Goal: Transaction & Acquisition: Purchase product/service

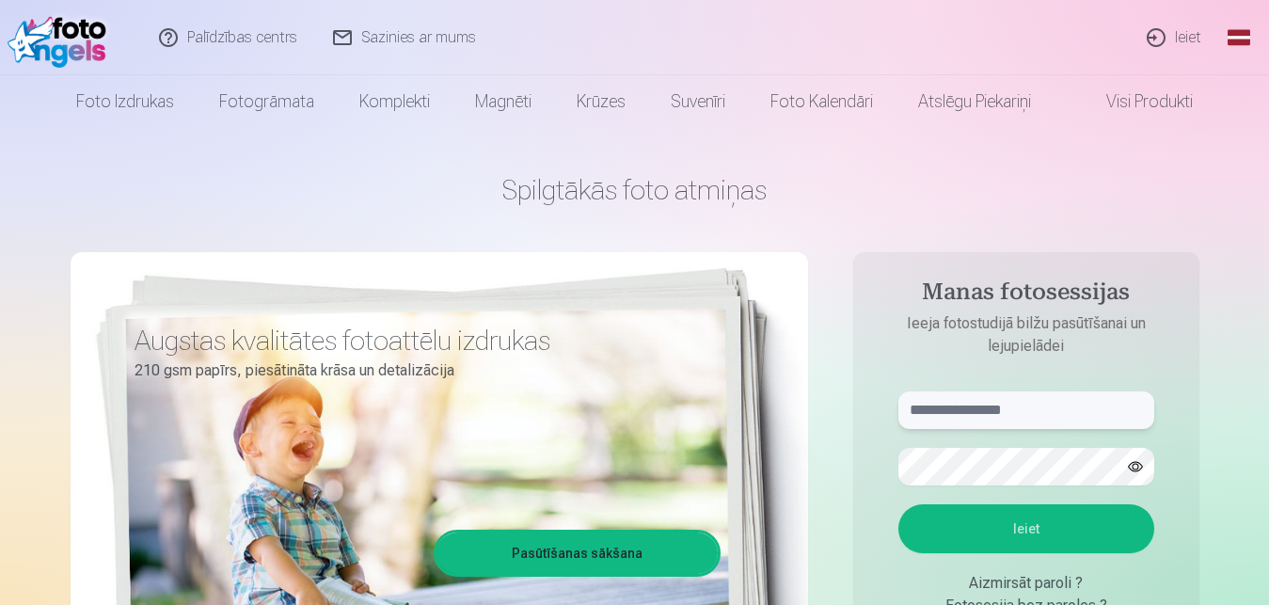
click at [1008, 418] on input "text" at bounding box center [1026, 410] width 256 height 38
type input "*"
type input "**********"
click at [898, 504] on button "Ieiet" at bounding box center [1026, 528] width 256 height 49
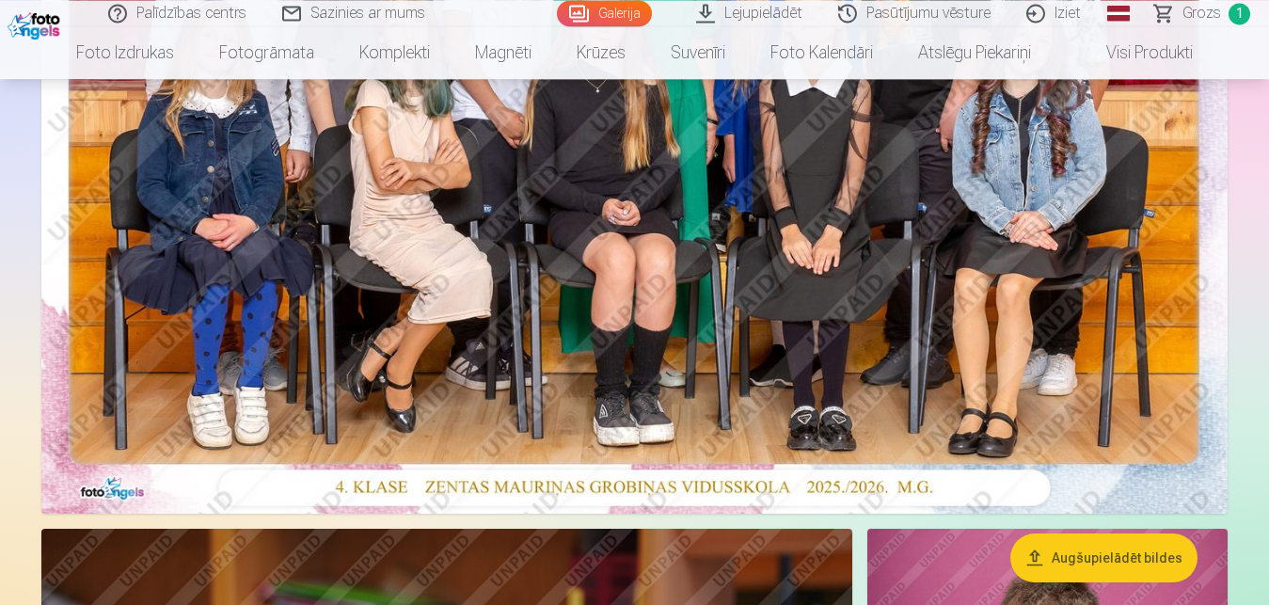
scroll to position [480, 0]
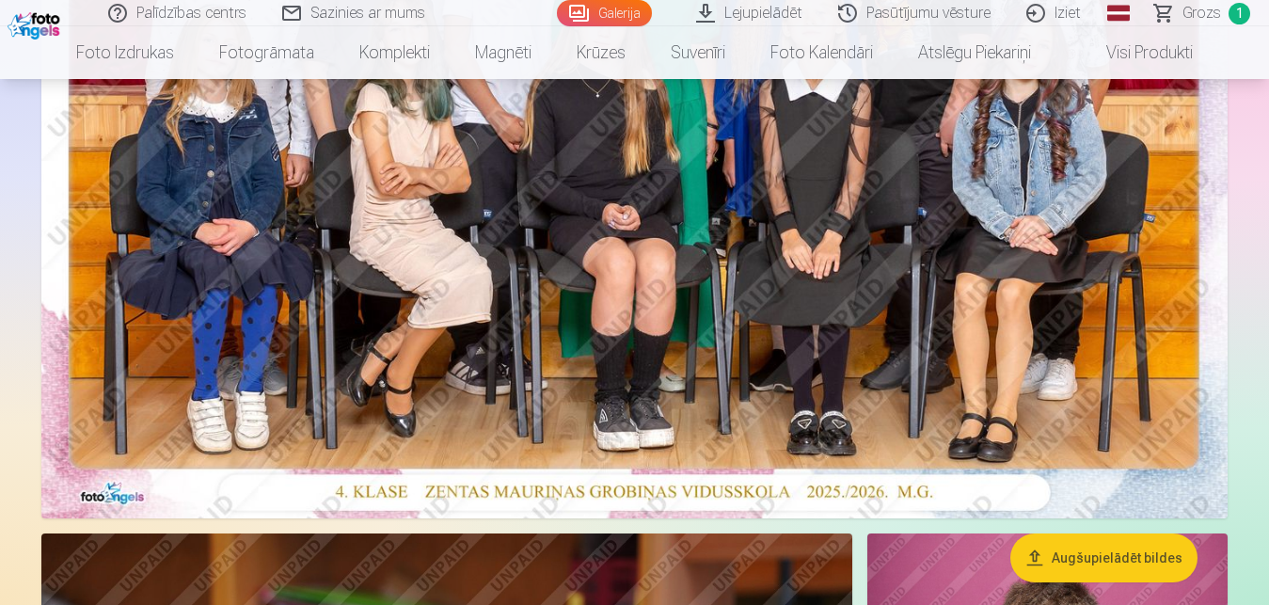
click at [750, 270] on img at bounding box center [634, 122] width 1186 height 791
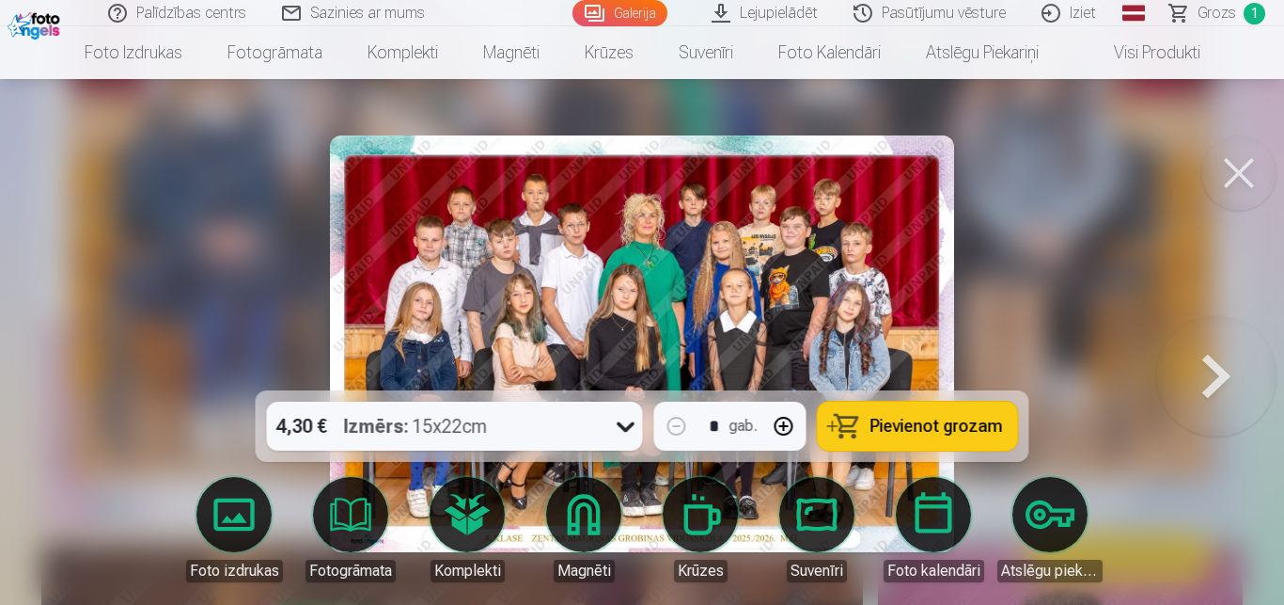
click at [623, 429] on icon at bounding box center [626, 426] width 30 height 30
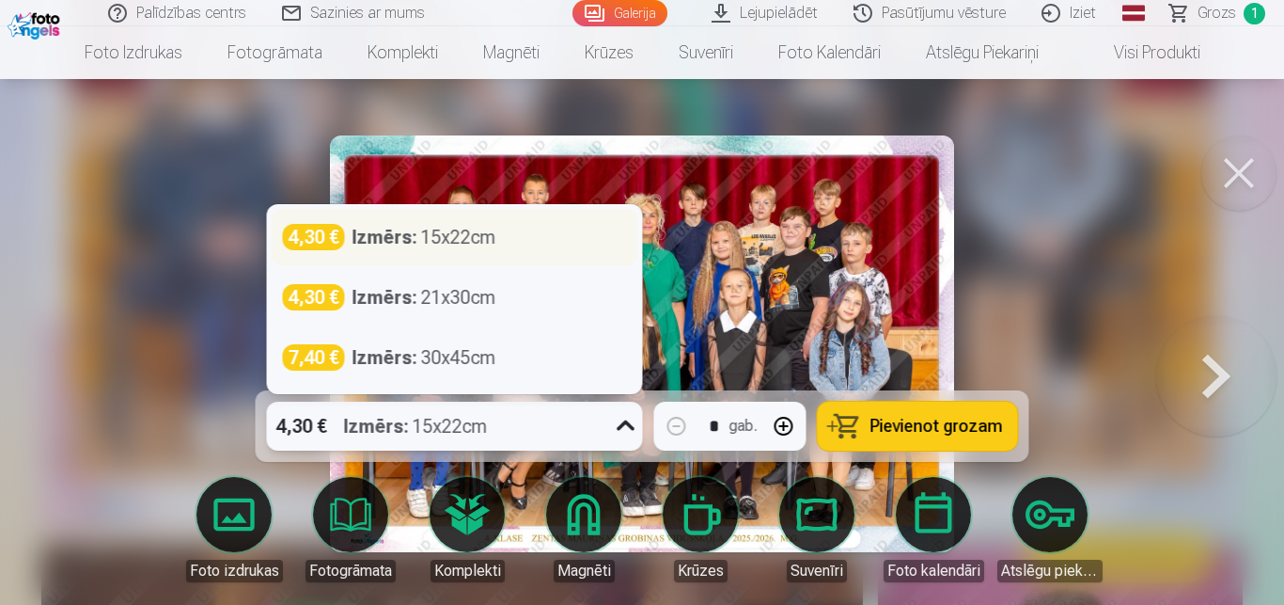
click at [457, 244] on div "Izmērs : 15x22cm" at bounding box center [425, 237] width 144 height 26
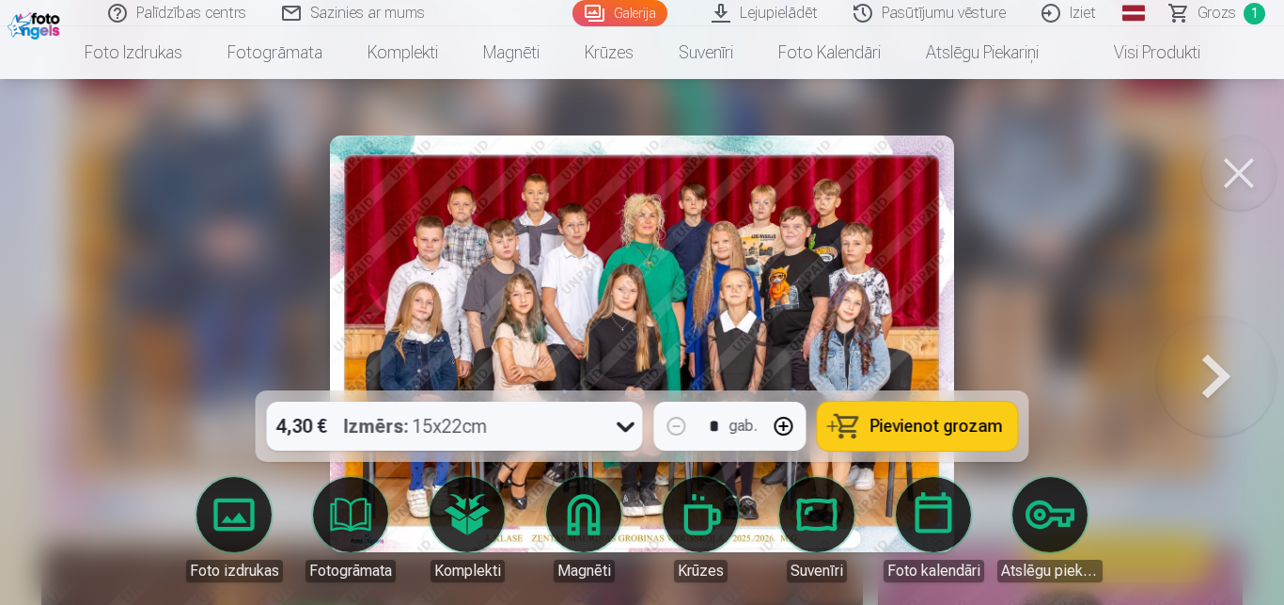
click at [910, 427] on span "Pievienot grozam" at bounding box center [937, 426] width 133 height 17
click at [1223, 370] on button at bounding box center [1217, 343] width 120 height 55
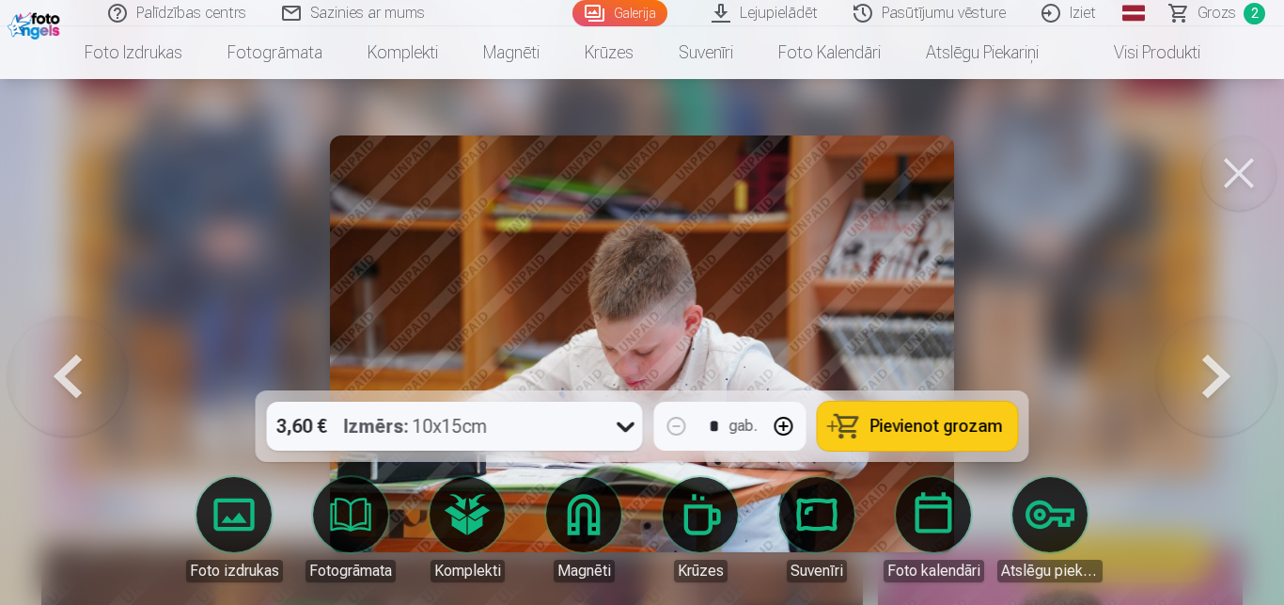
click at [1221, 371] on button at bounding box center [1217, 343] width 120 height 55
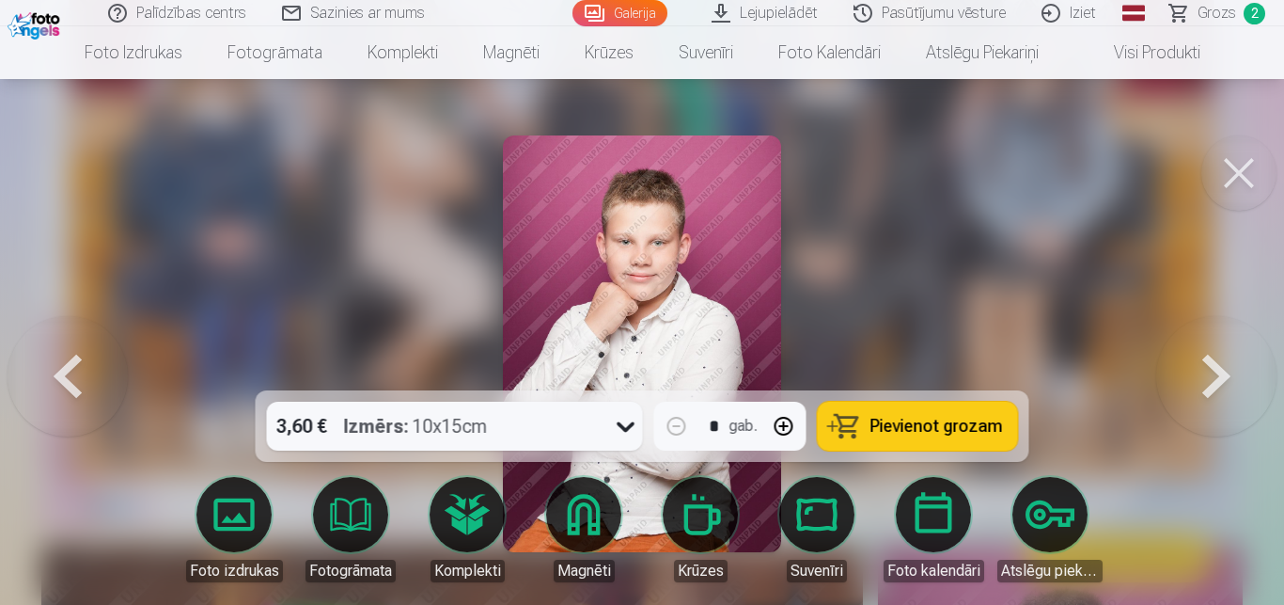
drag, startPoint x: 1236, startPoint y: 166, endPoint x: 1012, endPoint y: 277, distance: 249.8
click at [1237, 166] on button at bounding box center [1239, 172] width 75 height 75
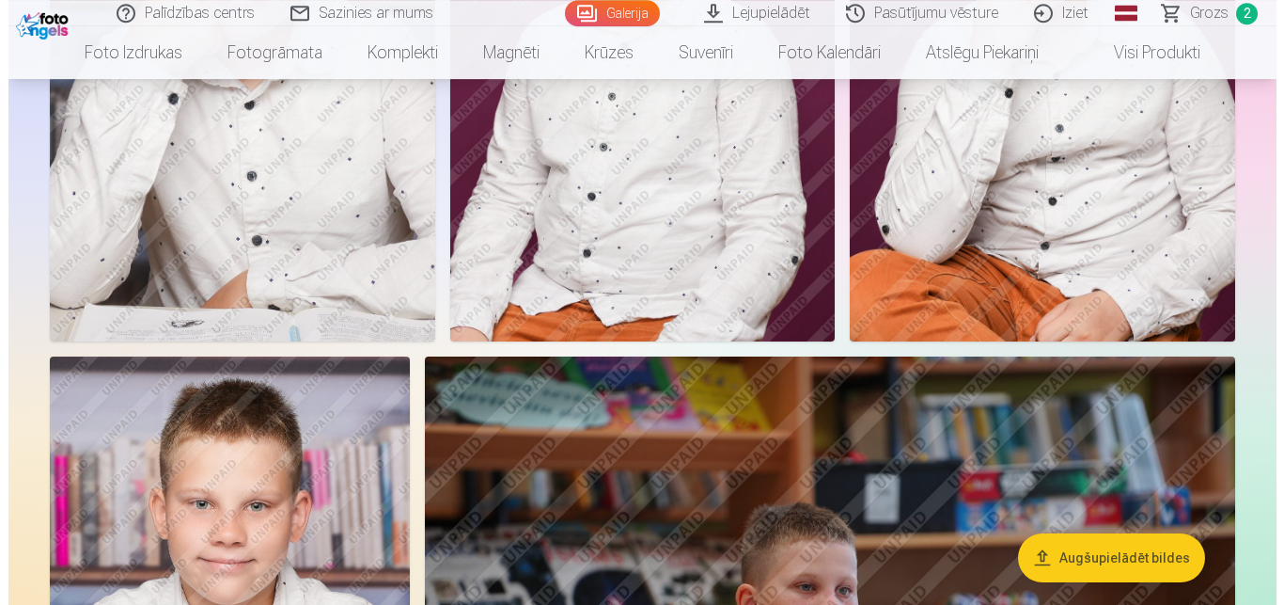
scroll to position [2350, 0]
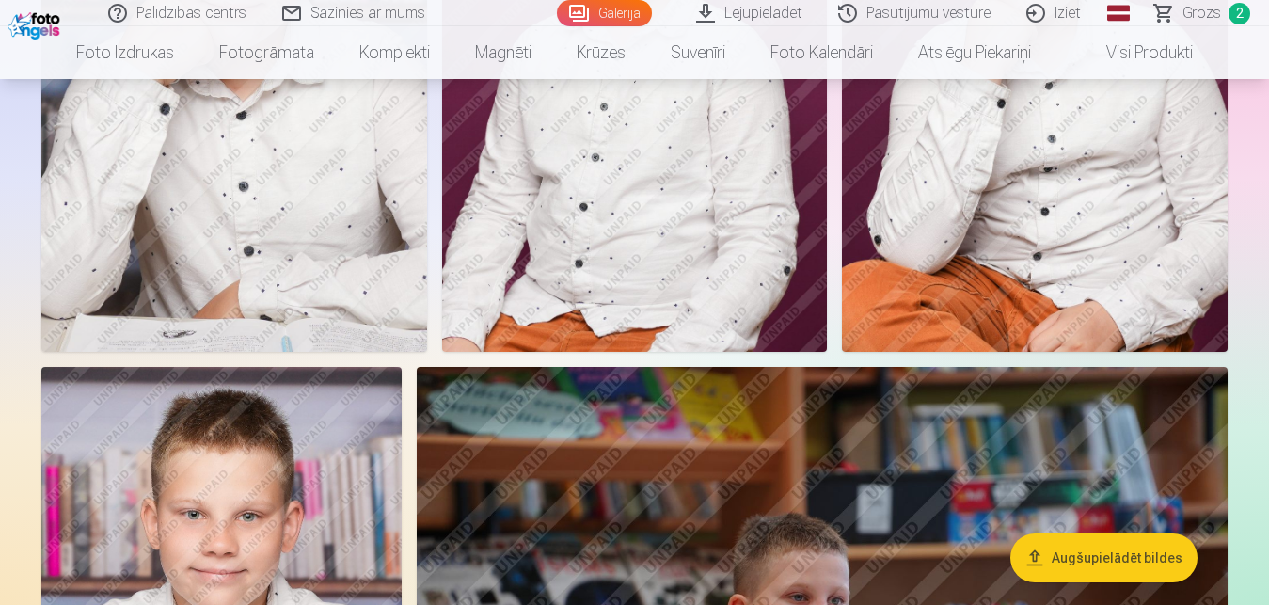
click at [216, 231] on img at bounding box center [234, 63] width 386 height 578
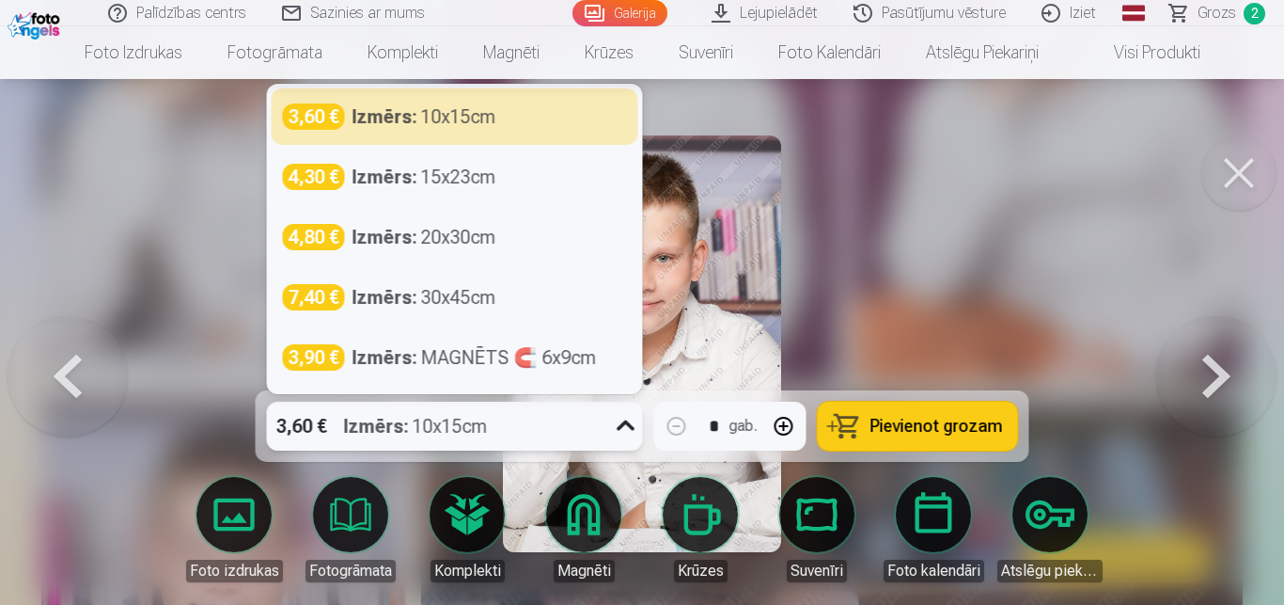
click at [631, 424] on icon at bounding box center [626, 426] width 30 height 30
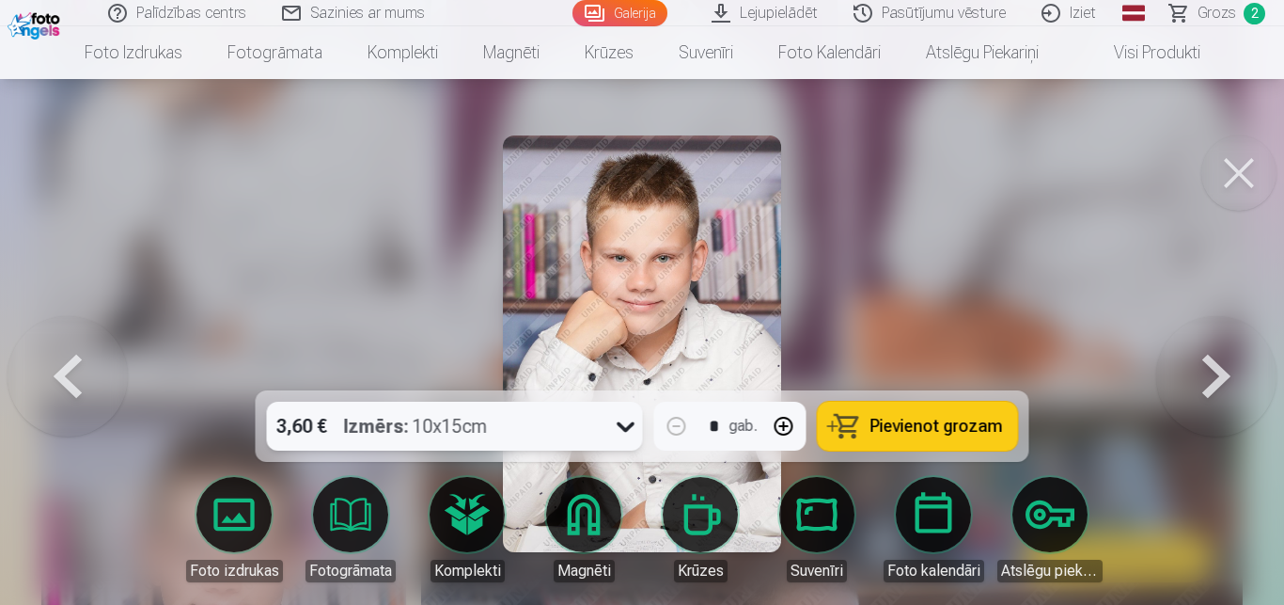
click at [624, 425] on icon at bounding box center [626, 426] width 30 height 30
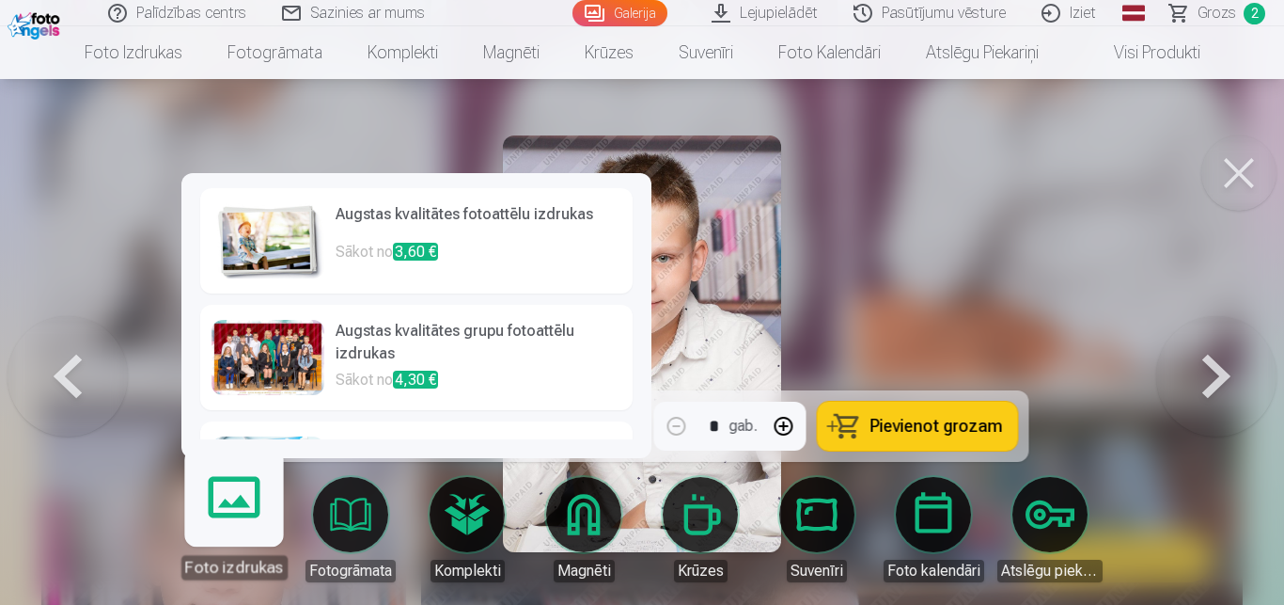
click at [248, 574] on div "Foto izdrukas" at bounding box center [234, 567] width 106 height 24
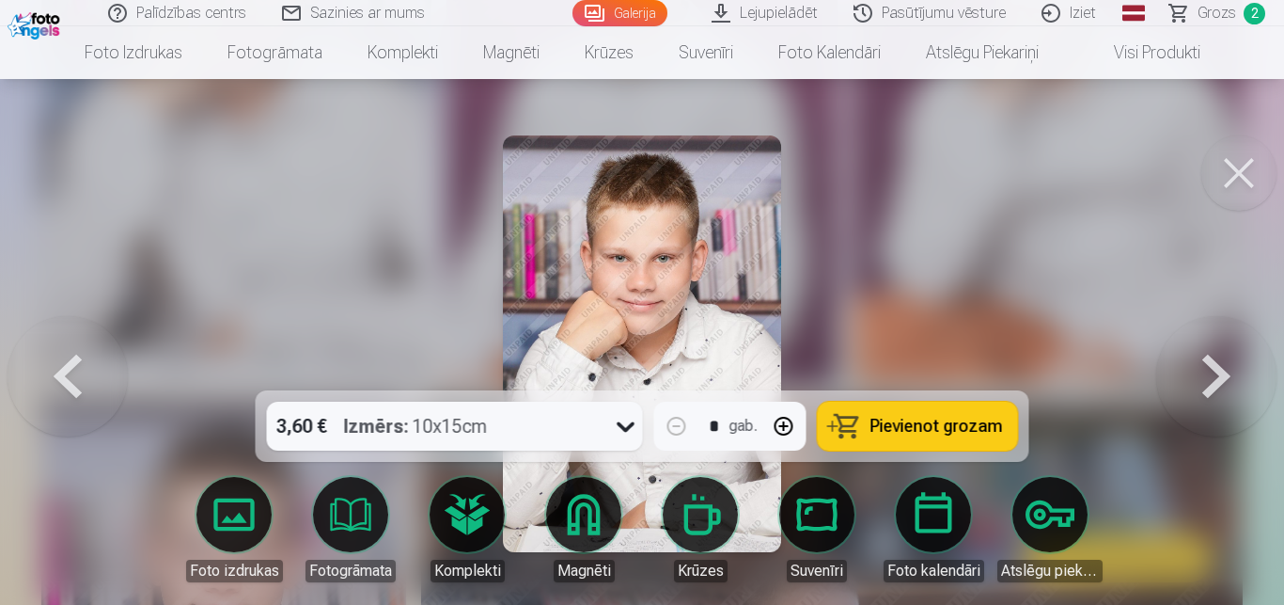
click at [750, 239] on img at bounding box center [641, 343] width 277 height 417
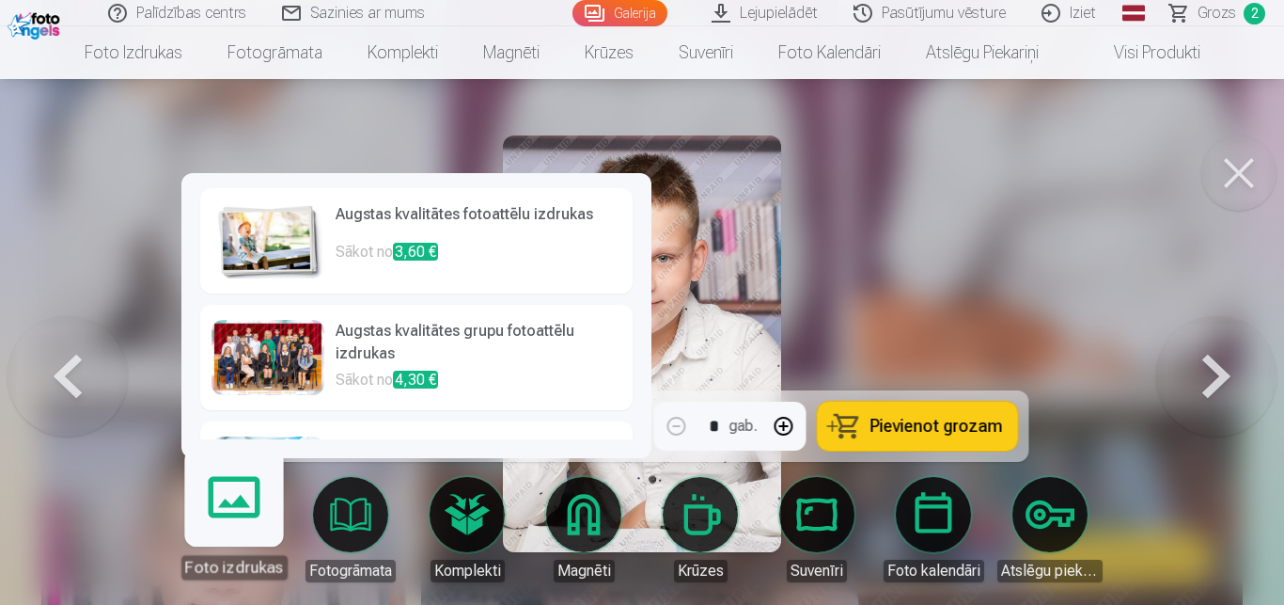
click at [242, 511] on link "Foto izdrukas" at bounding box center [234, 522] width 116 height 116
click at [266, 253] on img at bounding box center [268, 240] width 113 height 75
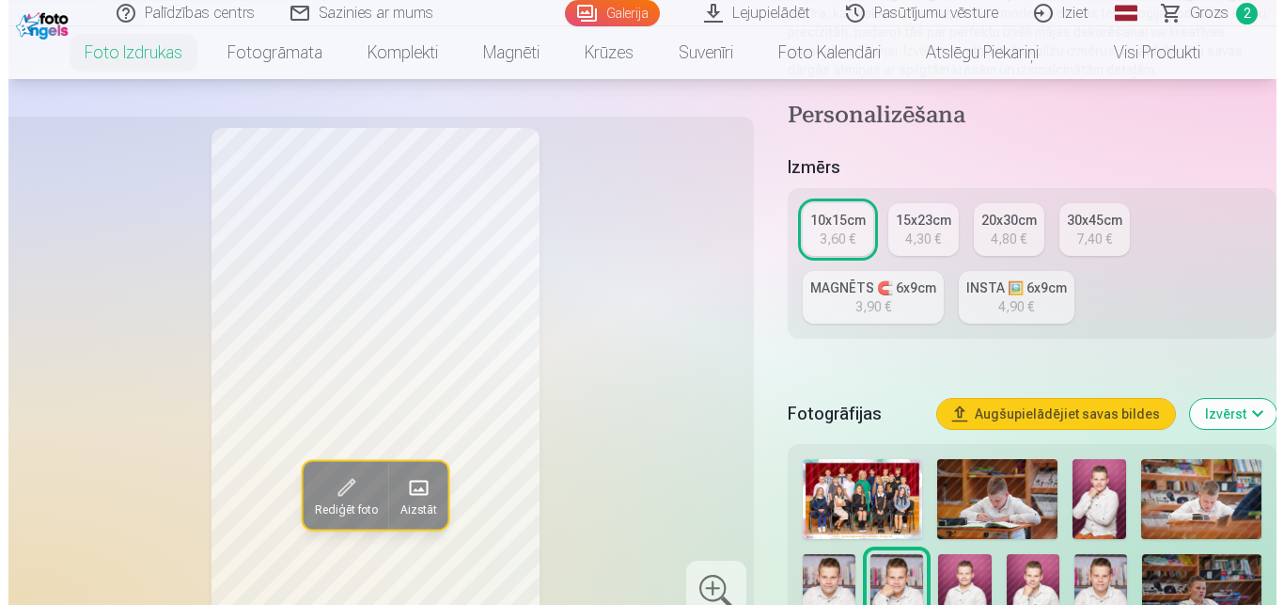
scroll to position [384, 0]
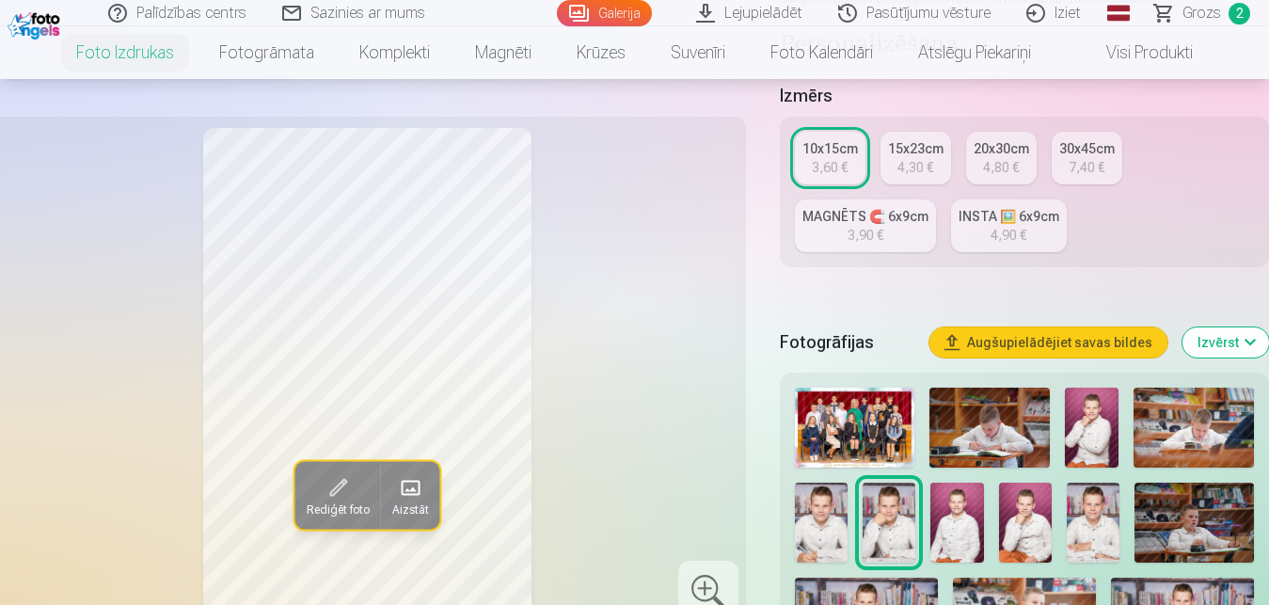
click at [326, 481] on span at bounding box center [338, 487] width 30 height 30
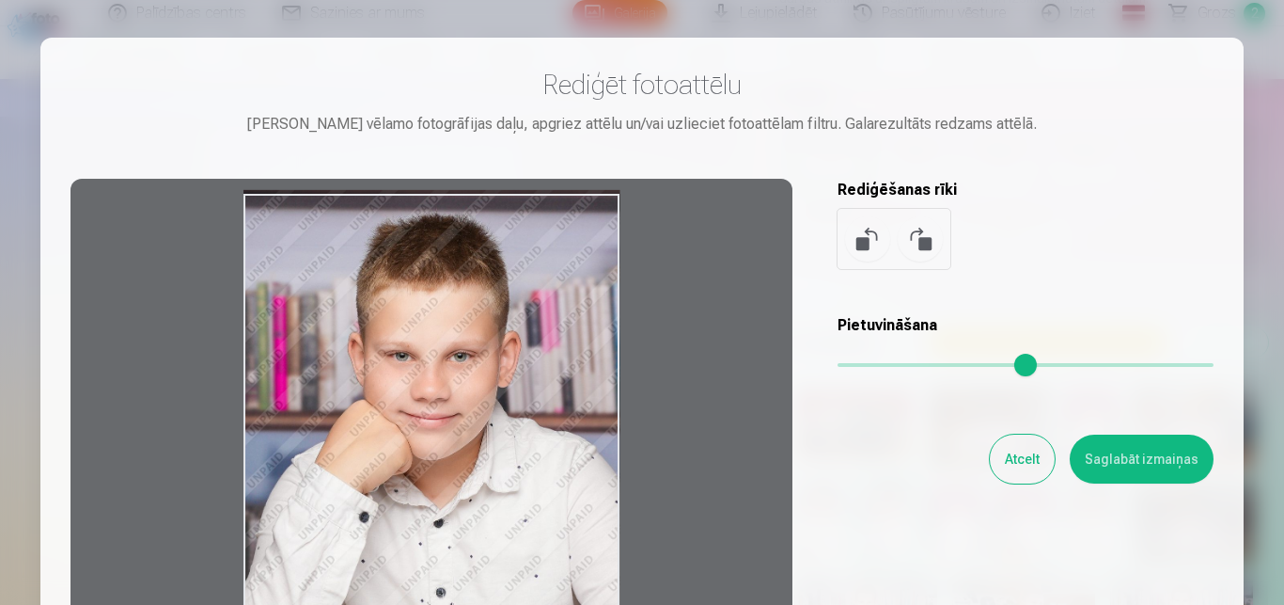
drag, startPoint x: 570, startPoint y: 246, endPoint x: 581, endPoint y: 209, distance: 39.3
click at [581, 209] on div at bounding box center [432, 474] width 722 height 591
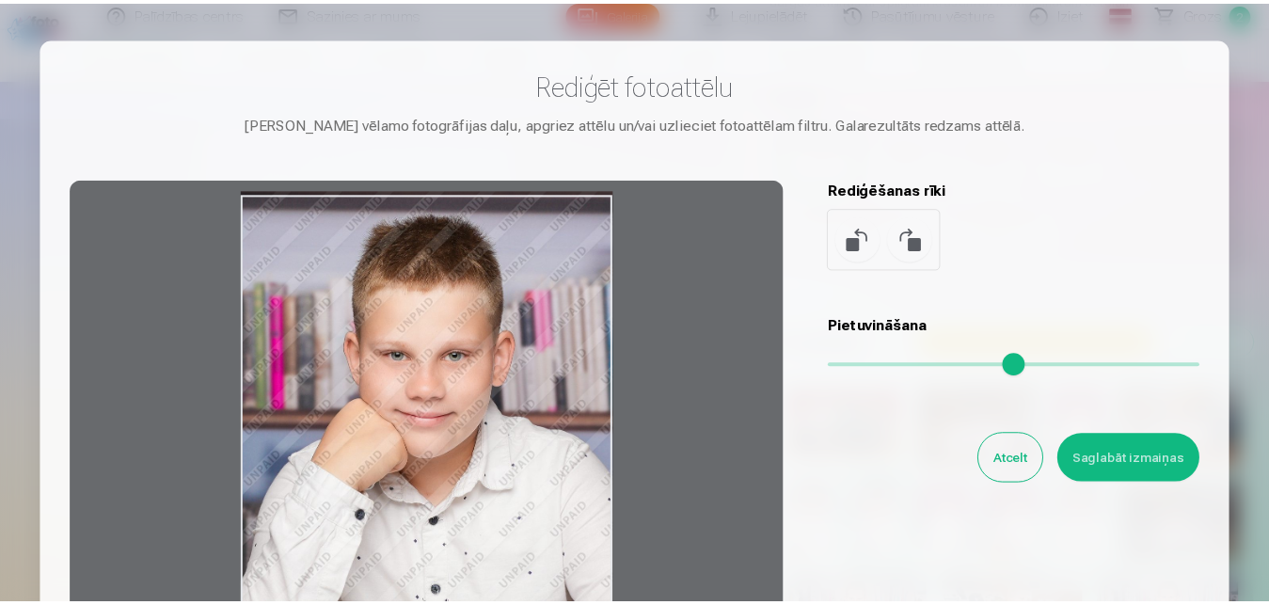
scroll to position [296, 0]
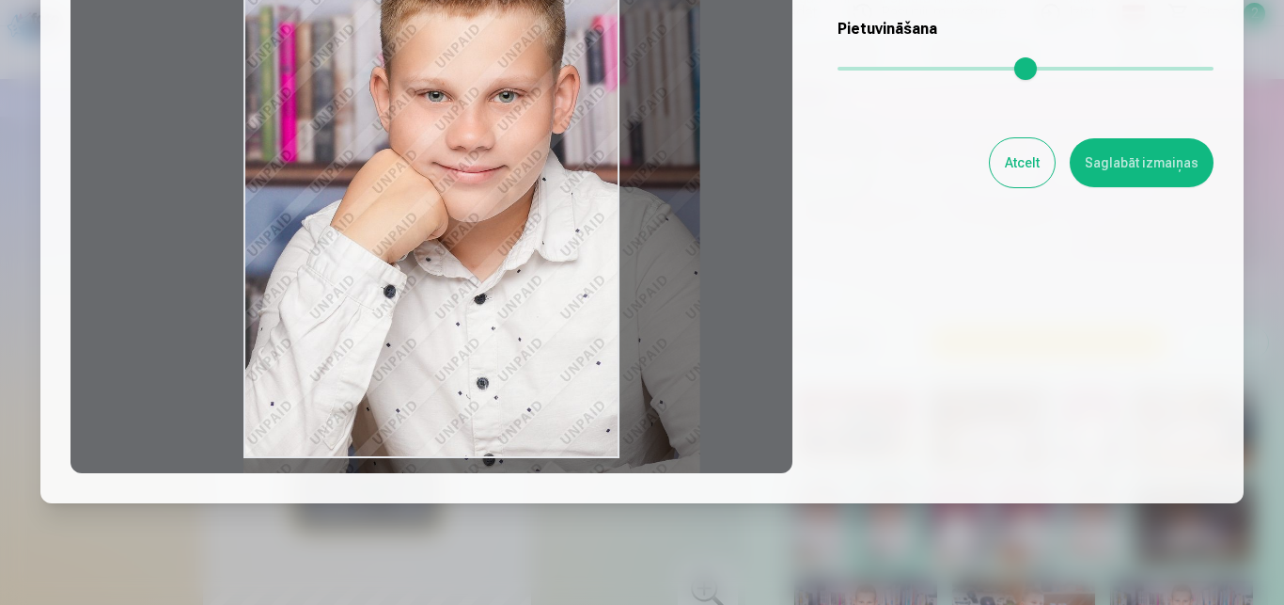
type input "*"
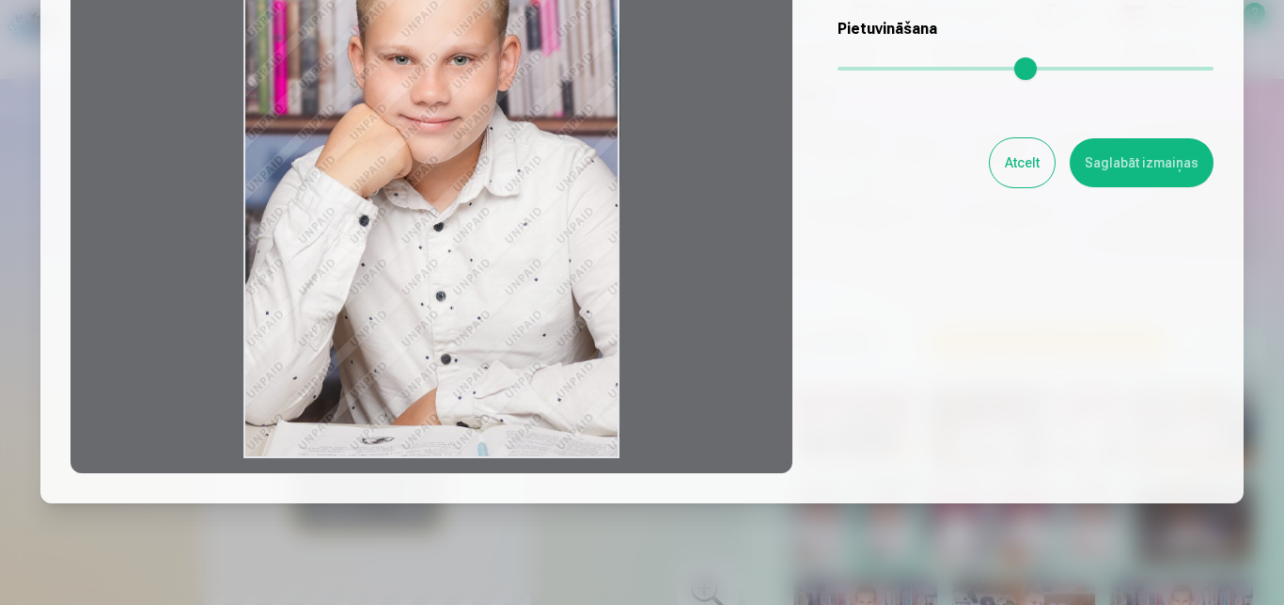
drag, startPoint x: 838, startPoint y: 63, endPoint x: 804, endPoint y: 105, distance: 54.2
click at [838, 71] on input "range" at bounding box center [1026, 69] width 376 height 4
click at [1020, 166] on button "Atcelt" at bounding box center [1022, 162] width 65 height 49
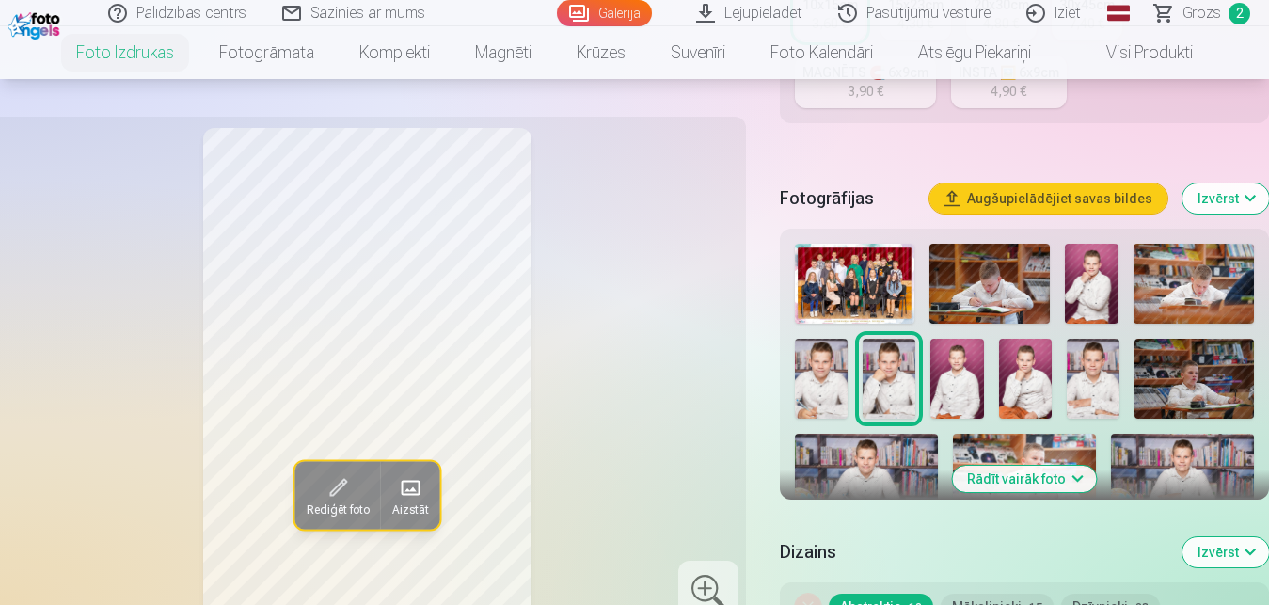
scroll to position [767, 0]
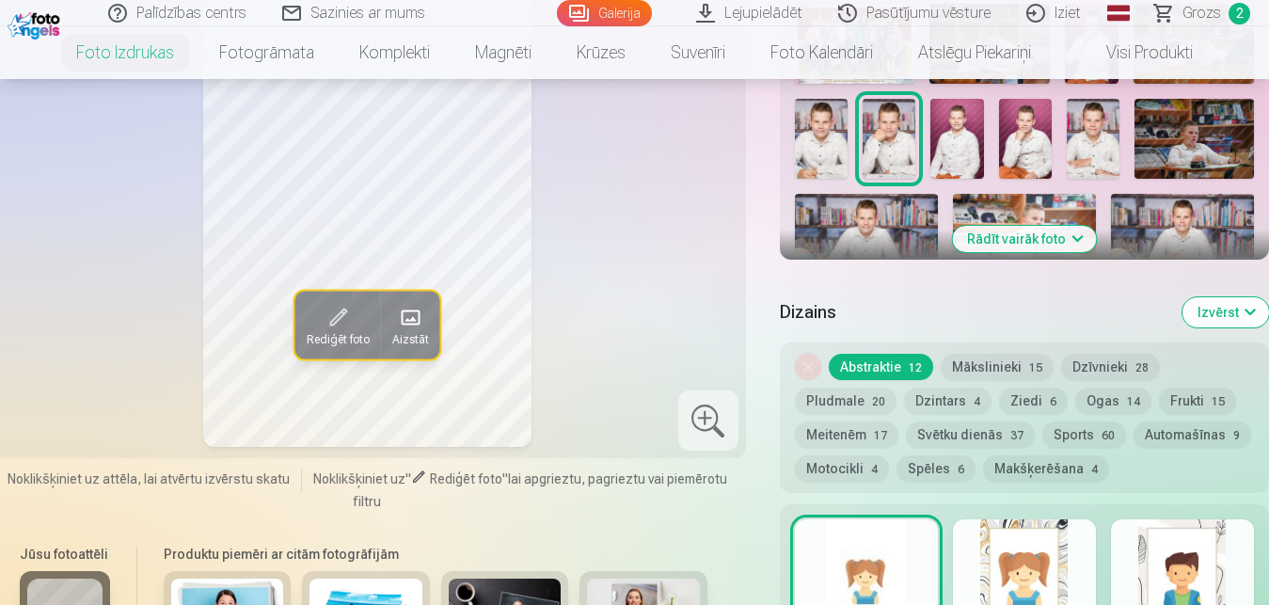
click at [900, 361] on button "Abstraktie 12" at bounding box center [880, 367] width 104 height 26
click at [985, 366] on button "Mākslinieki 15" at bounding box center [996, 367] width 113 height 26
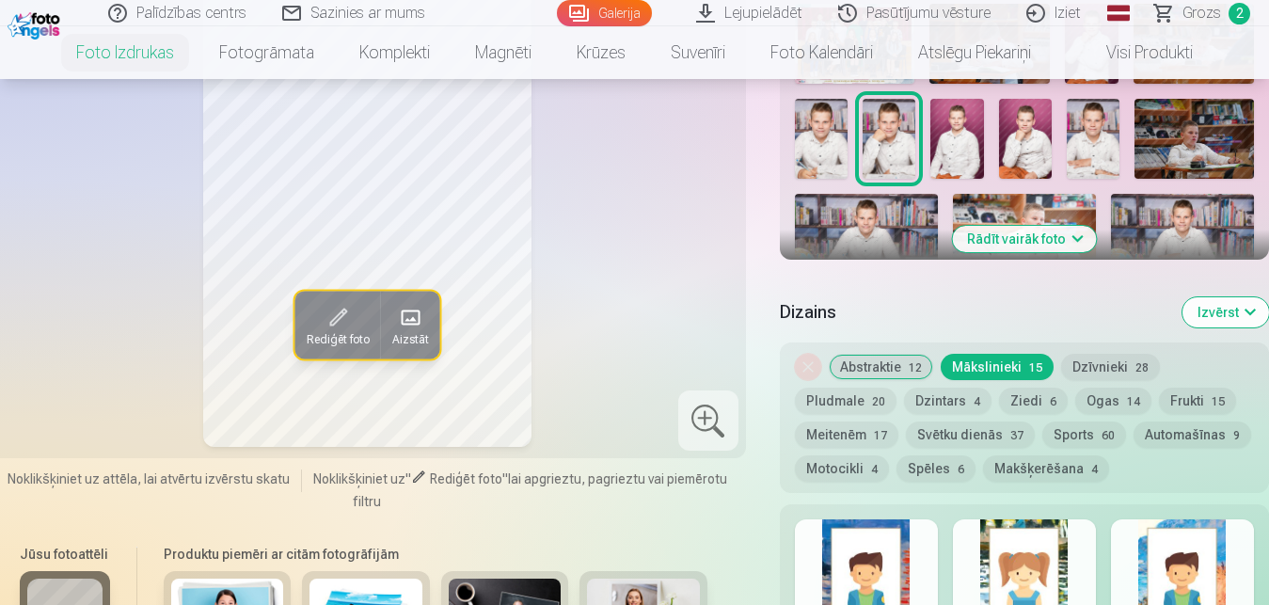
click at [885, 369] on button "Abstraktie 12" at bounding box center [880, 367] width 104 height 26
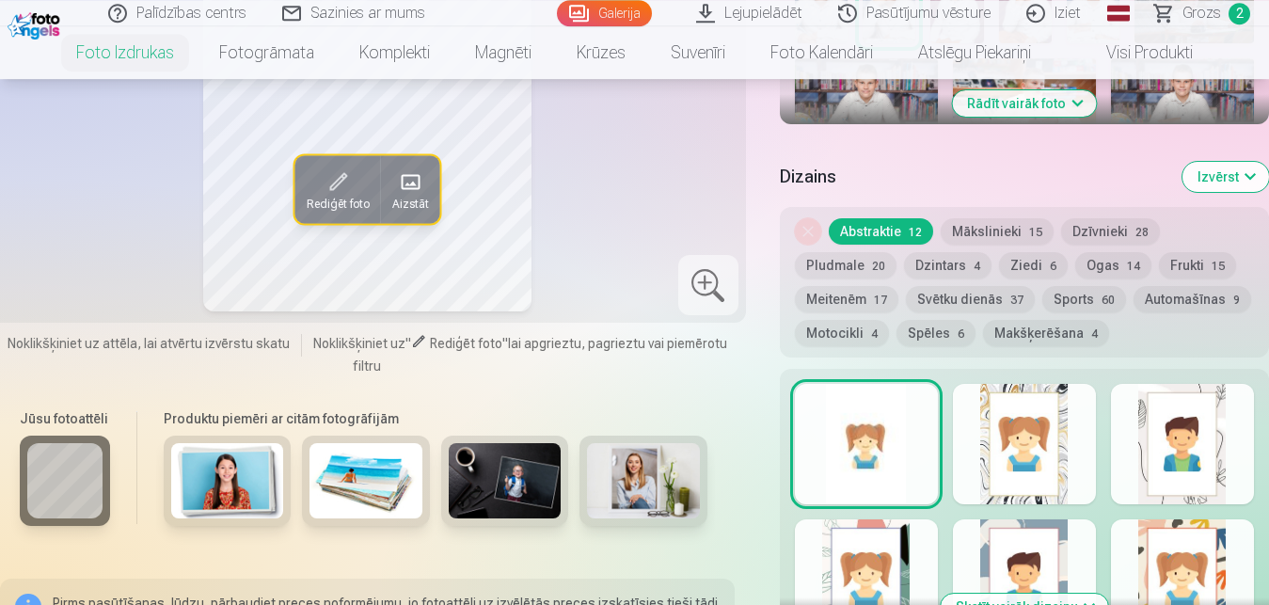
scroll to position [911, 0]
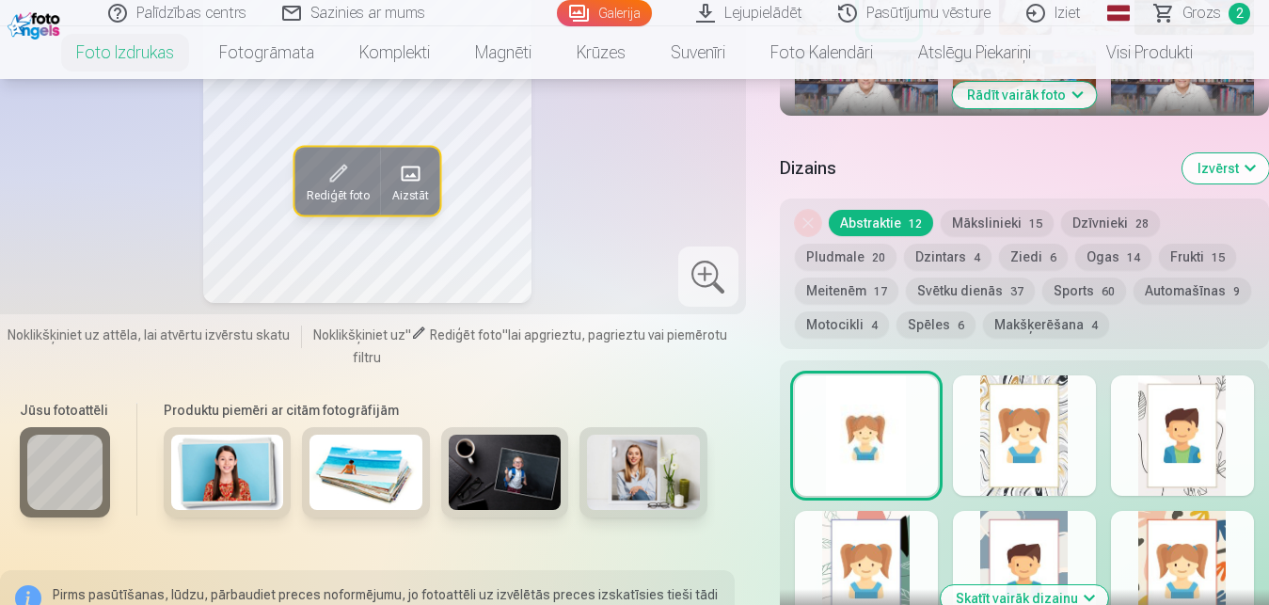
click at [1016, 426] on div at bounding box center [1024, 435] width 143 height 120
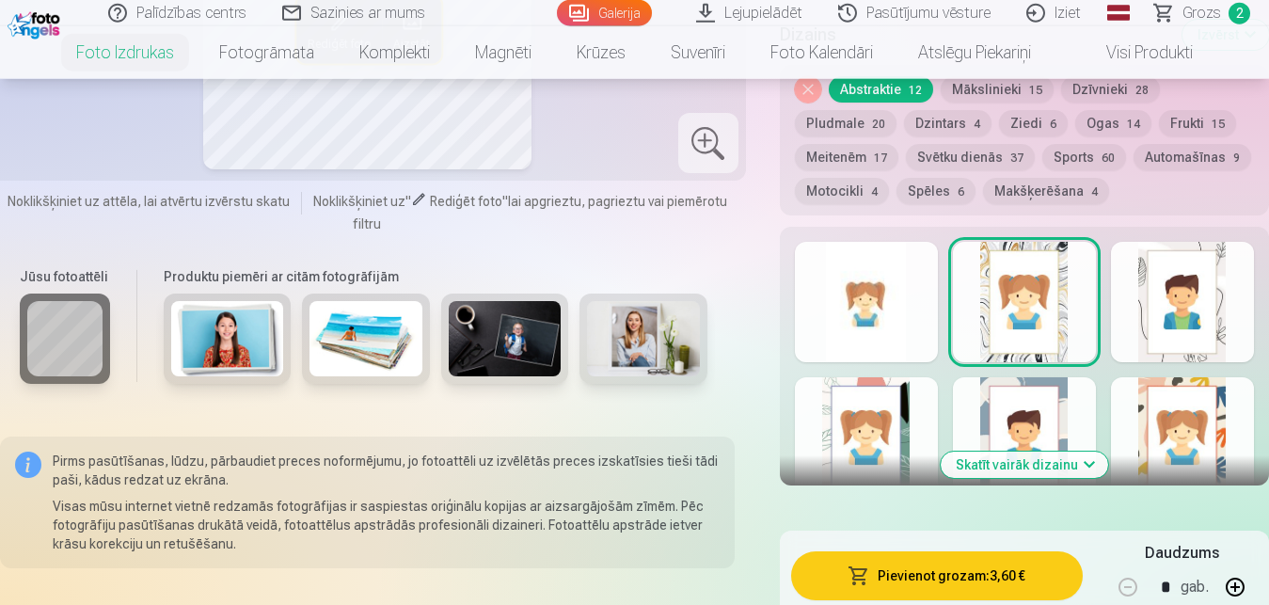
scroll to position [1055, 0]
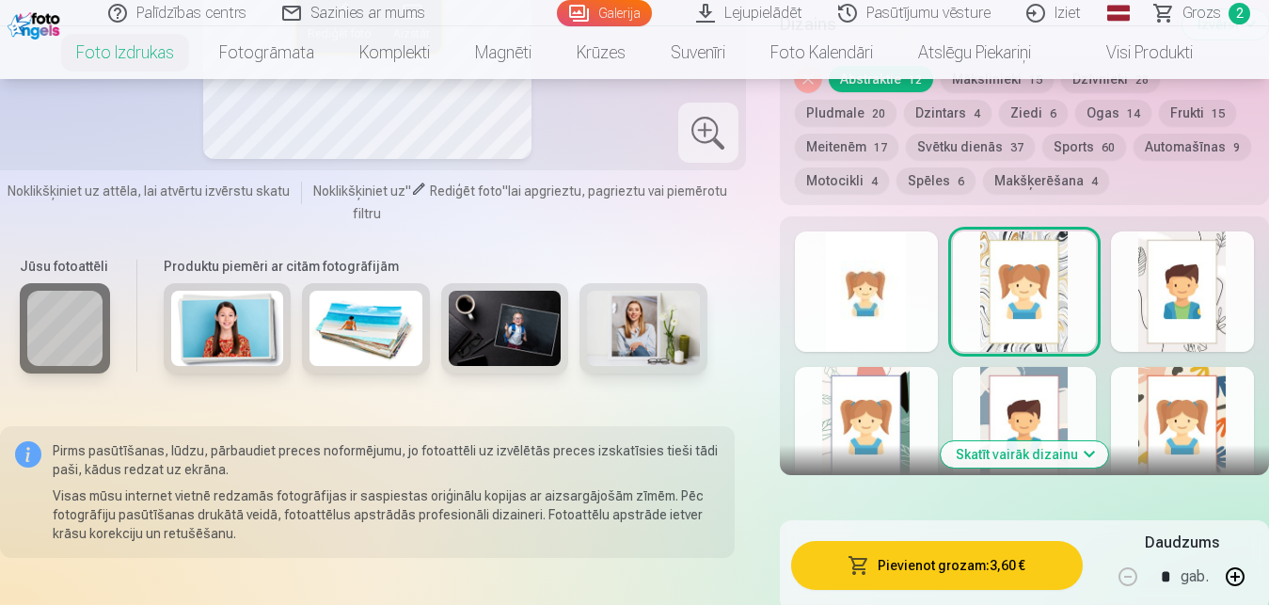
click at [1046, 454] on button "Skatīt vairāk dizainu" at bounding box center [1023, 454] width 167 height 26
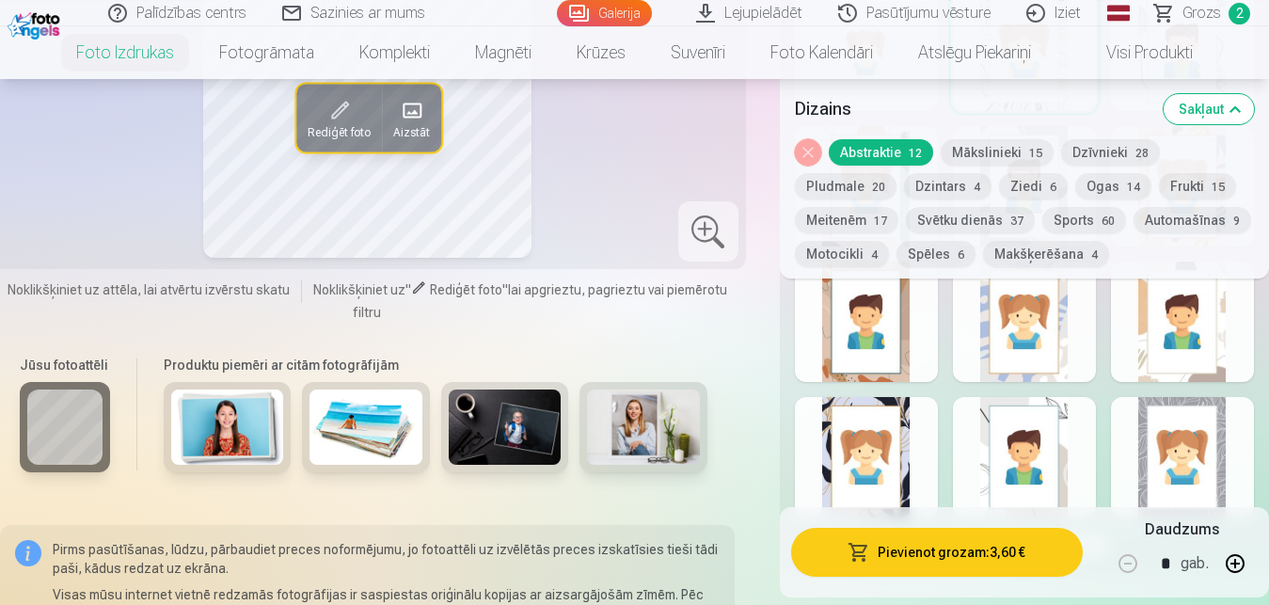
scroll to position [1247, 0]
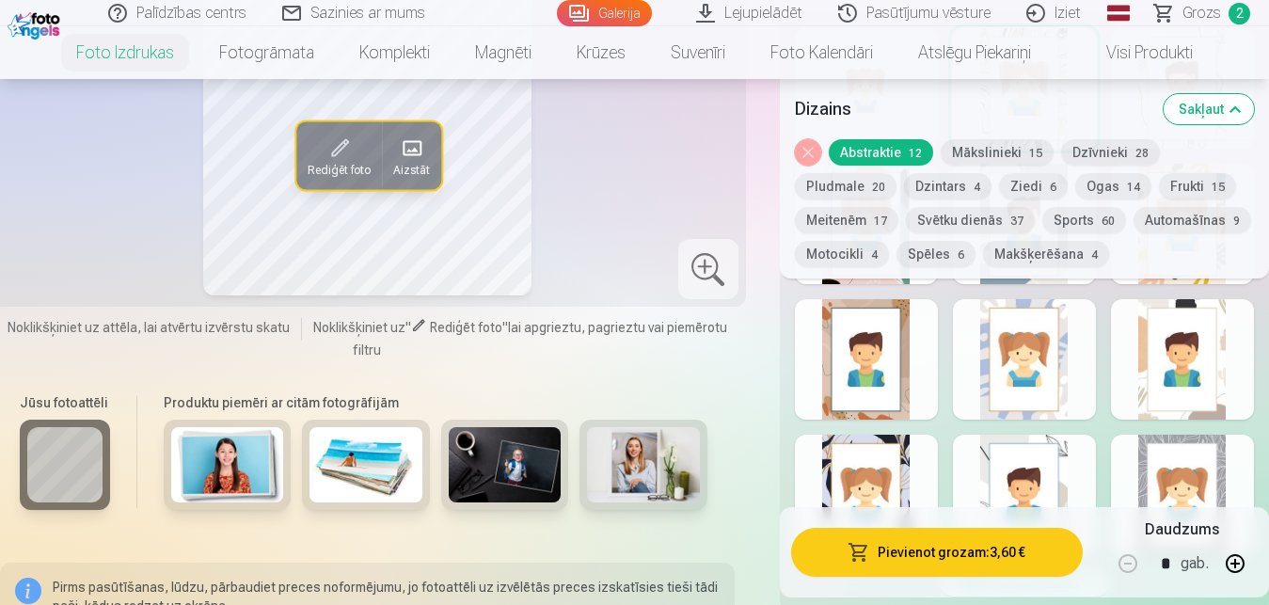
click at [1003, 147] on button "Mākslinieki 15" at bounding box center [996, 152] width 113 height 26
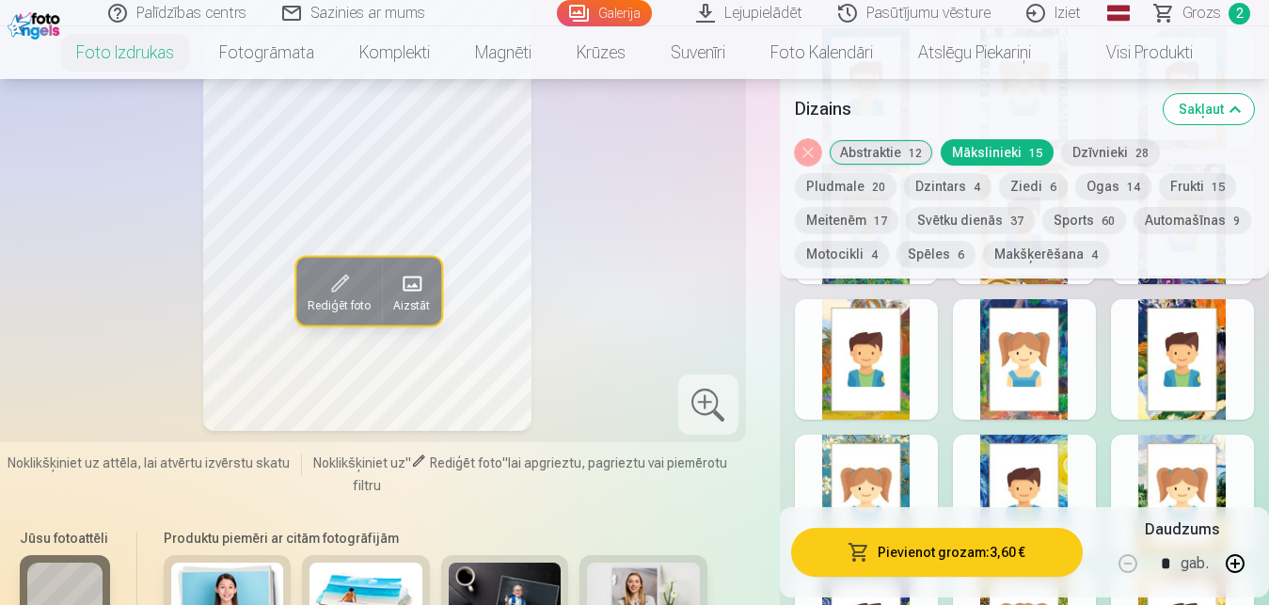
scroll to position [1391, 0]
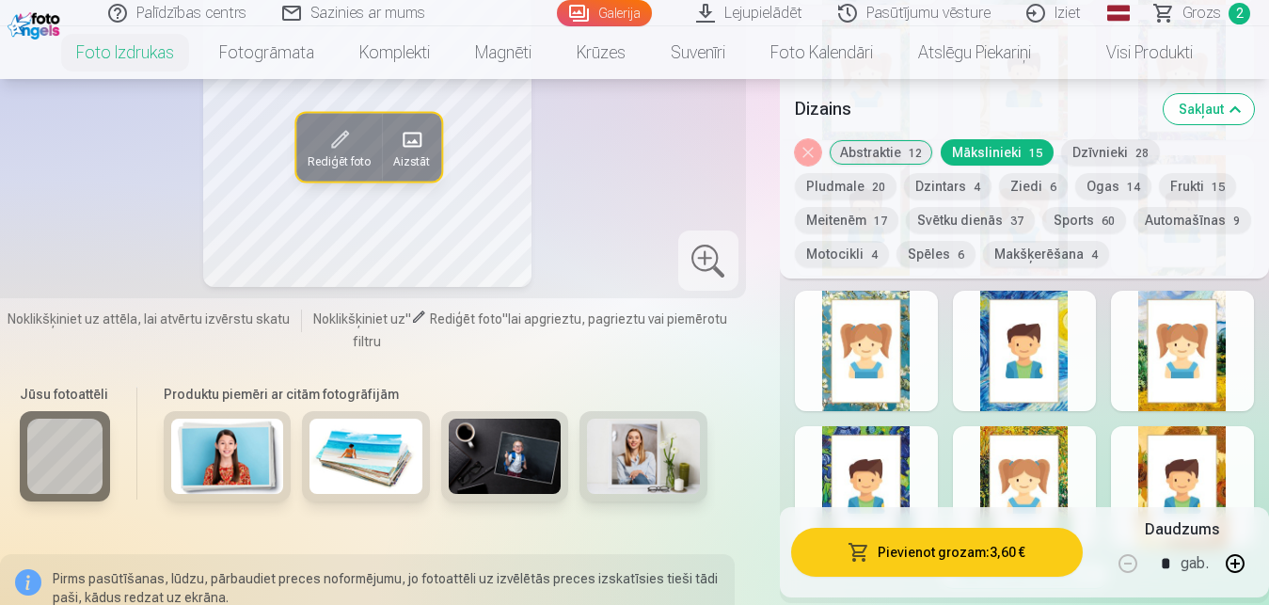
click at [1117, 149] on button "Dzīvnieki 28" at bounding box center [1110, 152] width 99 height 26
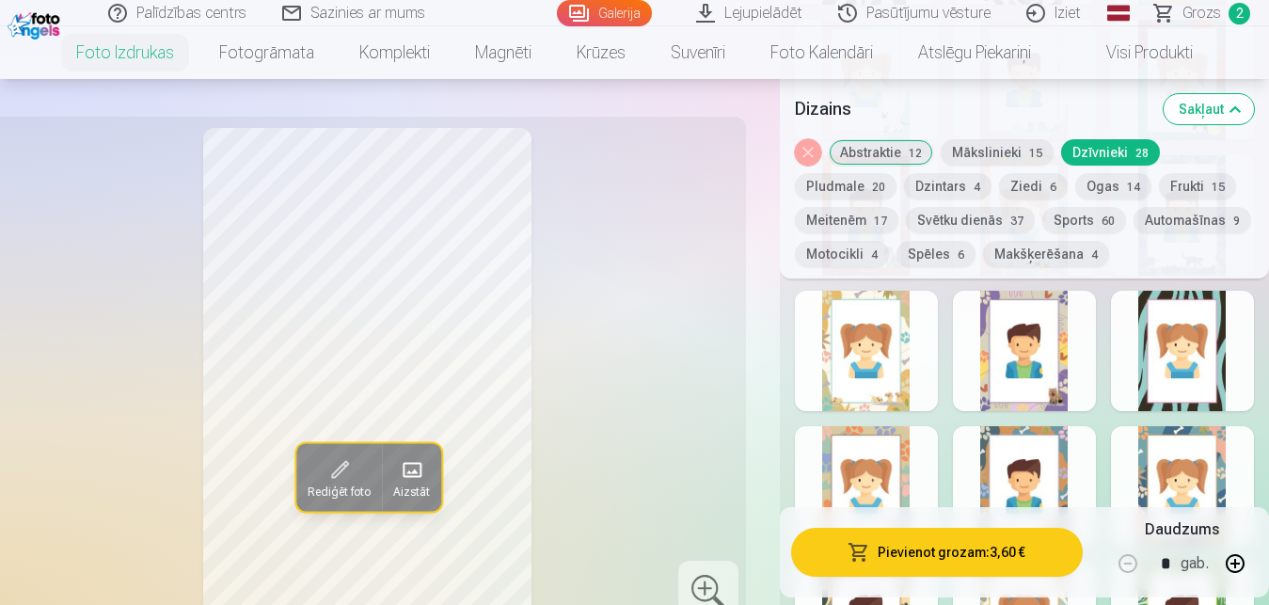
click at [1033, 362] on div at bounding box center [1024, 351] width 143 height 120
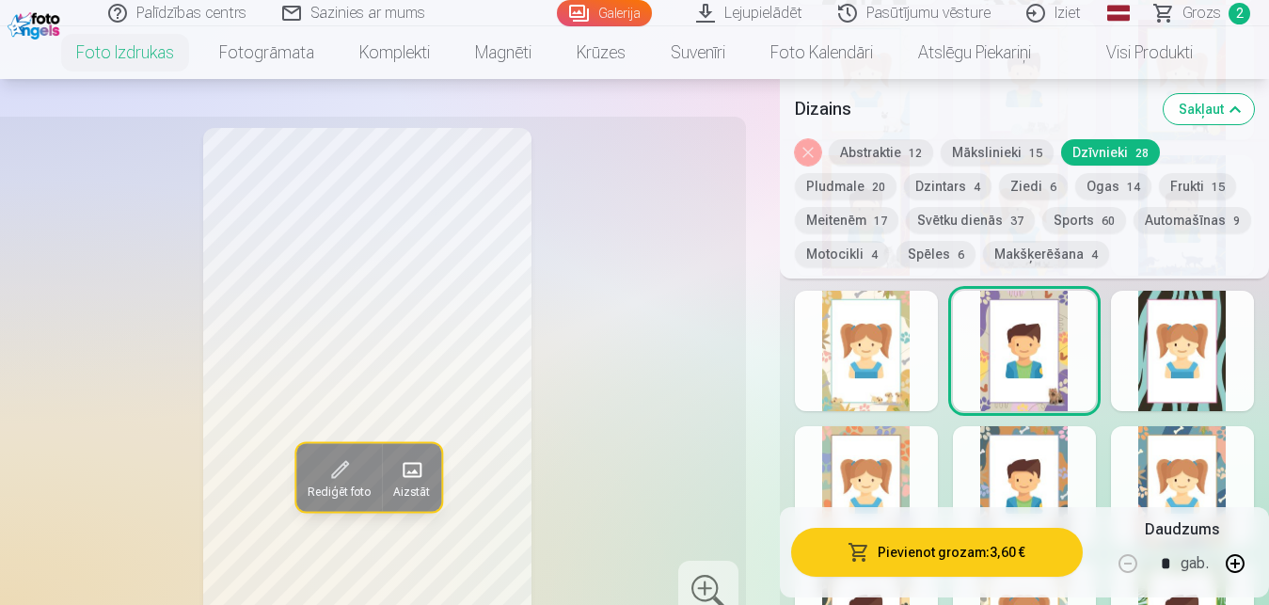
click at [871, 369] on div at bounding box center [866, 351] width 143 height 120
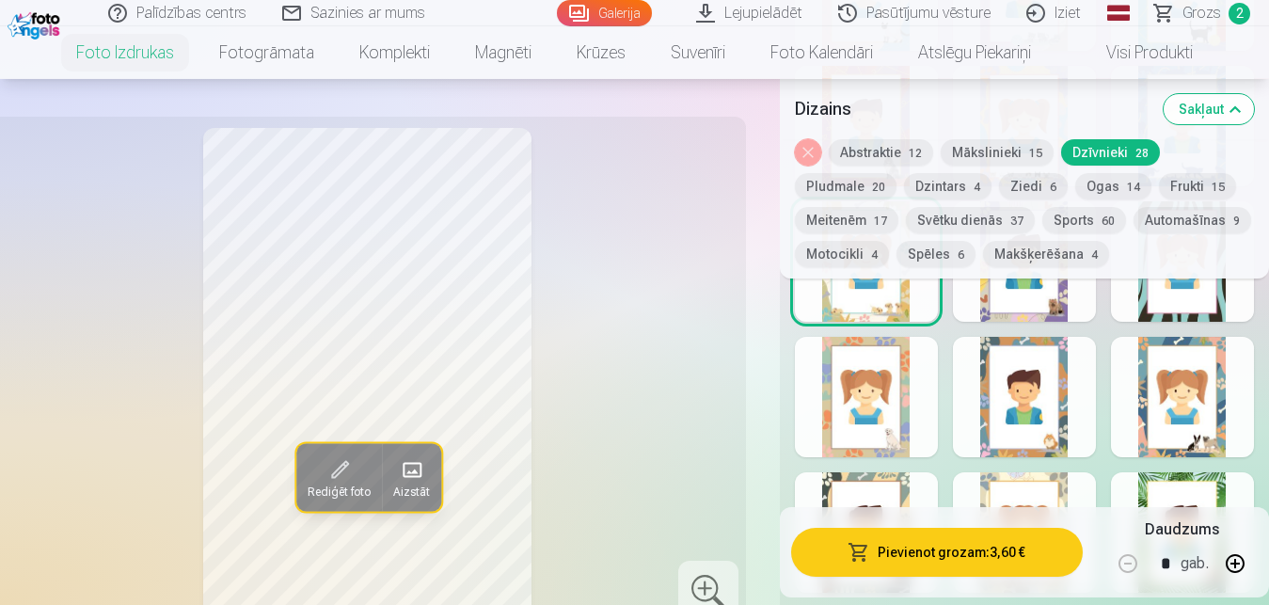
scroll to position [1487, 0]
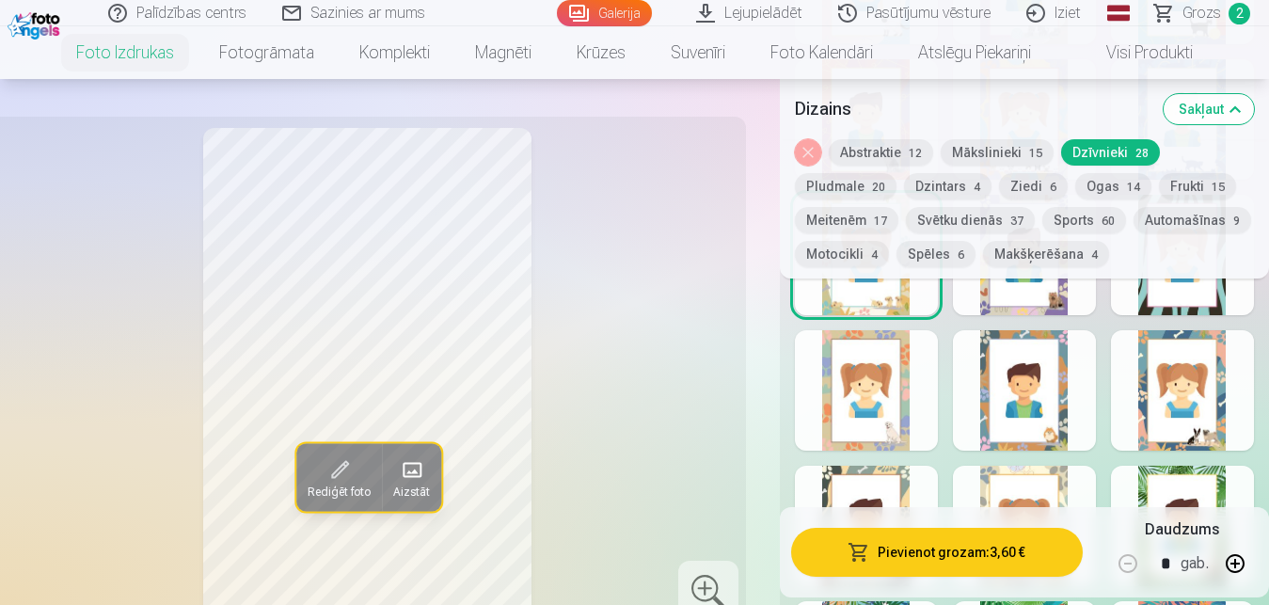
click at [880, 395] on div at bounding box center [866, 390] width 143 height 120
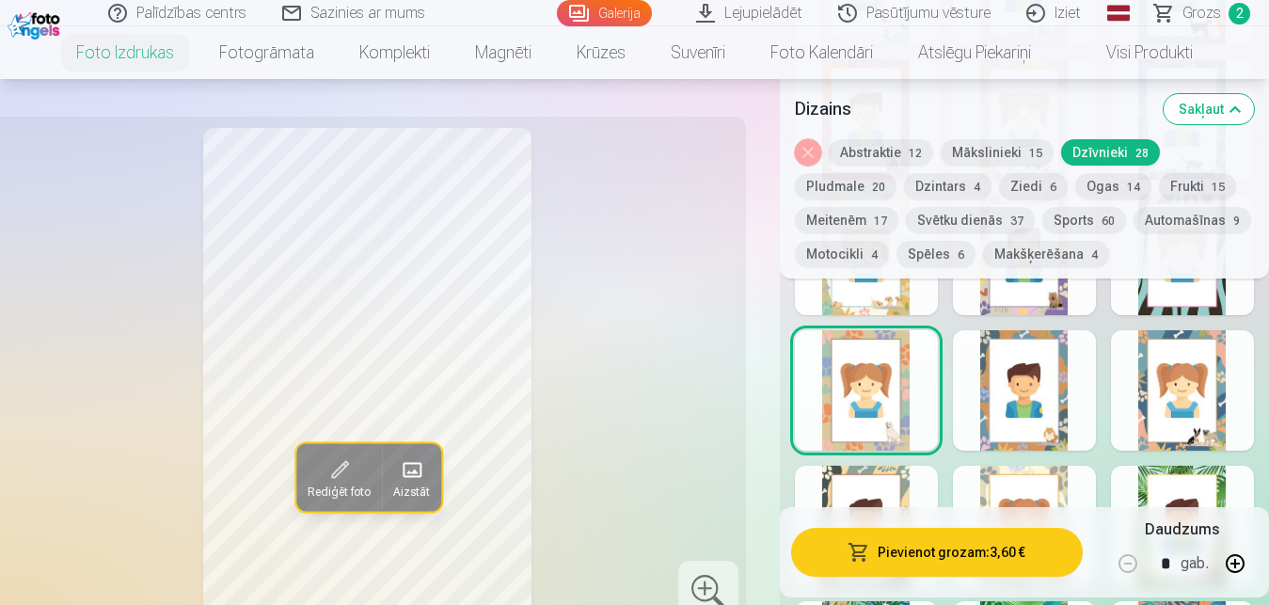
click at [1187, 427] on div at bounding box center [1182, 390] width 143 height 120
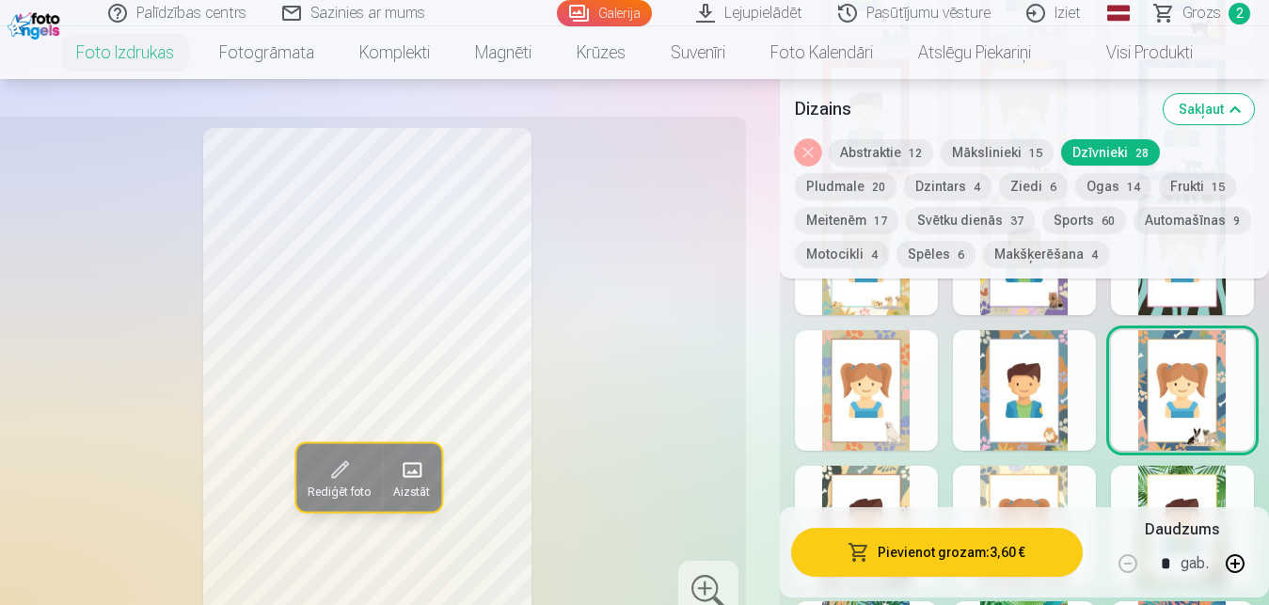
click at [1020, 404] on div at bounding box center [1024, 390] width 143 height 120
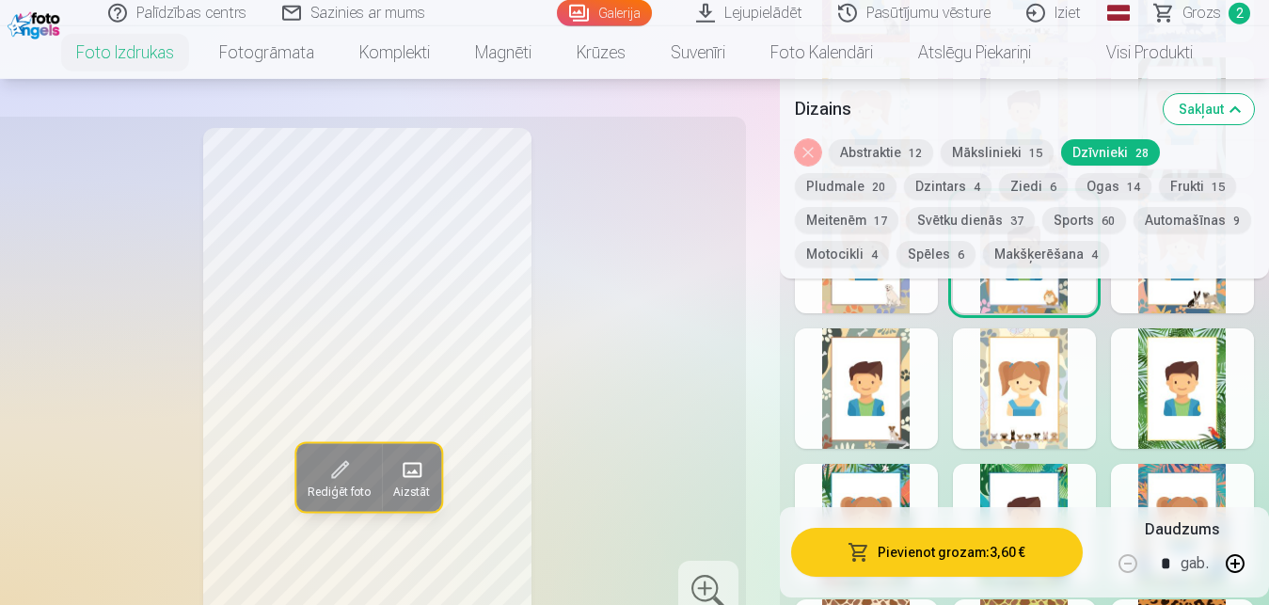
scroll to position [1631, 0]
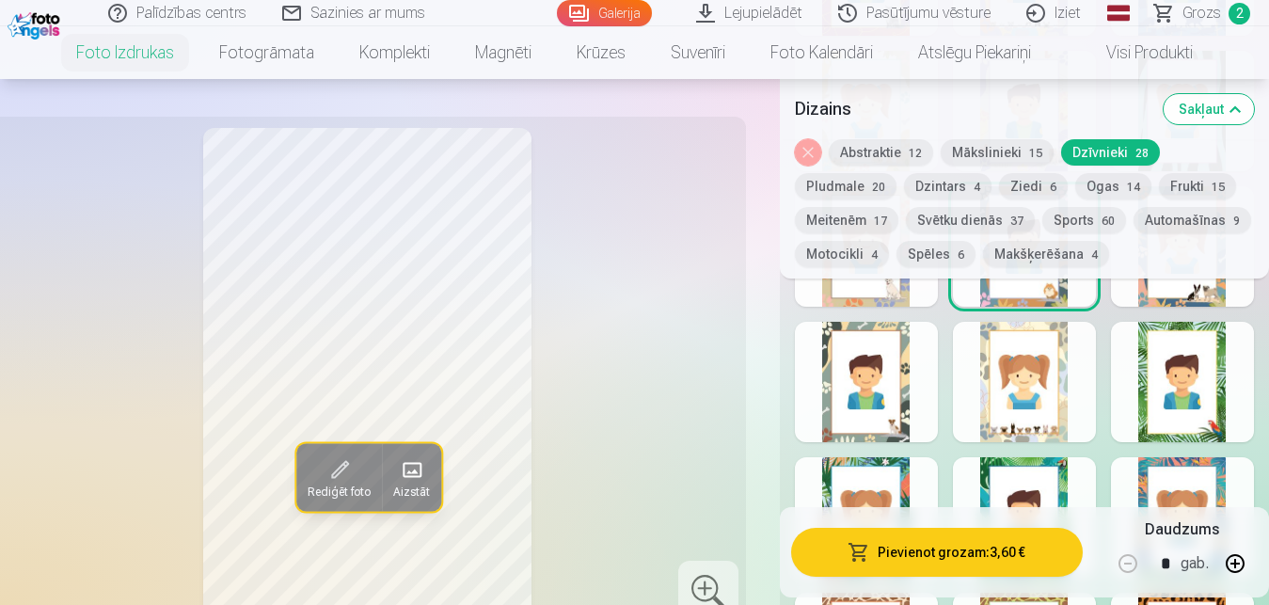
click at [1020, 404] on div at bounding box center [1024, 382] width 143 height 120
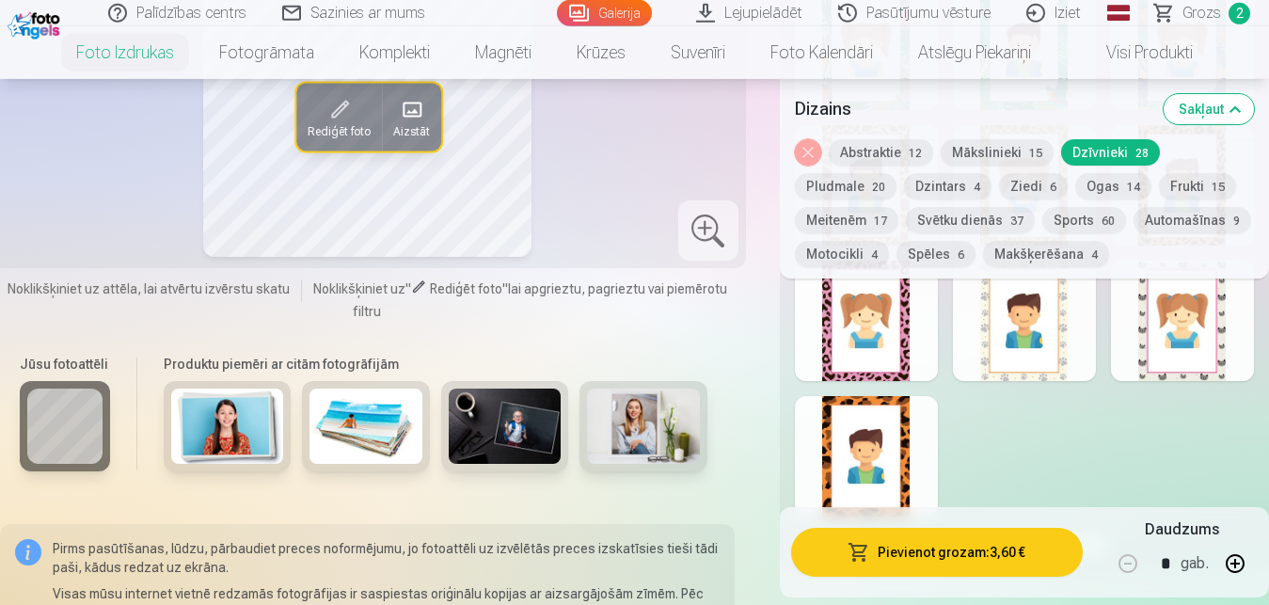
scroll to position [2110, 0]
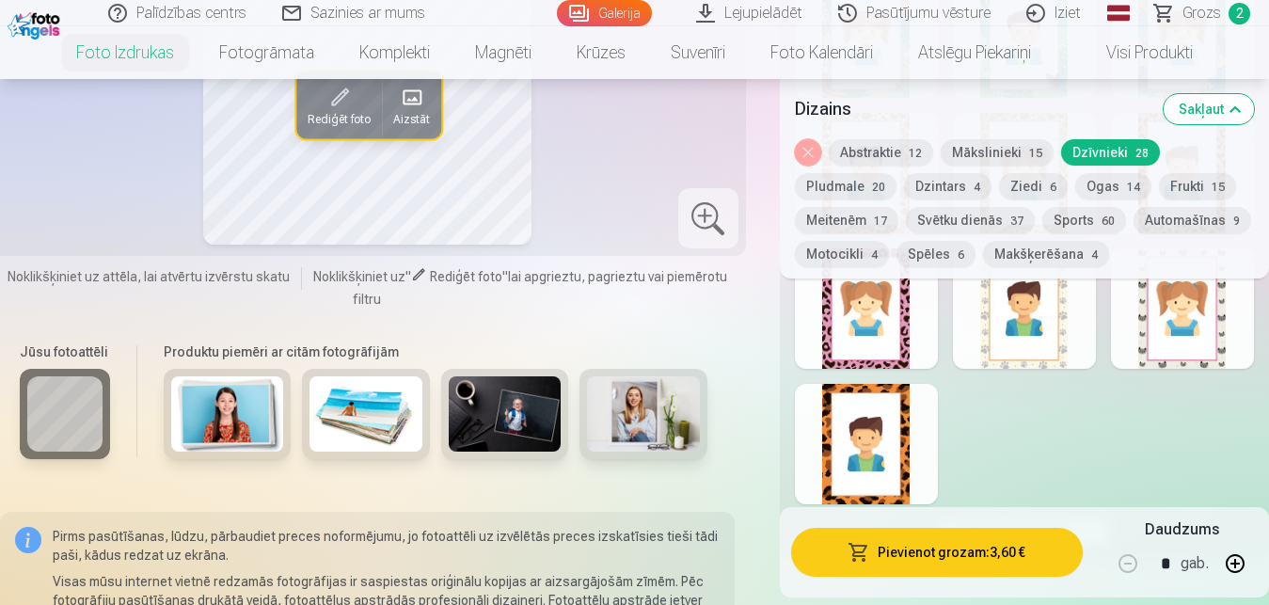
click at [1009, 352] on div at bounding box center [1024, 308] width 143 height 120
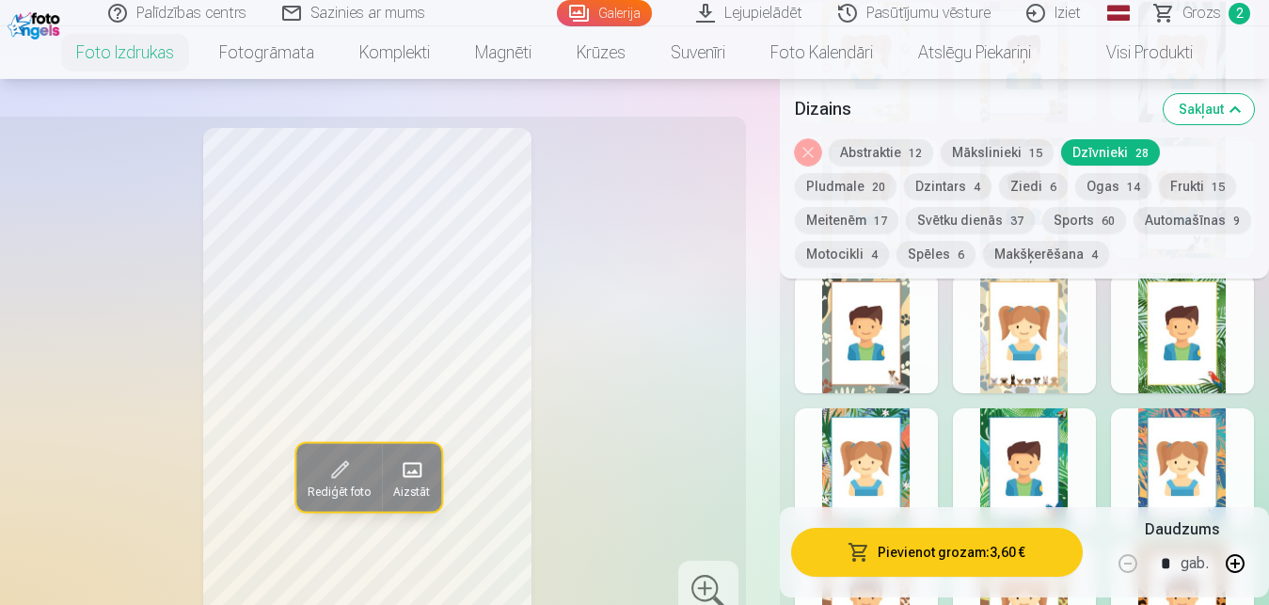
scroll to position [1678, 0]
click at [1038, 346] on div at bounding box center [1024, 334] width 143 height 120
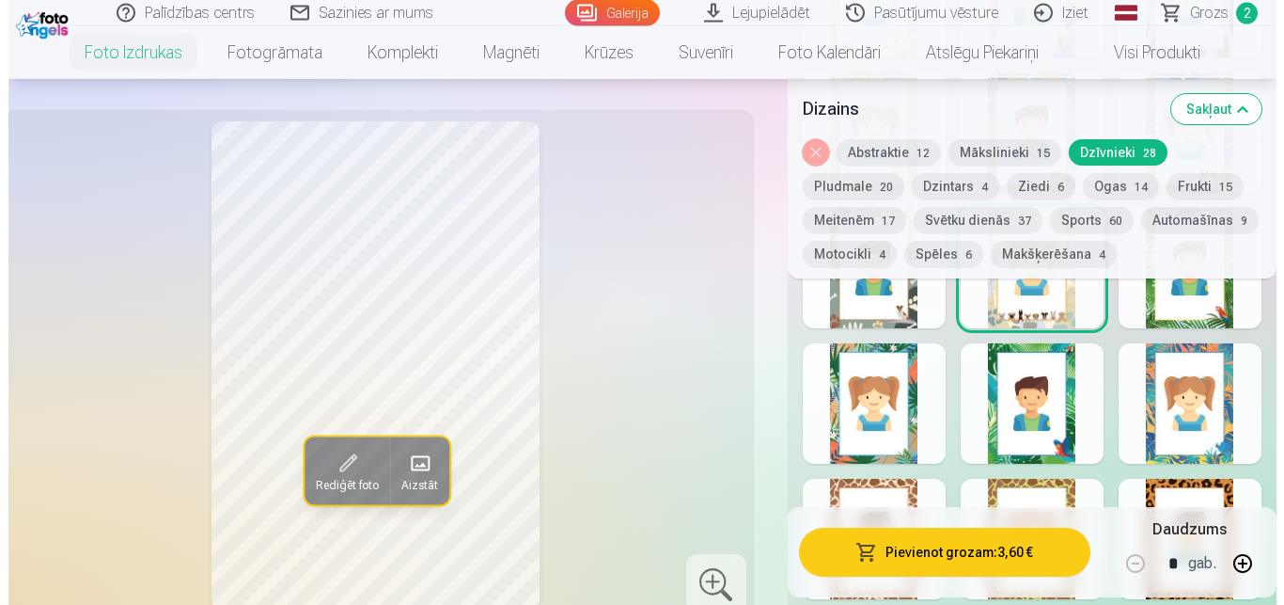
scroll to position [1774, 0]
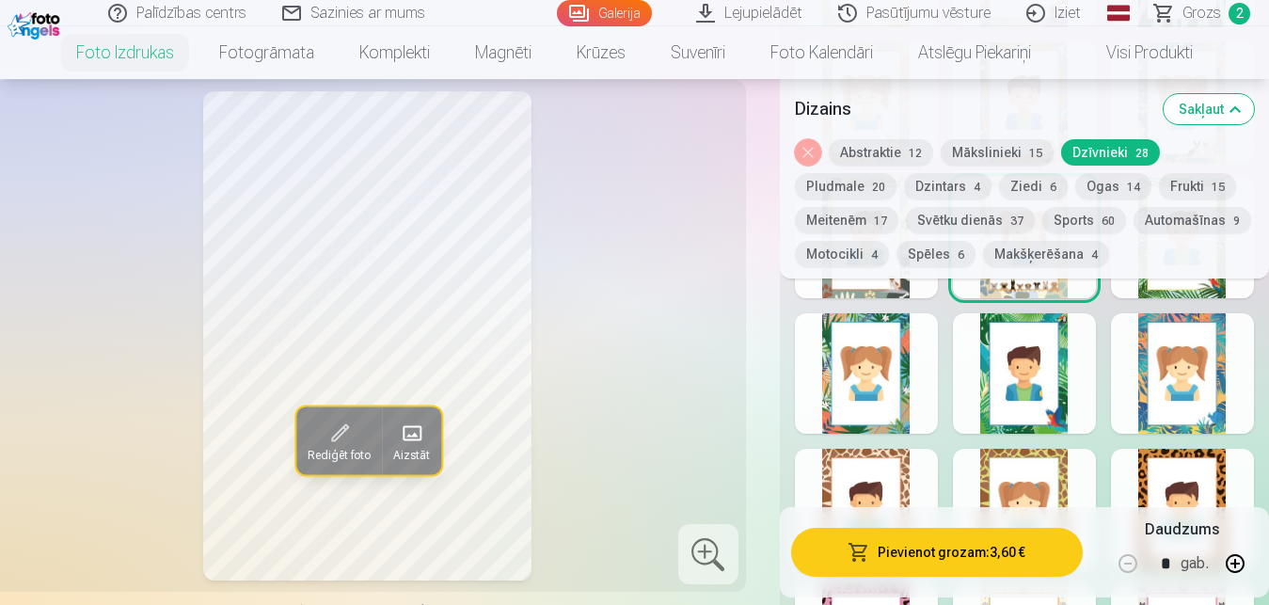
click at [917, 549] on button "Pievienot grozam : 3,60 €" at bounding box center [937, 552] width 292 height 49
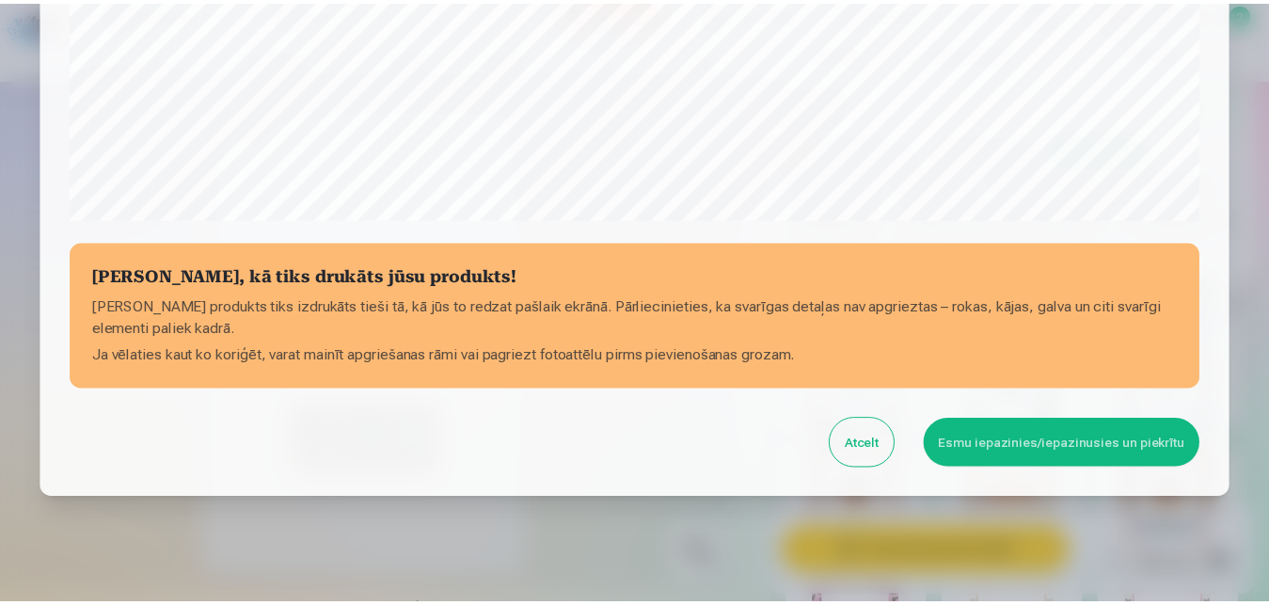
scroll to position [749, 0]
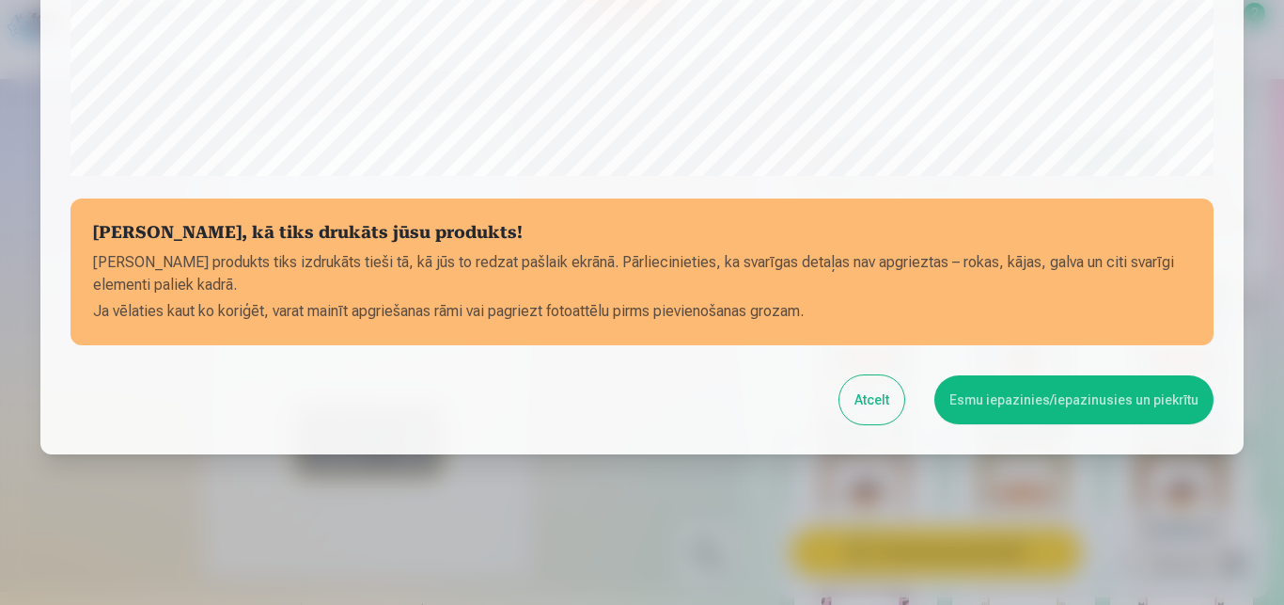
click at [1016, 405] on button "Esmu iepazinies/iepazinusies un piekrītu" at bounding box center [1074, 399] width 279 height 49
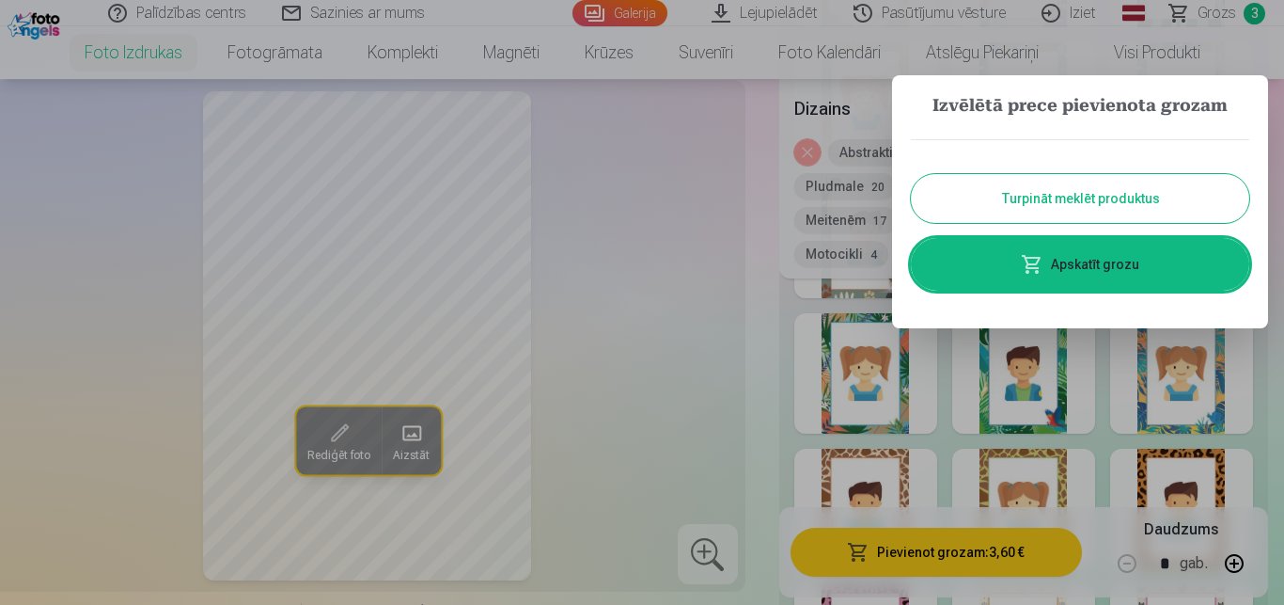
click at [1077, 197] on button "Turpināt meklēt produktus" at bounding box center [1080, 198] width 339 height 49
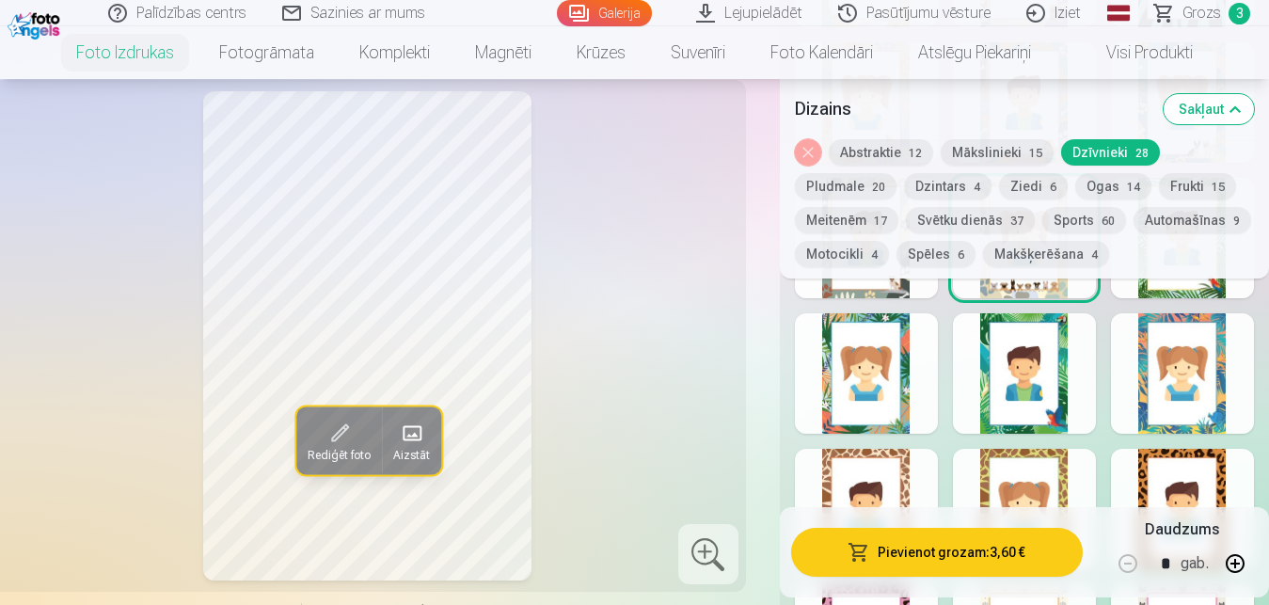
click at [904, 191] on button "Dzintars 4" at bounding box center [947, 186] width 87 height 26
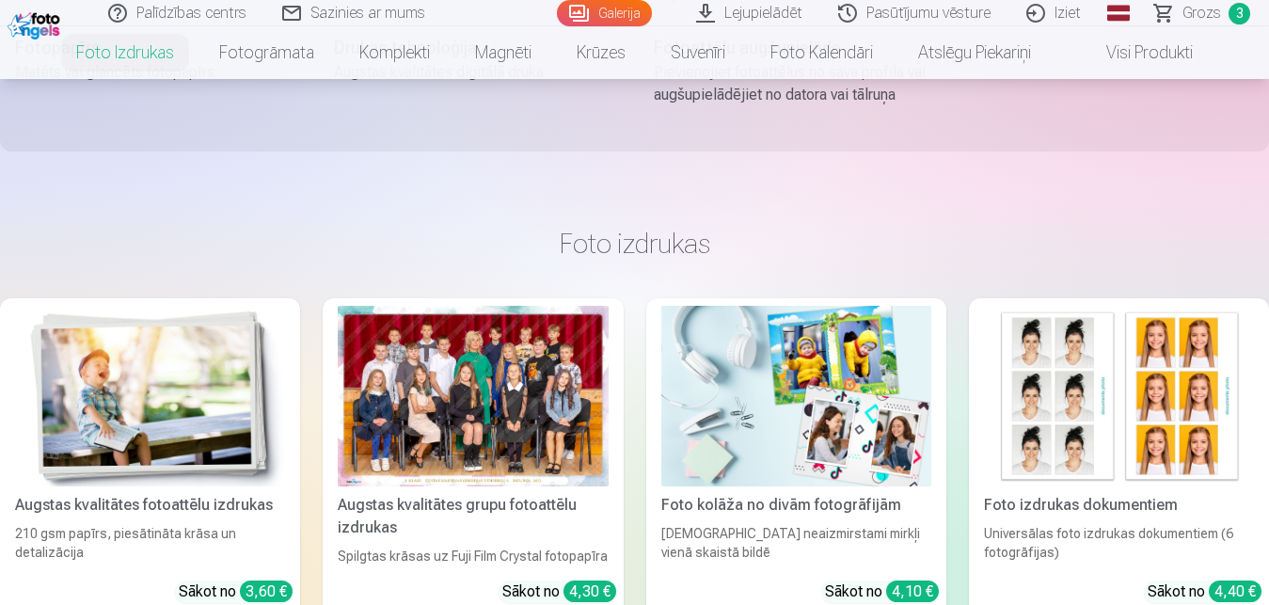
click at [153, 427] on img at bounding box center [150, 396] width 270 height 181
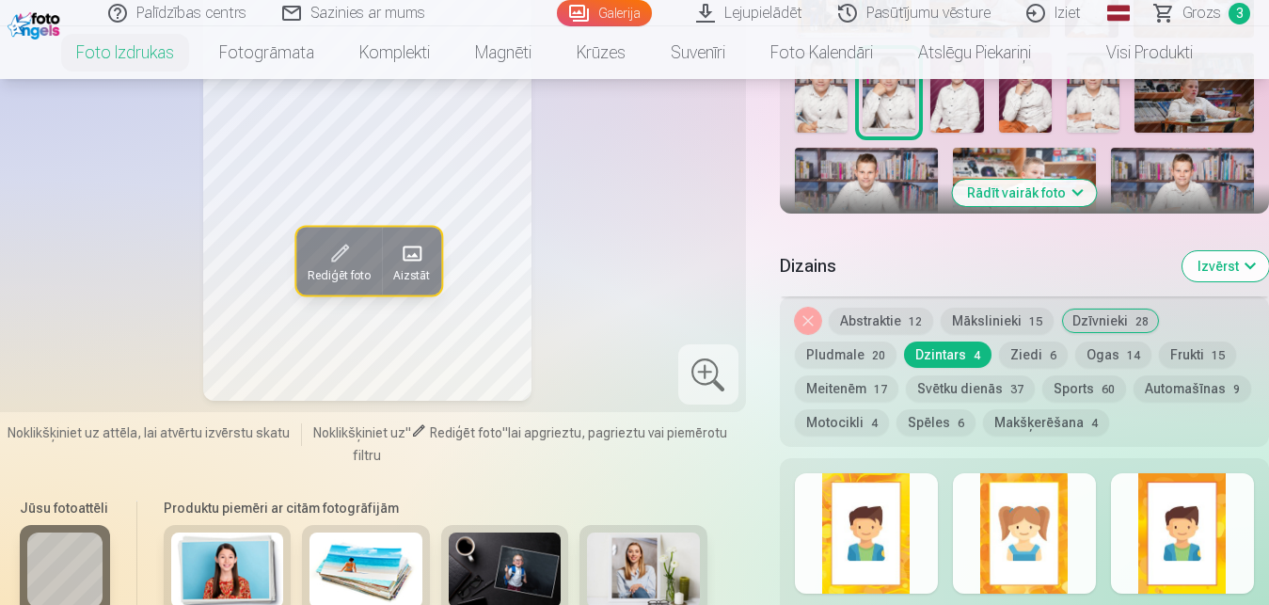
scroll to position [815, 0]
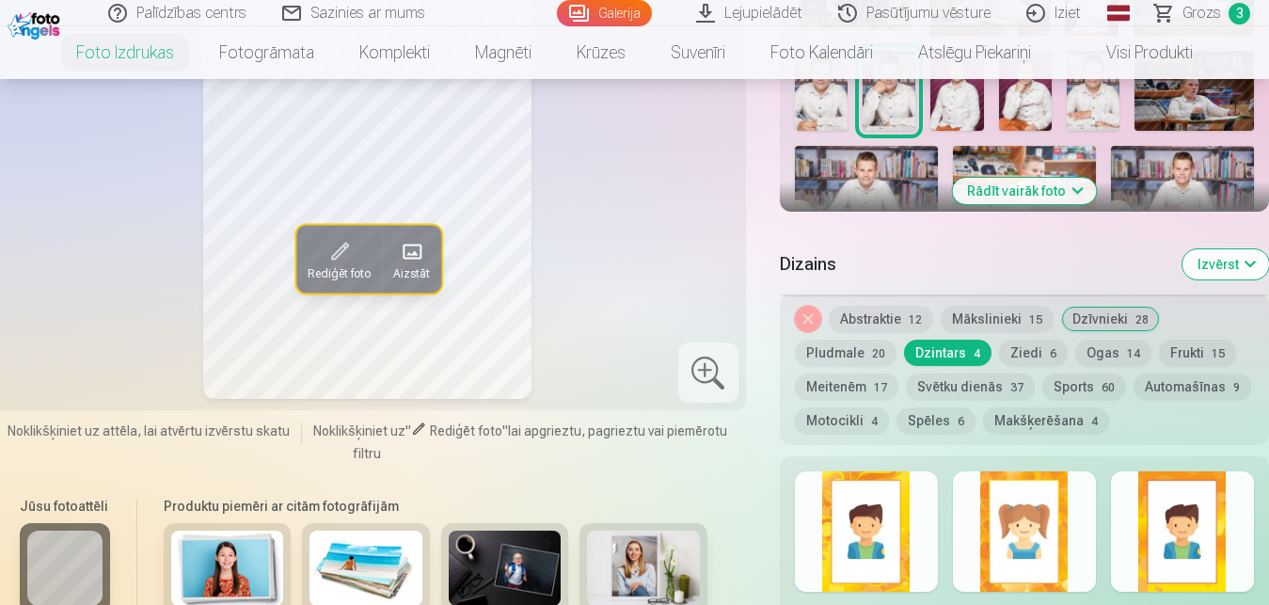
click at [999, 355] on button "Ziedi 6" at bounding box center [1033, 352] width 69 height 26
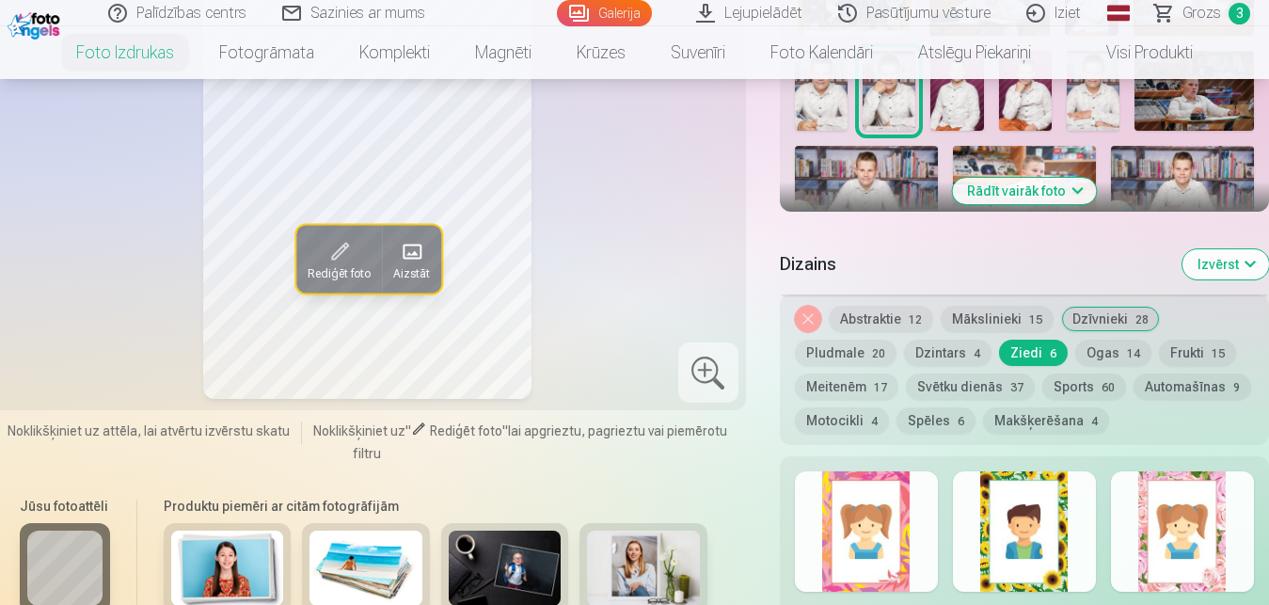
click at [896, 339] on button "Pludmale 20" at bounding box center [846, 352] width 102 height 26
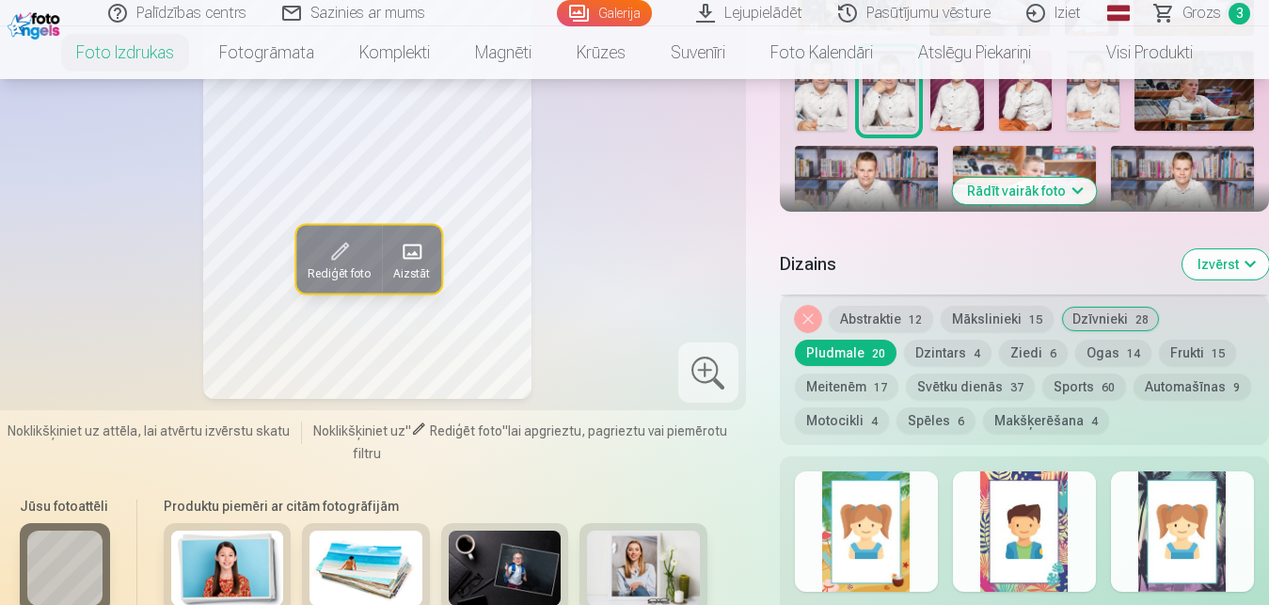
click at [904, 350] on button "Dzintars 4" at bounding box center [947, 352] width 87 height 26
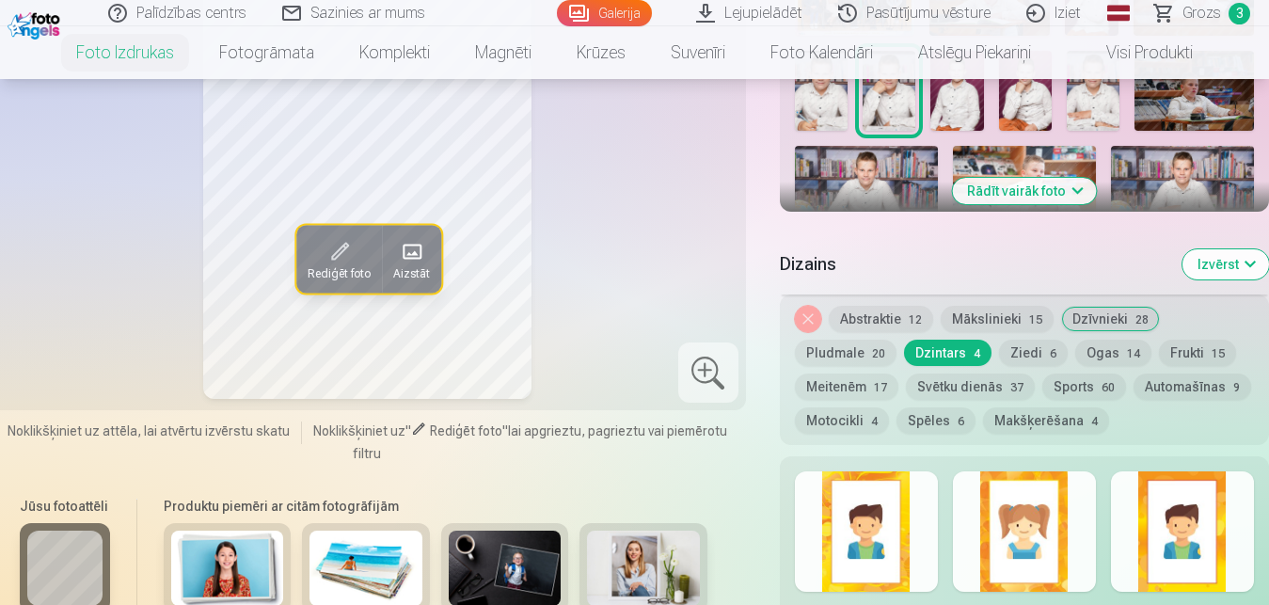
click at [1075, 358] on button "Ogas 14" at bounding box center [1113, 352] width 76 height 26
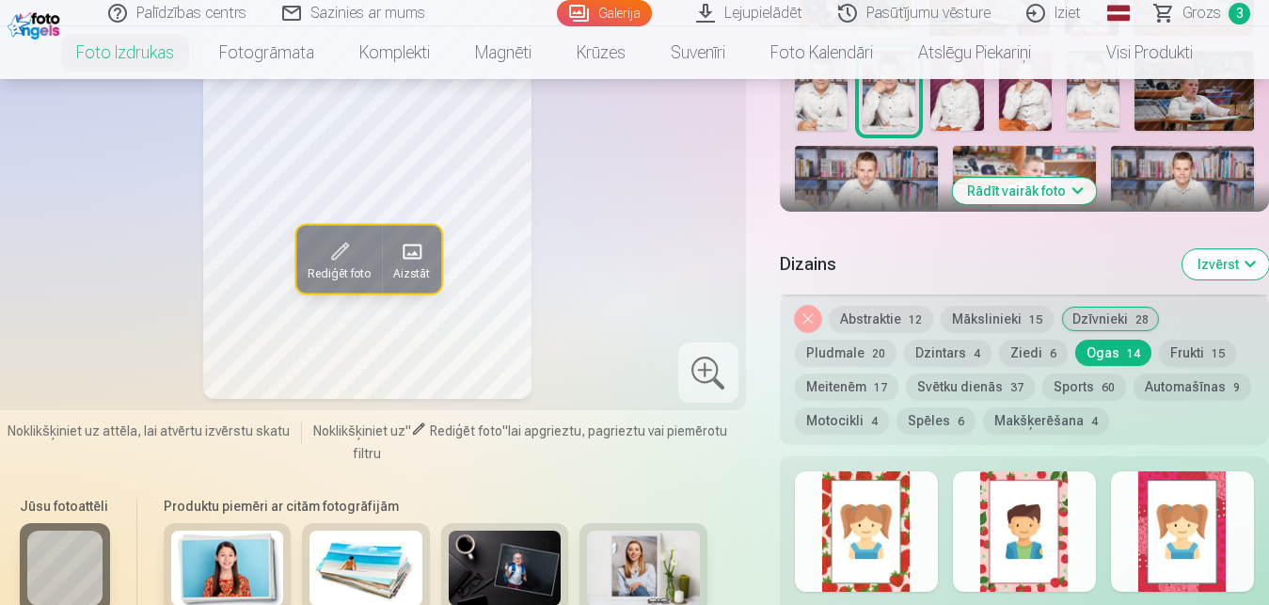
click at [1158, 358] on button "Frukti 15" at bounding box center [1196, 352] width 77 height 26
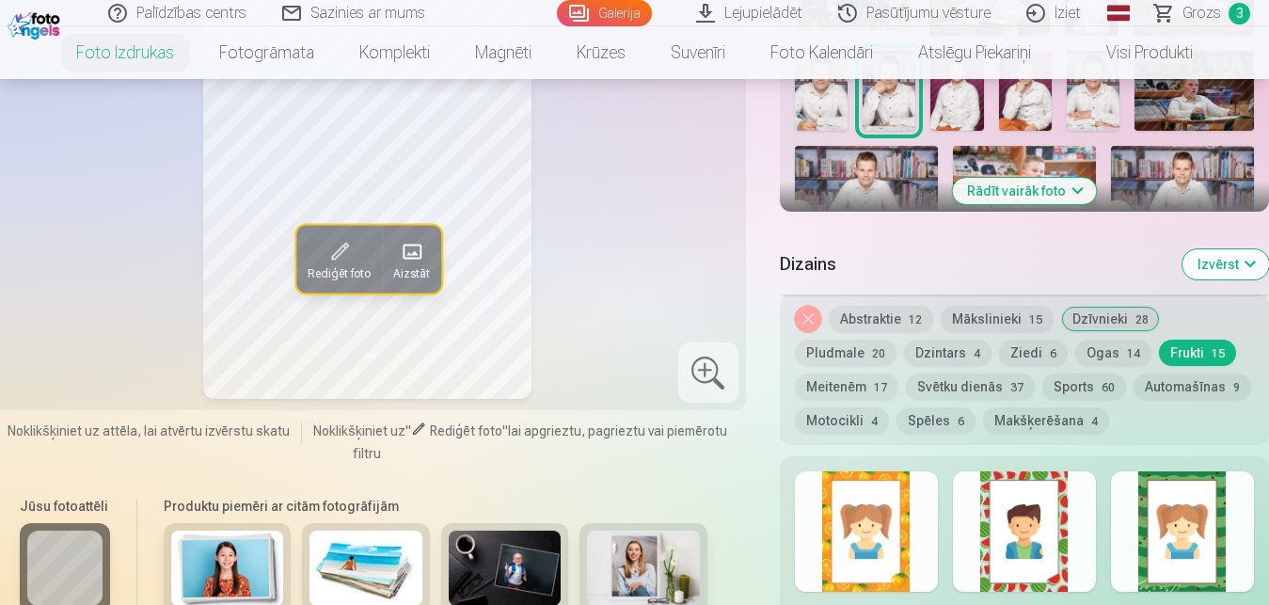
click at [898, 373] on button "Meitenēm 17" at bounding box center [846, 386] width 103 height 26
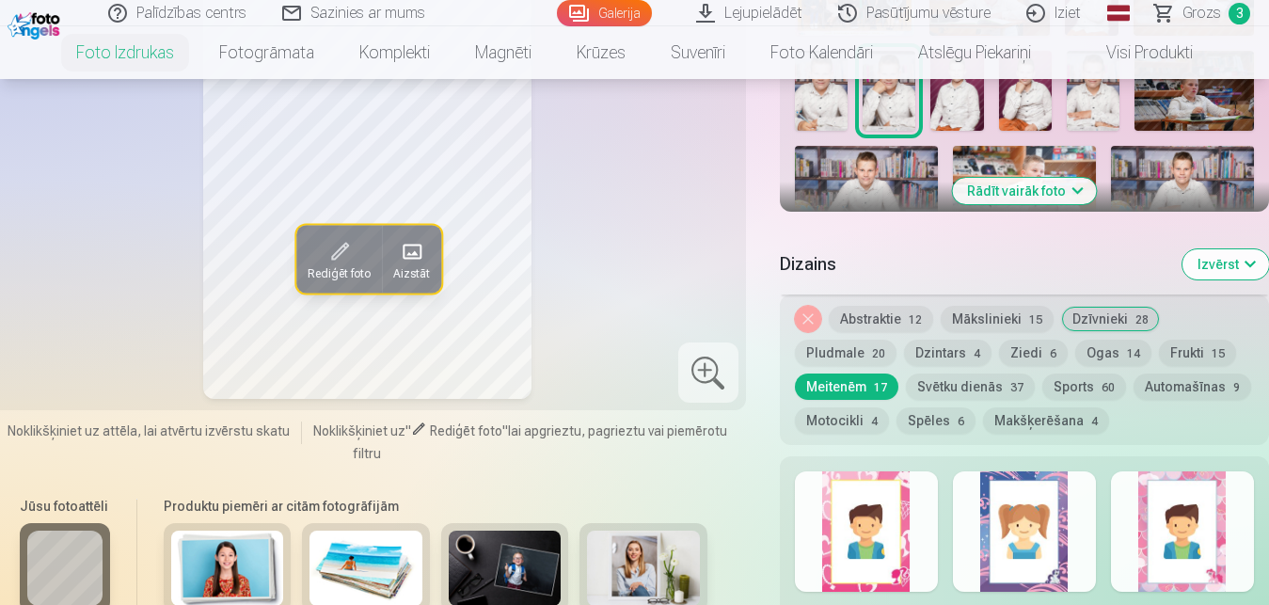
click at [906, 386] on button "Svētku dienās 37" at bounding box center [970, 386] width 129 height 26
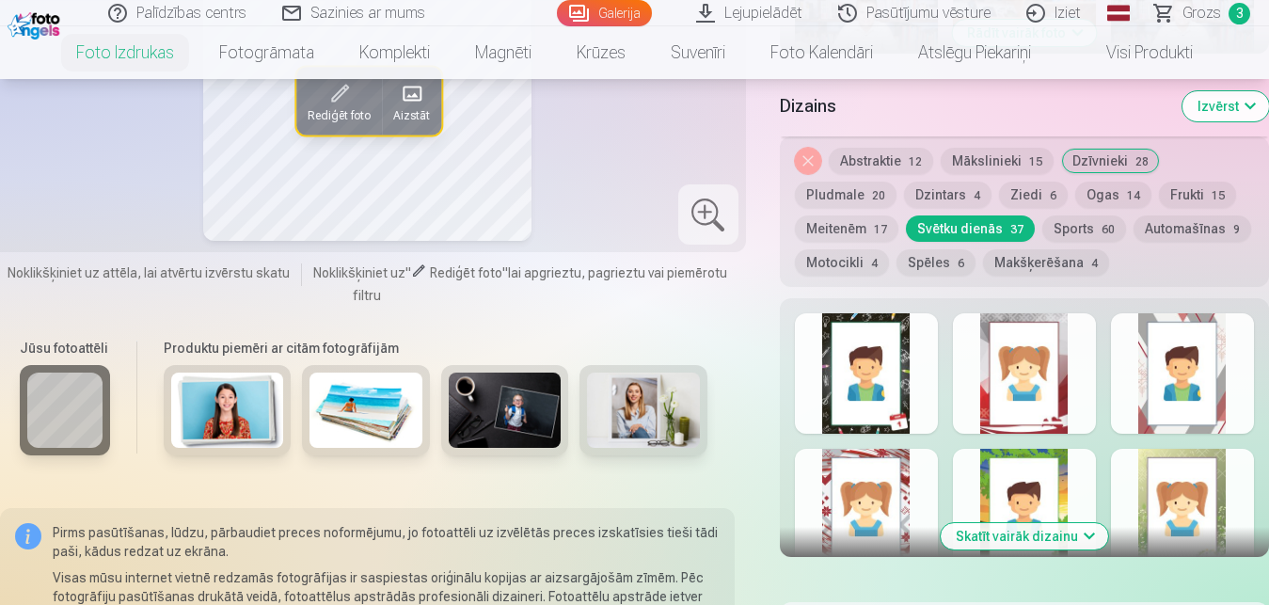
scroll to position [1007, 0]
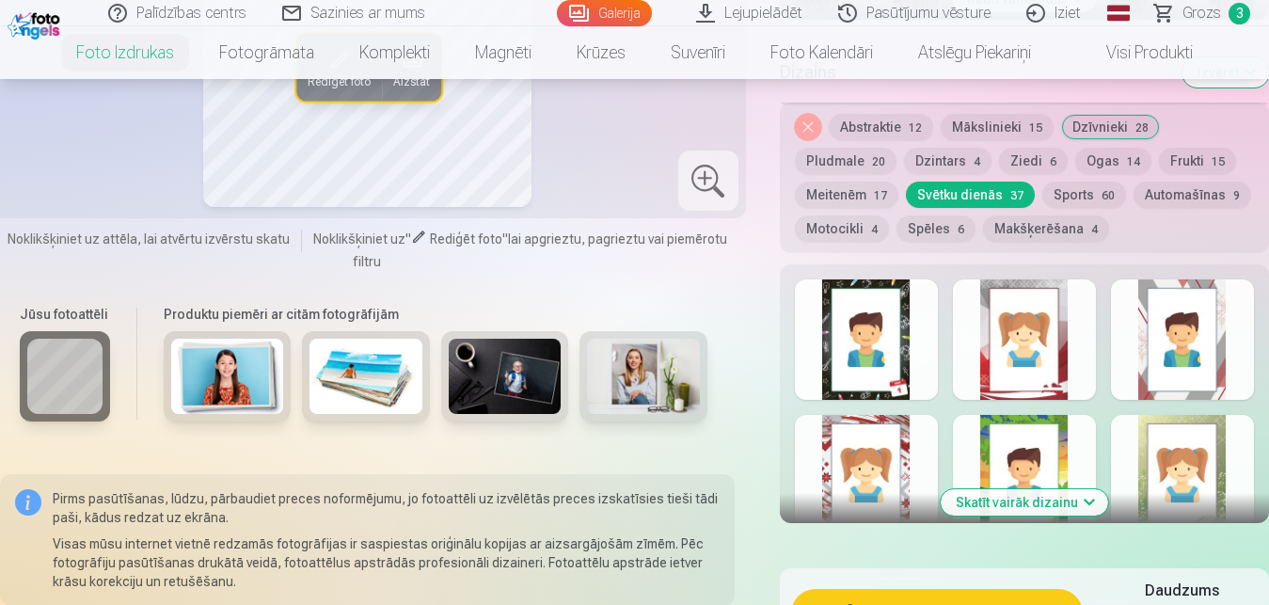
click at [1042, 188] on button "Sports 60" at bounding box center [1084, 194] width 84 height 26
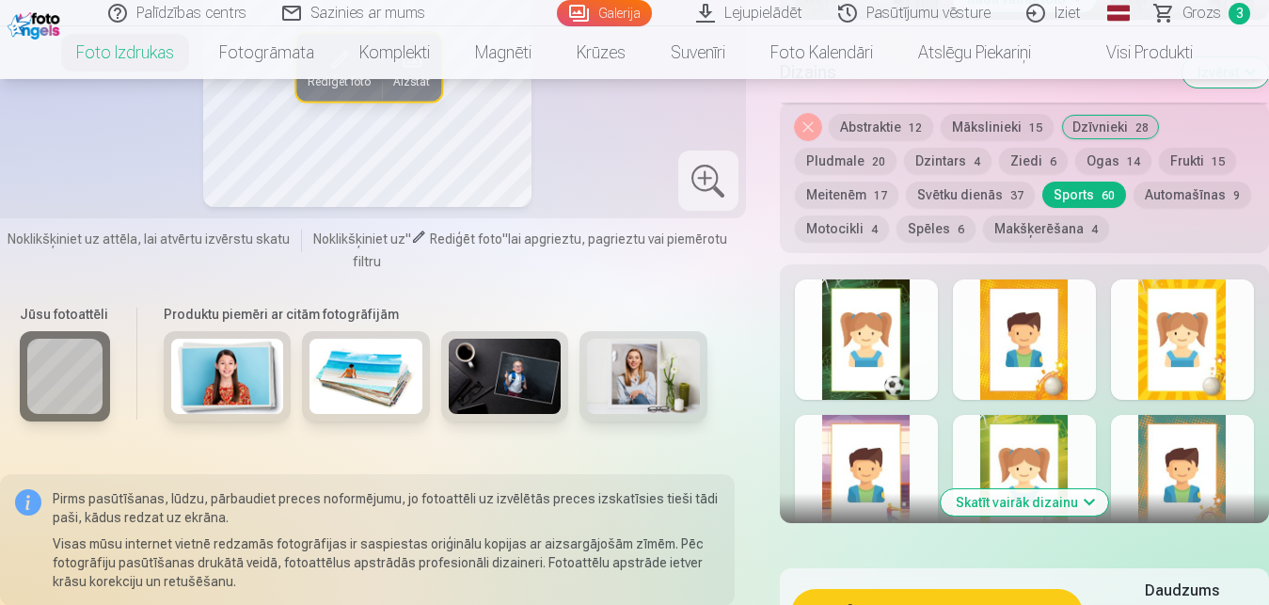
click at [1133, 195] on button "Automašīnas 9" at bounding box center [1192, 194] width 118 height 26
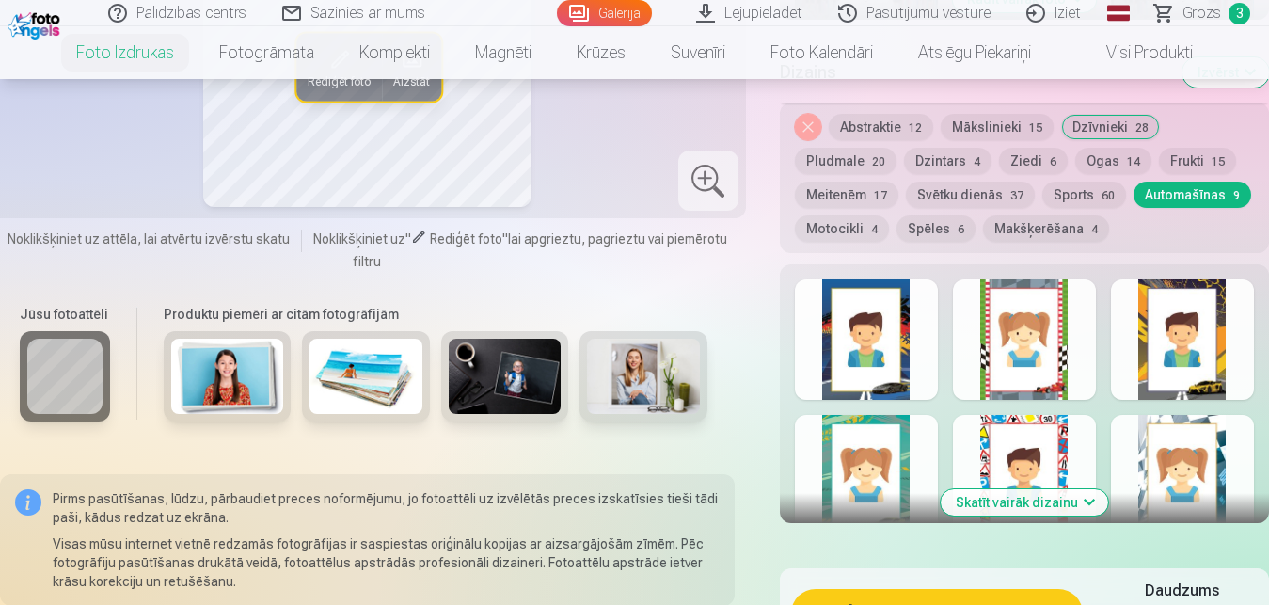
click at [889, 215] on button "Motocikli 4" at bounding box center [842, 228] width 94 height 26
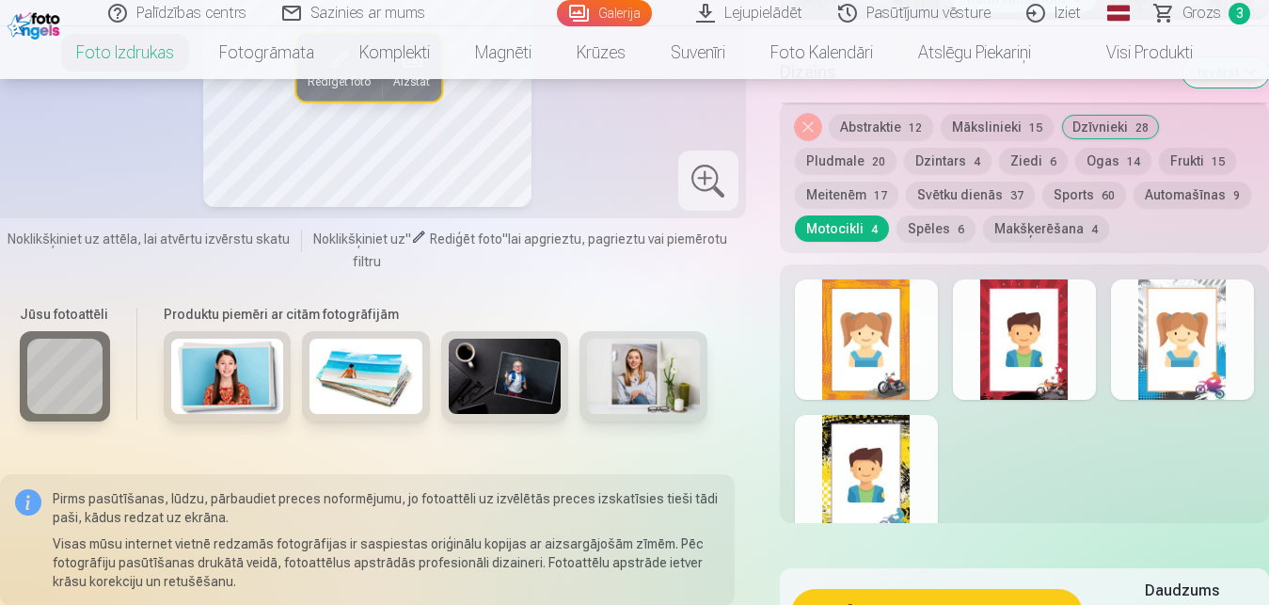
click at [896, 226] on button "Spēles 6" at bounding box center [935, 228] width 79 height 26
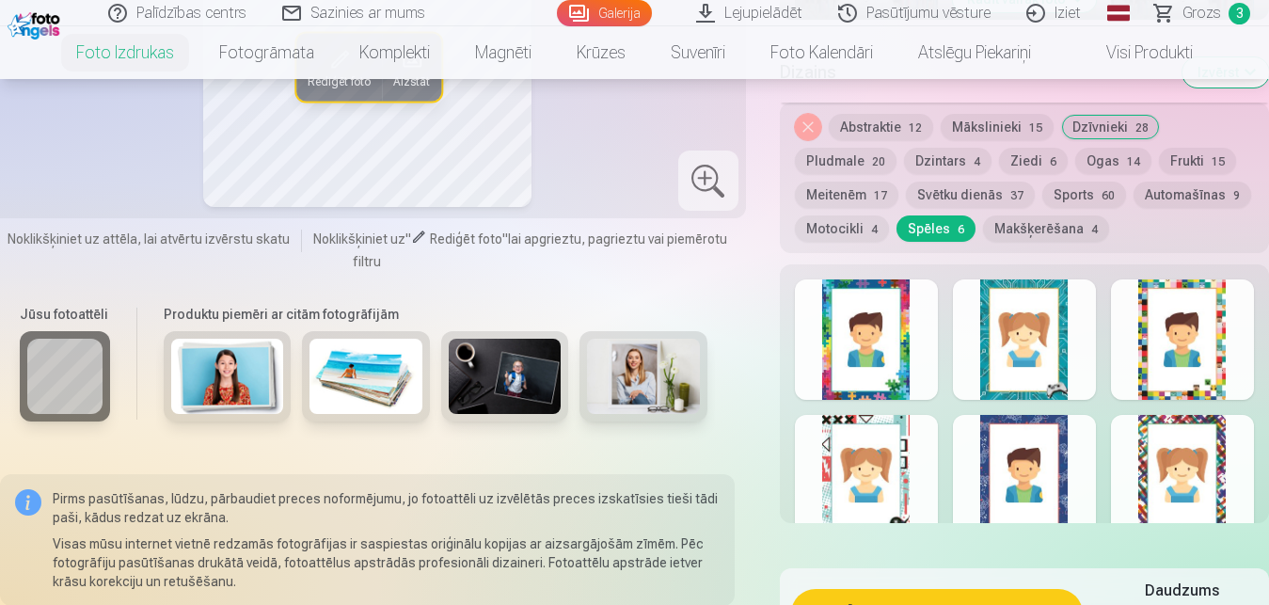
click at [983, 222] on button "Makšķerēšana 4" at bounding box center [1046, 228] width 126 height 26
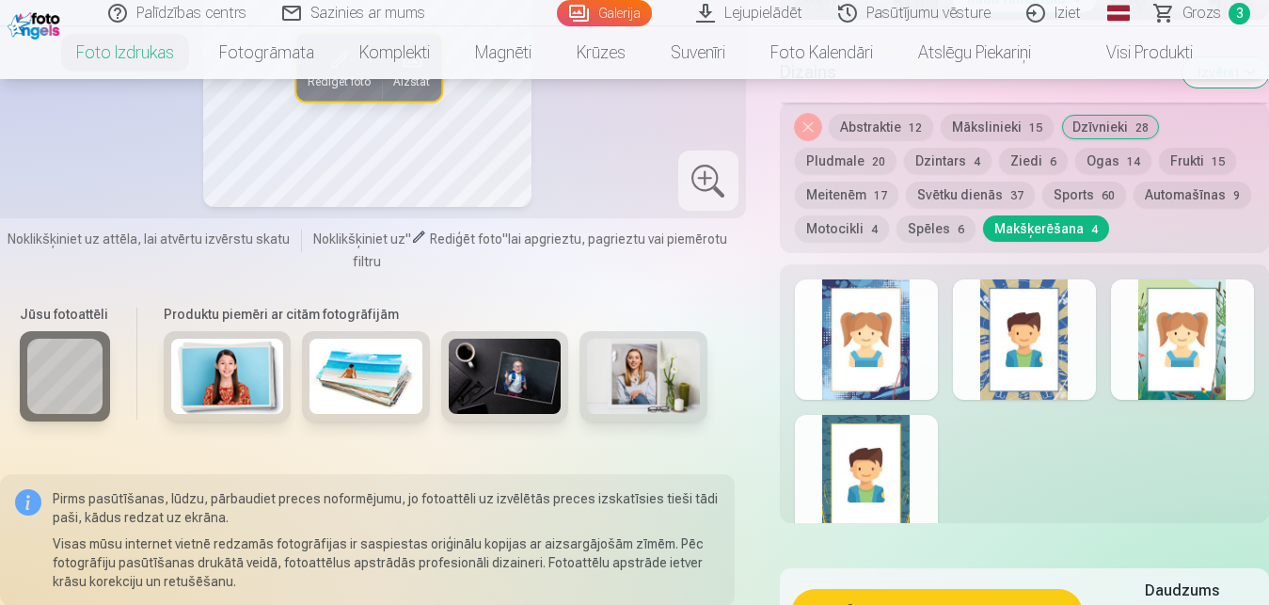
click at [877, 133] on button "Abstraktie 12" at bounding box center [880, 127] width 104 height 26
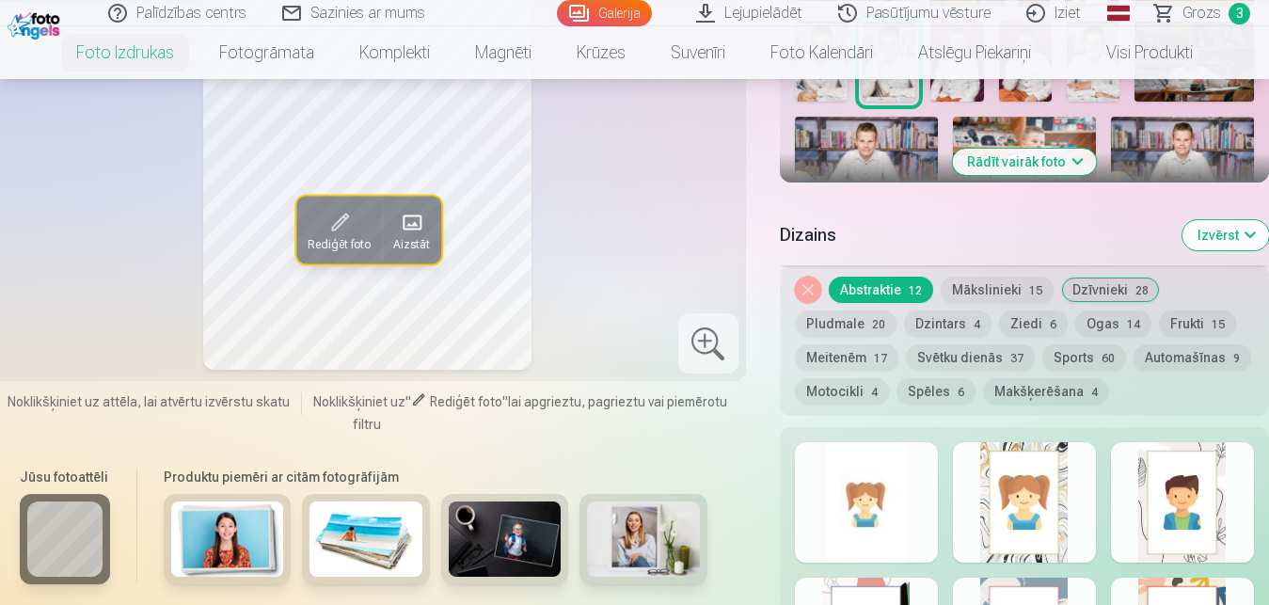
scroll to position [671, 0]
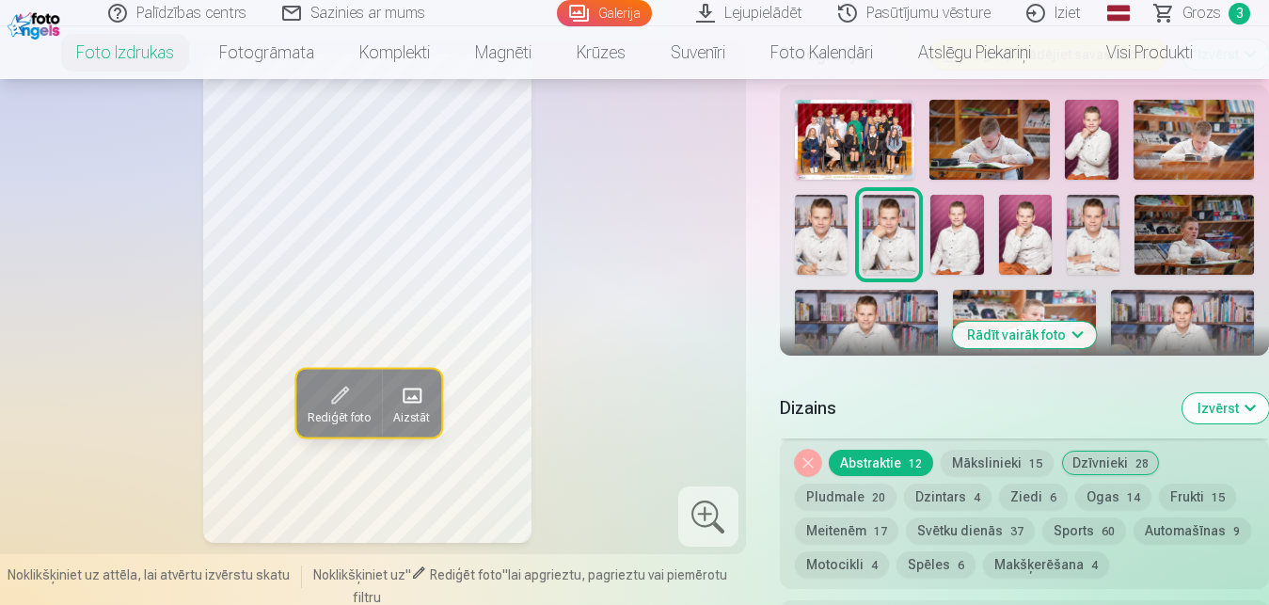
click at [1016, 339] on button "Rādīt vairāk foto" at bounding box center [1024, 335] width 144 height 26
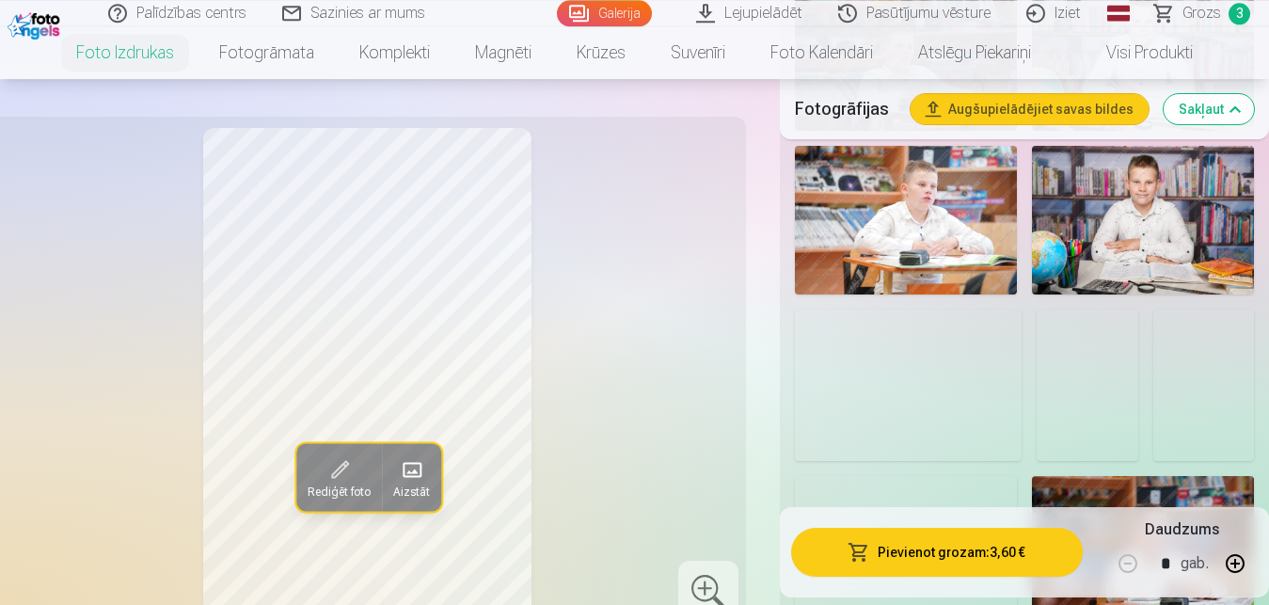
scroll to position [1295, 0]
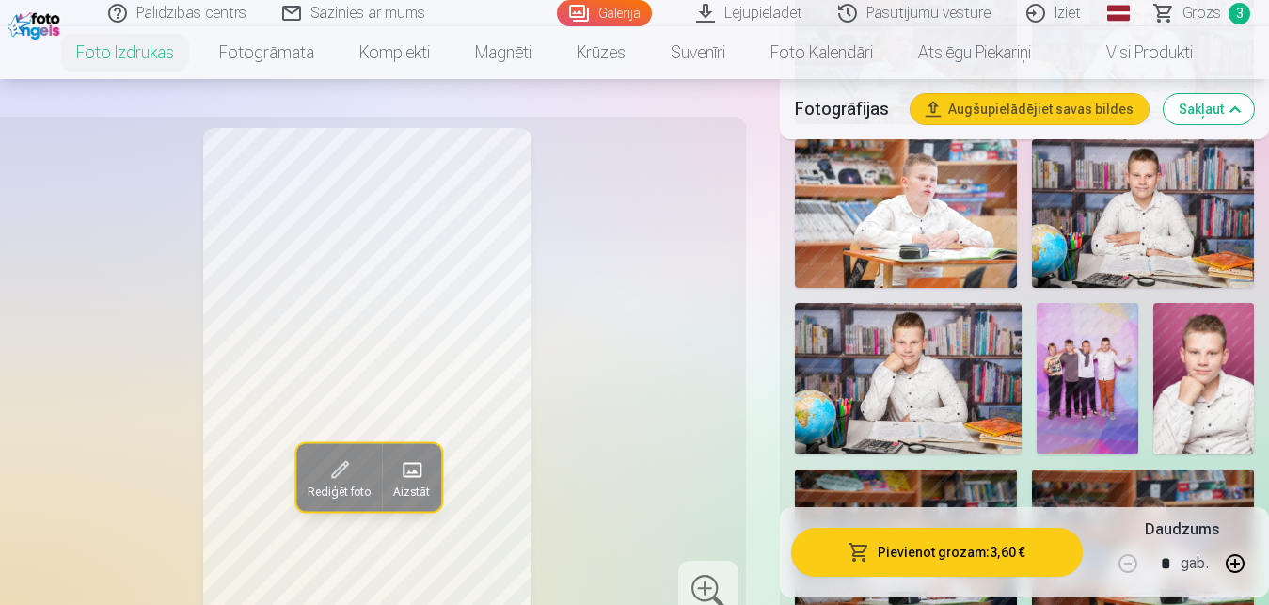
click at [960, 370] on img at bounding box center [909, 378] width 228 height 151
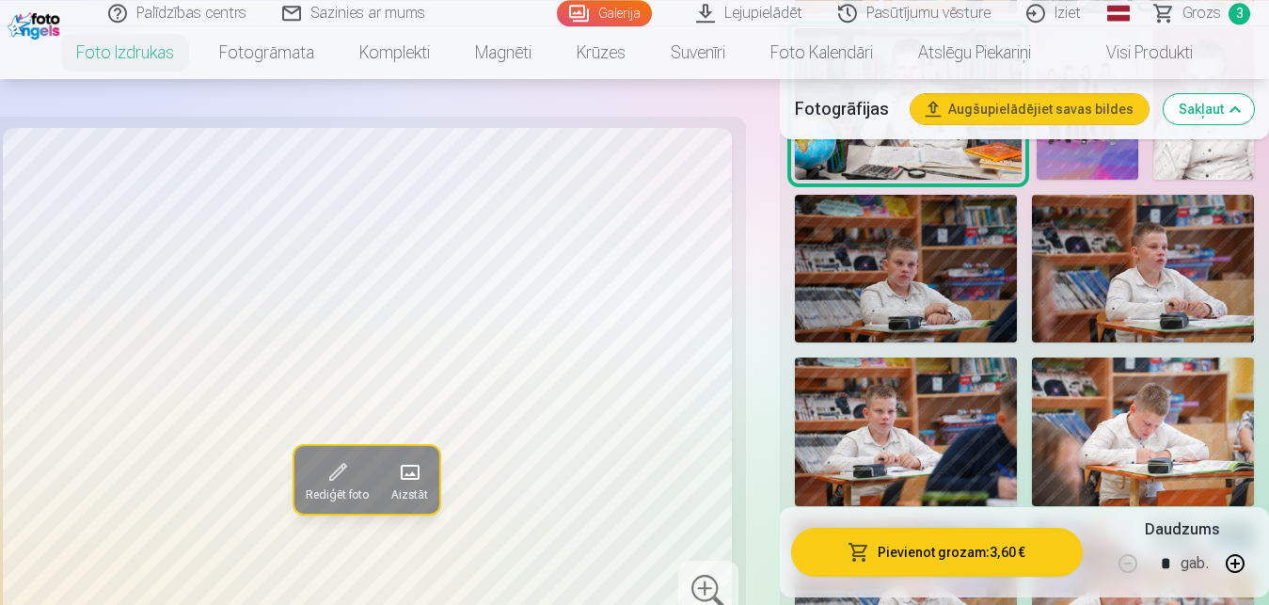
scroll to position [1552, 0]
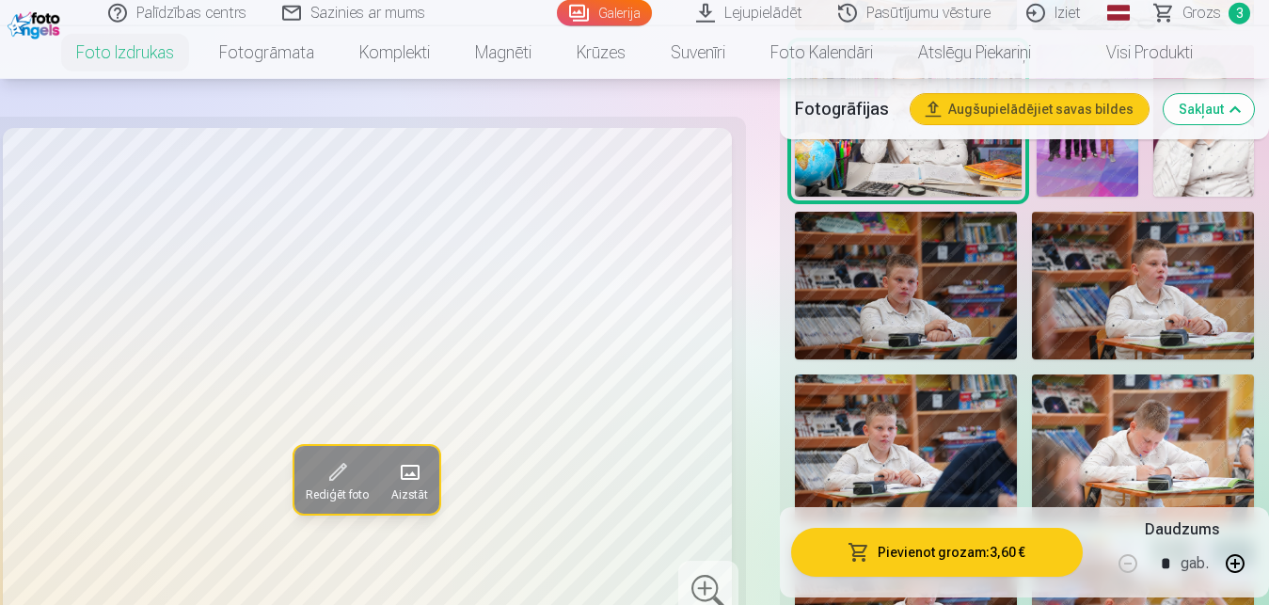
click at [739, 103] on div "Rediģēt foto Aizstāt Noklikšķiniet uz attēla, lai atvērtu izvērstu skatu Noklik…" at bounding box center [634, 326] width 1269 height 3411
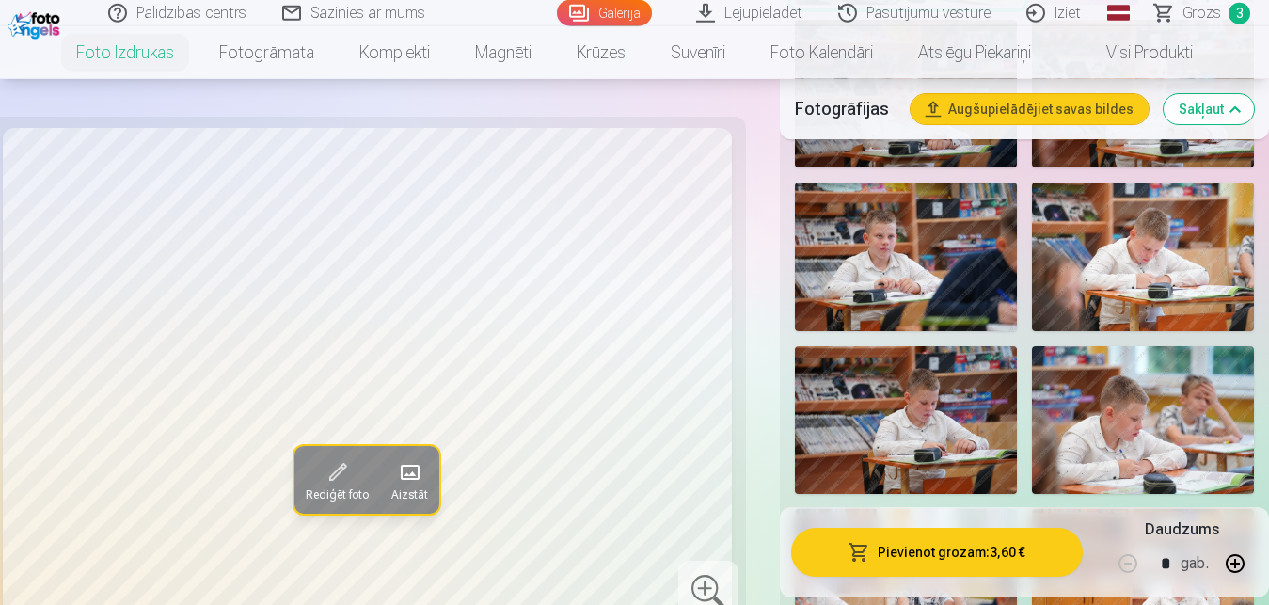
scroll to position [1792, 0]
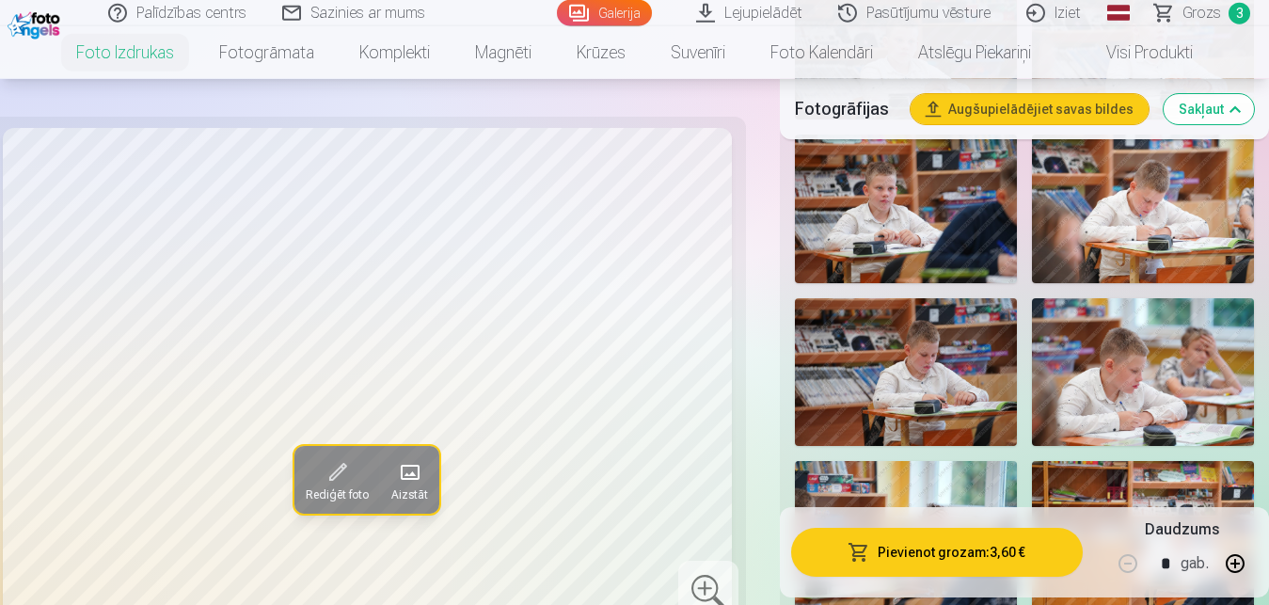
click at [704, 590] on div at bounding box center [708, 590] width 60 height 60
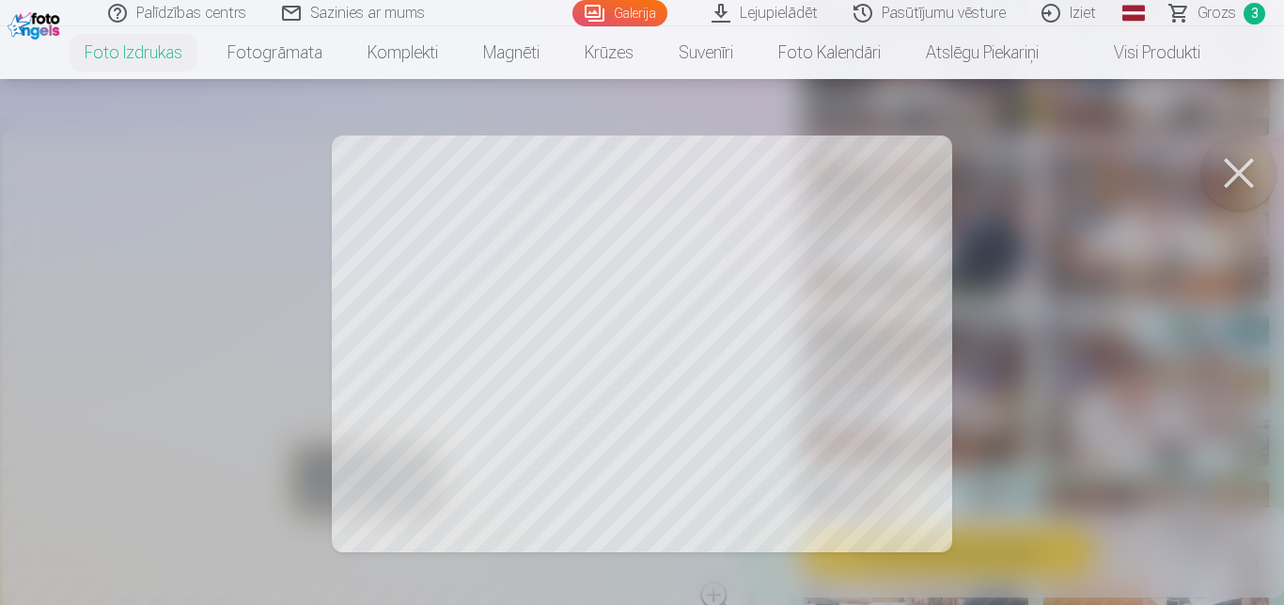
click at [1239, 169] on button at bounding box center [1239, 172] width 75 height 75
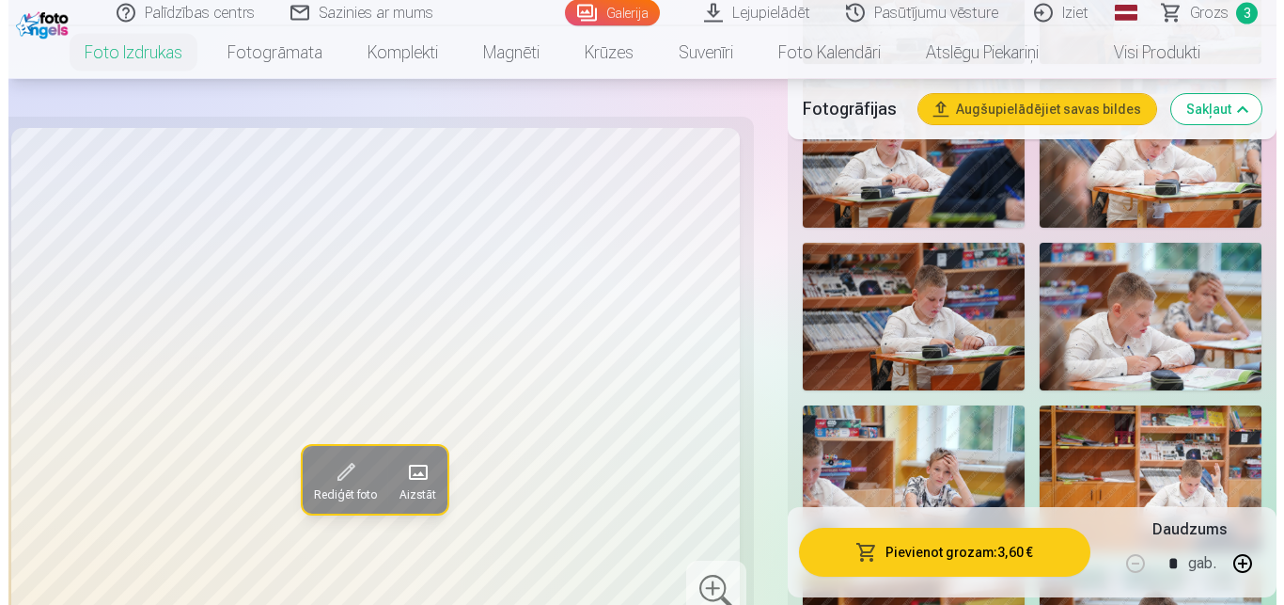
scroll to position [1888, 0]
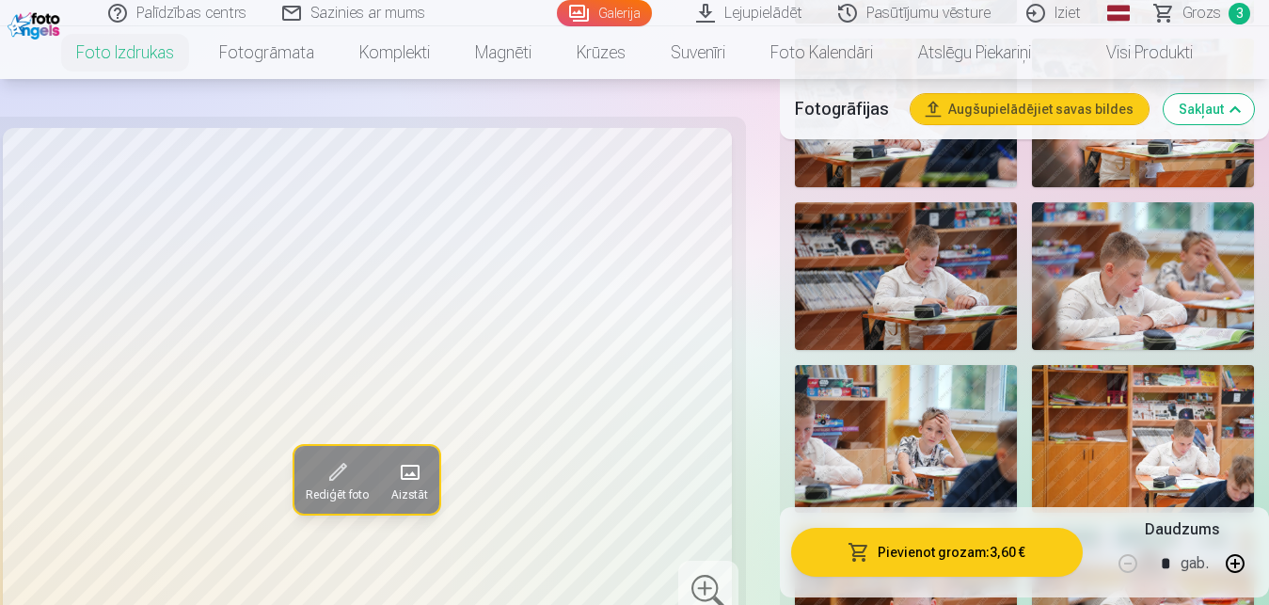
click at [969, 551] on button "Pievienot grozam : 3,60 €" at bounding box center [937, 552] width 292 height 49
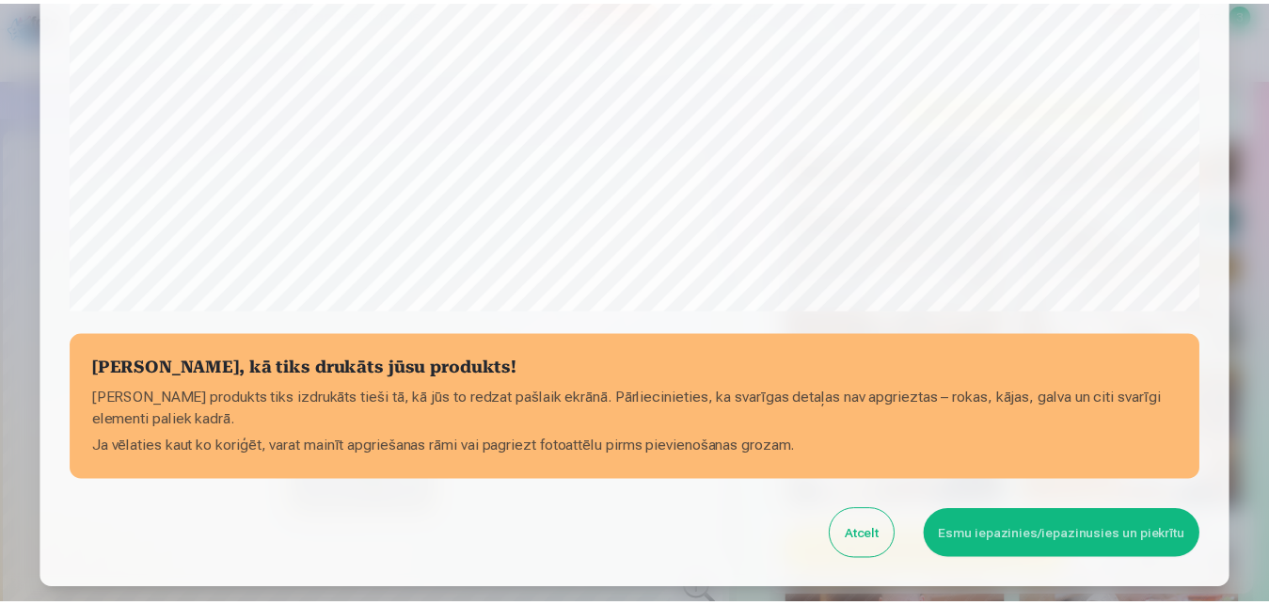
scroll to position [631, 0]
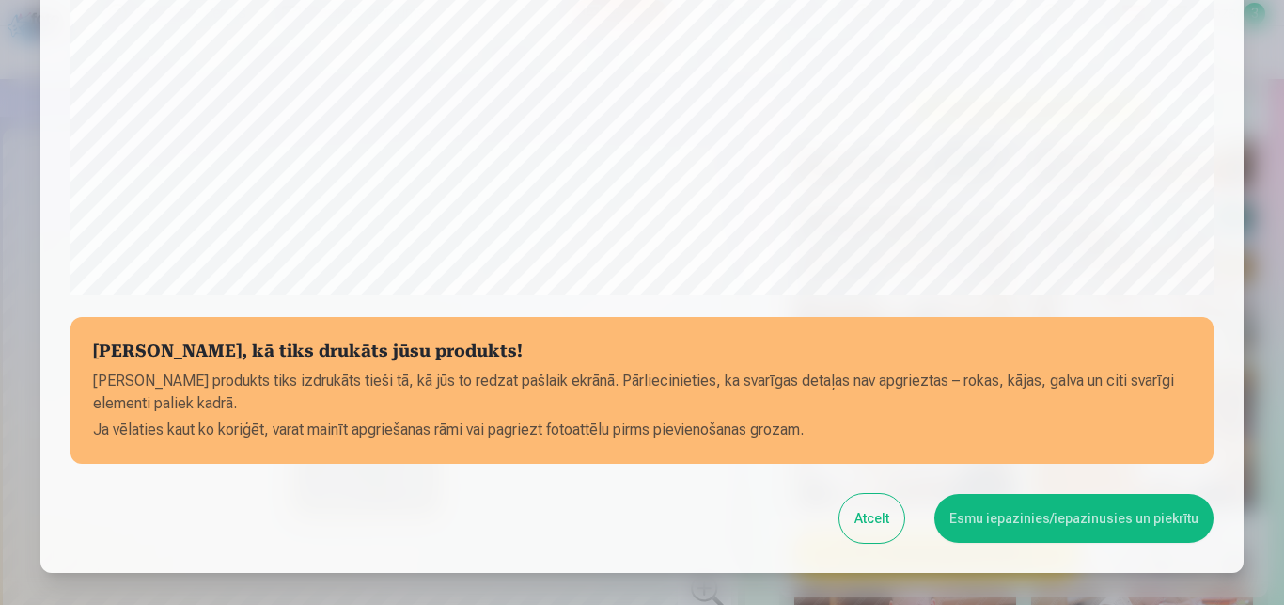
click at [1001, 521] on button "Esmu iepazinies/iepazinusies un piekrītu" at bounding box center [1074, 518] width 279 height 49
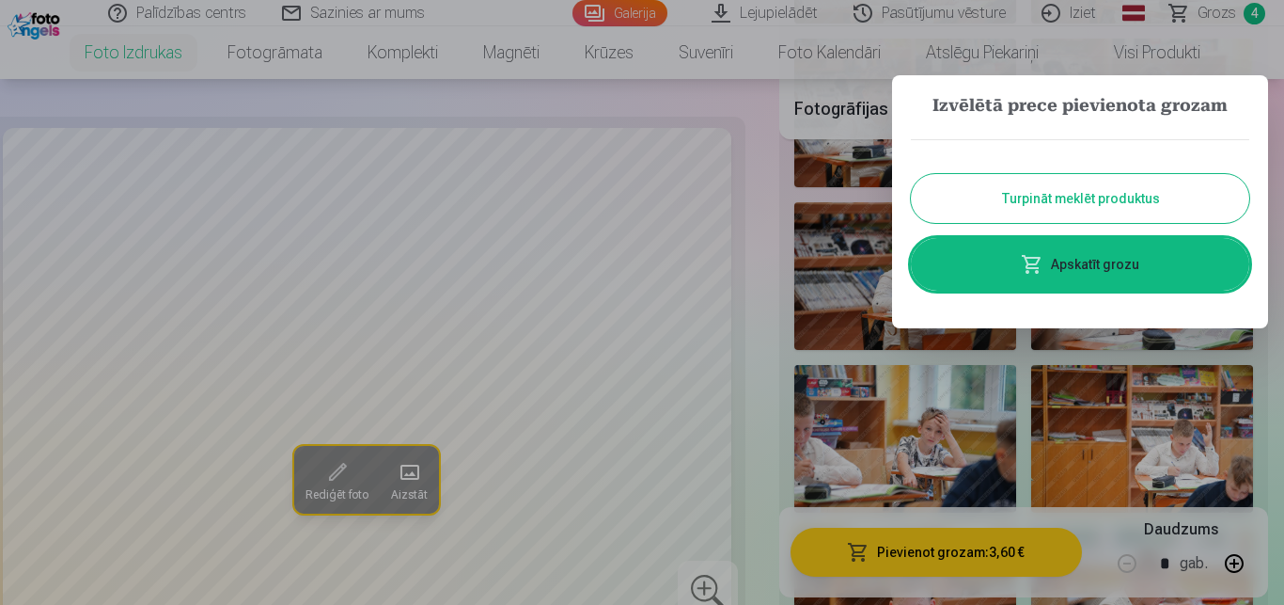
click at [1114, 195] on button "Turpināt meklēt produktus" at bounding box center [1080, 198] width 339 height 49
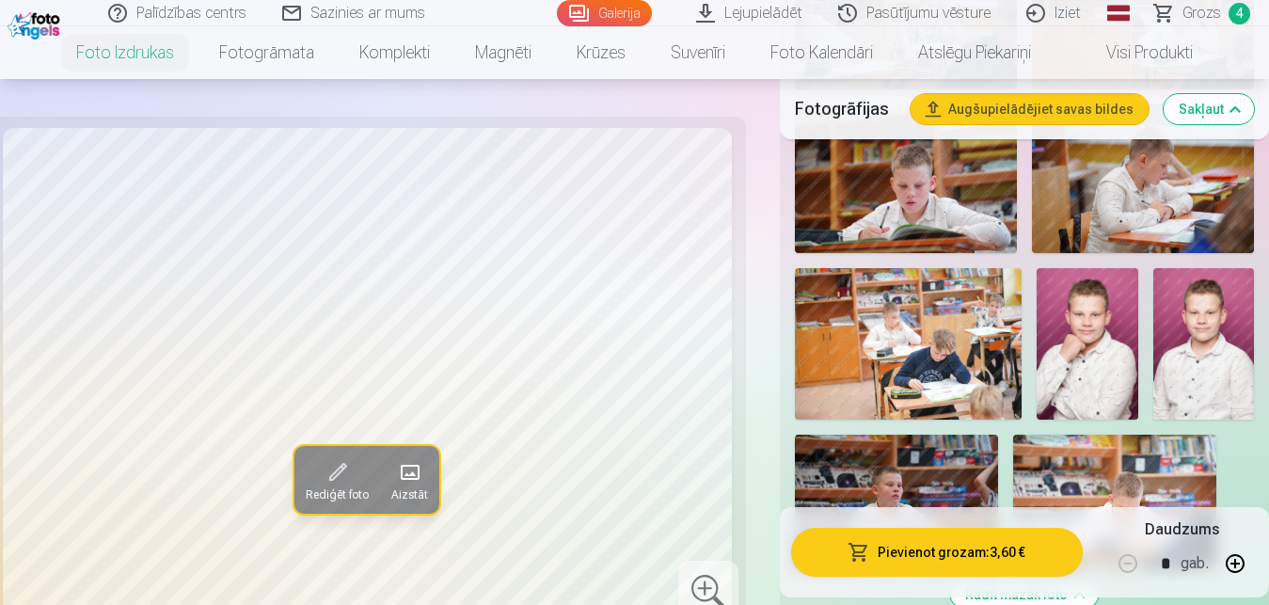
scroll to position [2320, 0]
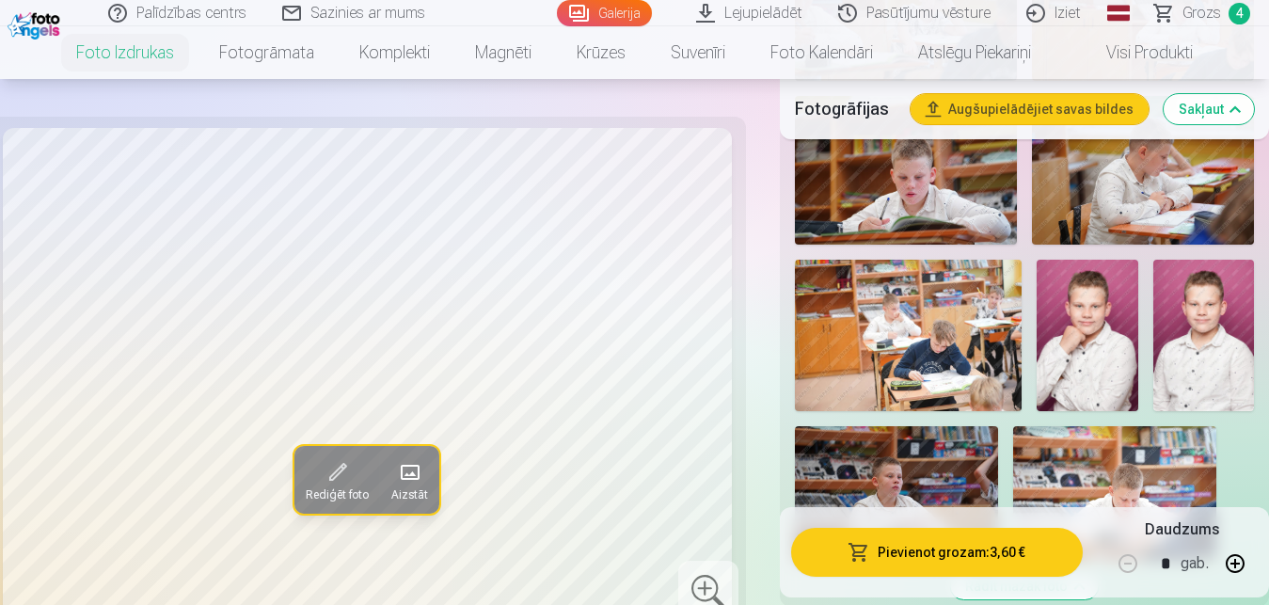
click at [1072, 345] on img at bounding box center [1086, 335] width 101 height 151
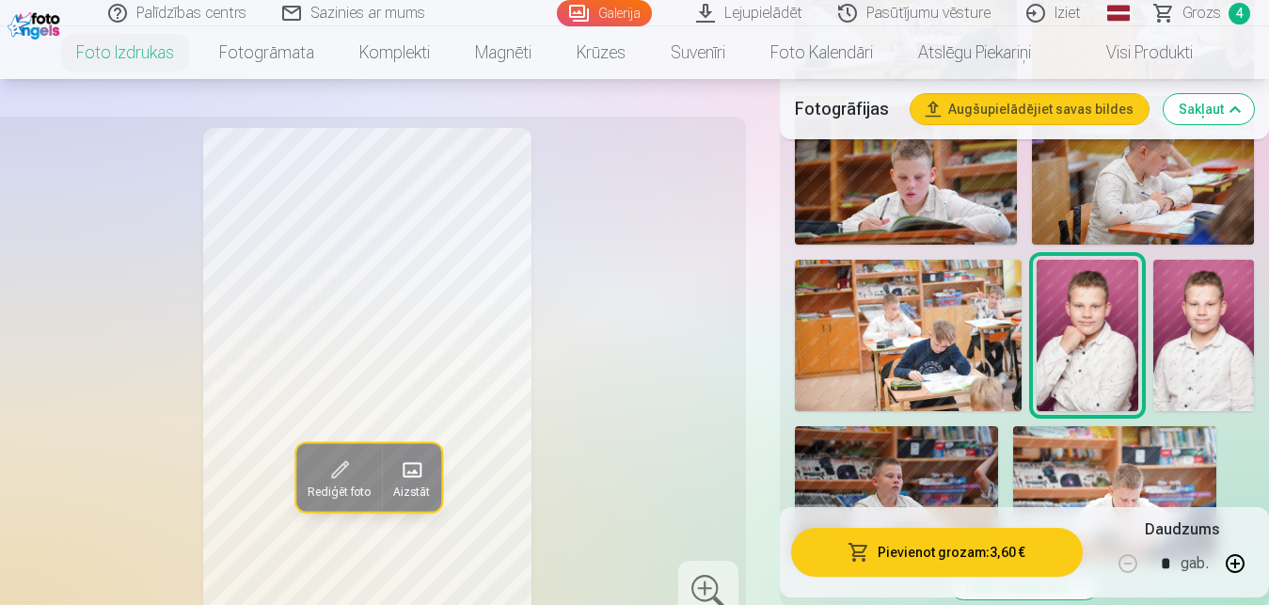
click at [958, 355] on img at bounding box center [909, 335] width 228 height 151
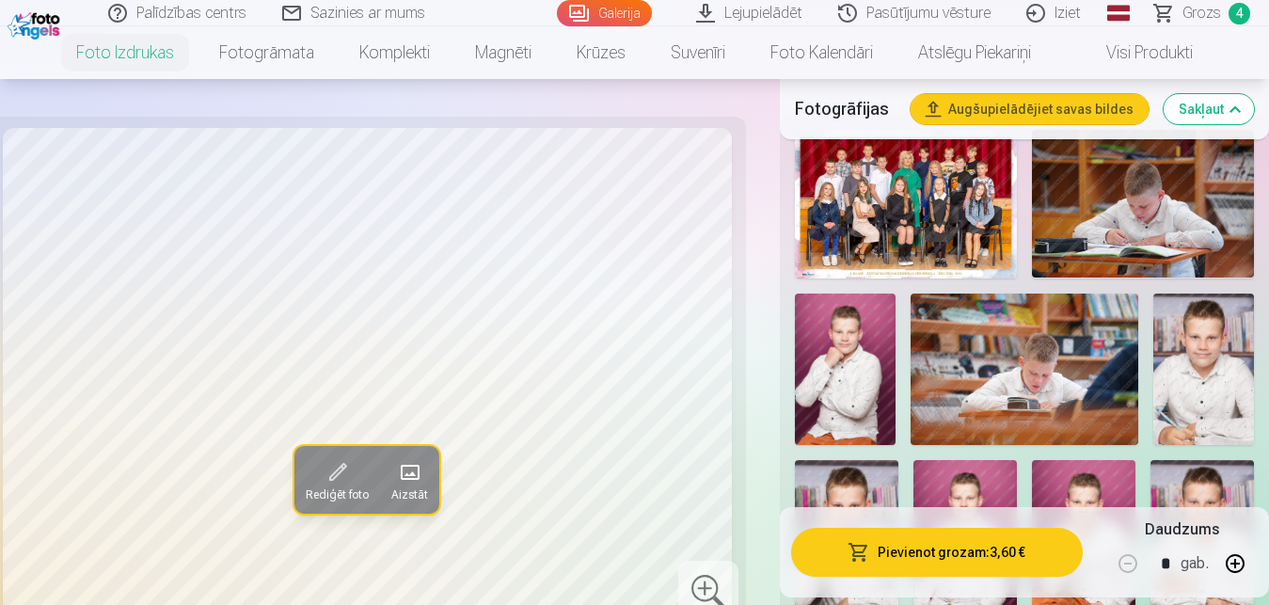
scroll to position [689, 0]
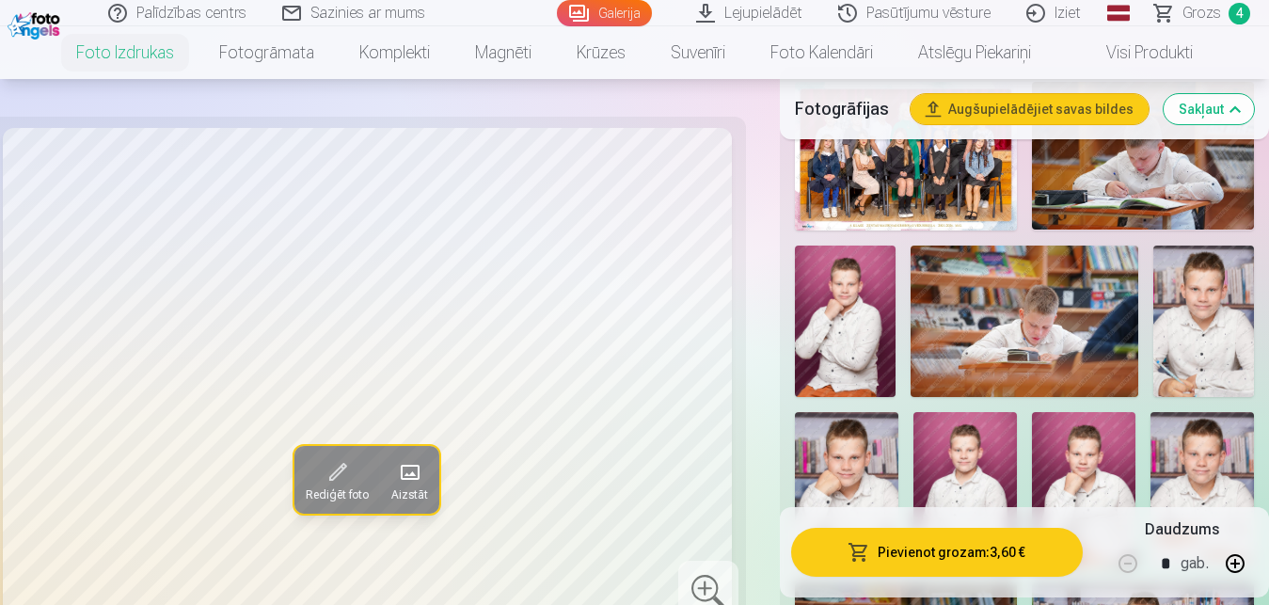
click at [1206, 5] on span "Grozs" at bounding box center [1201, 13] width 39 height 23
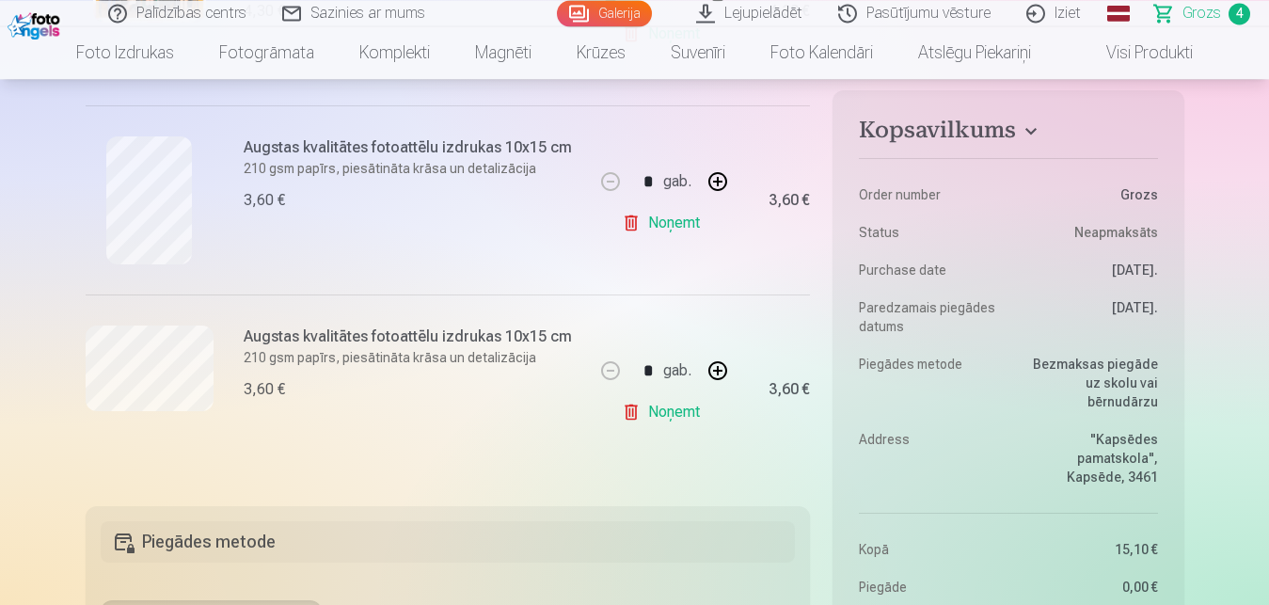
scroll to position [767, 0]
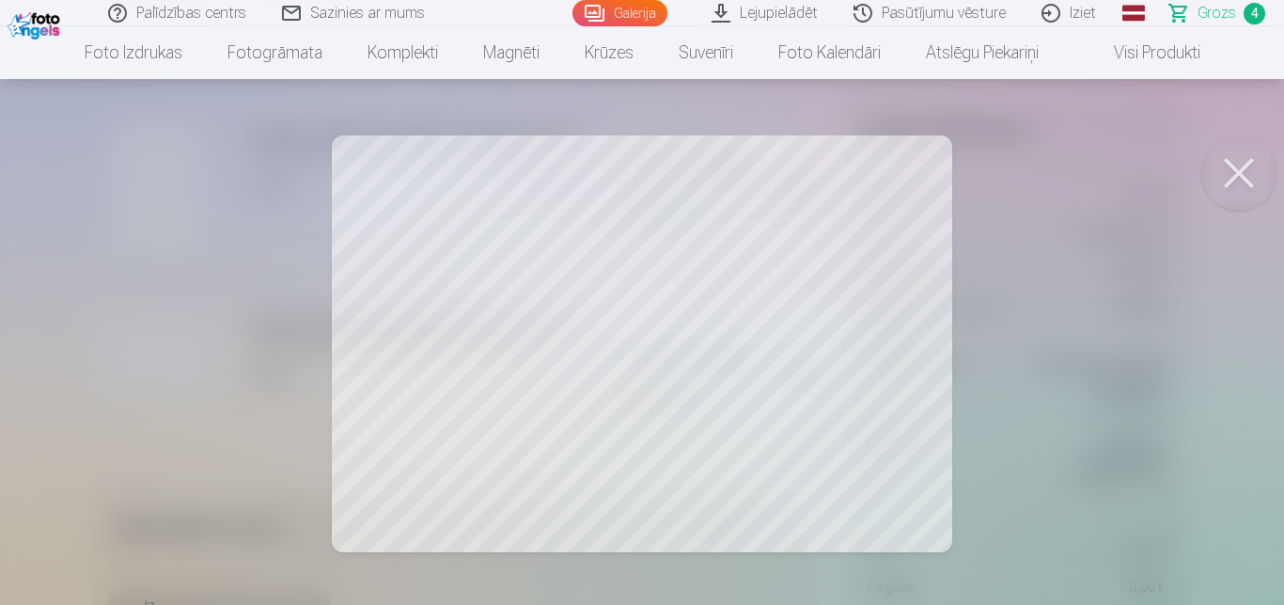
click at [1248, 174] on button at bounding box center [1239, 172] width 75 height 75
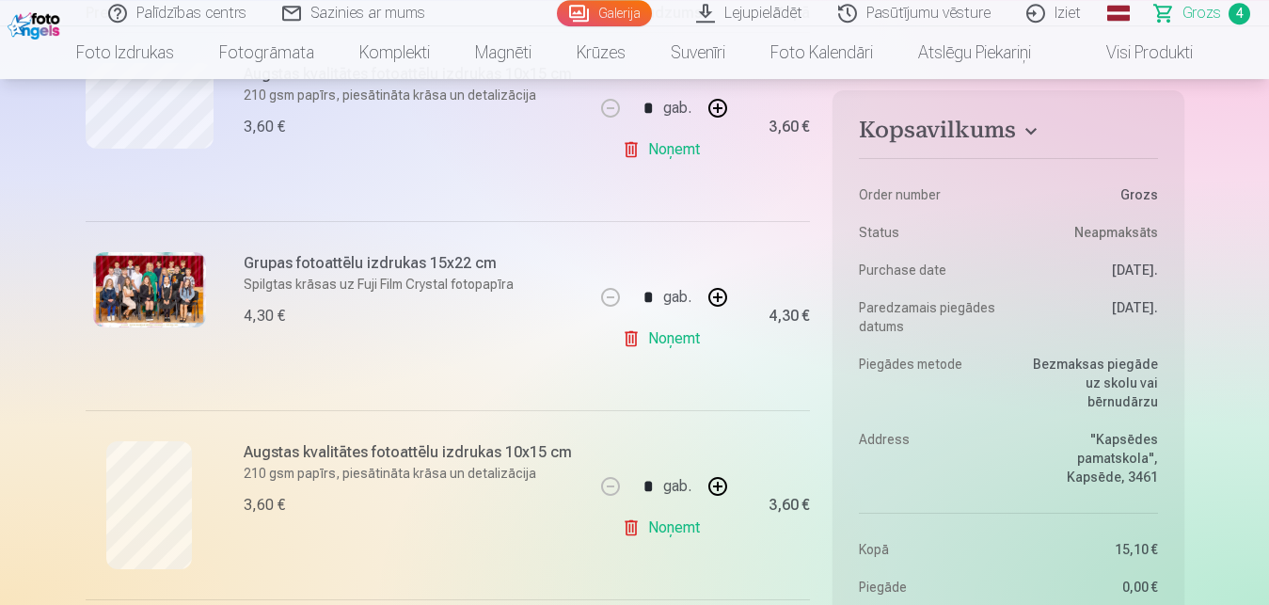
scroll to position [432, 0]
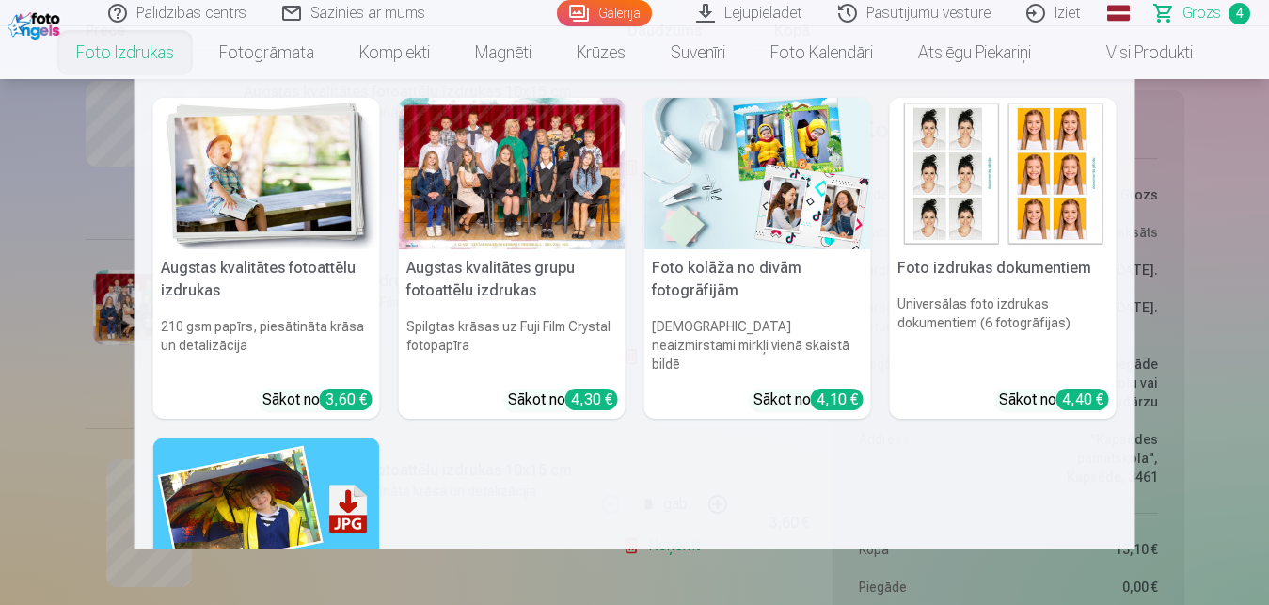
click at [479, 146] on div at bounding box center [512, 173] width 227 height 151
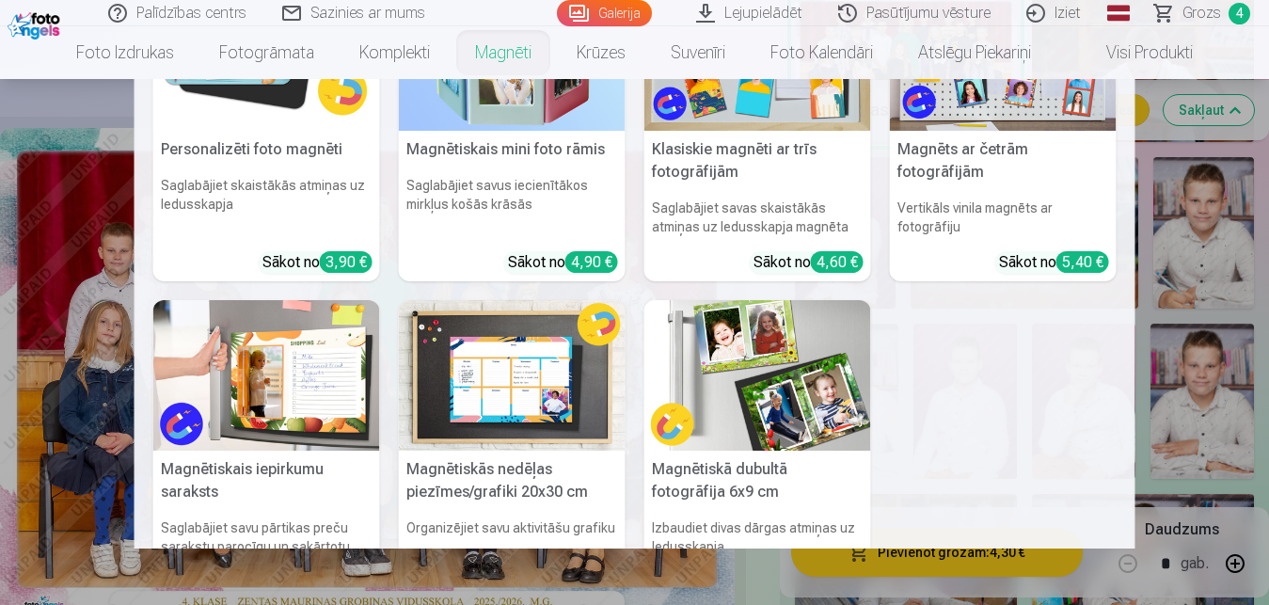
scroll to position [135, 0]
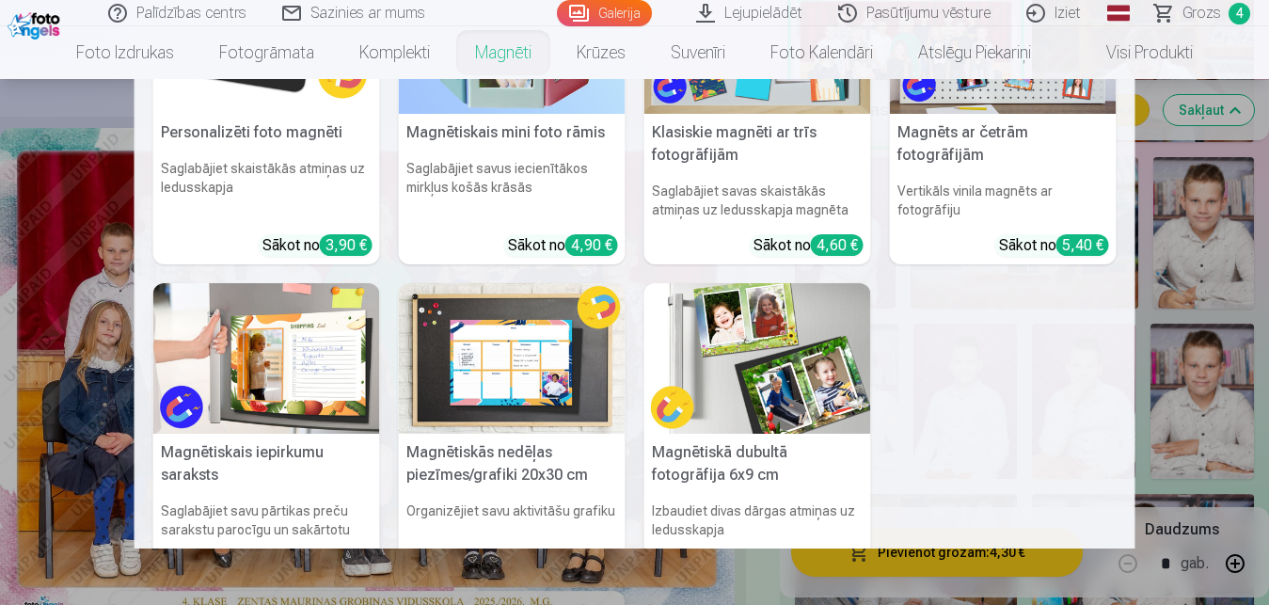
click at [800, 379] on img at bounding box center [757, 358] width 227 height 151
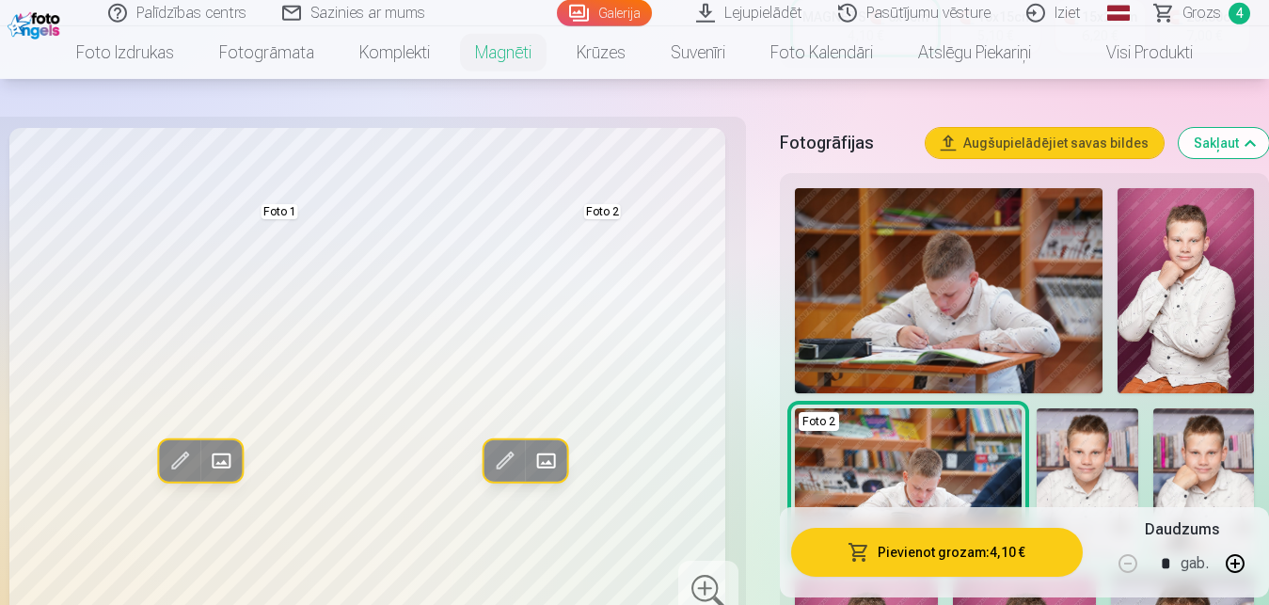
scroll to position [480, 0]
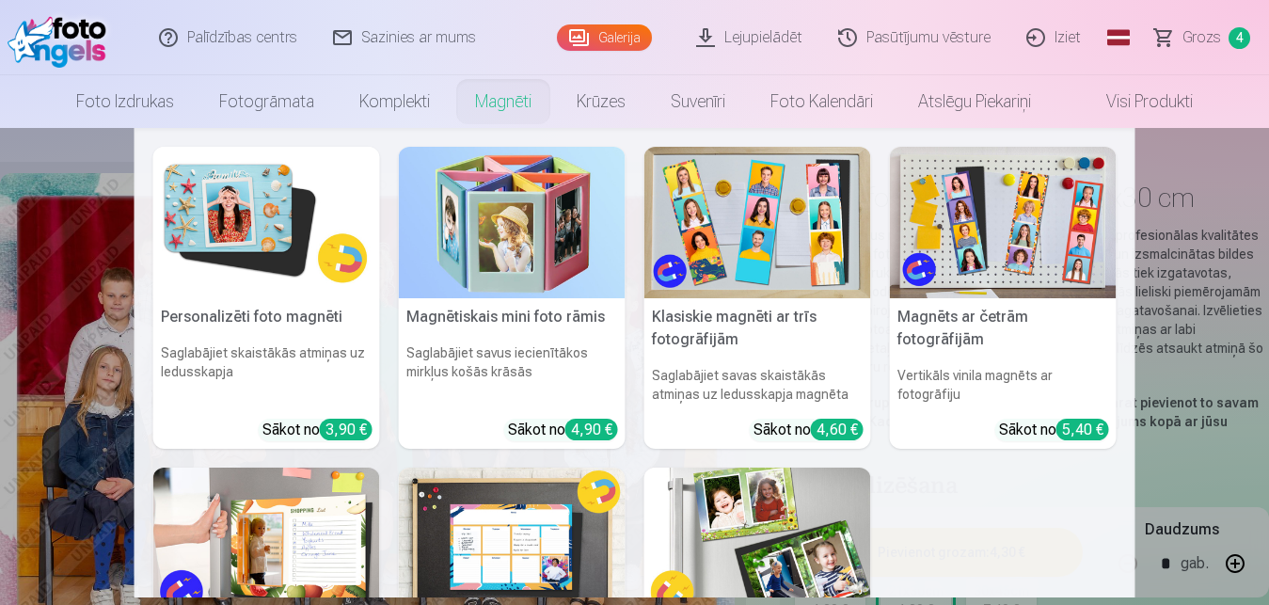
click at [304, 225] on img at bounding box center [266, 222] width 227 height 151
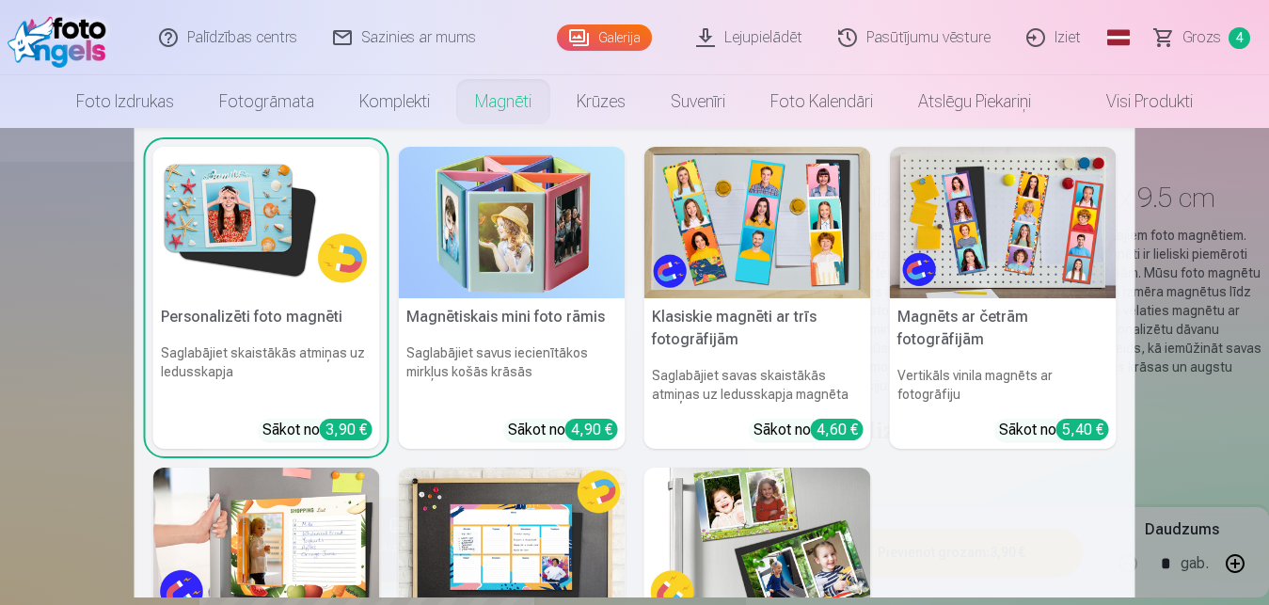
click at [223, 206] on img at bounding box center [266, 222] width 227 height 151
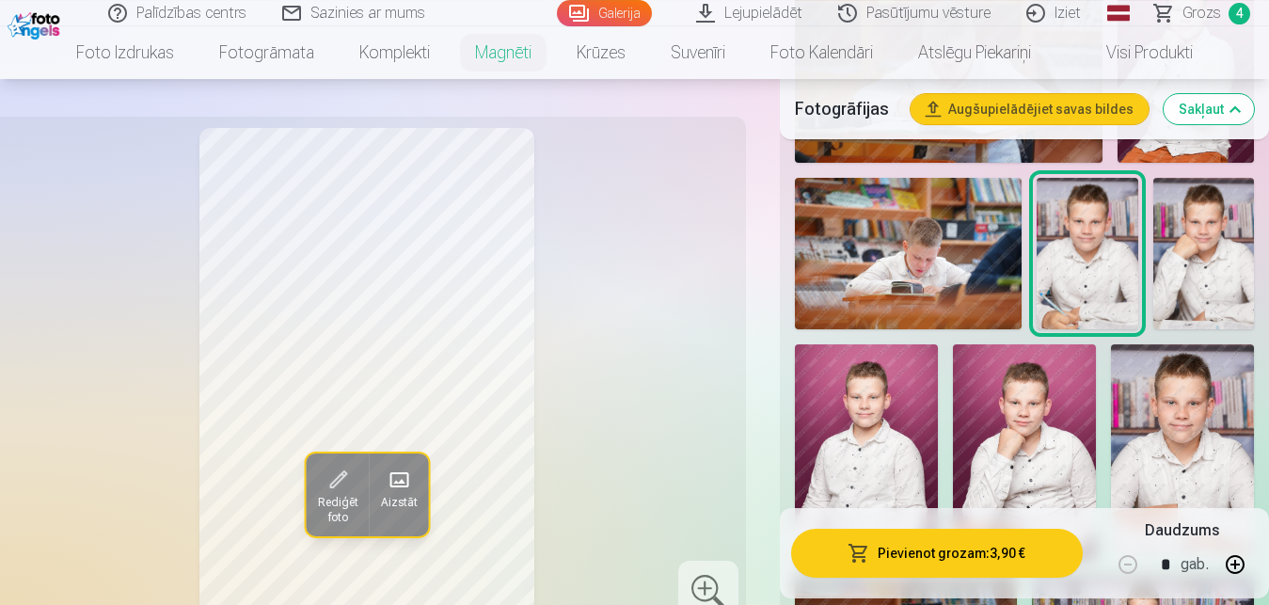
scroll to position [767, 0]
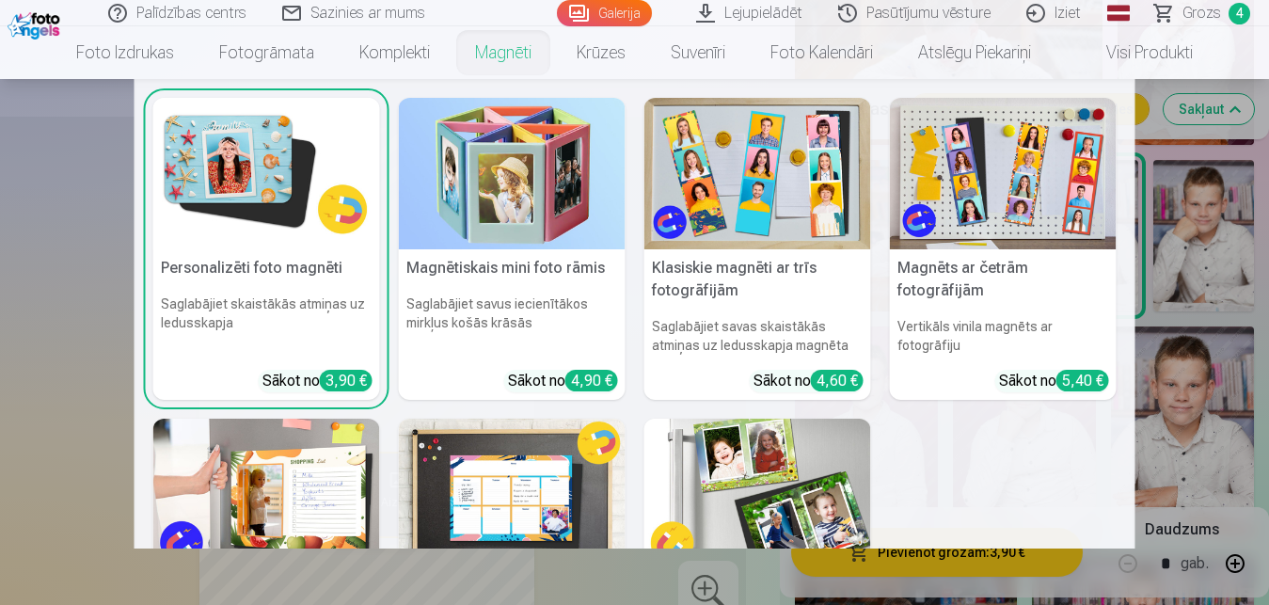
click at [721, 193] on img at bounding box center [757, 173] width 227 height 151
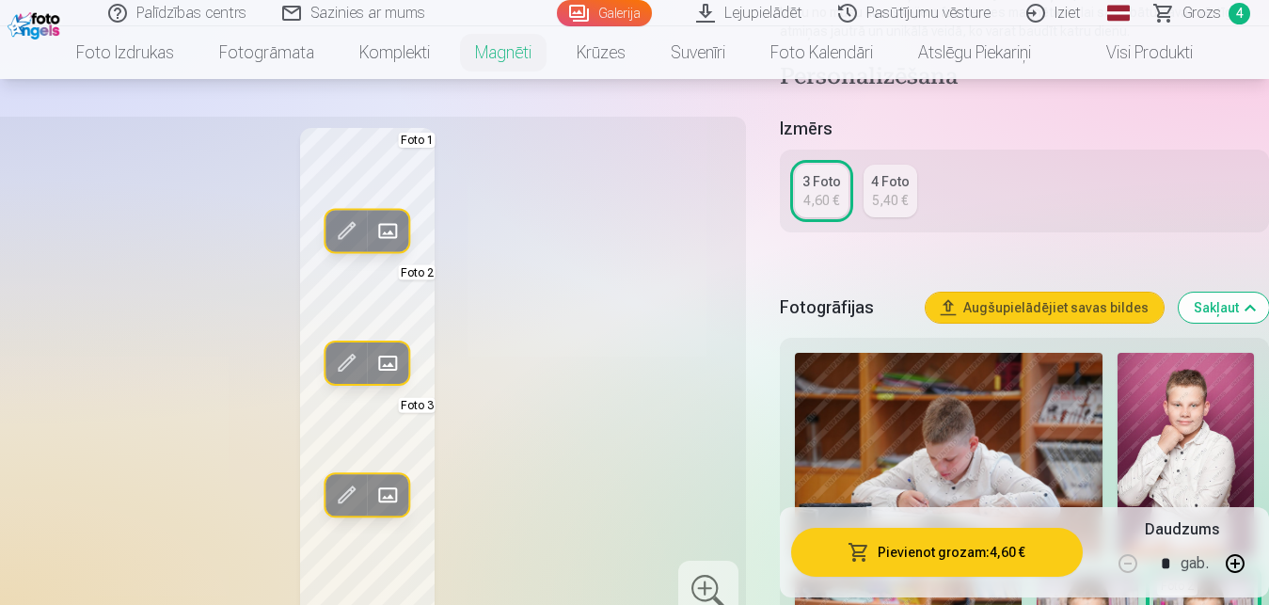
scroll to position [480, 0]
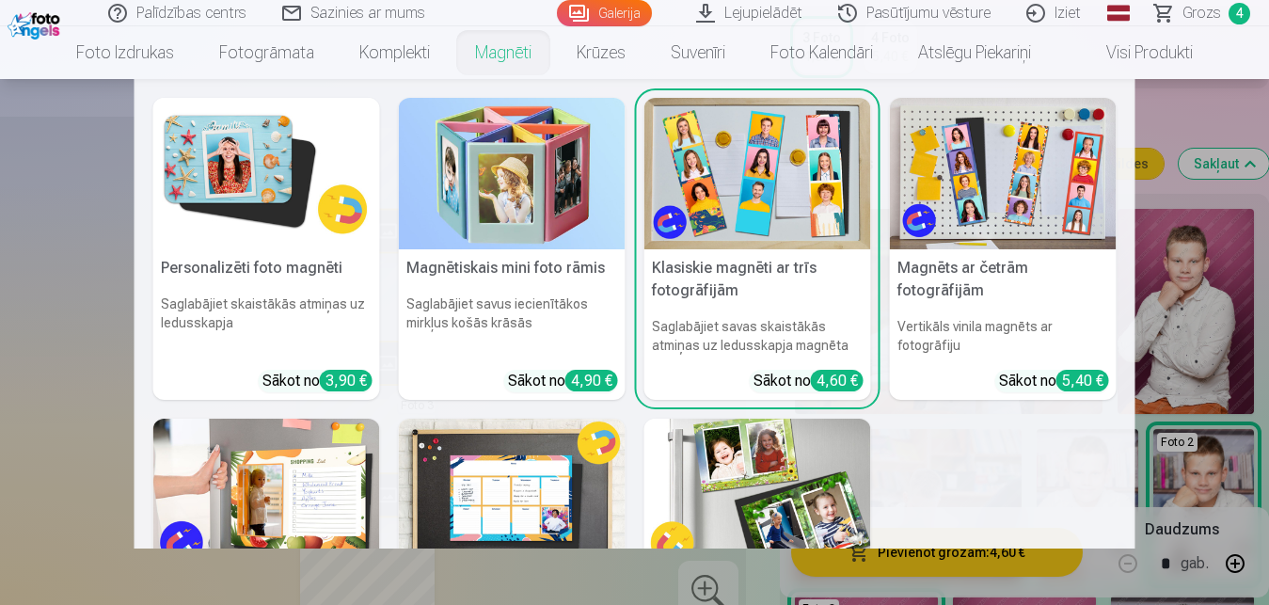
click at [267, 160] on img at bounding box center [266, 173] width 227 height 151
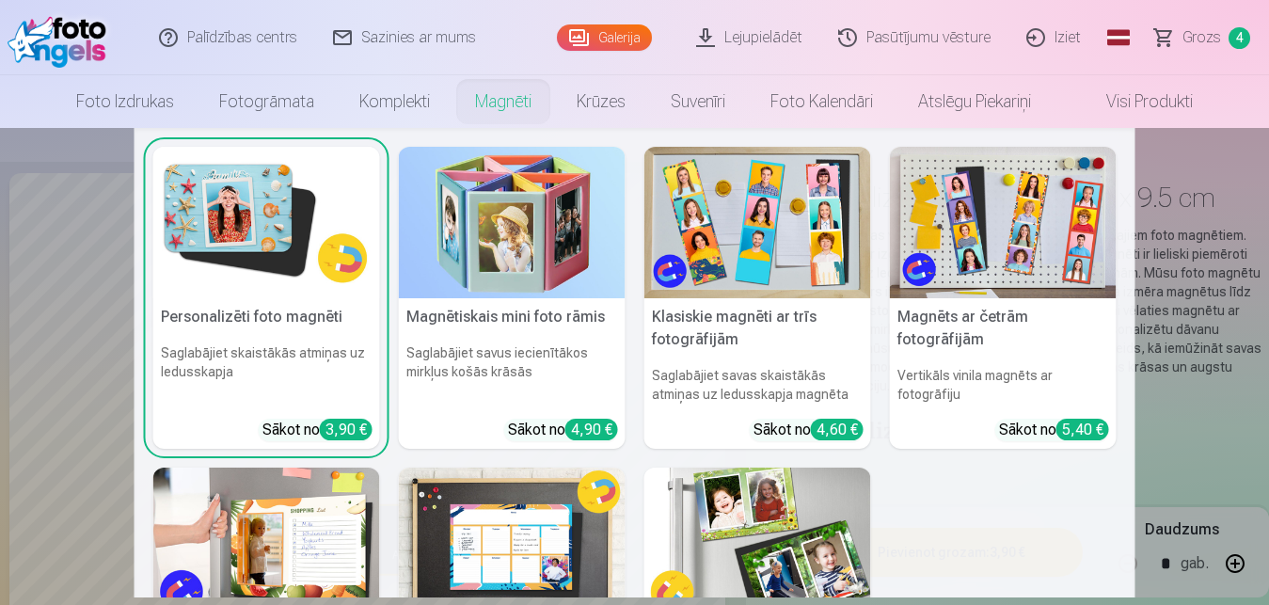
click at [481, 109] on link "Magnēti" at bounding box center [503, 101] width 102 height 53
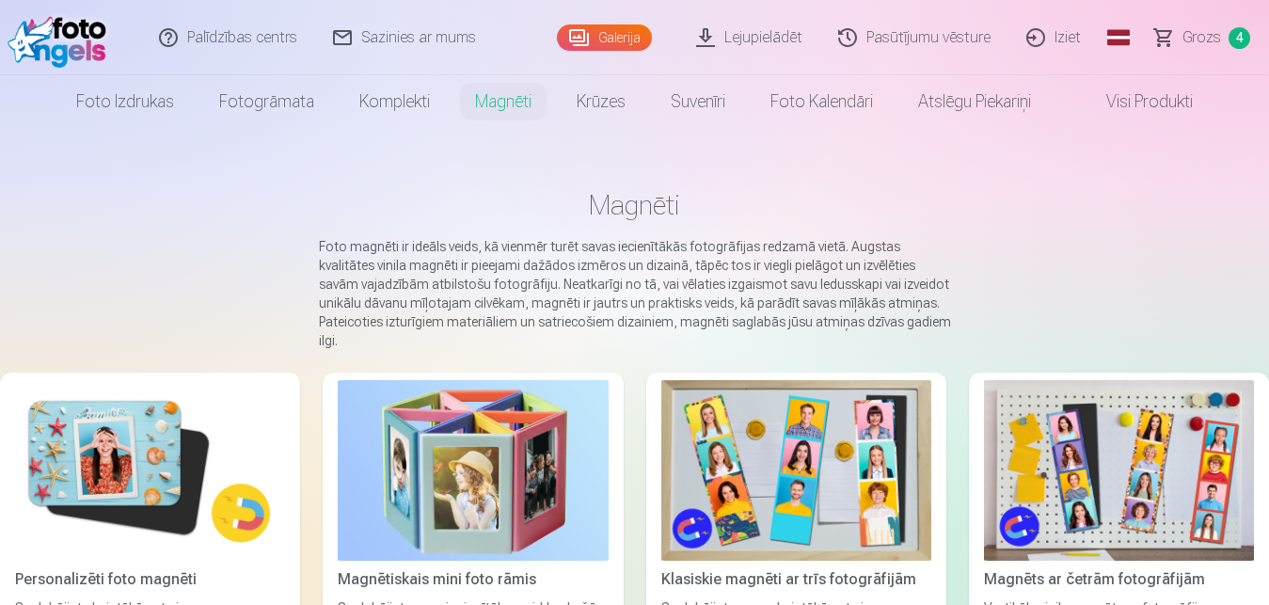
click at [162, 457] on img at bounding box center [150, 470] width 270 height 181
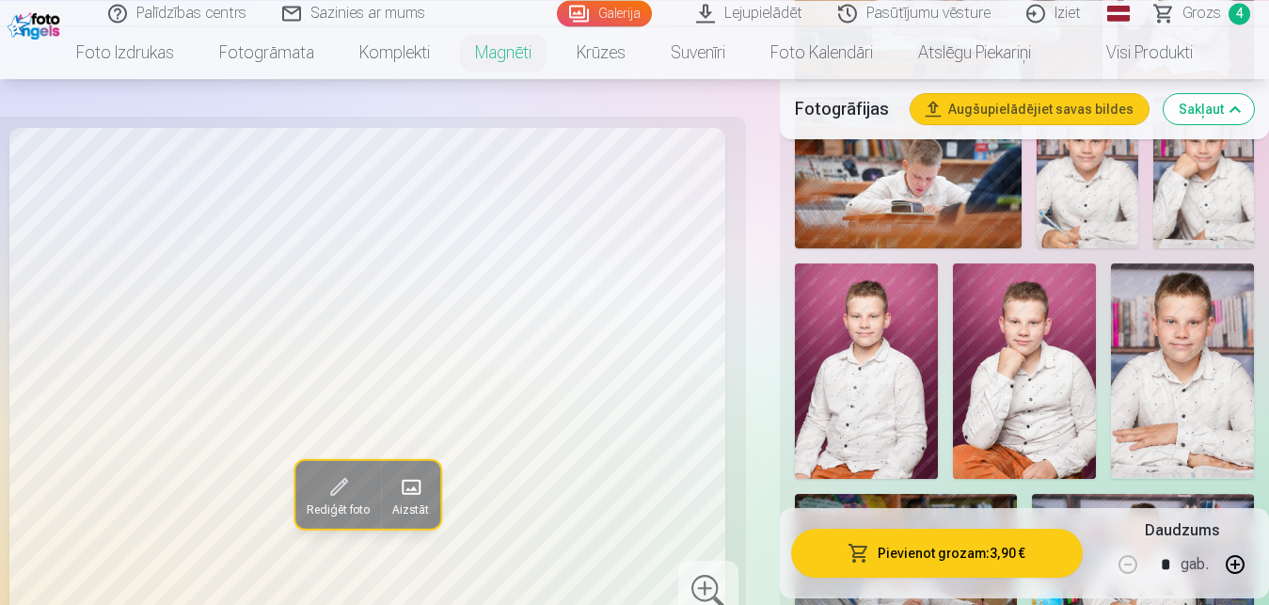
scroll to position [767, 0]
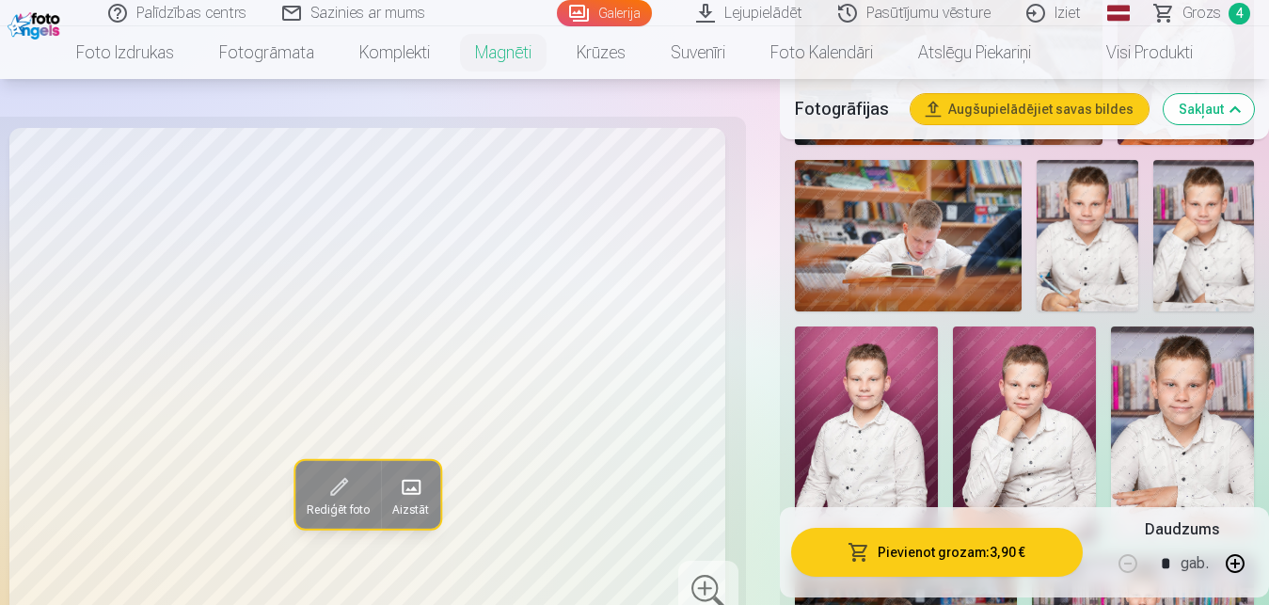
click at [1038, 360] on img at bounding box center [1024, 433] width 143 height 214
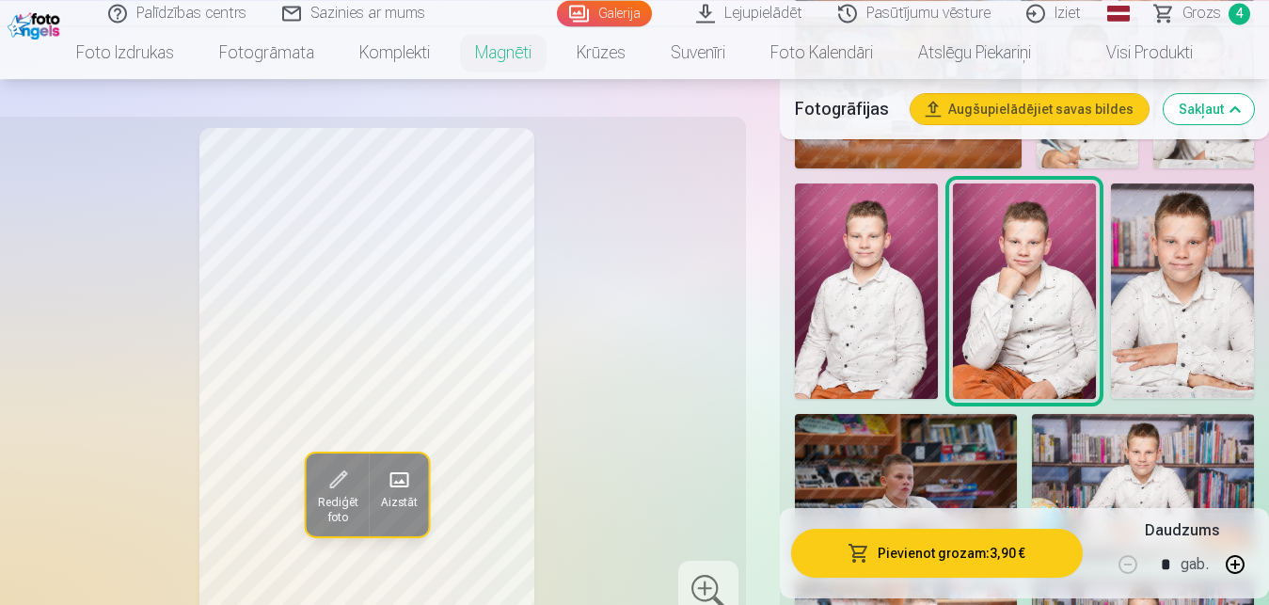
scroll to position [959, 0]
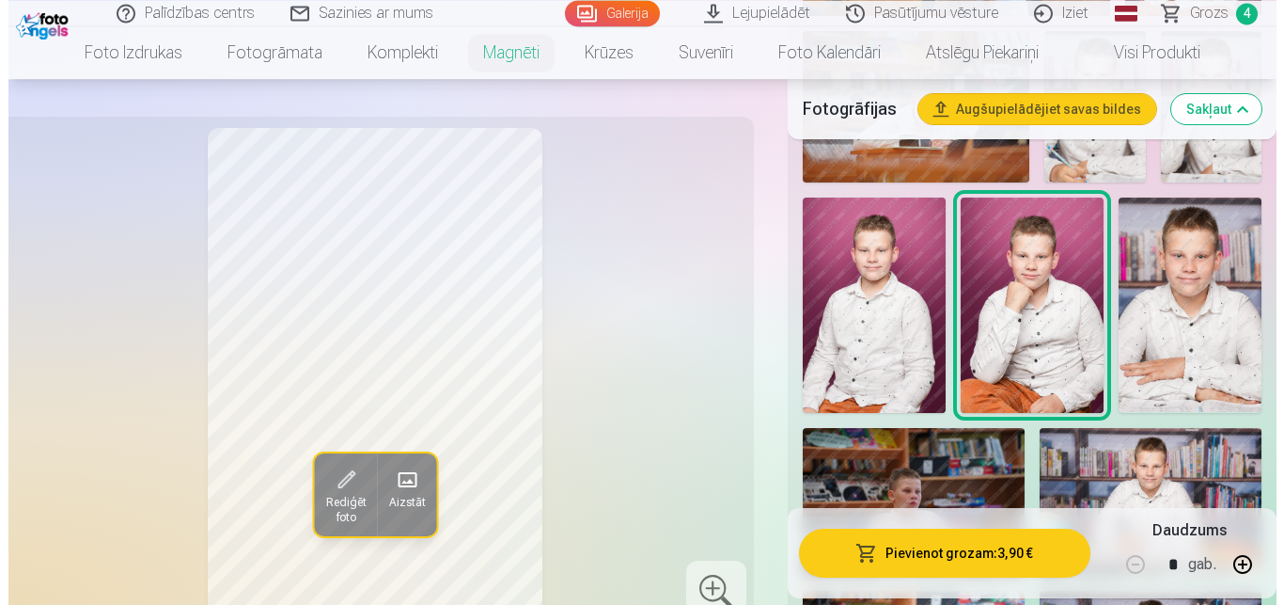
scroll to position [911, 0]
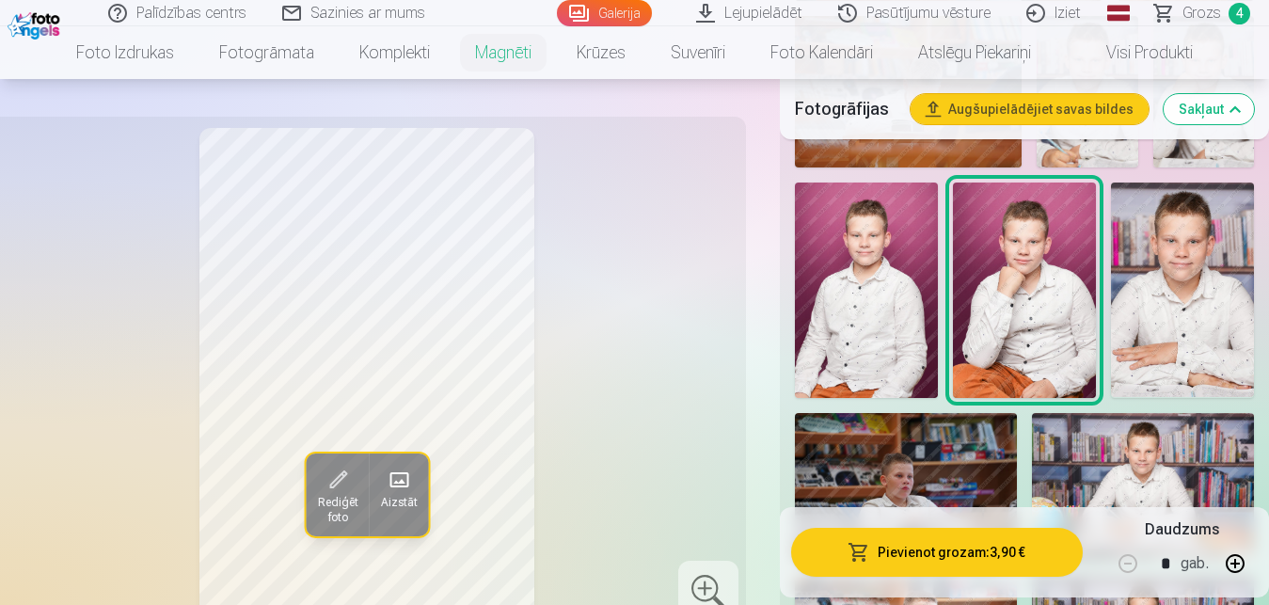
click at [899, 553] on button "Pievienot grozam : 3,90 €" at bounding box center [937, 552] width 292 height 49
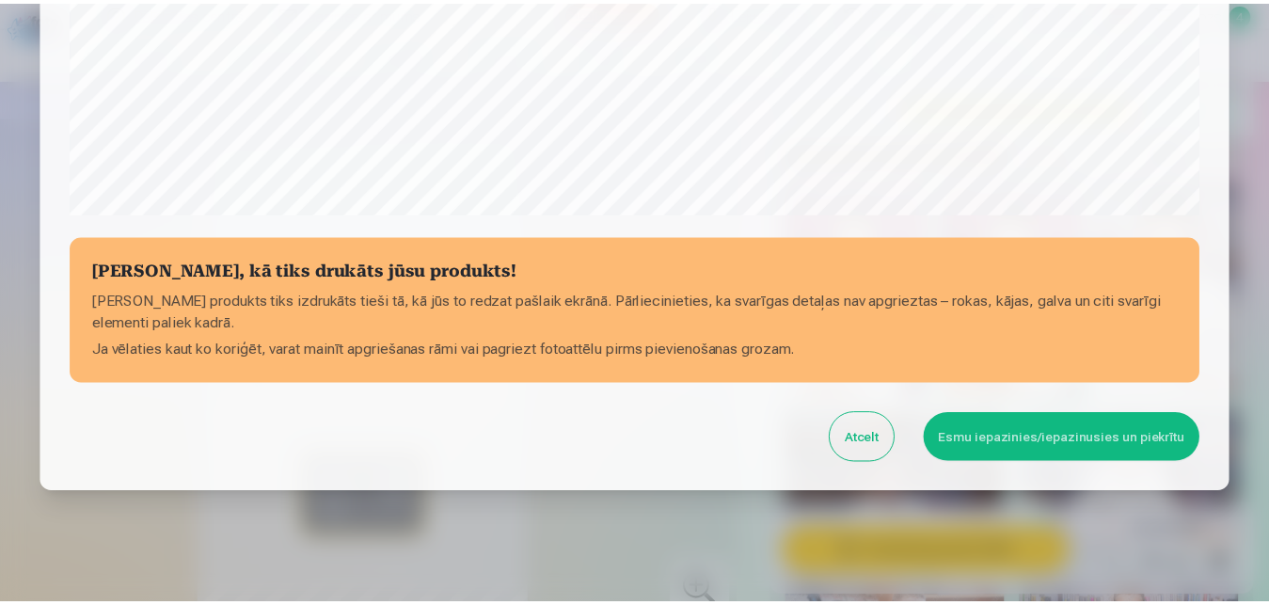
scroll to position [749, 0]
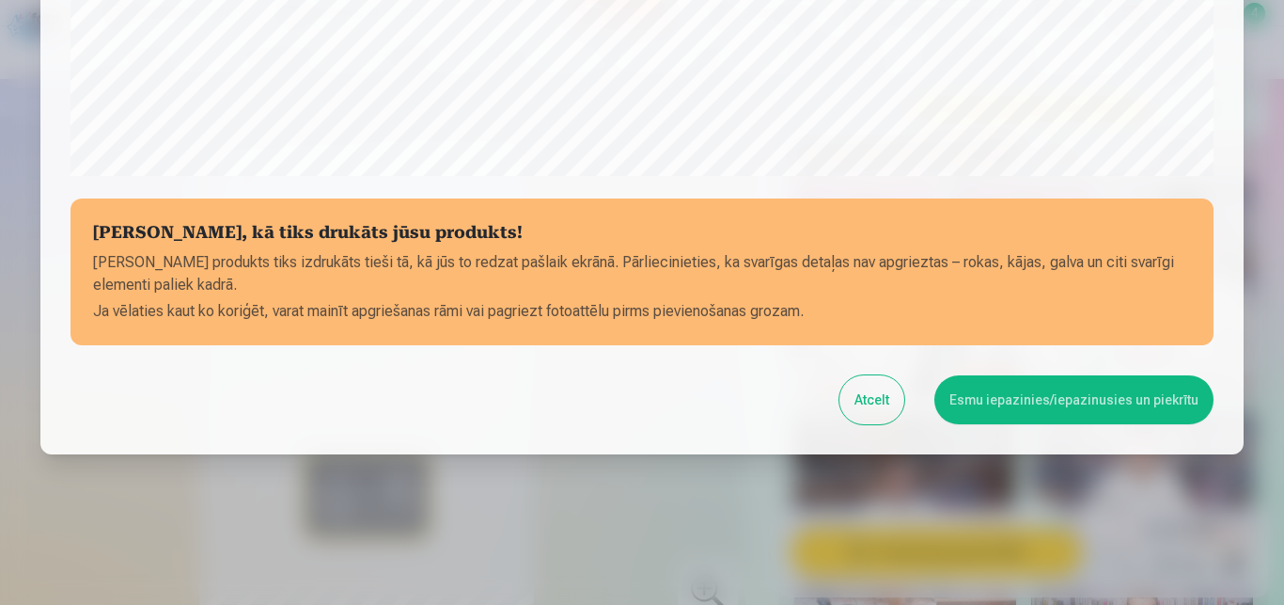
click at [1026, 395] on button "Esmu iepazinies/iepazinusies un piekrītu" at bounding box center [1074, 399] width 279 height 49
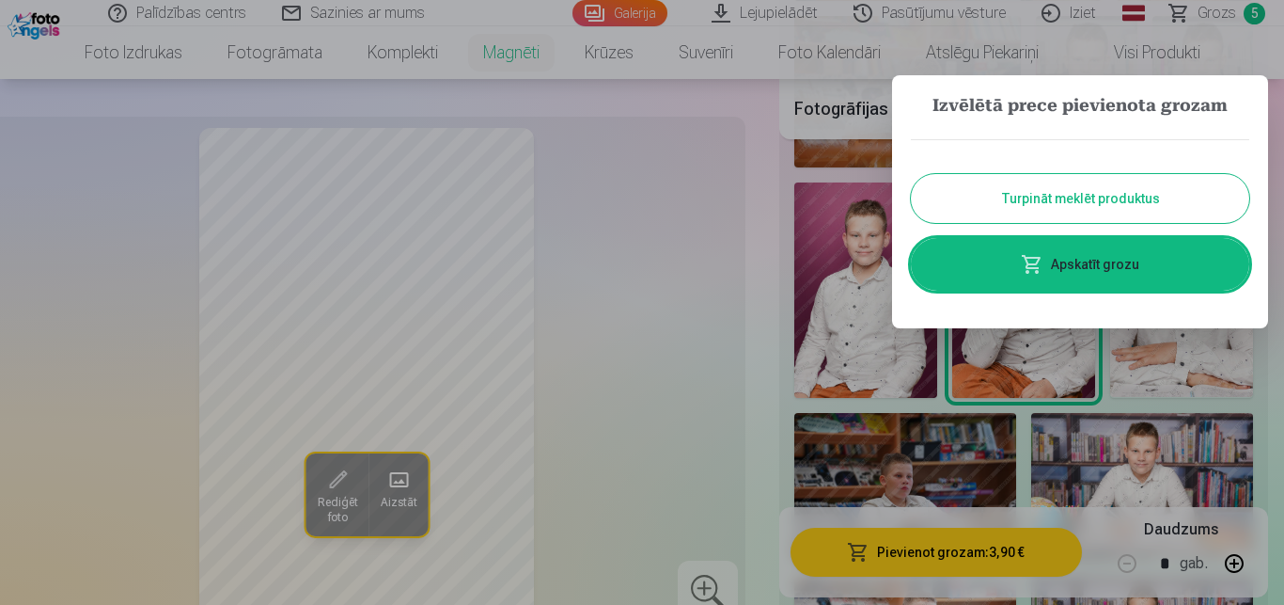
click at [1123, 190] on button "Turpināt meklēt produktus" at bounding box center [1080, 198] width 339 height 49
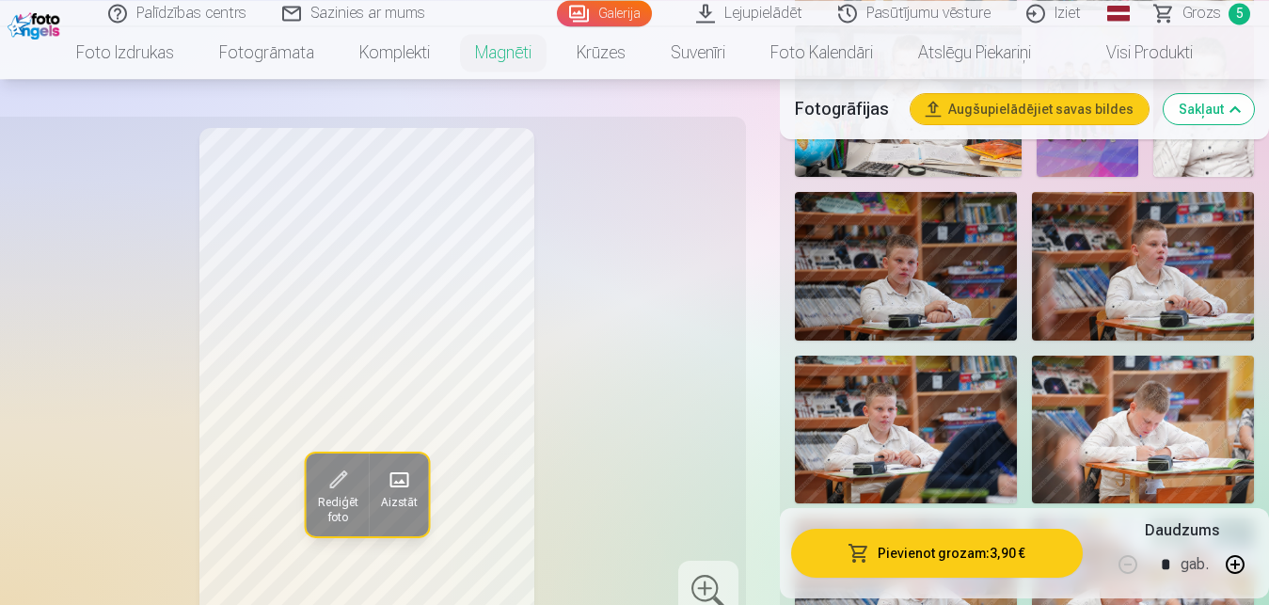
scroll to position [1631, 0]
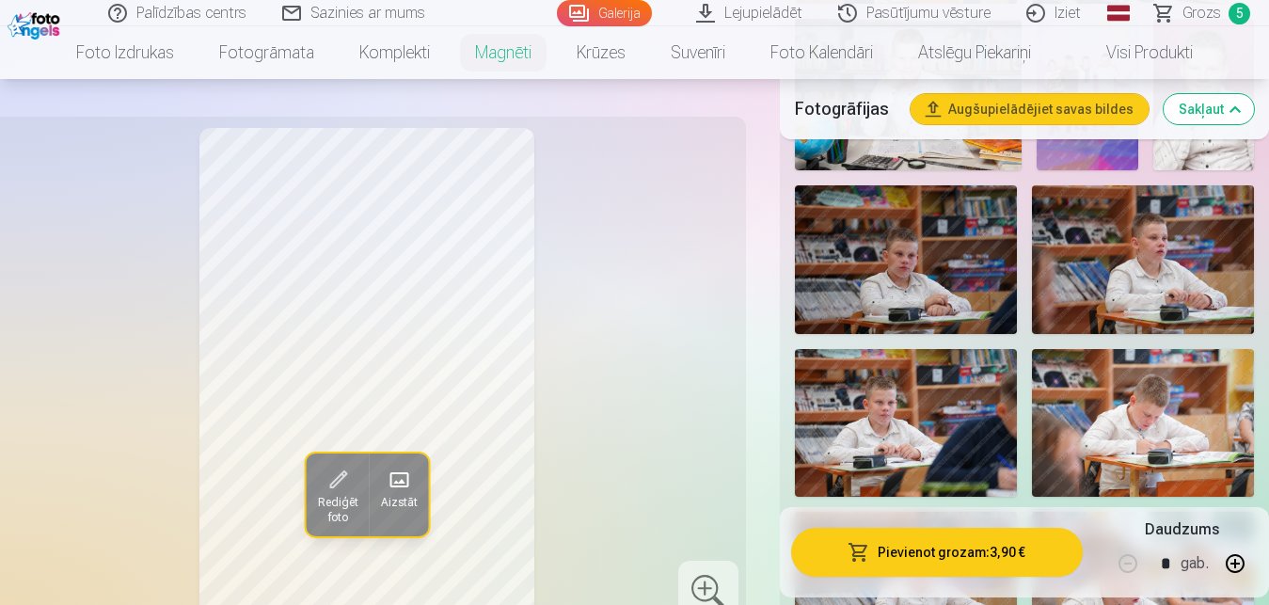
click at [1224, 14] on link "Grozs 5" at bounding box center [1203, 13] width 132 height 26
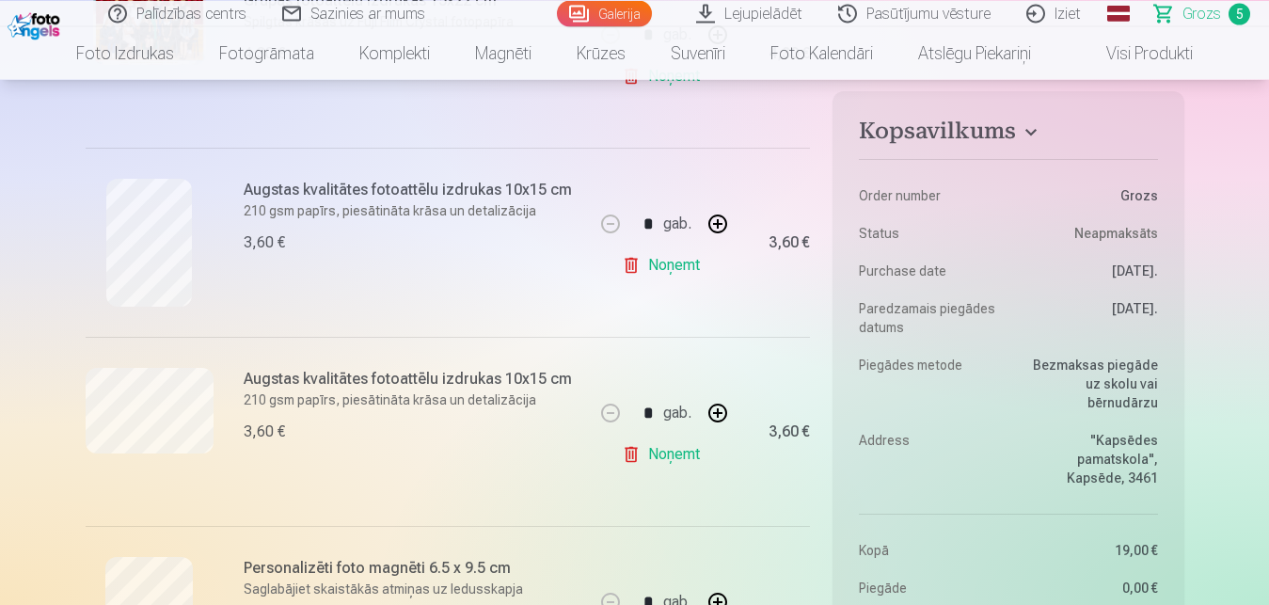
scroll to position [767, 0]
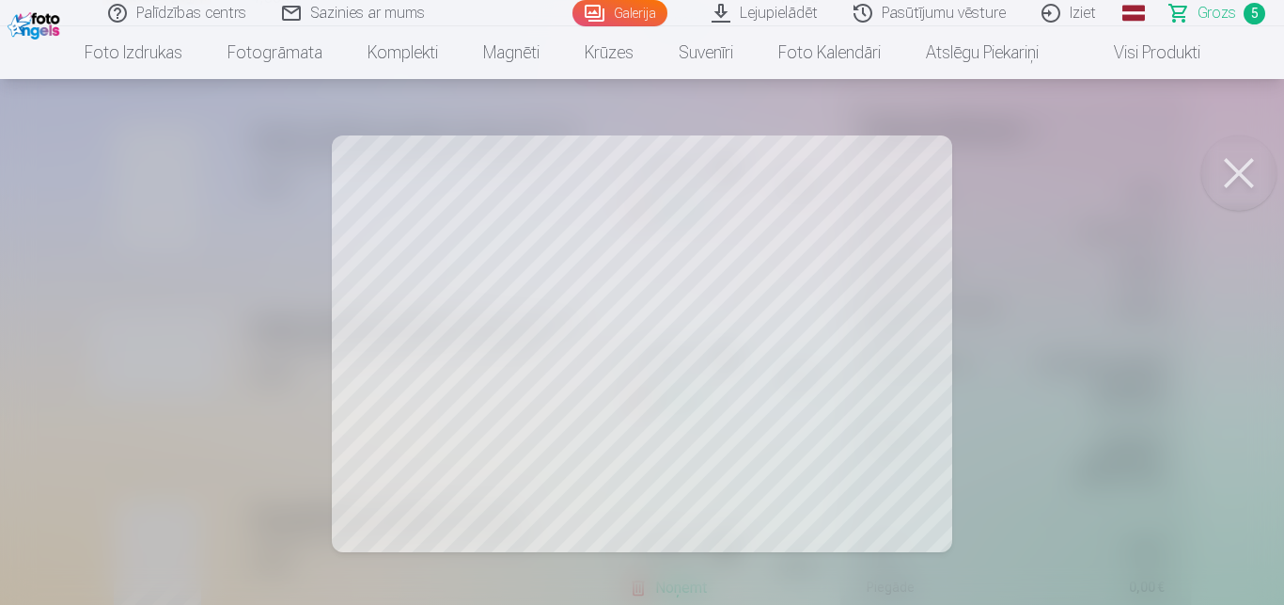
click at [1237, 174] on button at bounding box center [1239, 172] width 75 height 75
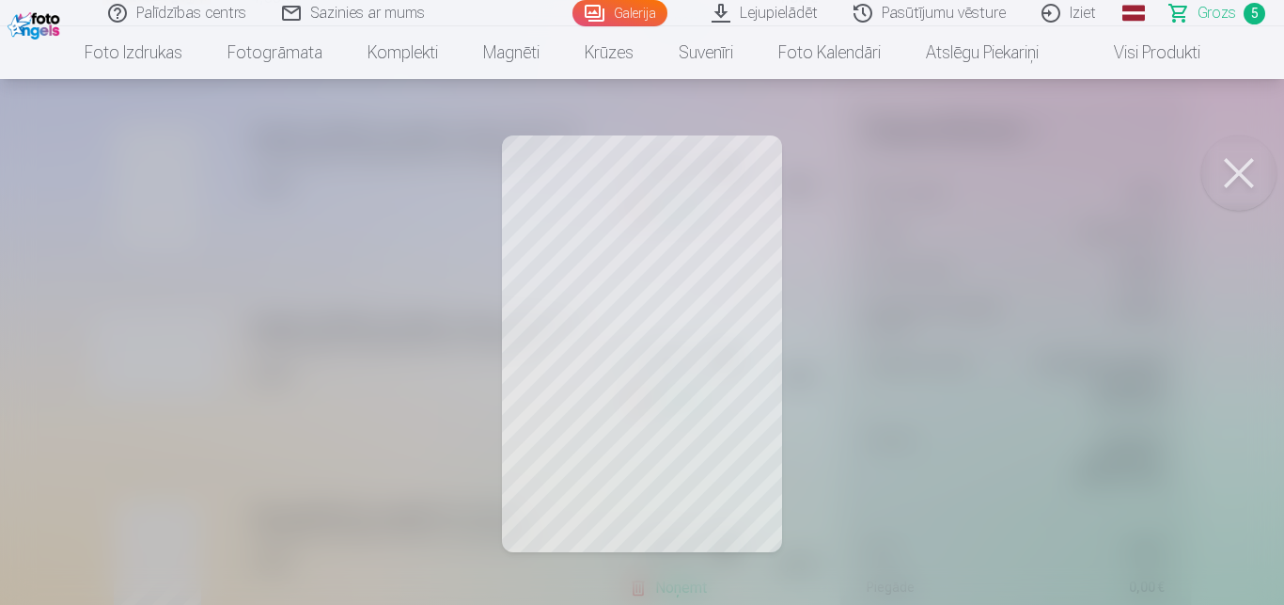
click at [1243, 164] on button at bounding box center [1239, 172] width 75 height 75
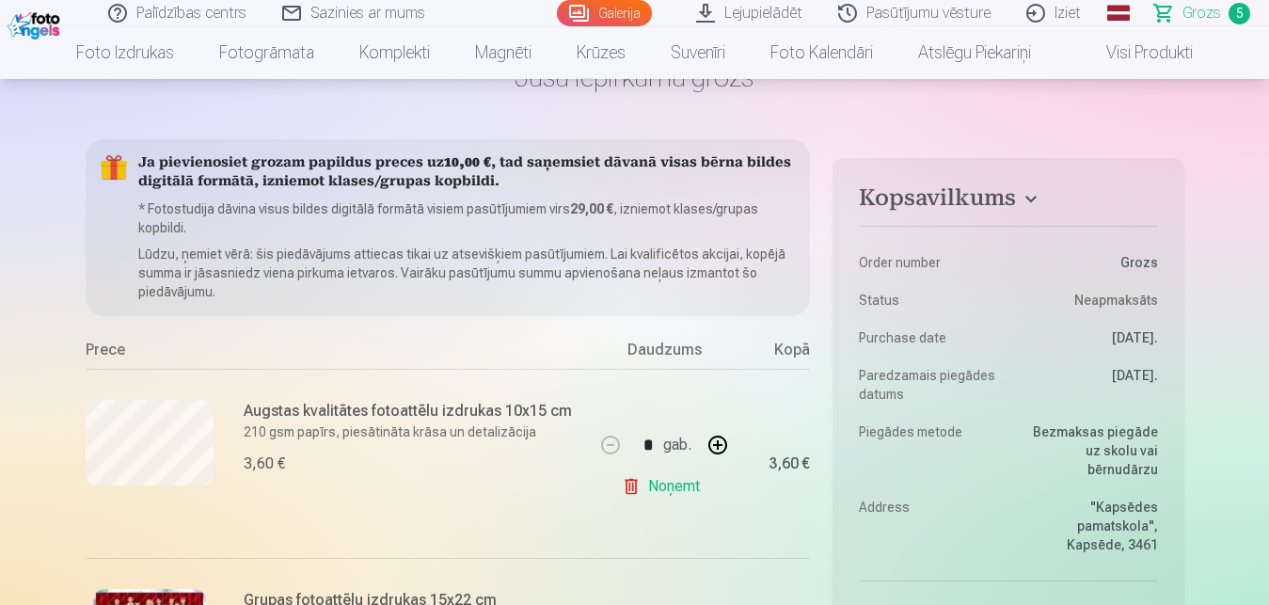
scroll to position [96, 0]
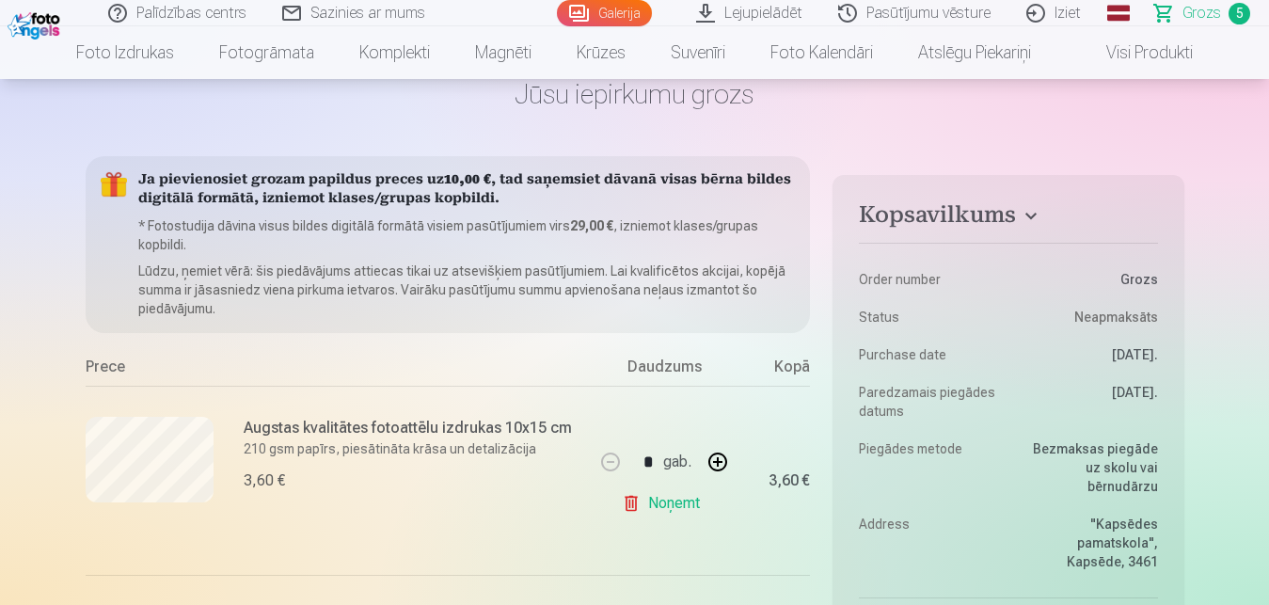
click at [586, 11] on link "Galerija" at bounding box center [604, 13] width 95 height 26
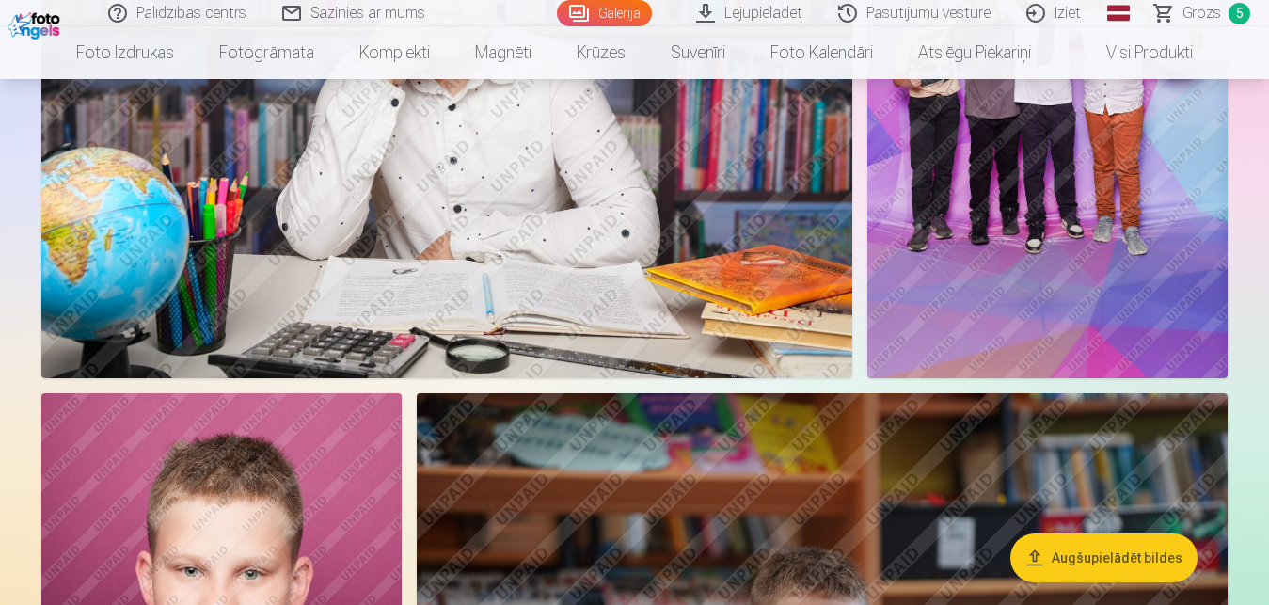
scroll to position [6186, 0]
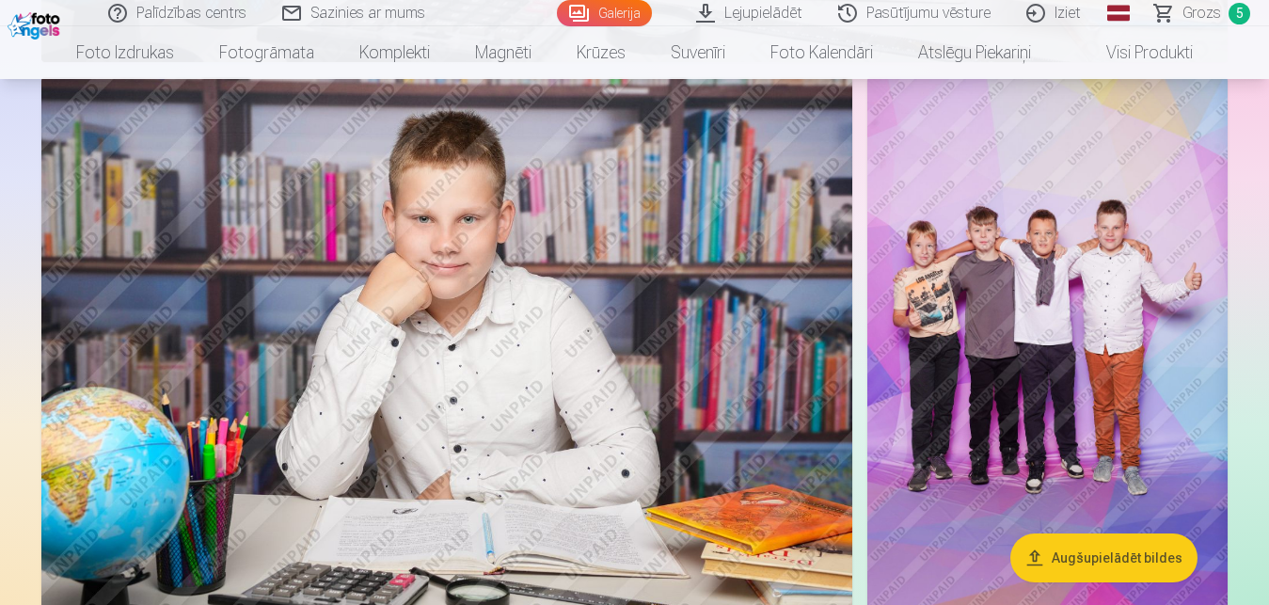
click at [1084, 323] on img at bounding box center [1047, 347] width 360 height 541
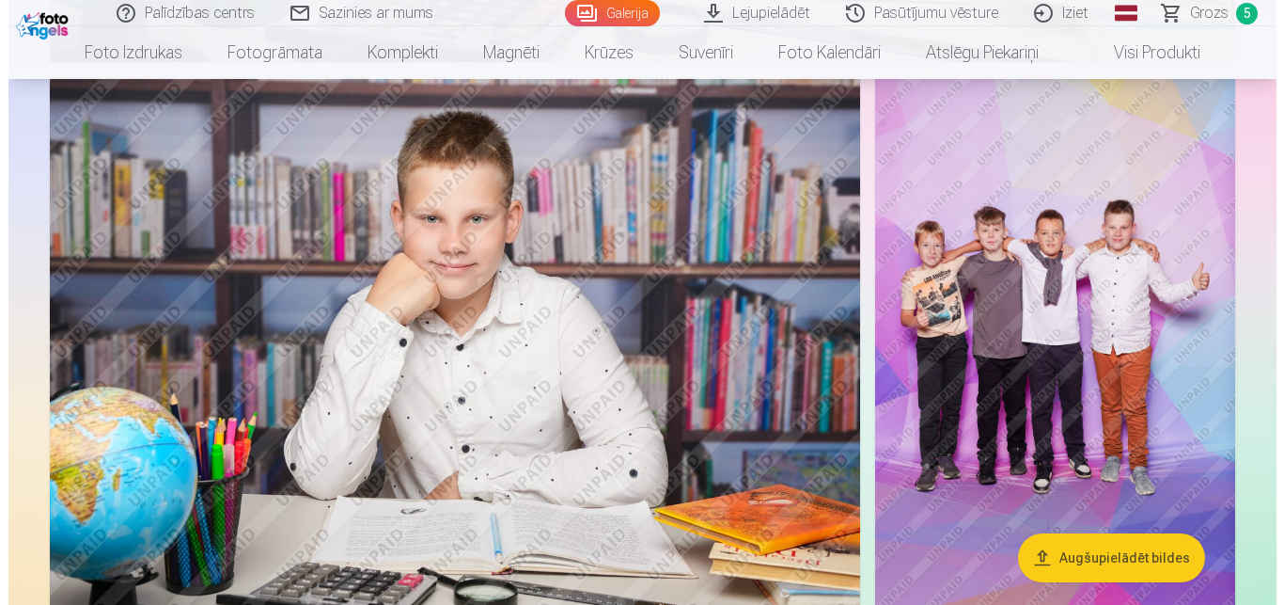
scroll to position [5673, 0]
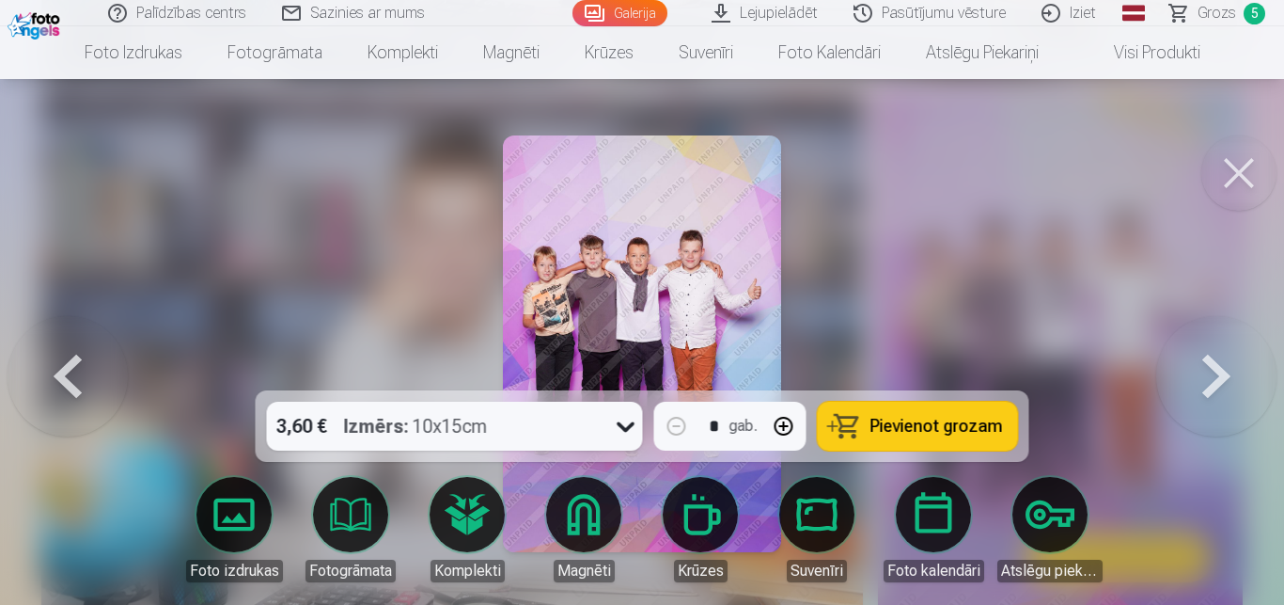
click at [634, 254] on img at bounding box center [641, 343] width 277 height 417
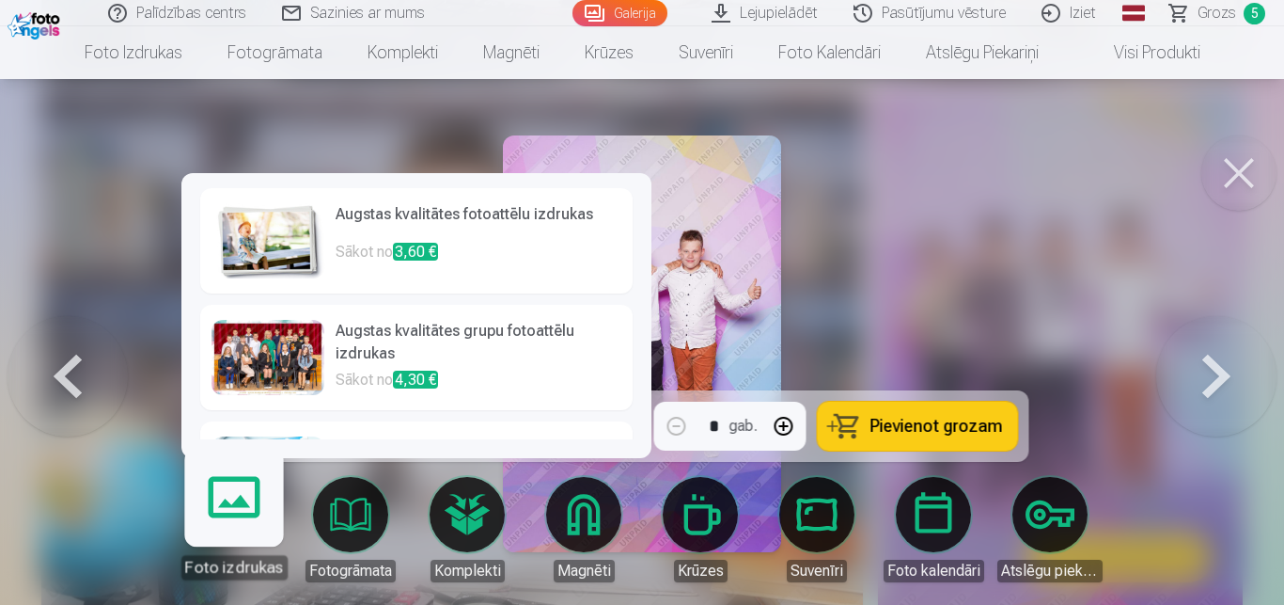
click at [280, 243] on img at bounding box center [268, 240] width 113 height 75
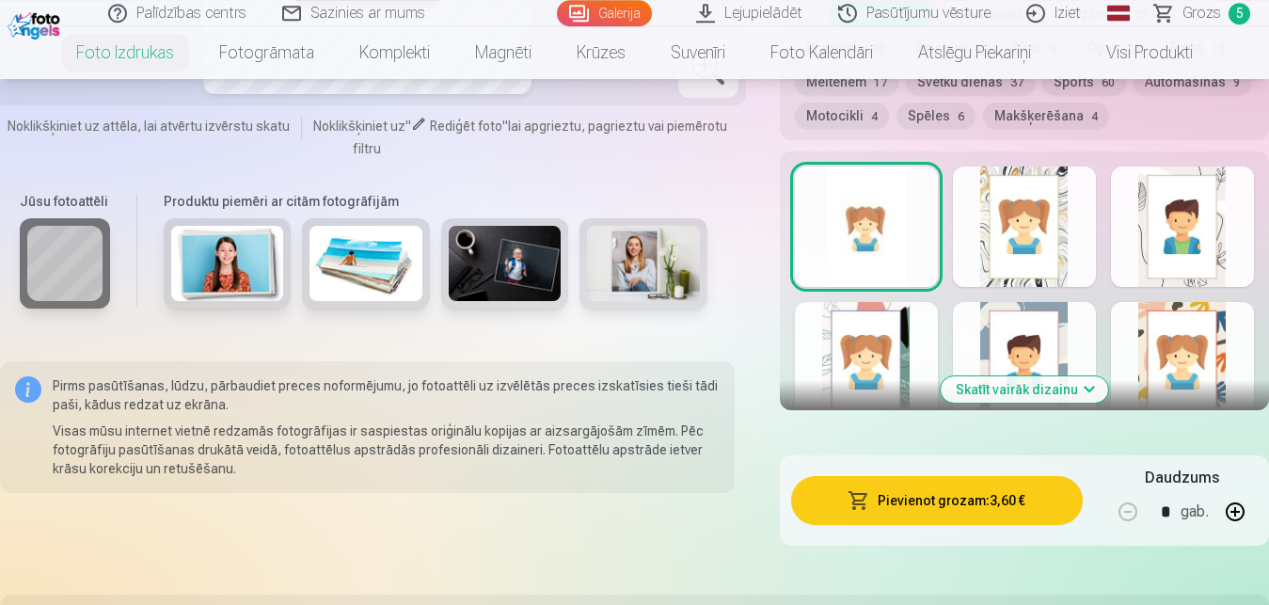
scroll to position [3021, 0]
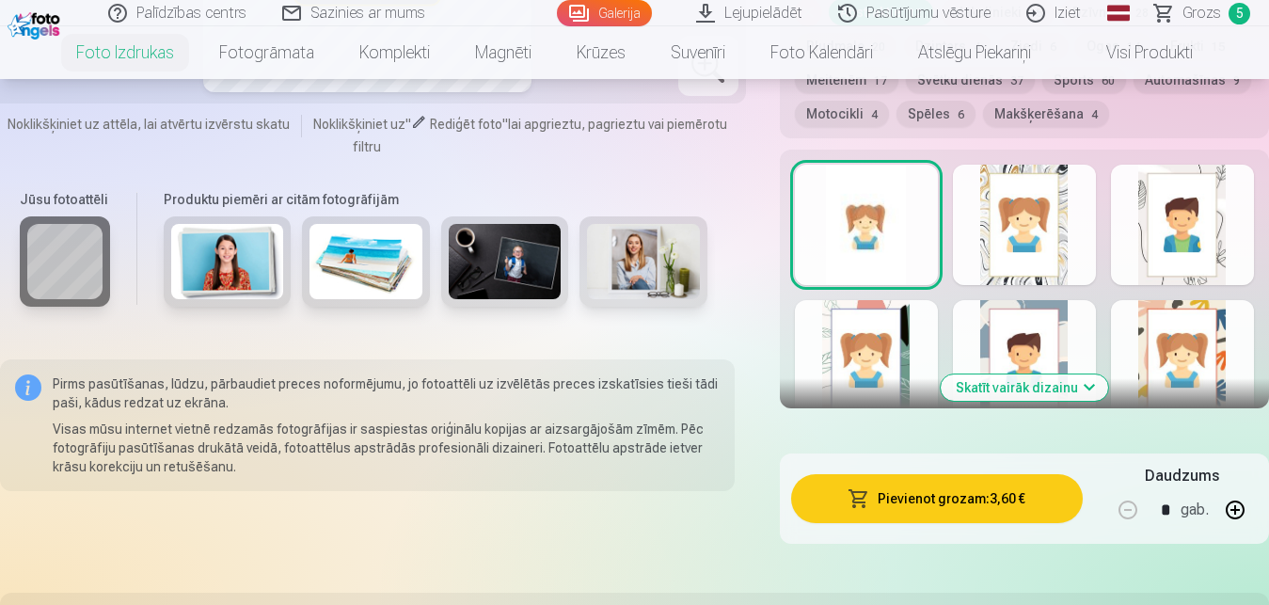
click at [1044, 395] on button "Skatīt vairāk dizainu" at bounding box center [1023, 387] width 167 height 26
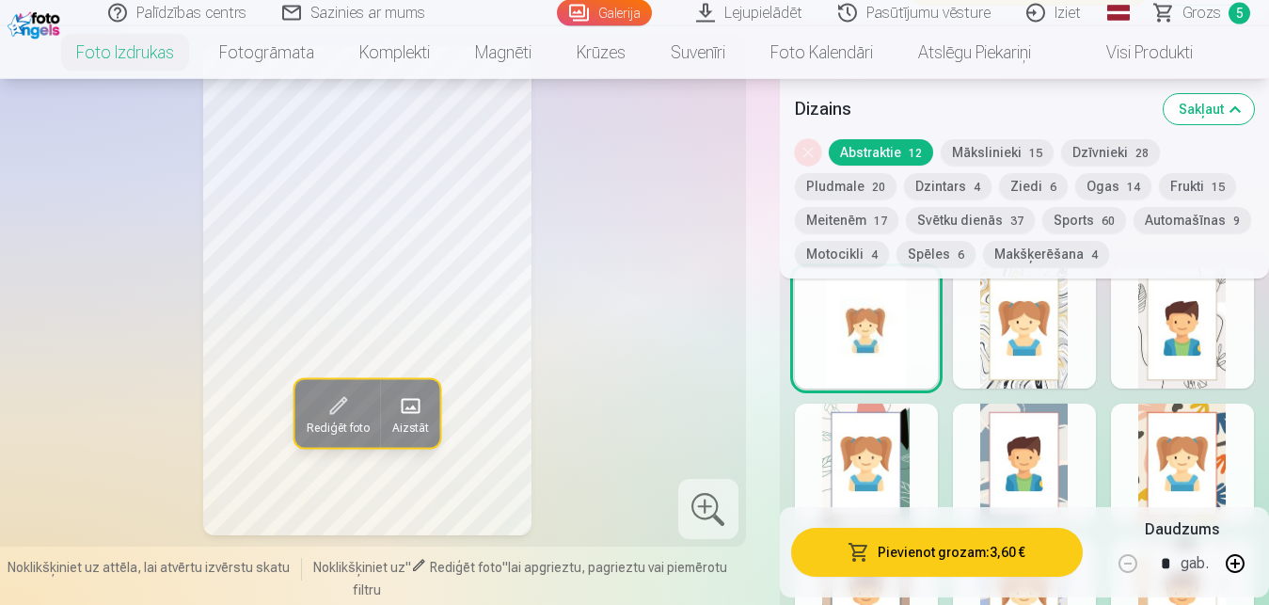
scroll to position [2877, 0]
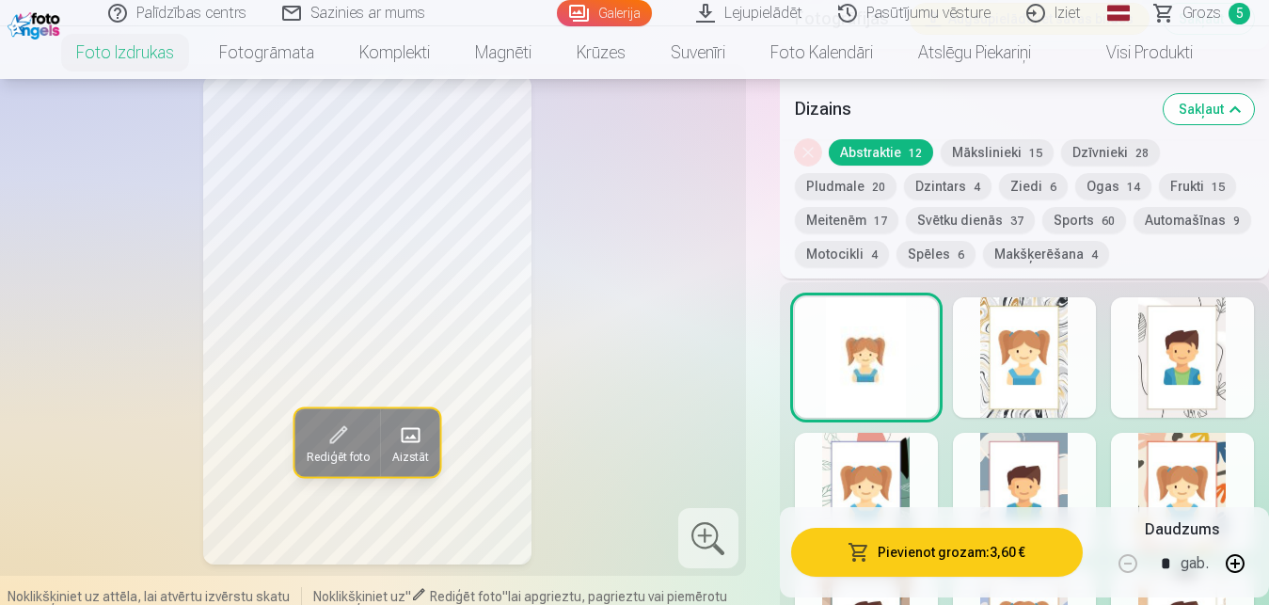
click at [1042, 370] on div at bounding box center [1024, 357] width 143 height 120
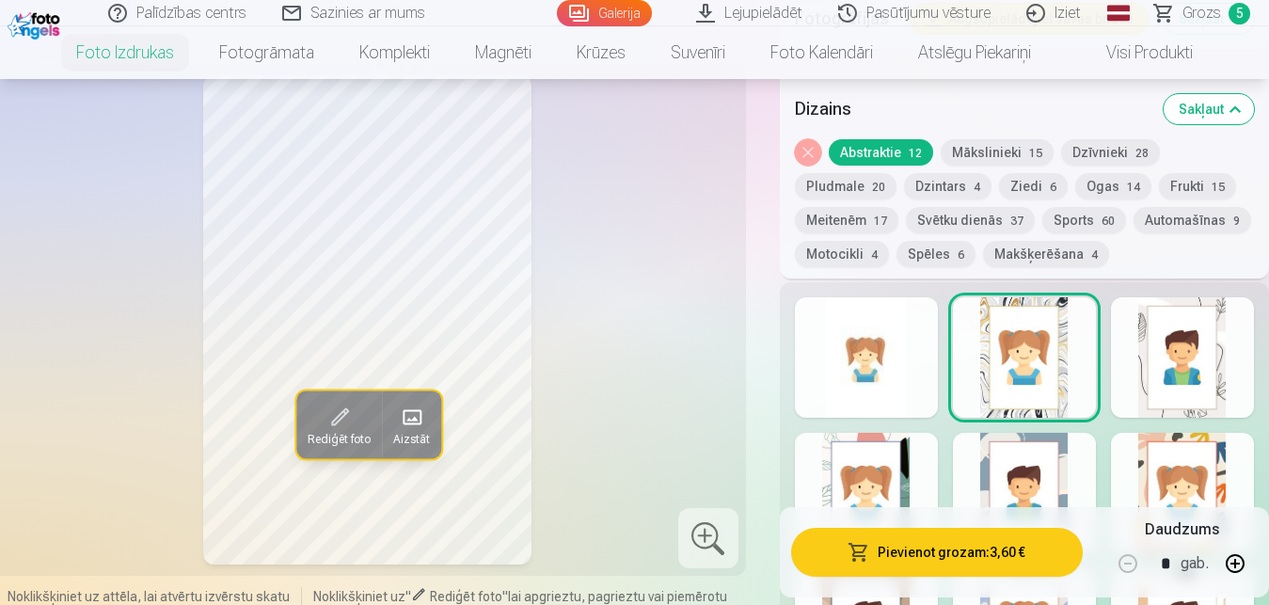
click at [1133, 217] on button "Automašīnas 9" at bounding box center [1192, 220] width 118 height 26
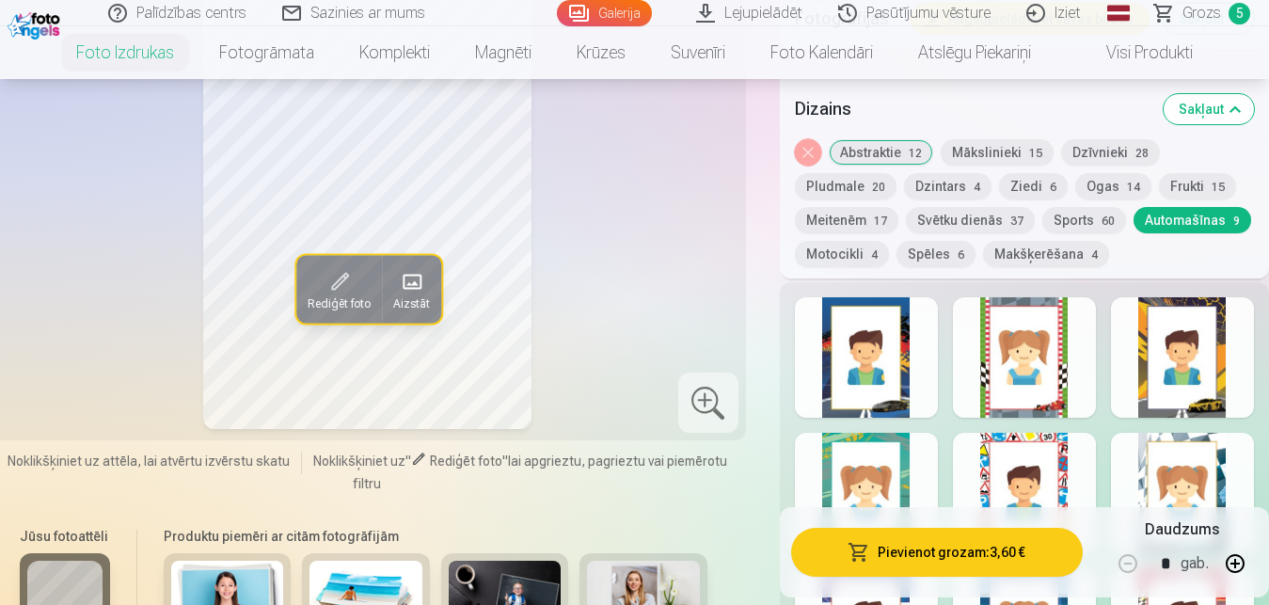
click at [1042, 217] on button "Sports 60" at bounding box center [1084, 220] width 84 height 26
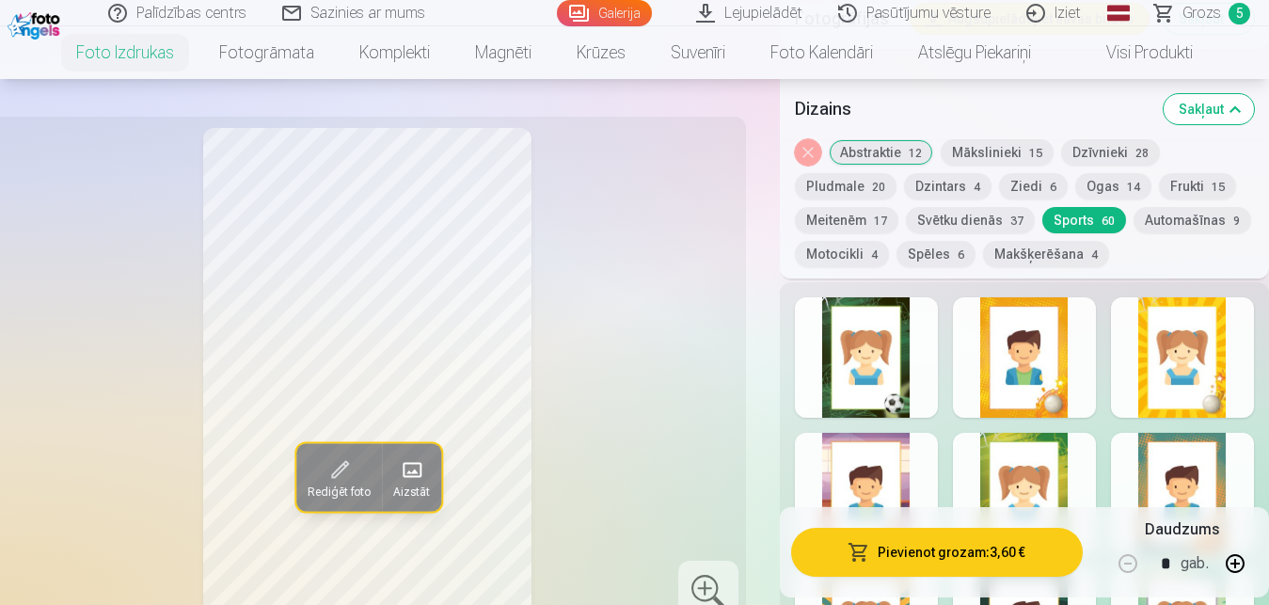
click at [896, 254] on button "Spēles 6" at bounding box center [935, 254] width 79 height 26
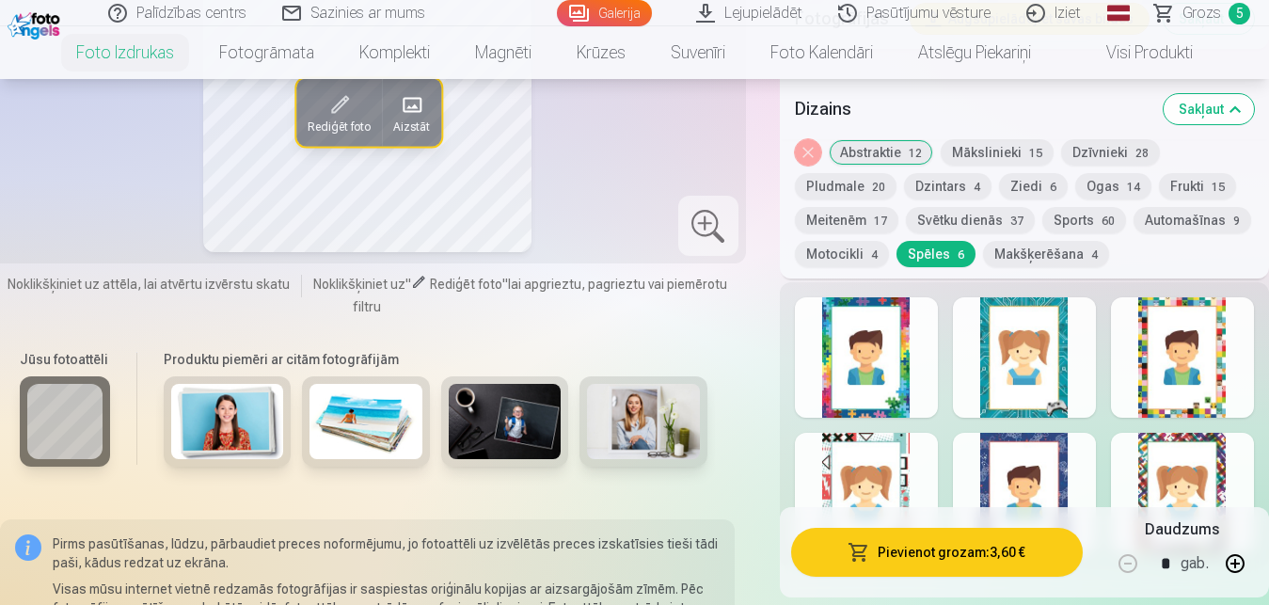
click at [855, 359] on div at bounding box center [866, 357] width 143 height 120
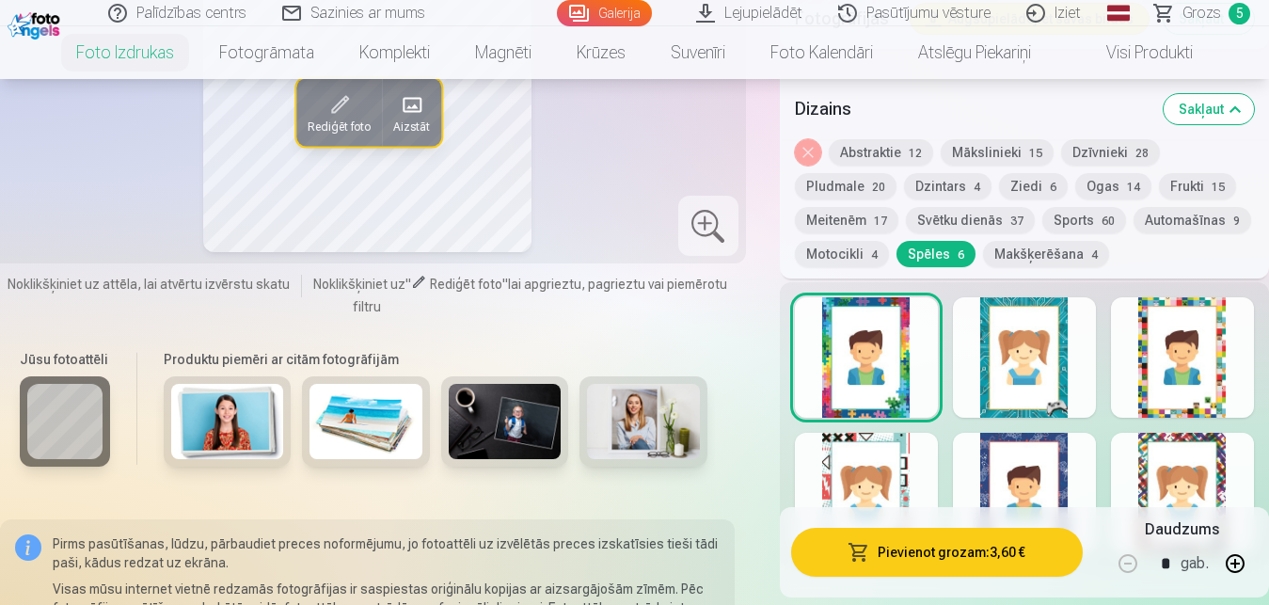
click at [1000, 371] on div at bounding box center [1024, 357] width 143 height 120
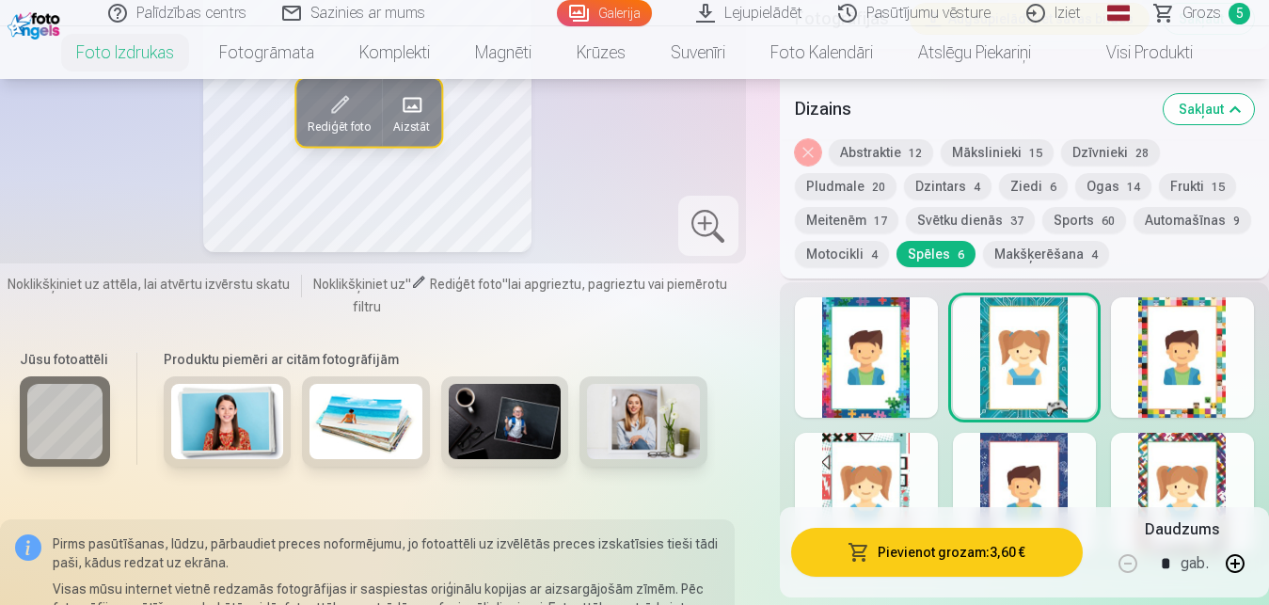
click at [1187, 381] on div at bounding box center [1182, 357] width 143 height 120
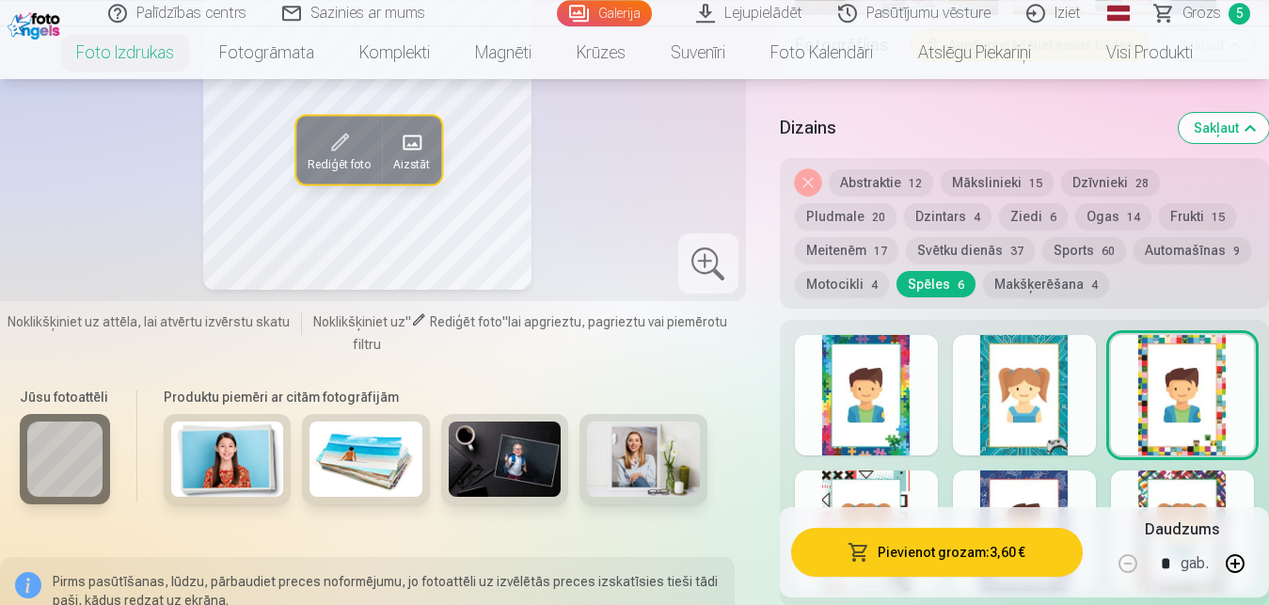
scroll to position [2925, 0]
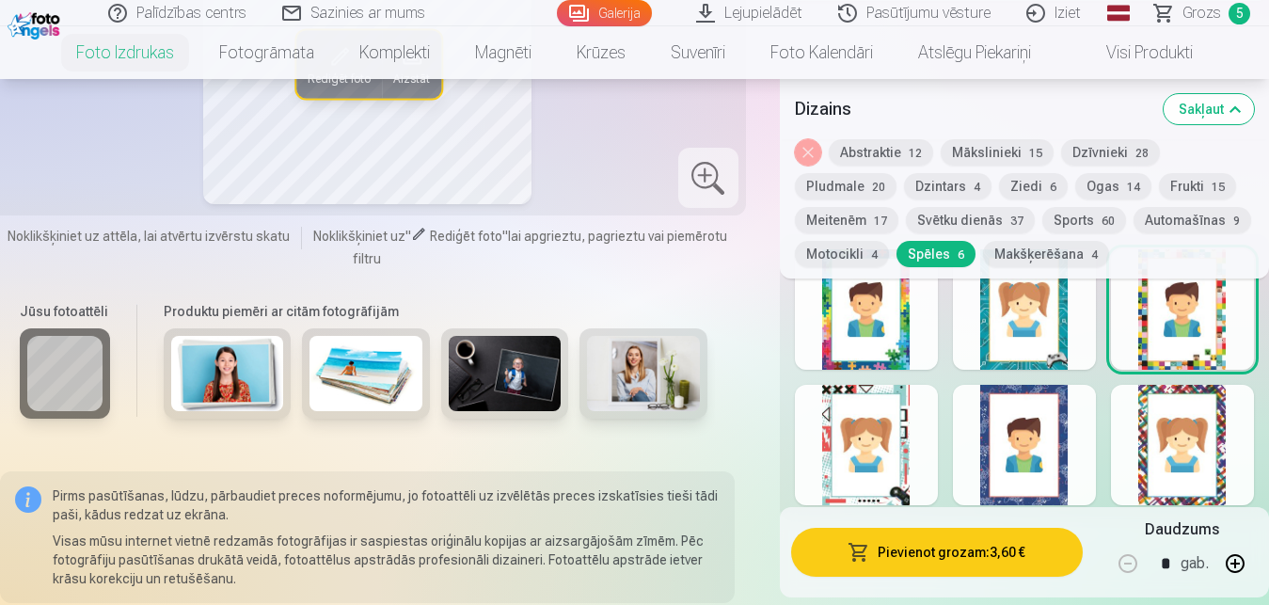
click at [880, 452] on div at bounding box center [866, 445] width 143 height 120
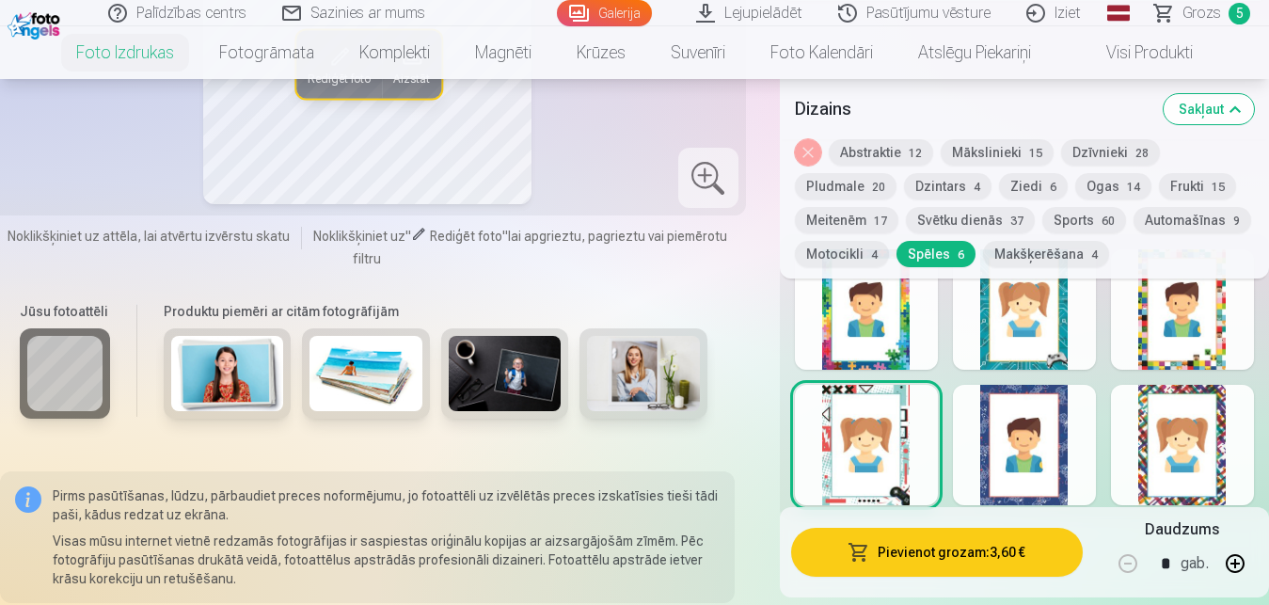
click at [1034, 450] on div at bounding box center [1024, 445] width 143 height 120
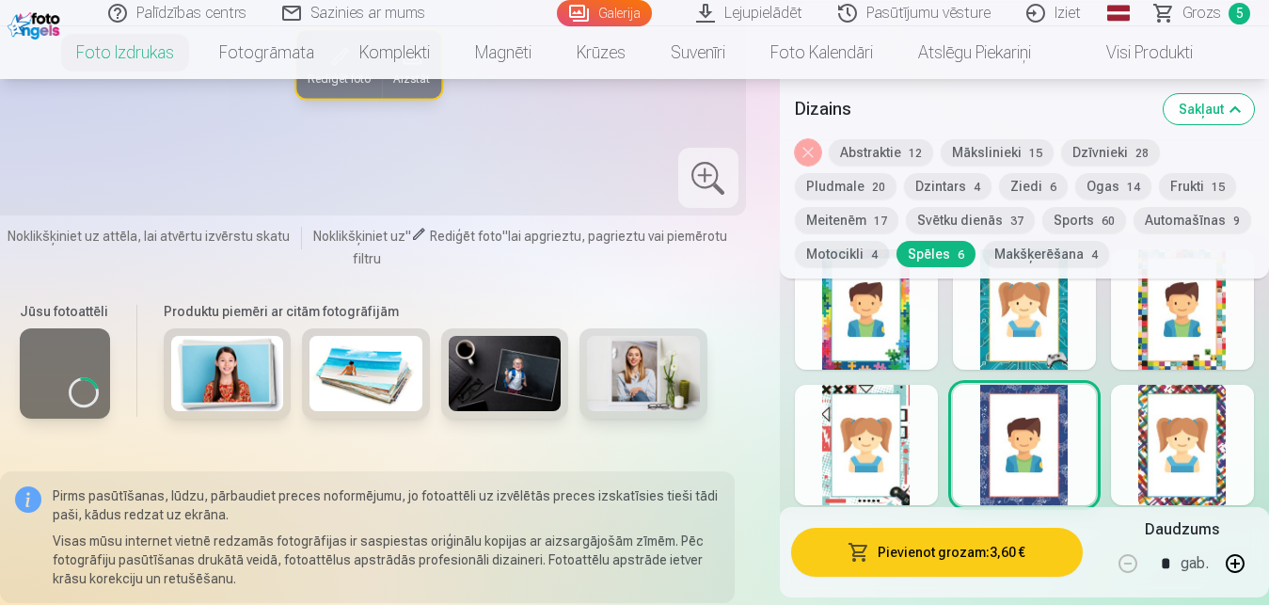
click at [873, 441] on div at bounding box center [866, 445] width 143 height 120
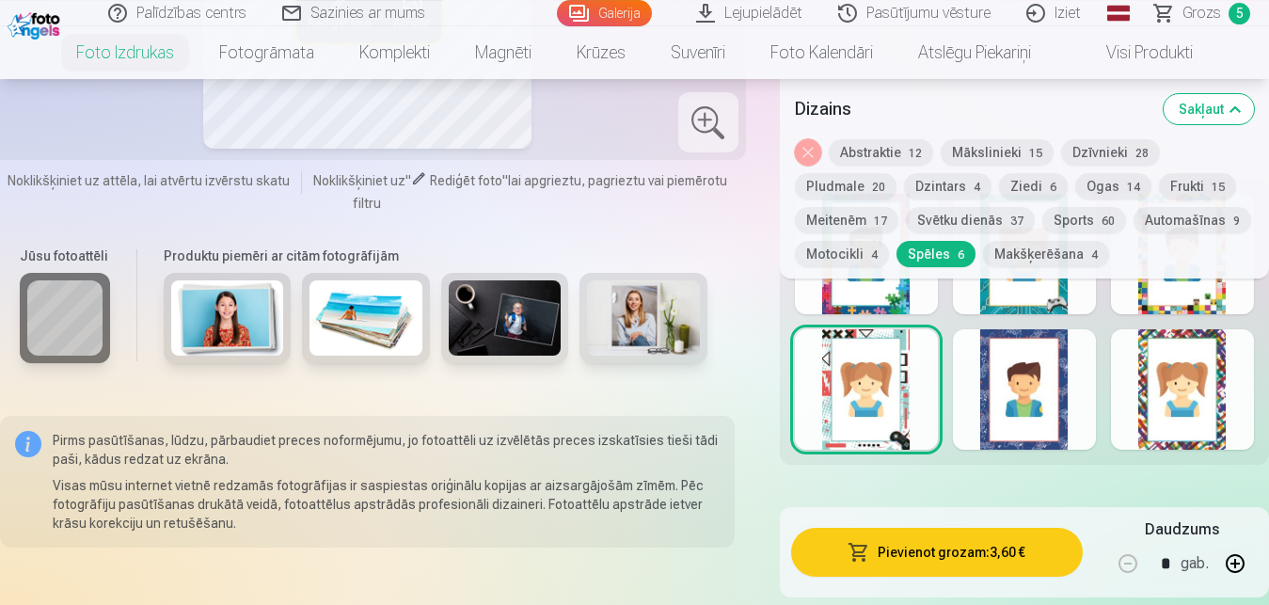
scroll to position [2973, 0]
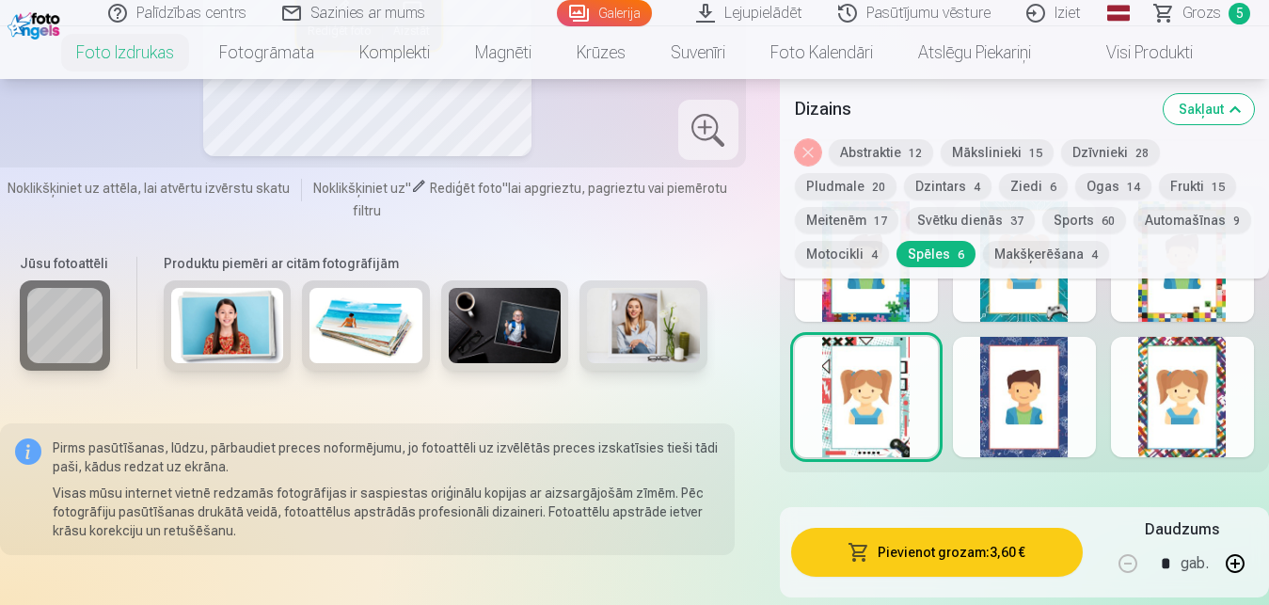
click at [1039, 397] on div at bounding box center [1024, 397] width 143 height 120
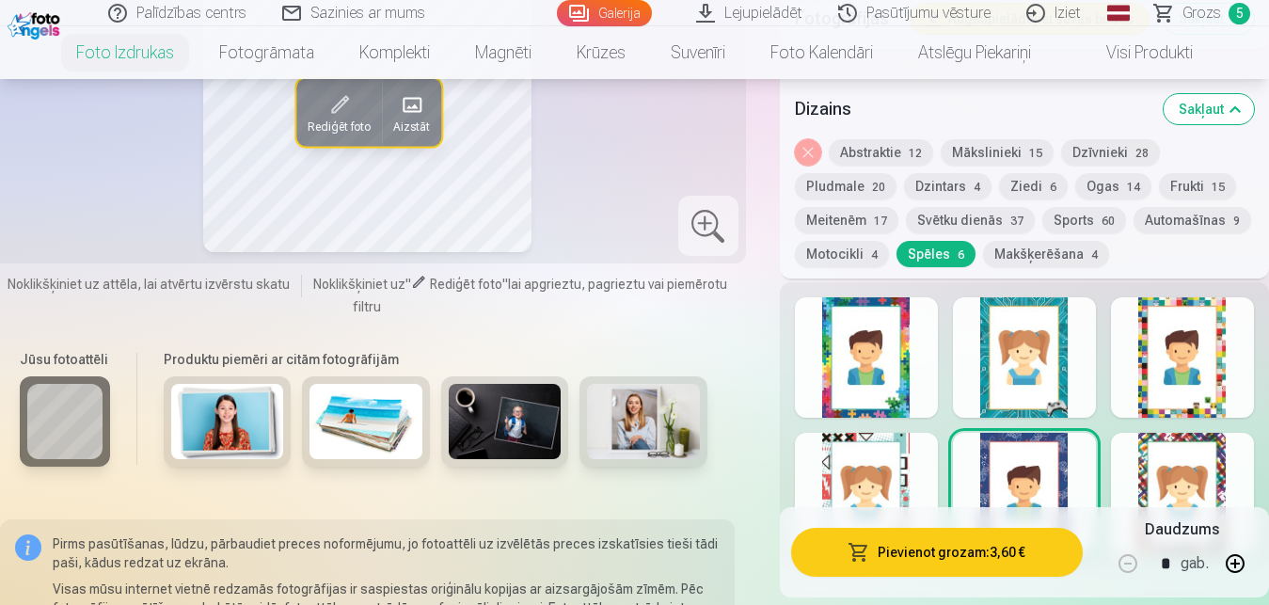
scroll to position [2925, 0]
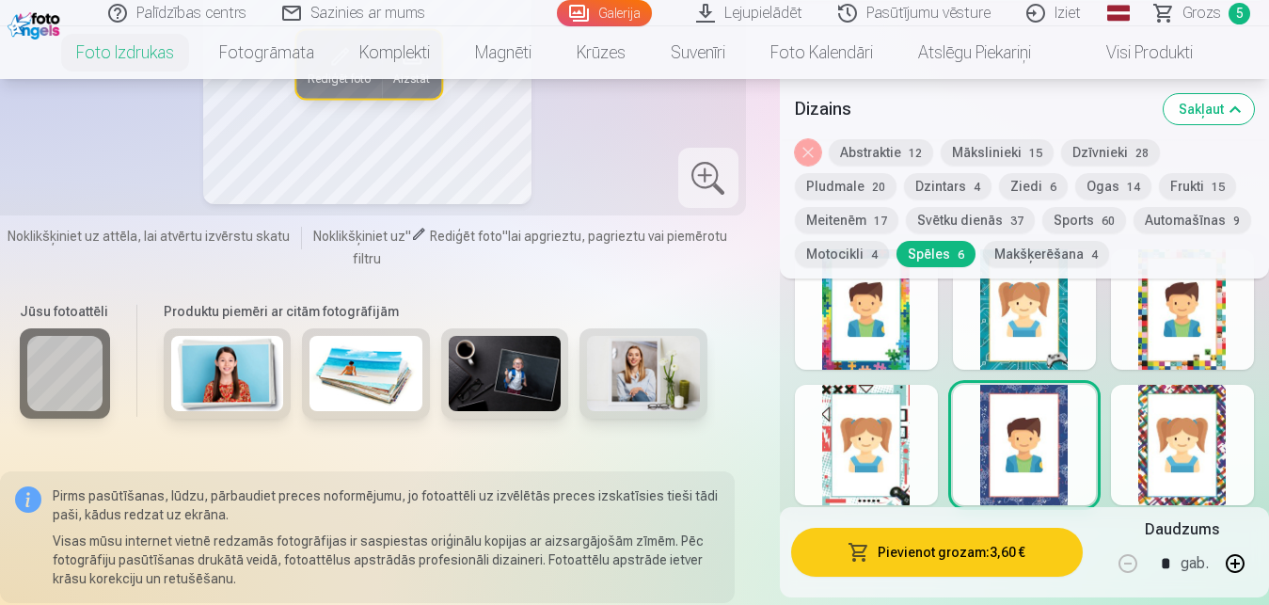
click at [1017, 316] on div at bounding box center [1024, 309] width 143 height 120
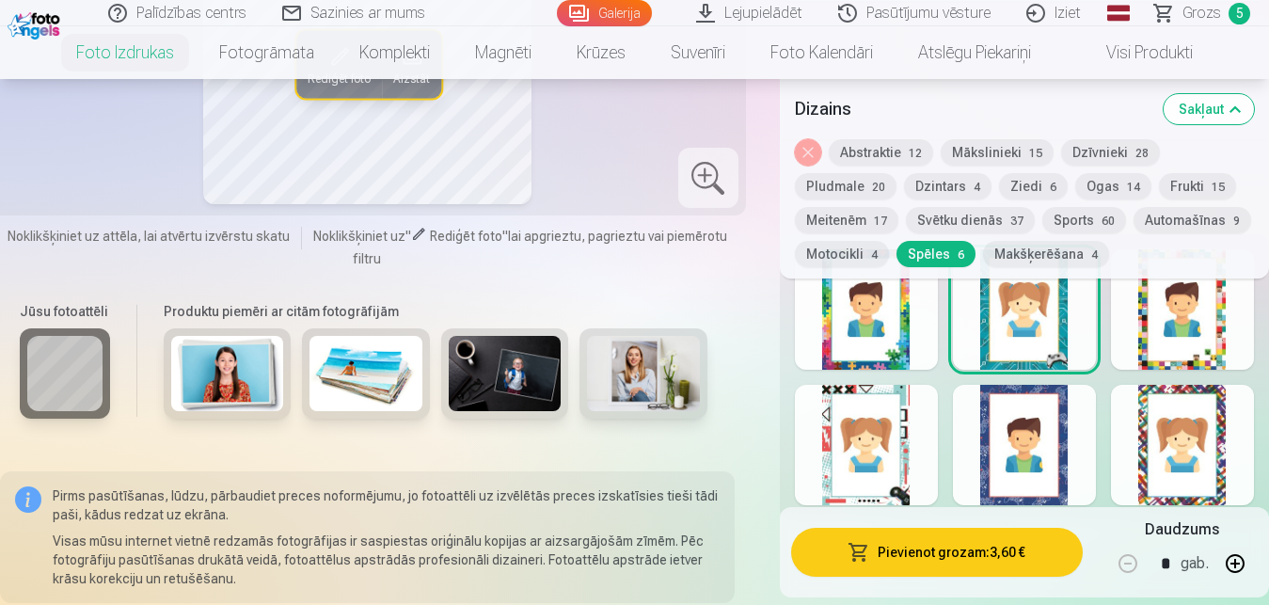
click at [1188, 462] on div at bounding box center [1182, 445] width 143 height 120
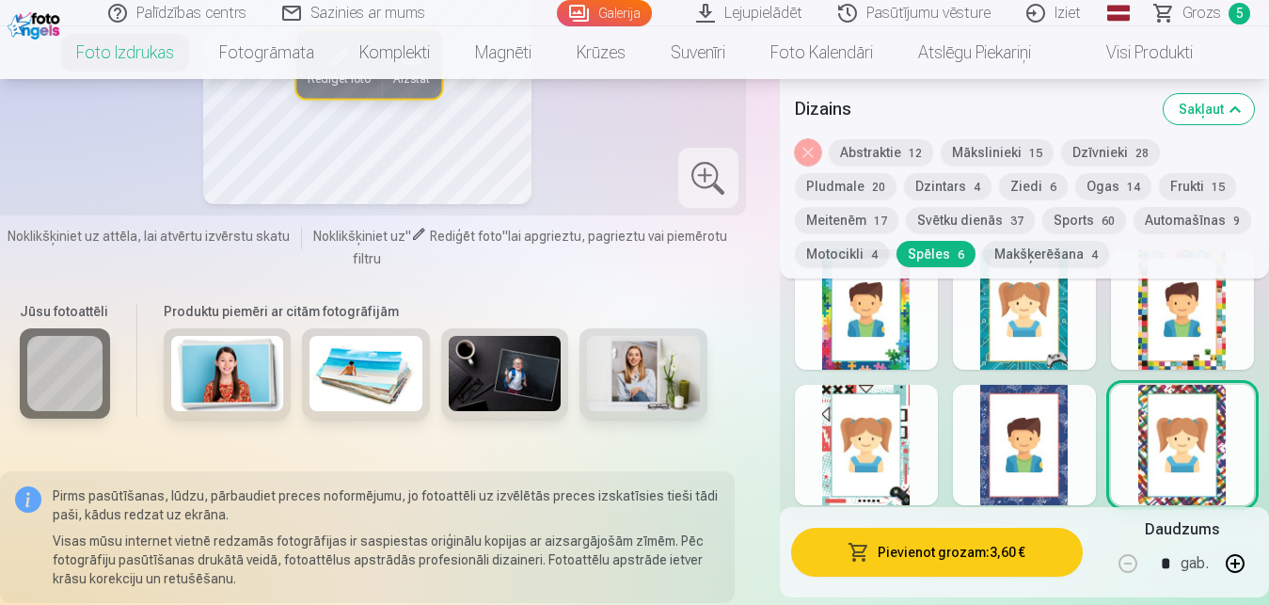
click at [1191, 342] on div at bounding box center [1182, 309] width 143 height 120
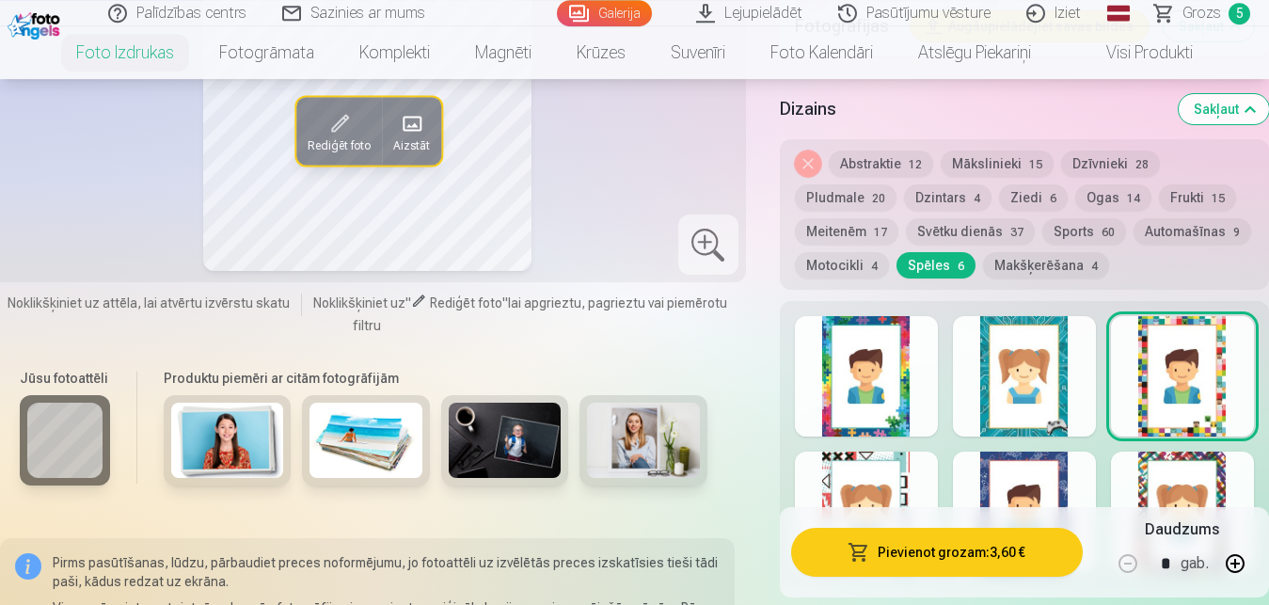
scroll to position [2829, 0]
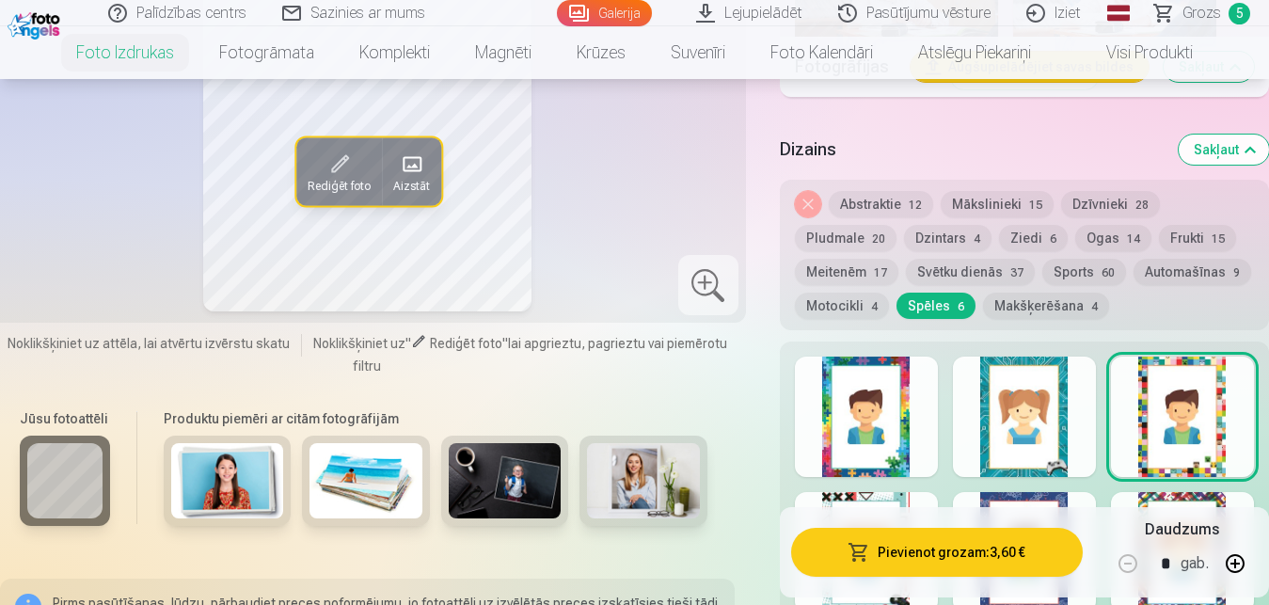
click at [1054, 442] on div at bounding box center [1024, 416] width 143 height 120
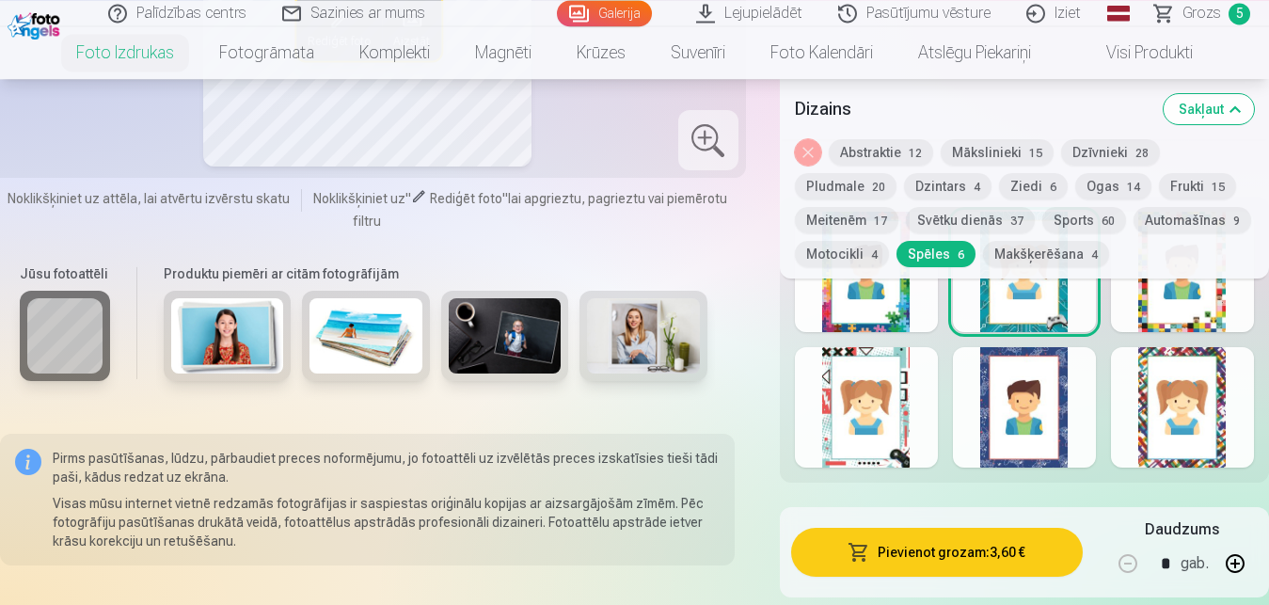
scroll to position [2973, 0]
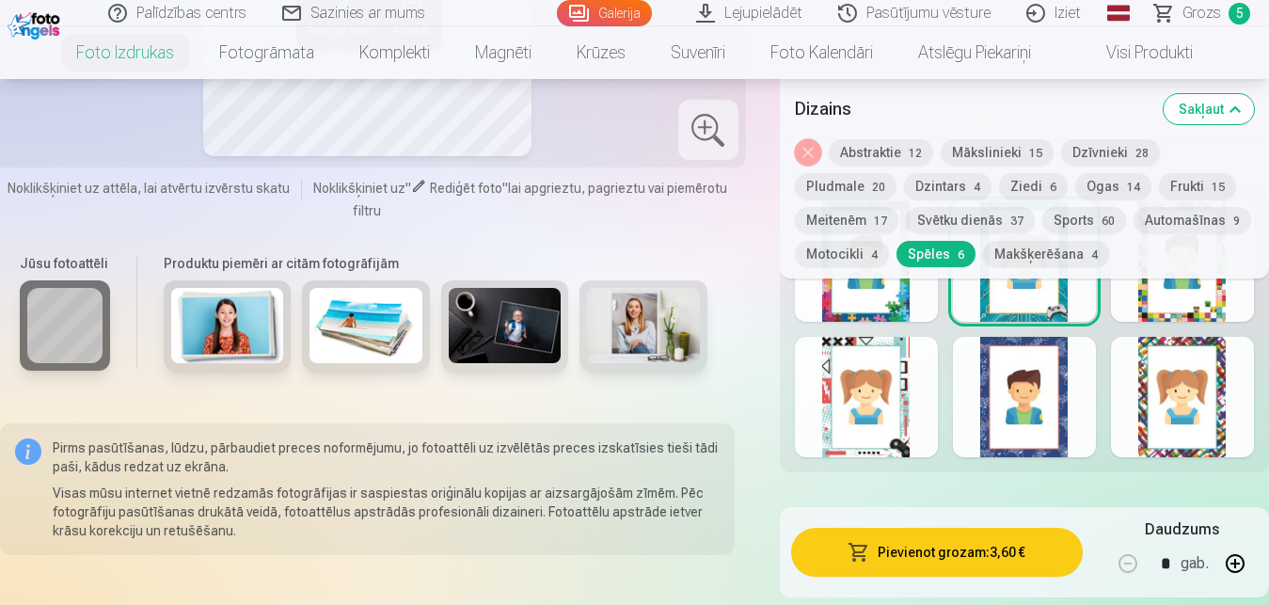
click at [1036, 418] on div at bounding box center [1024, 397] width 143 height 120
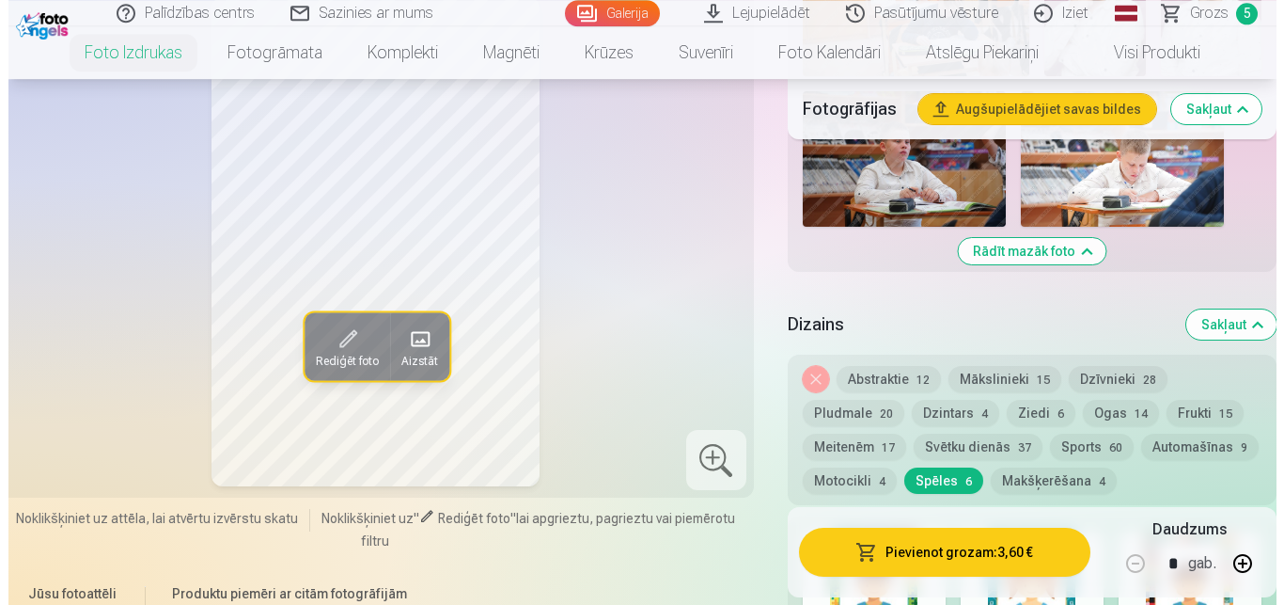
scroll to position [2590, 0]
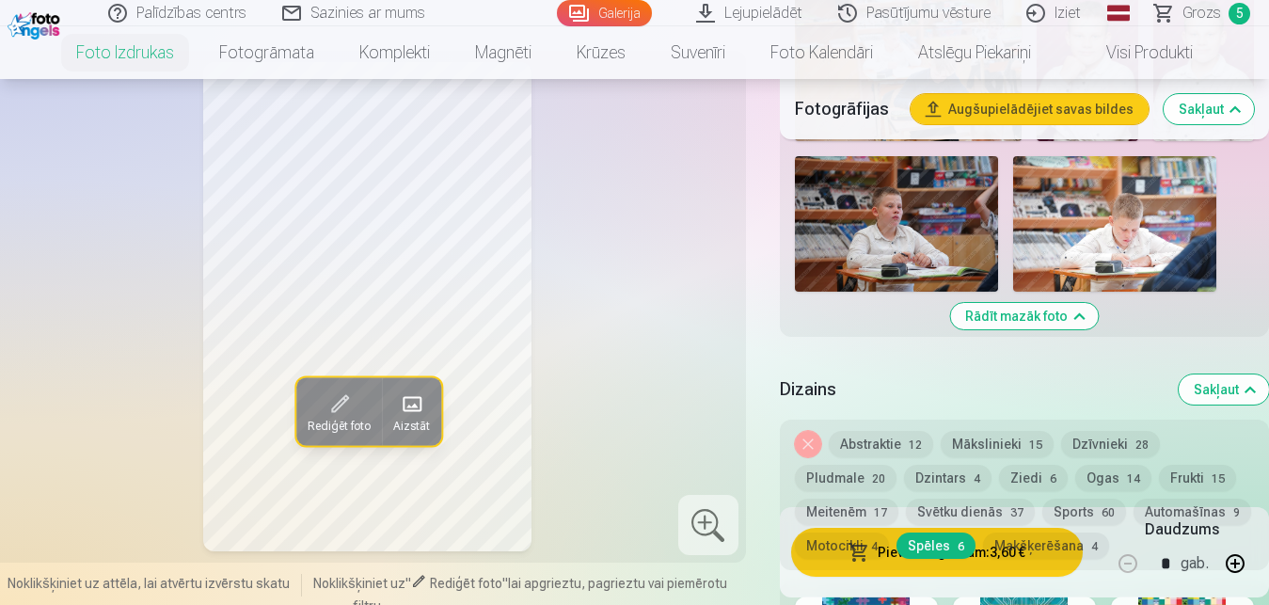
click at [339, 406] on span at bounding box center [339, 403] width 30 height 30
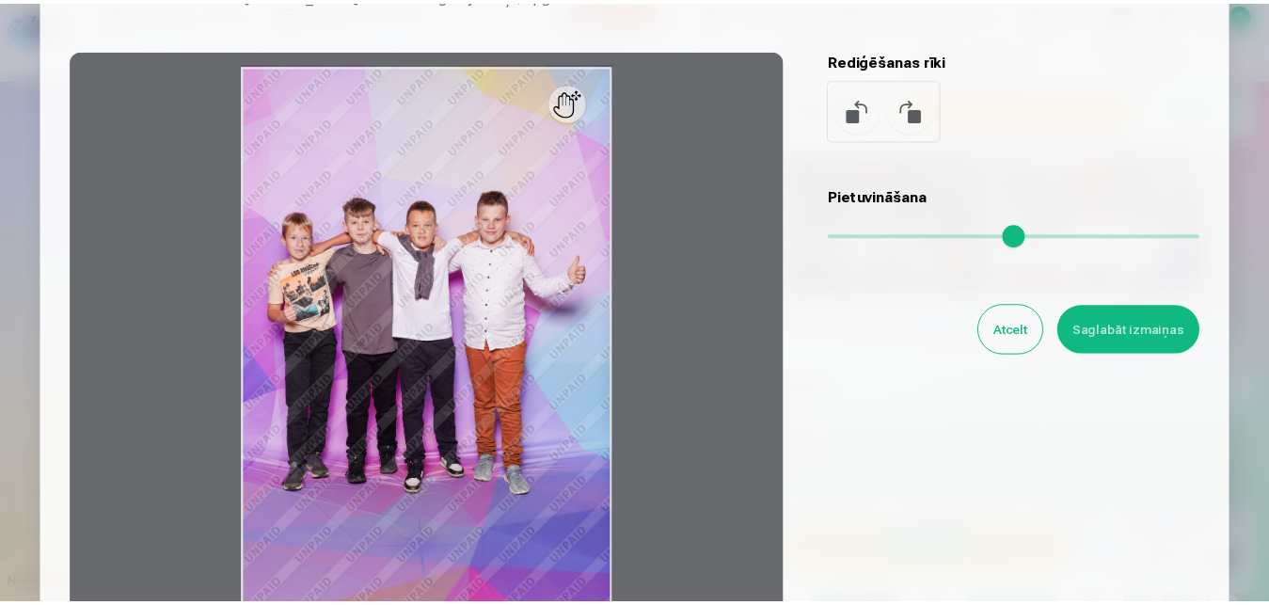
scroll to position [178, 0]
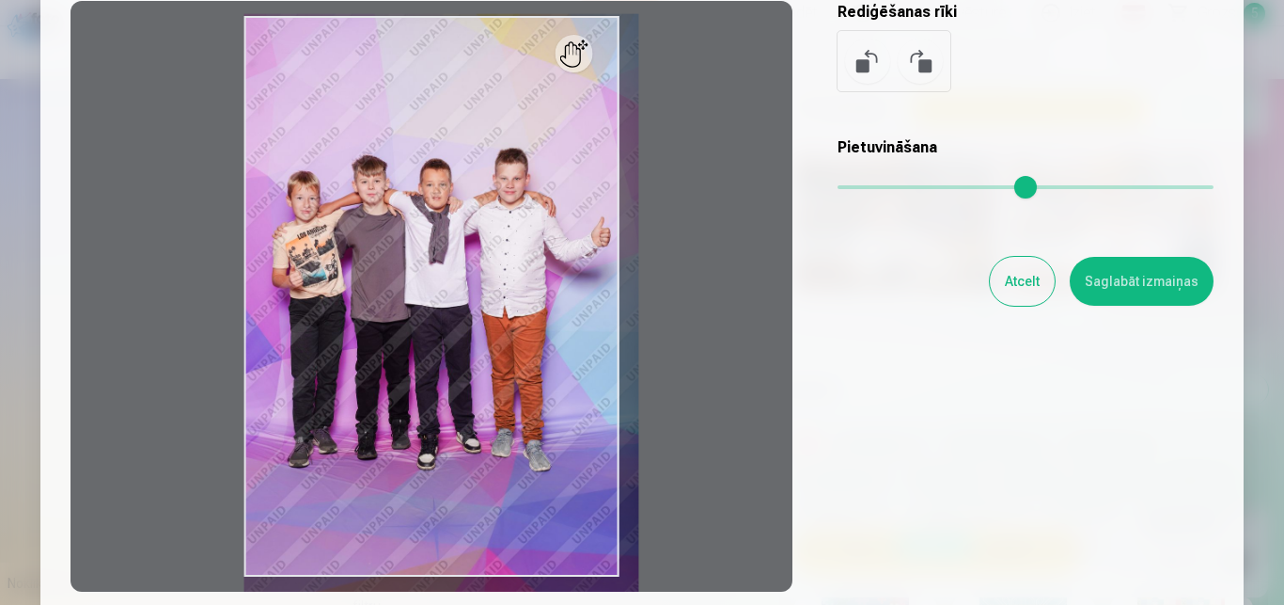
drag, startPoint x: 843, startPoint y: 183, endPoint x: 844, endPoint y: 170, distance: 13.2
click at [844, 185] on input "range" at bounding box center [1026, 187] width 376 height 4
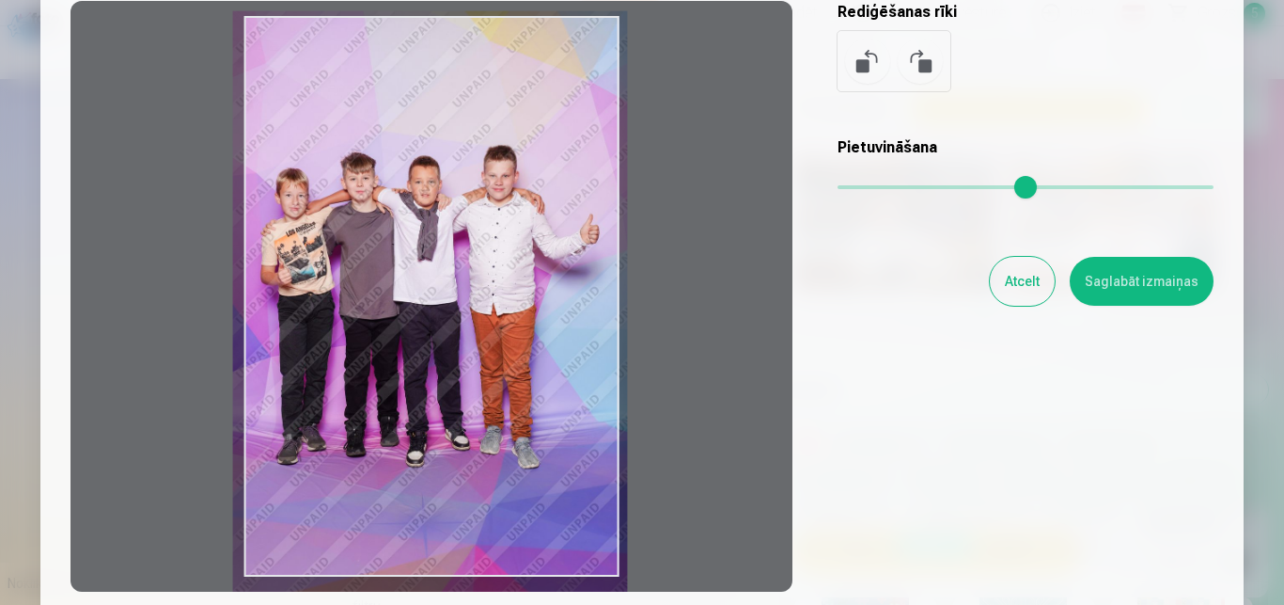
drag, startPoint x: 532, startPoint y: 256, endPoint x: 521, endPoint y: 253, distance: 11.6
click at [521, 253] on div at bounding box center [432, 296] width 722 height 591
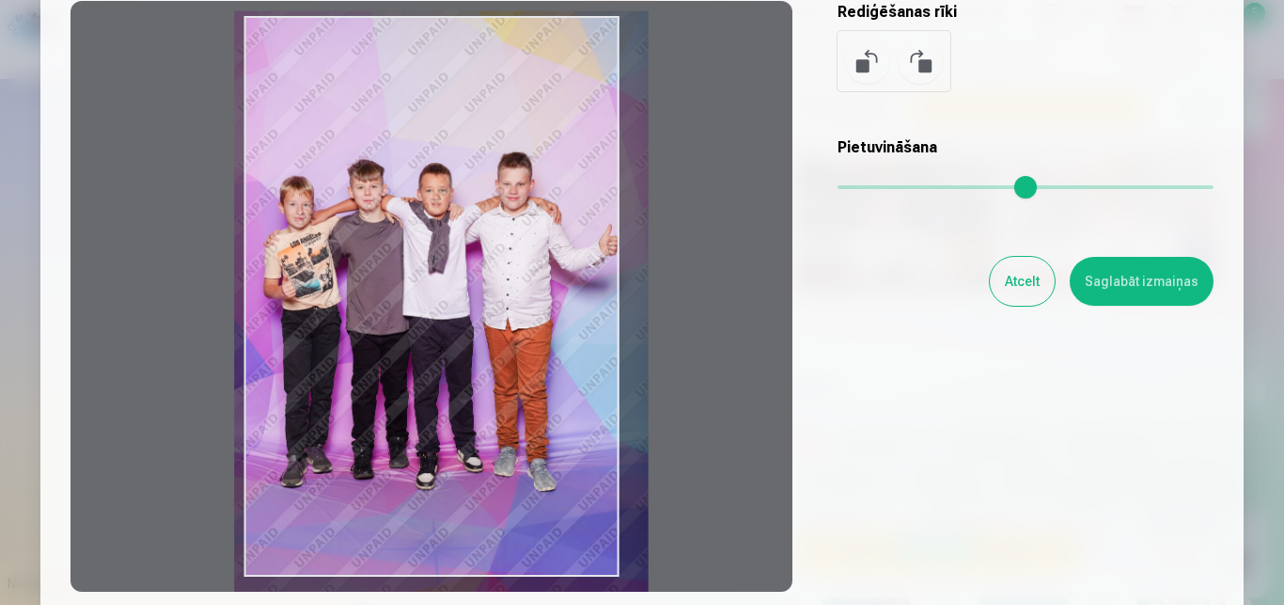
click at [851, 189] on input "range" at bounding box center [1026, 187] width 376 height 4
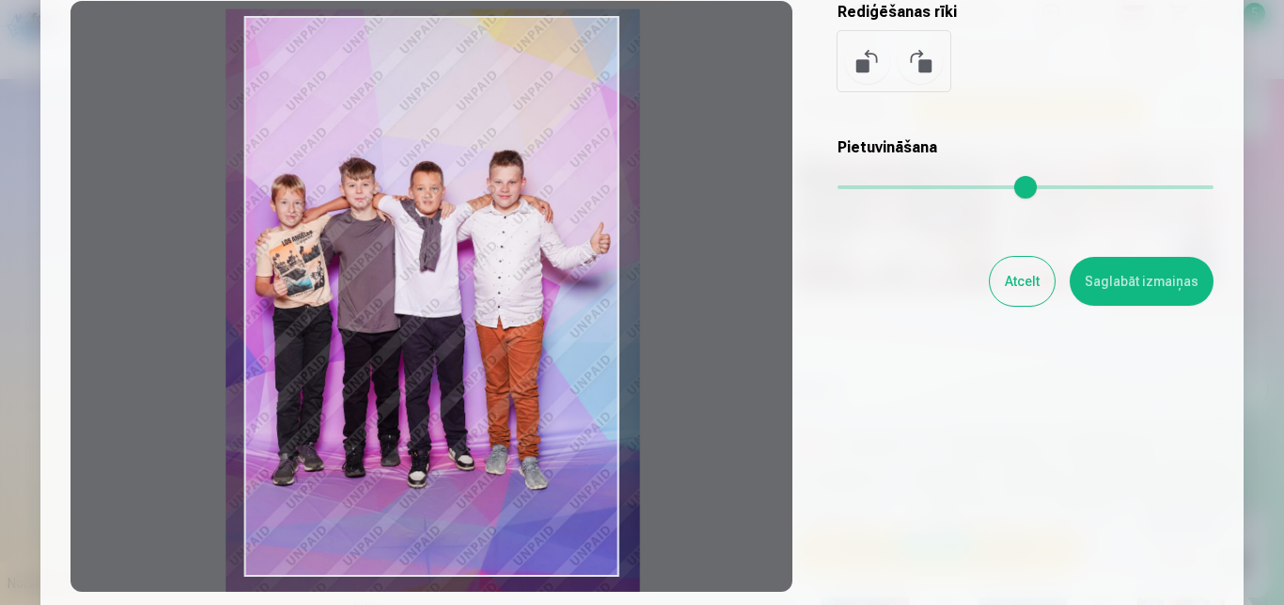
type input "****"
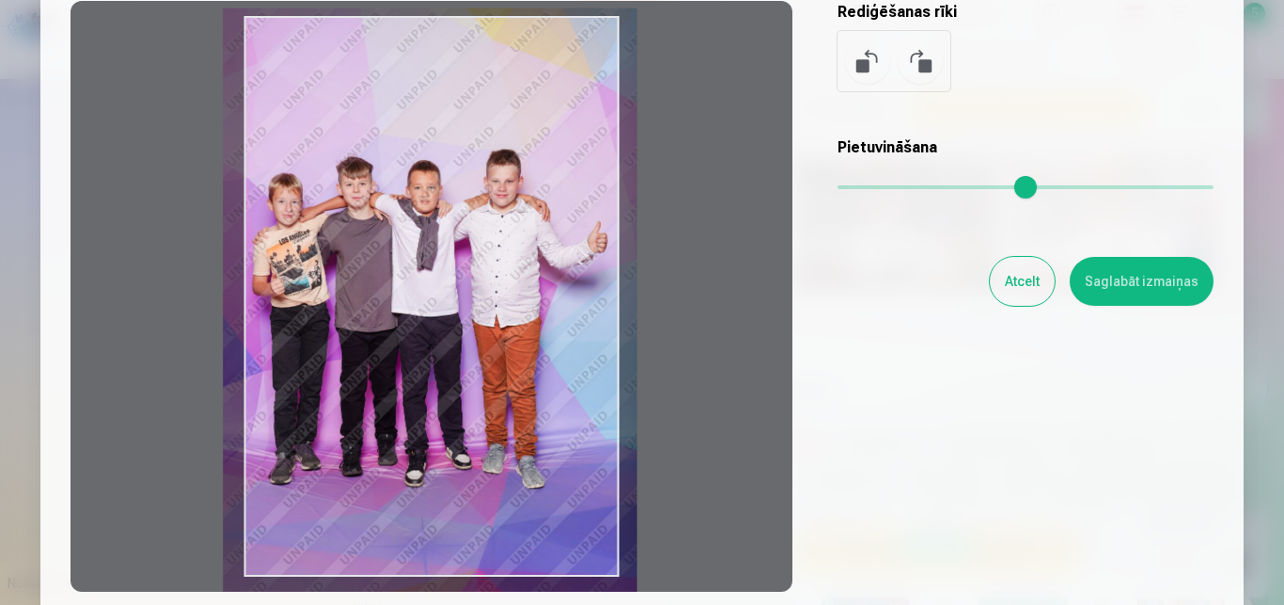
drag, startPoint x: 499, startPoint y: 281, endPoint x: 488, endPoint y: 278, distance: 11.6
click at [488, 278] on div at bounding box center [432, 296] width 722 height 591
click at [1141, 291] on button "Saglabāt izmaiņas" at bounding box center [1142, 281] width 144 height 49
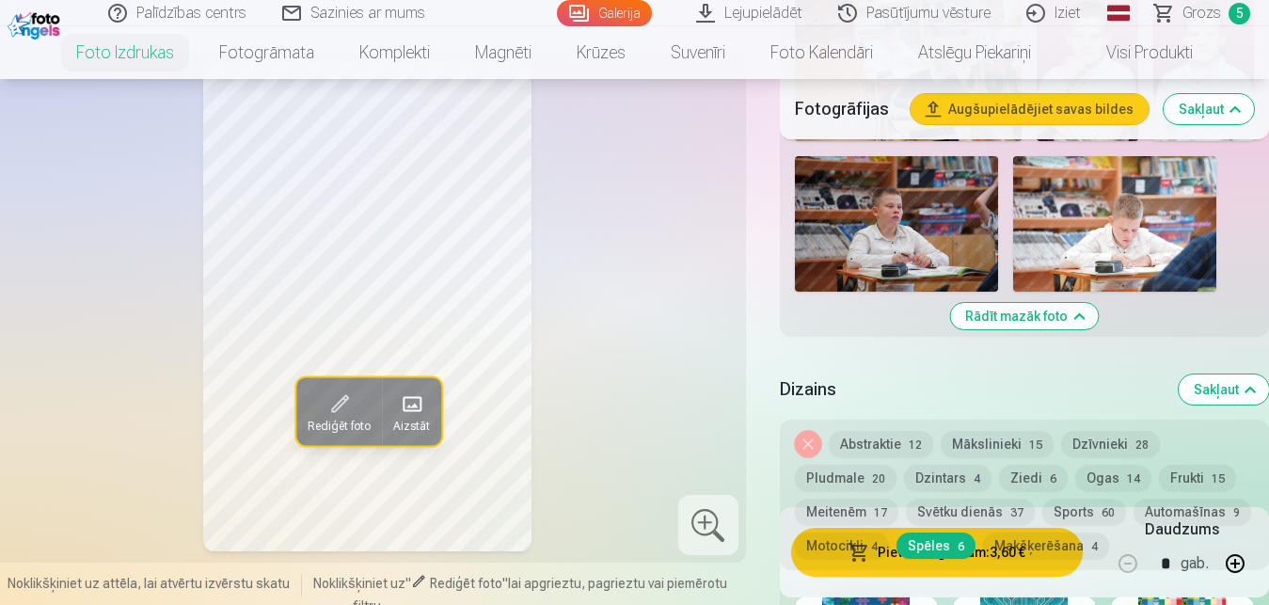
click at [983, 550] on button "Makšķerēšana 4" at bounding box center [1046, 545] width 126 height 26
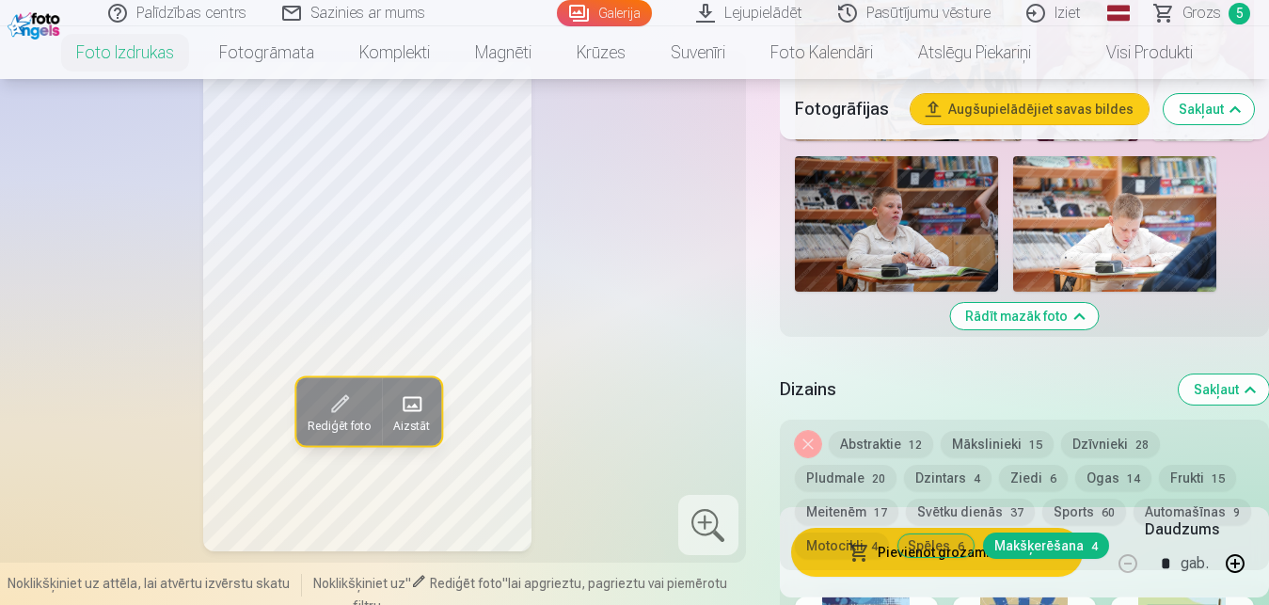
click at [1031, 560] on div "Noņemiet dizainu Abstraktie 12 Mākslinieki 15 Dzīvnieki 28 Pludmale 20 Dzintars…" at bounding box center [1024, 494] width 489 height 150
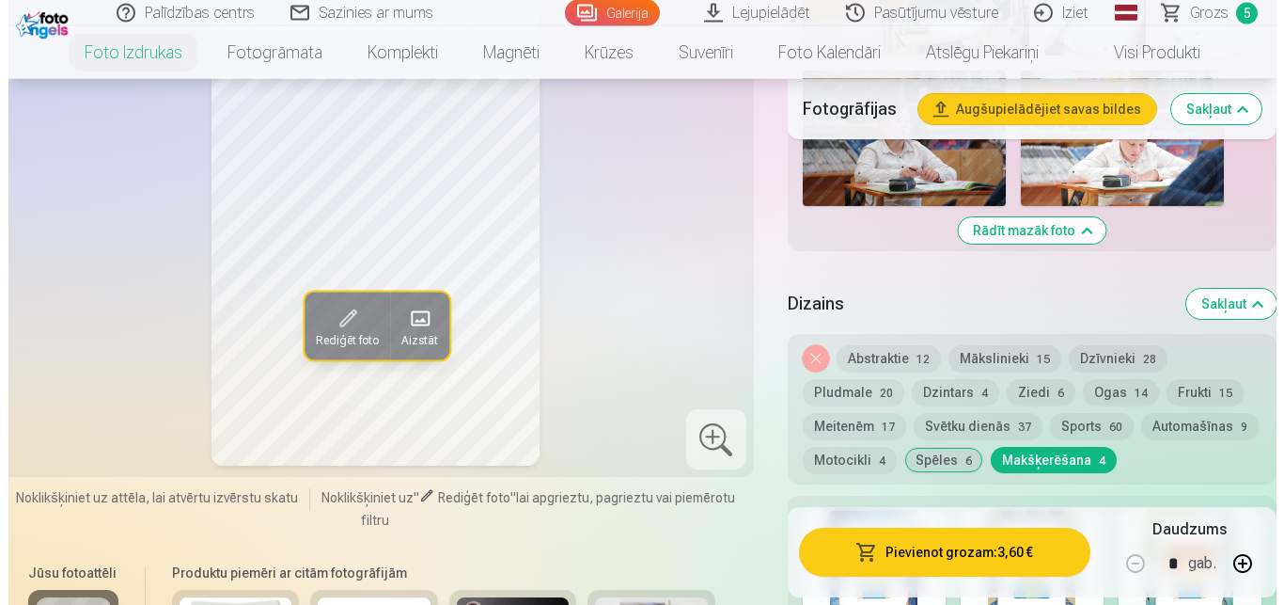
scroll to position [2686, 0]
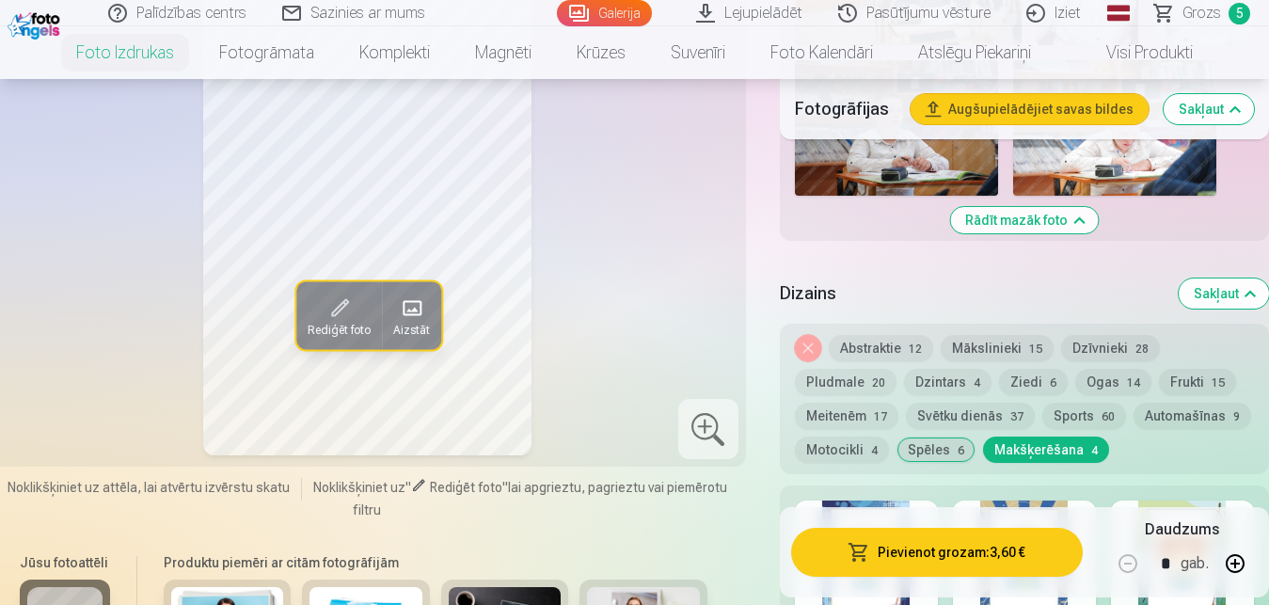
click at [910, 552] on button "Pievienot grozam : 3,60 €" at bounding box center [937, 552] width 292 height 49
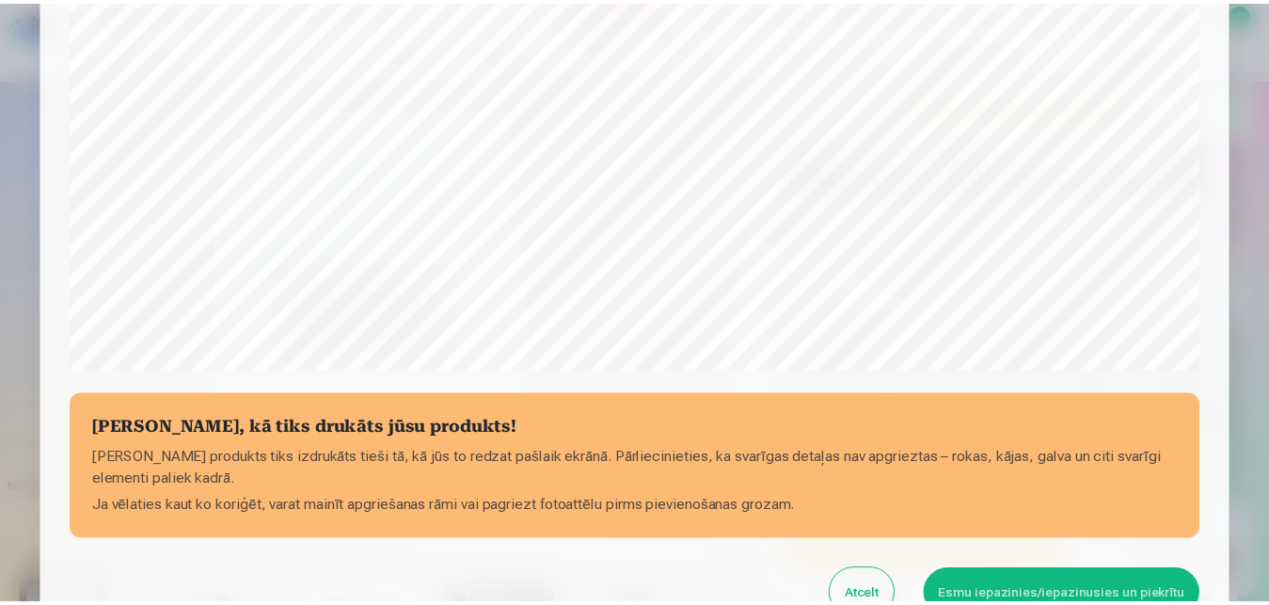
scroll to position [690, 0]
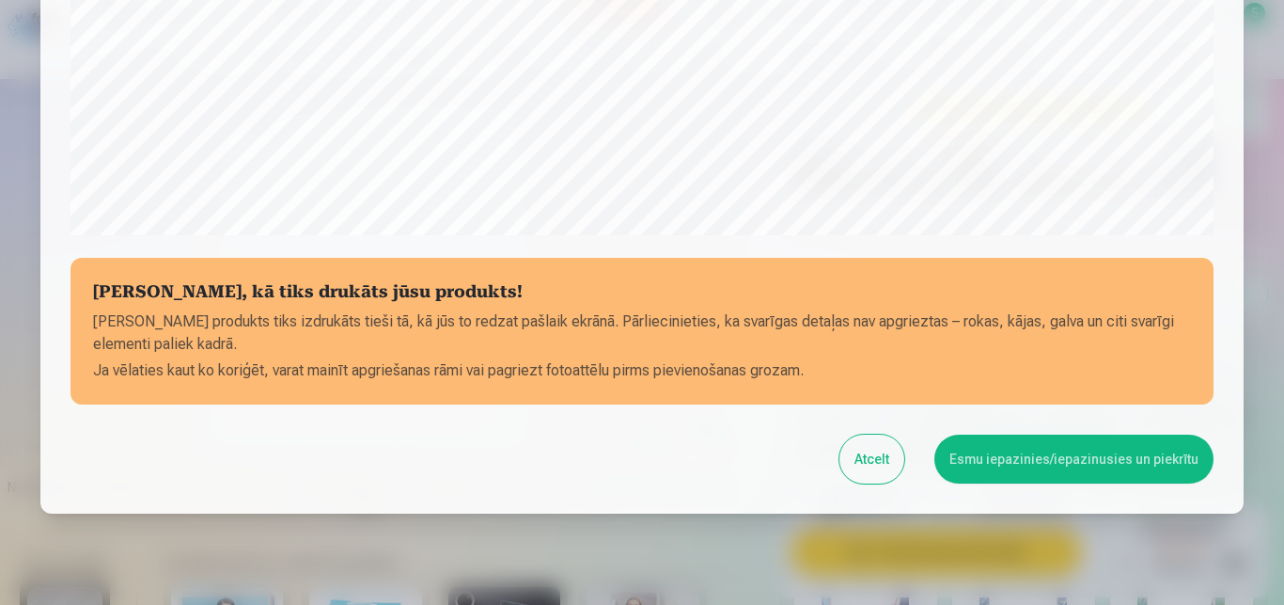
click at [1019, 464] on button "Esmu iepazinies/iepazinusies un piekrītu" at bounding box center [1074, 458] width 279 height 49
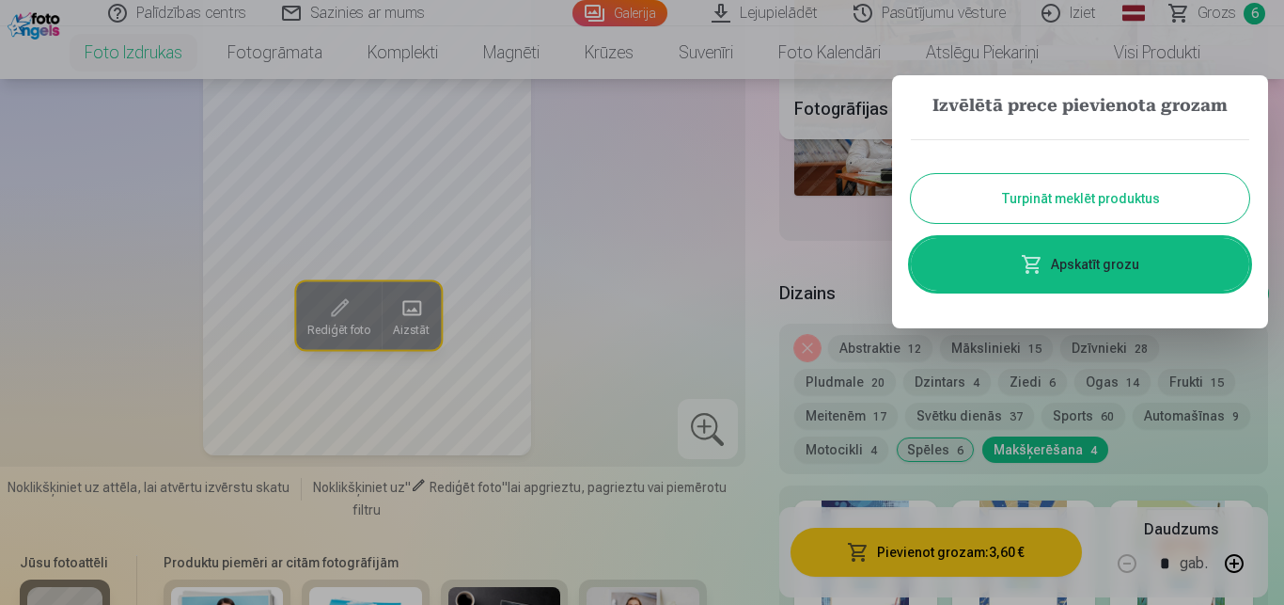
click at [1106, 197] on button "Turpināt meklēt produktus" at bounding box center [1080, 198] width 339 height 49
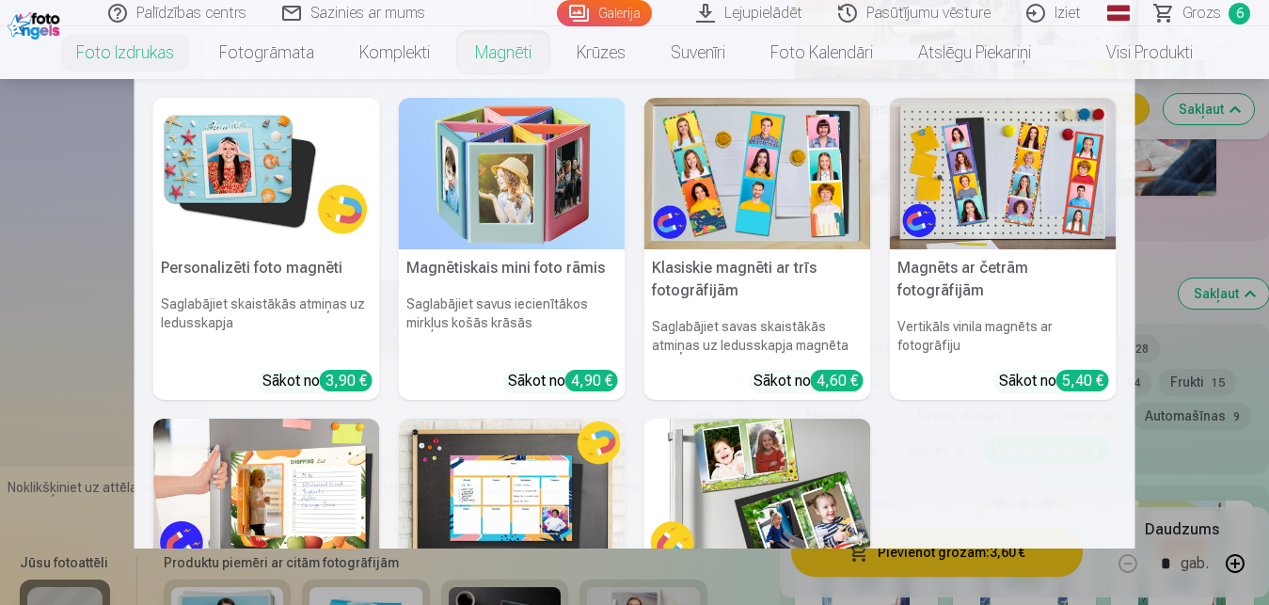
click at [482, 44] on link "Magnēti" at bounding box center [503, 52] width 102 height 53
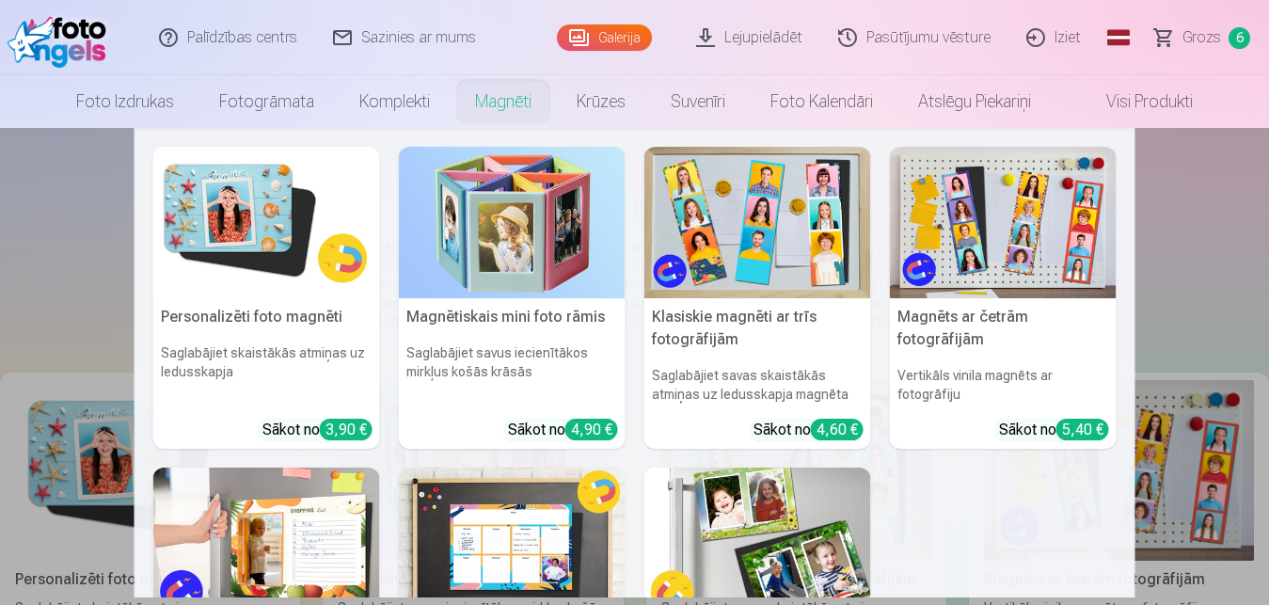
click at [227, 212] on img at bounding box center [266, 222] width 227 height 151
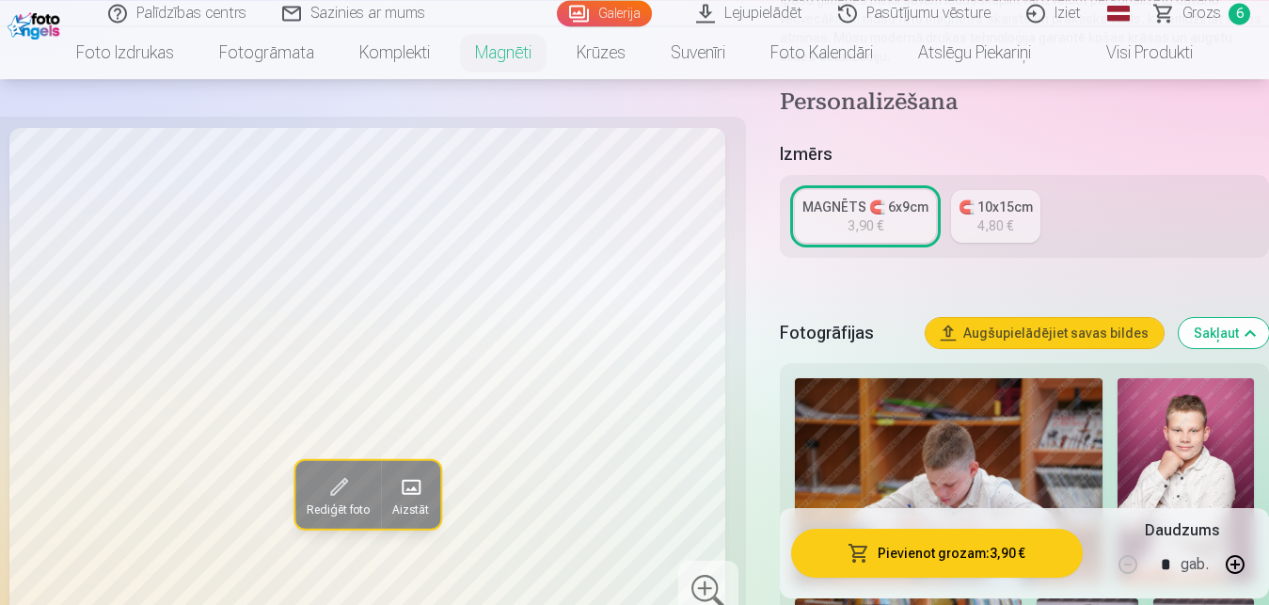
scroll to position [432, 0]
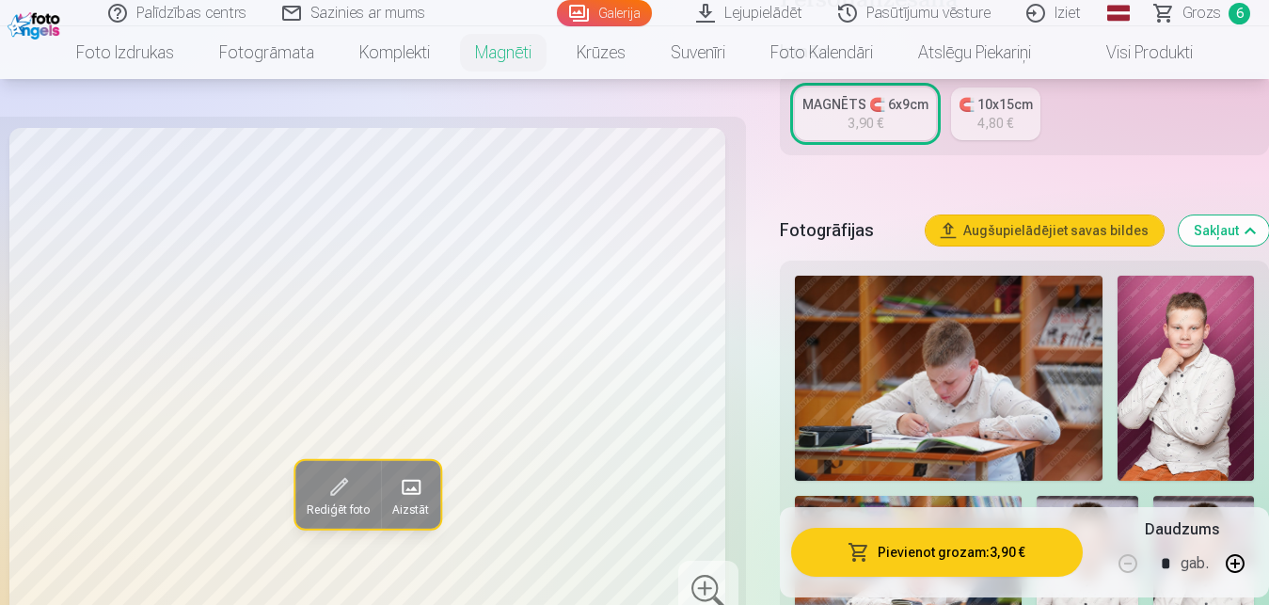
click at [1190, 373] on img at bounding box center [1185, 378] width 136 height 205
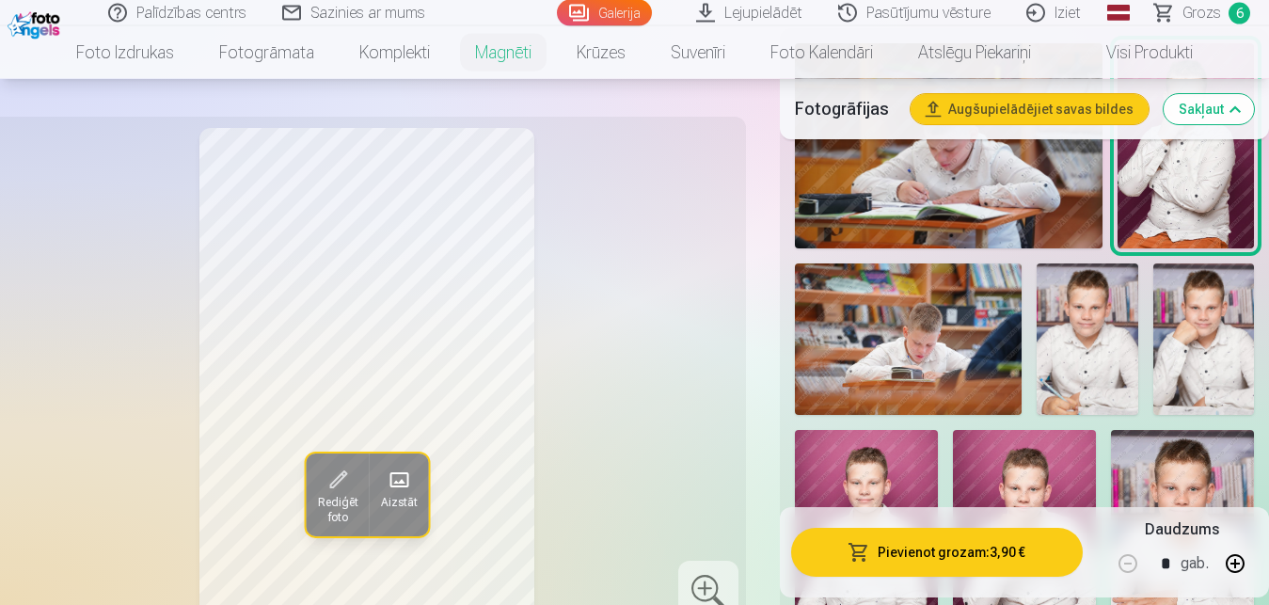
scroll to position [671, 0]
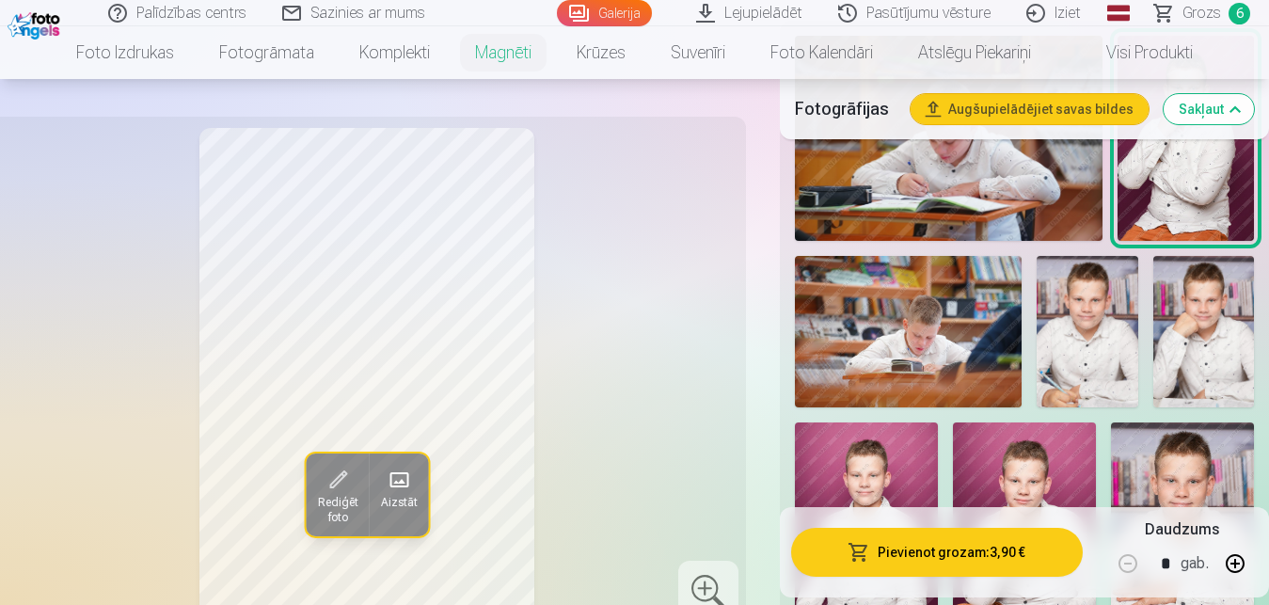
click at [1234, 320] on img at bounding box center [1203, 331] width 101 height 151
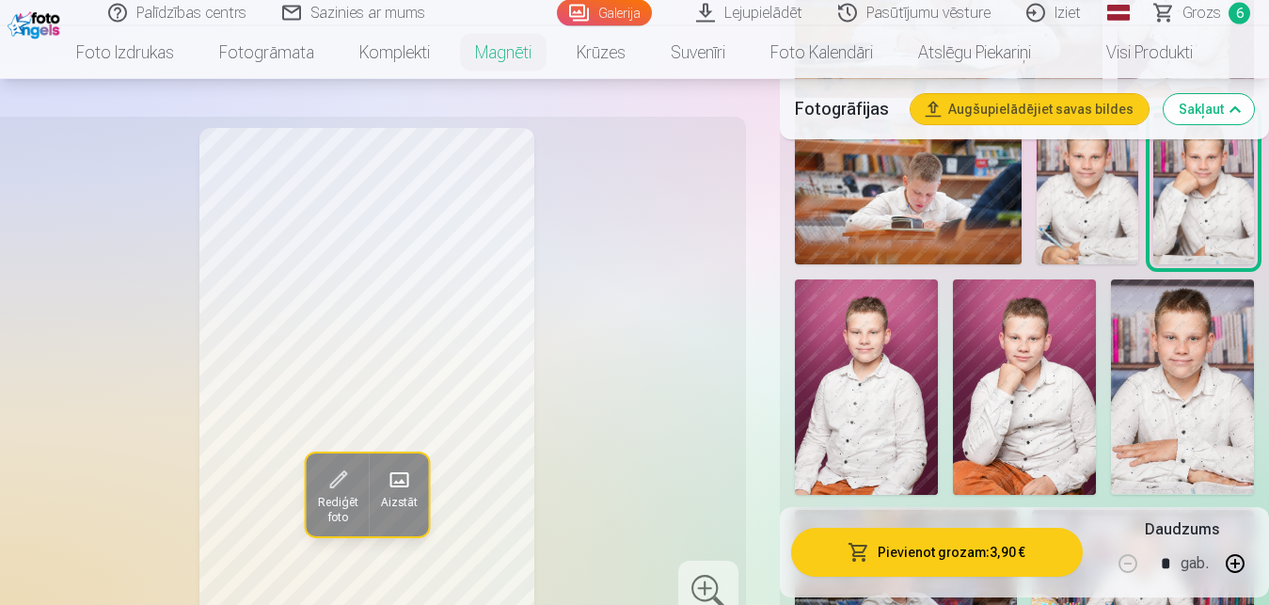
scroll to position [815, 0]
click at [1051, 424] on img at bounding box center [1024, 385] width 143 height 214
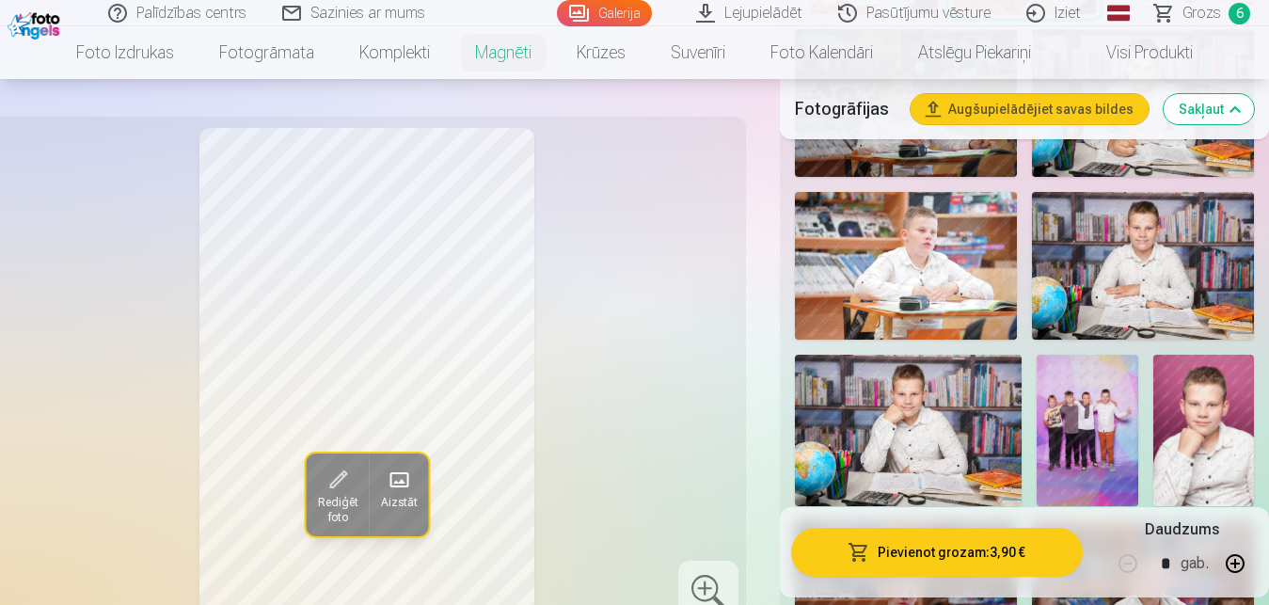
scroll to position [1487, 0]
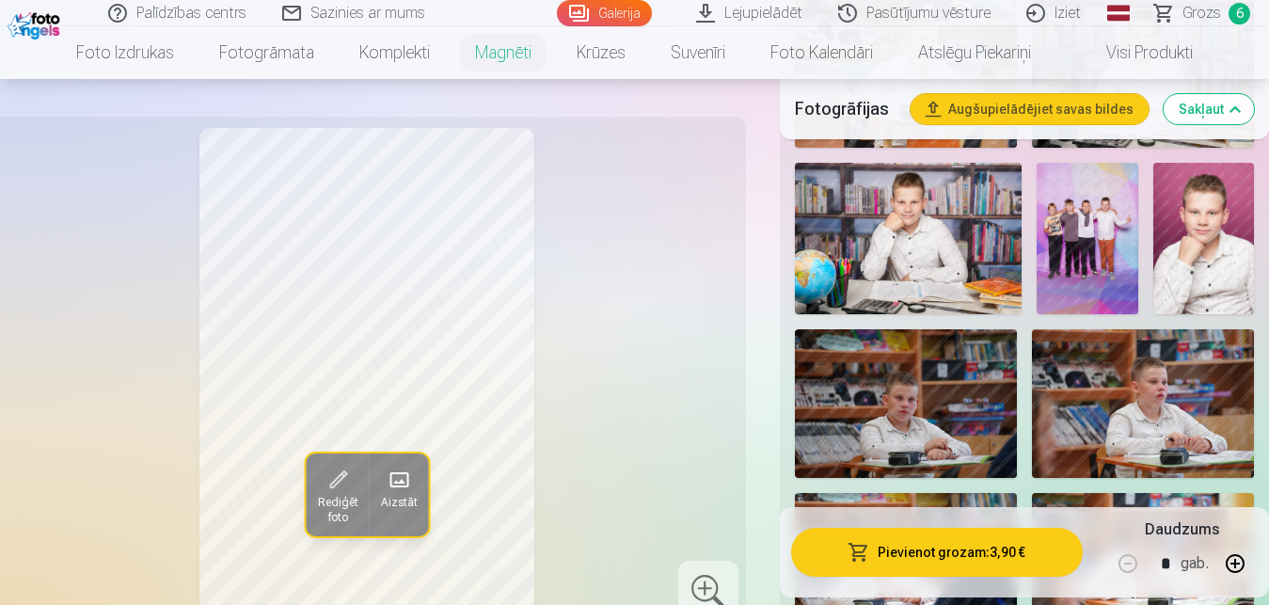
click at [1206, 244] on img at bounding box center [1203, 238] width 101 height 151
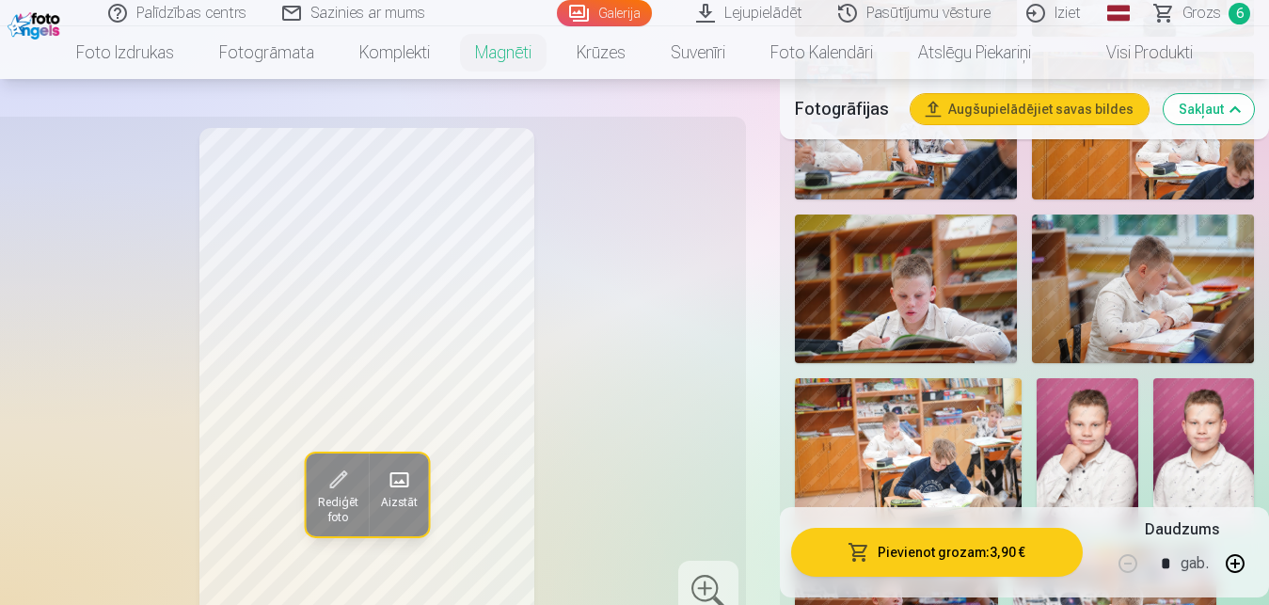
scroll to position [2398, 0]
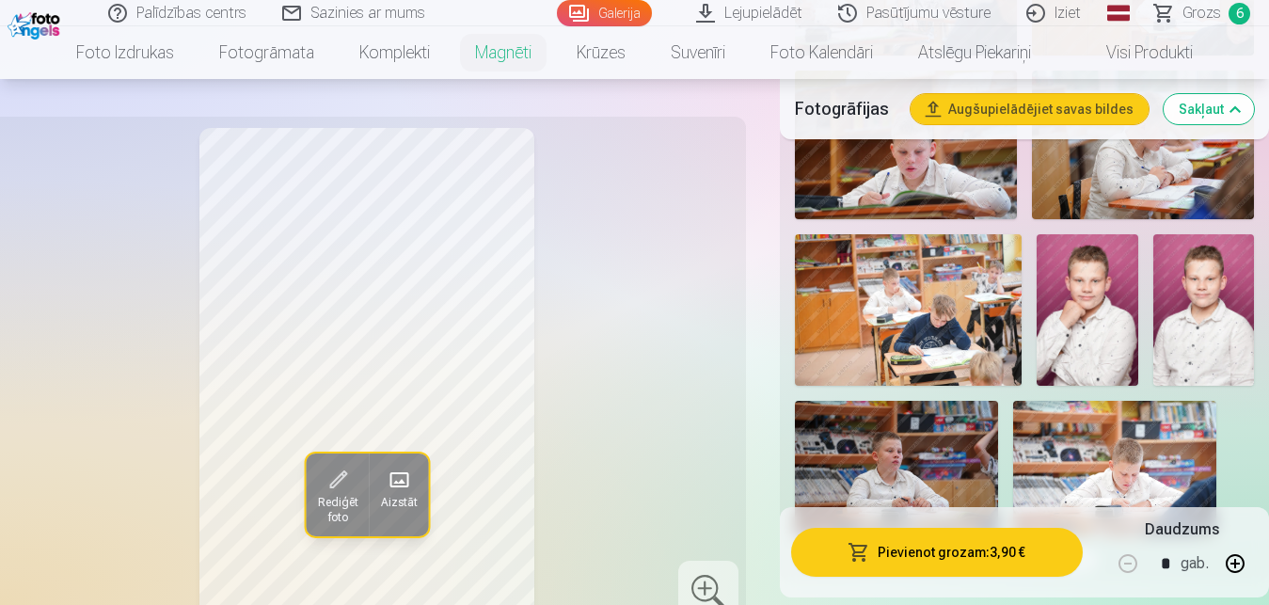
click at [1087, 310] on img at bounding box center [1086, 309] width 101 height 151
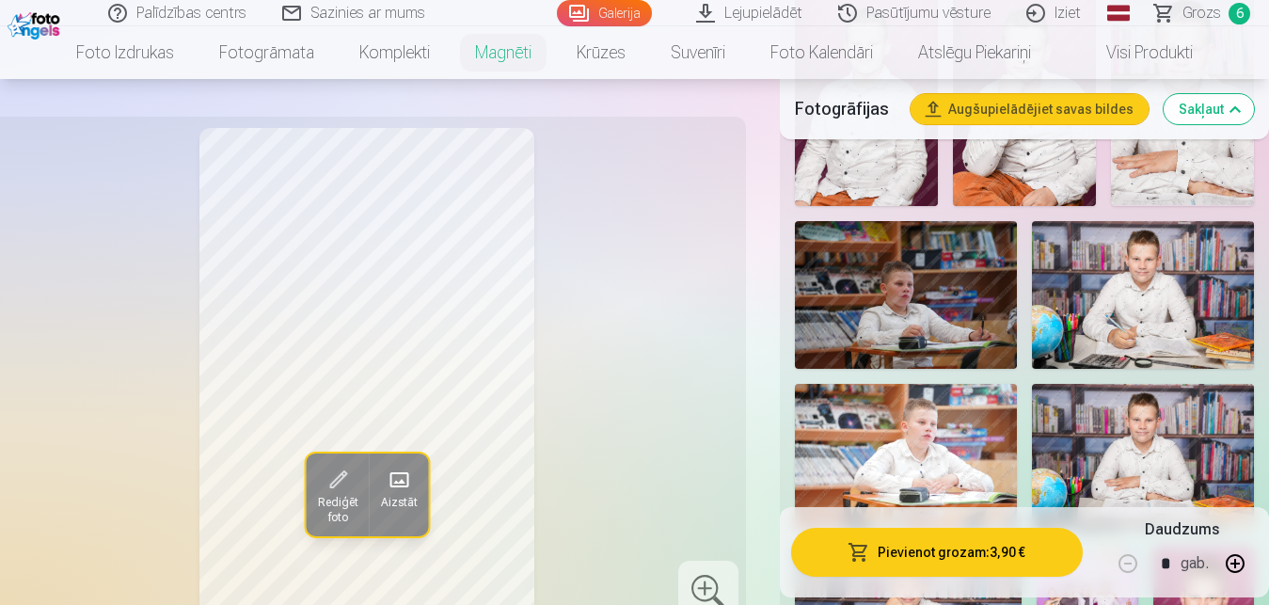
scroll to position [767, 0]
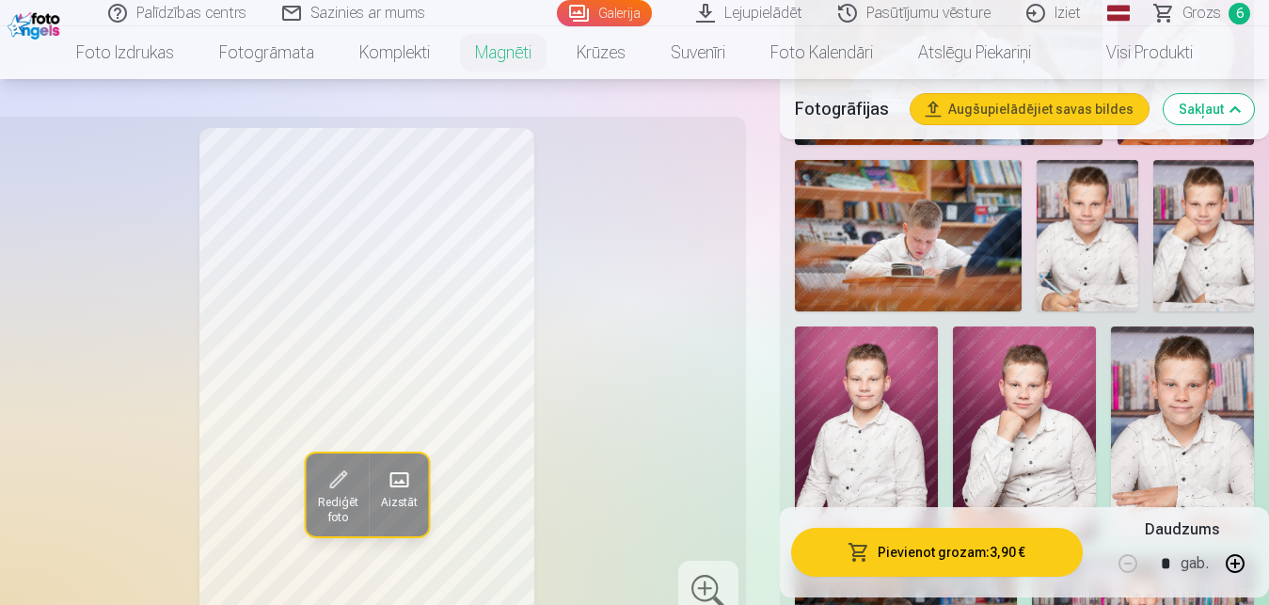
click at [1213, 204] on img at bounding box center [1203, 235] width 101 height 151
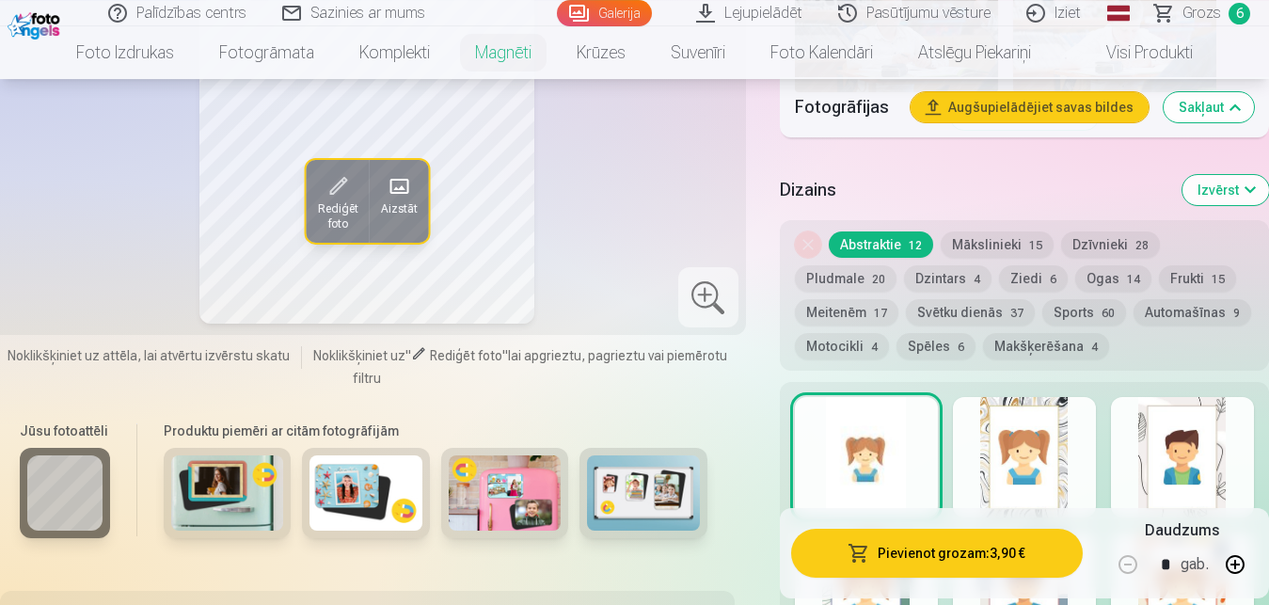
scroll to position [2877, 0]
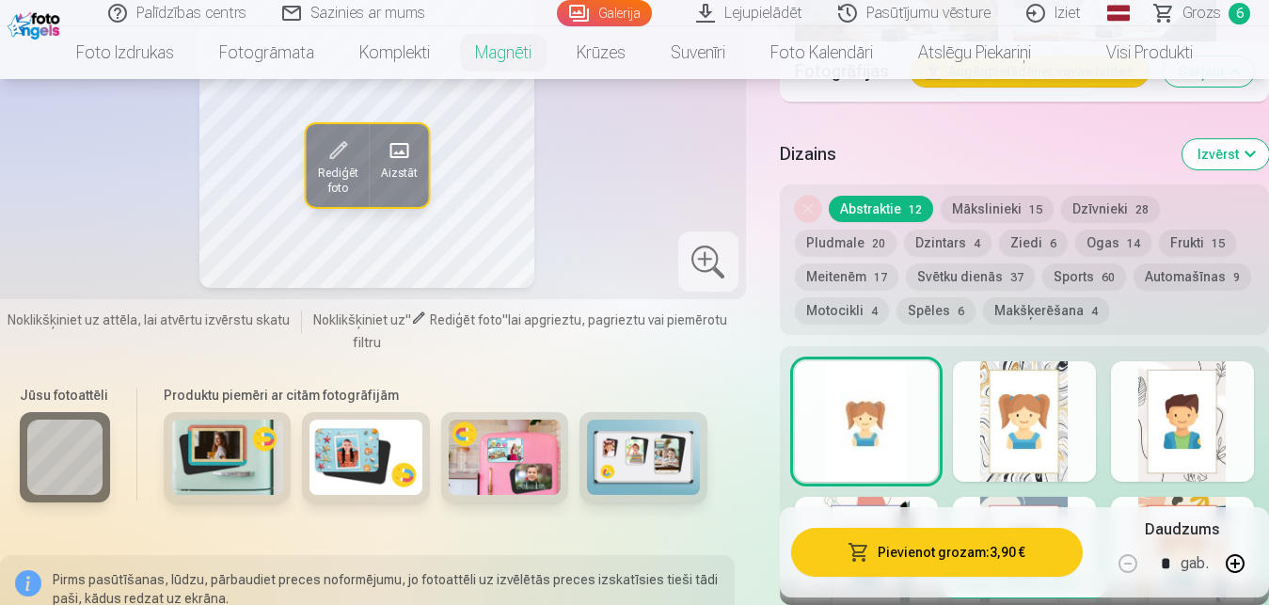
click at [1039, 413] on div at bounding box center [1024, 421] width 143 height 120
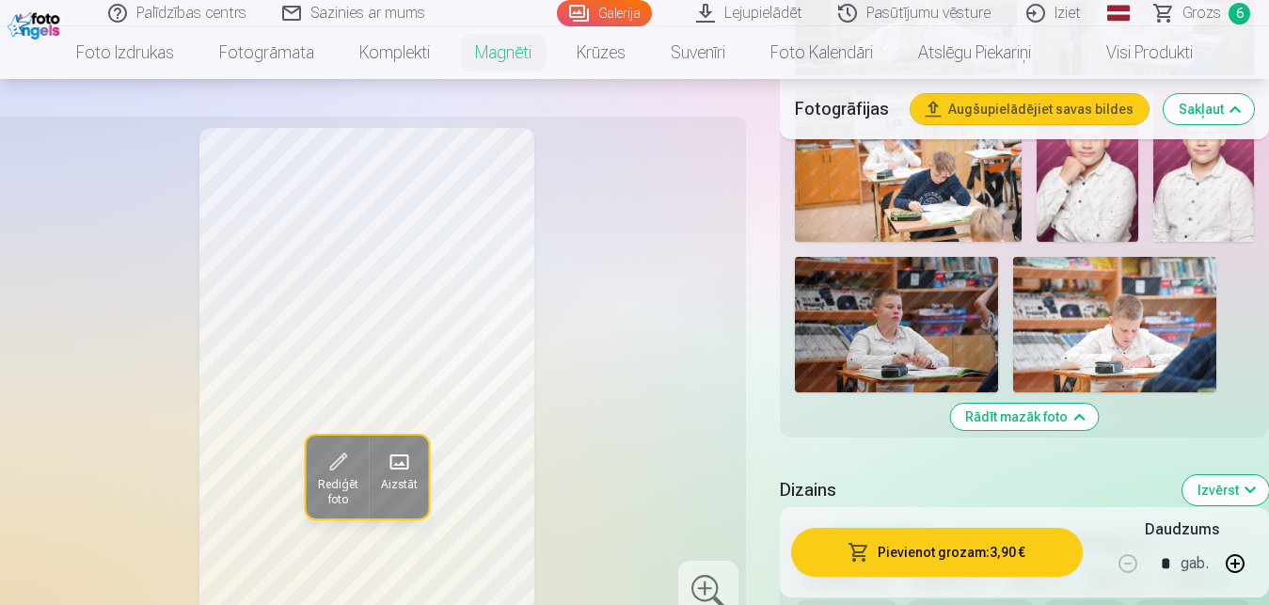
scroll to position [2686, 0]
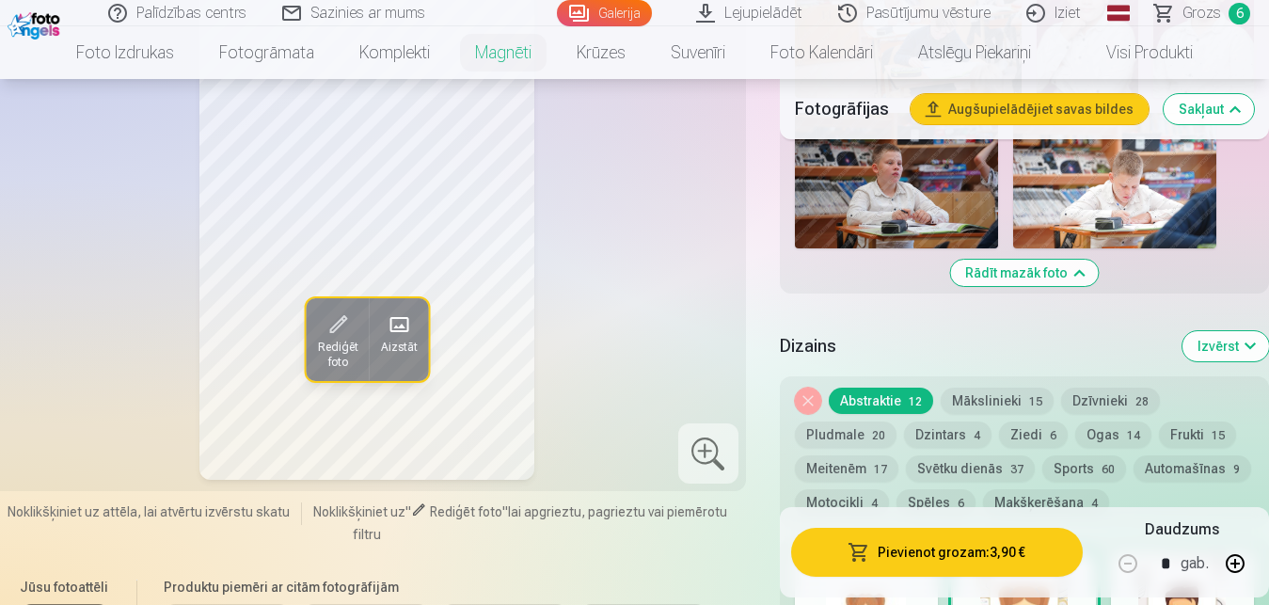
click at [808, 387] on button "Noņemiet dizainu" at bounding box center [808, 400] width 26 height 26
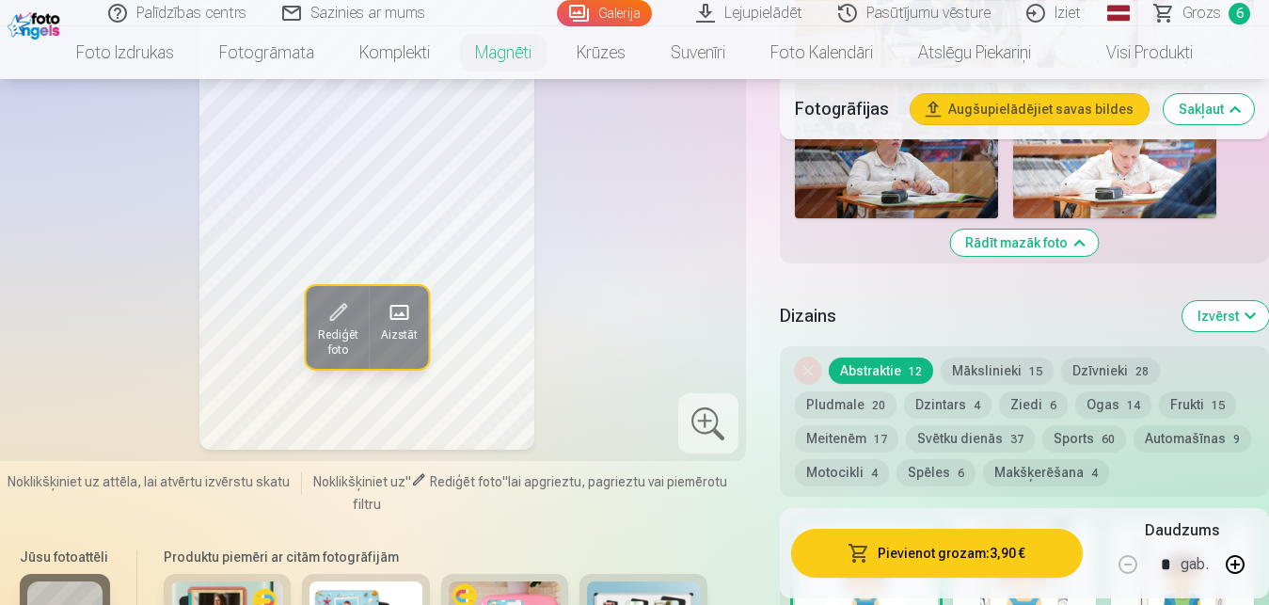
scroll to position [2740, 0]
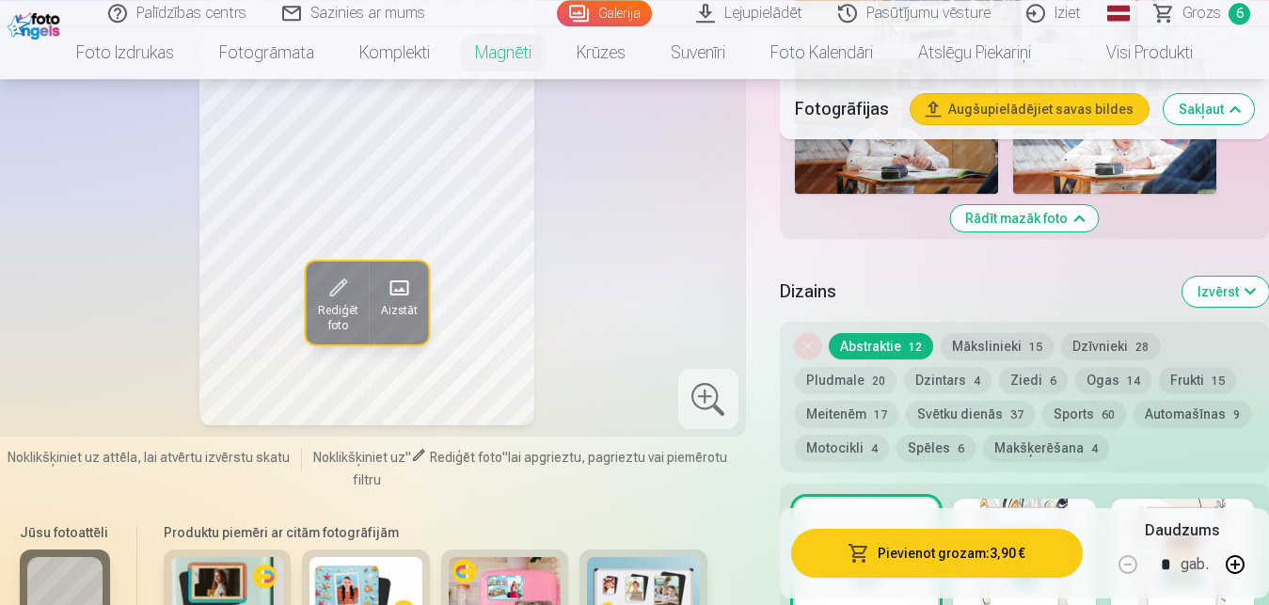
click at [1032, 498] on div at bounding box center [1024, 558] width 143 height 120
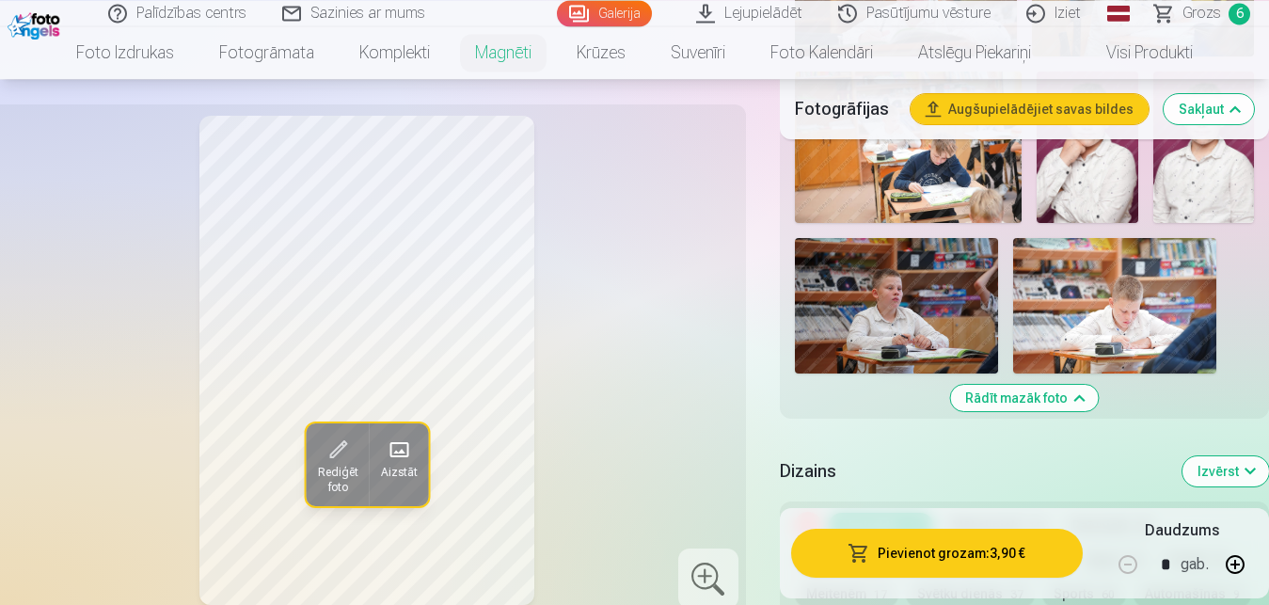
scroll to position [2548, 0]
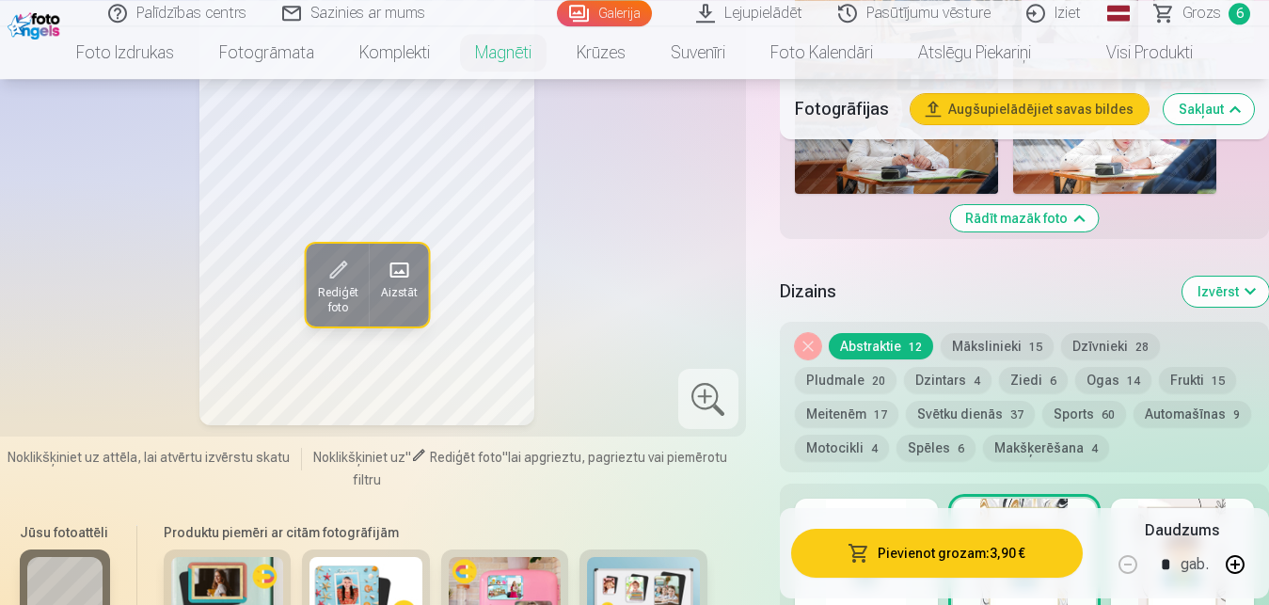
click at [810, 333] on button "Noņemiet dizainu" at bounding box center [808, 346] width 26 height 26
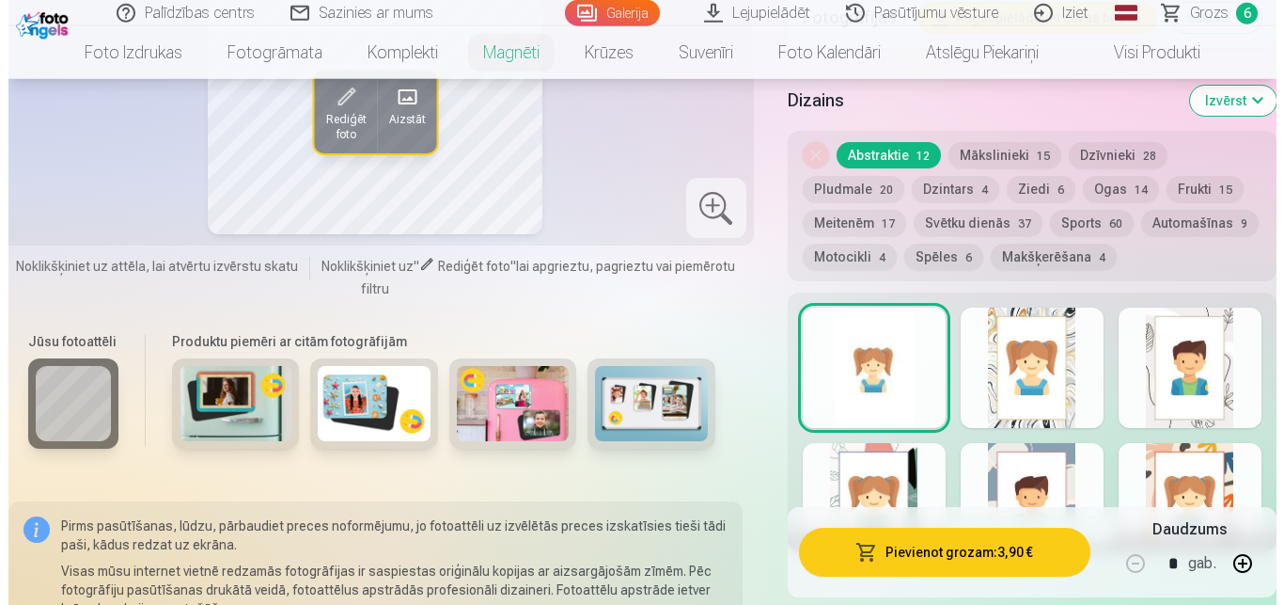
scroll to position [2932, 0]
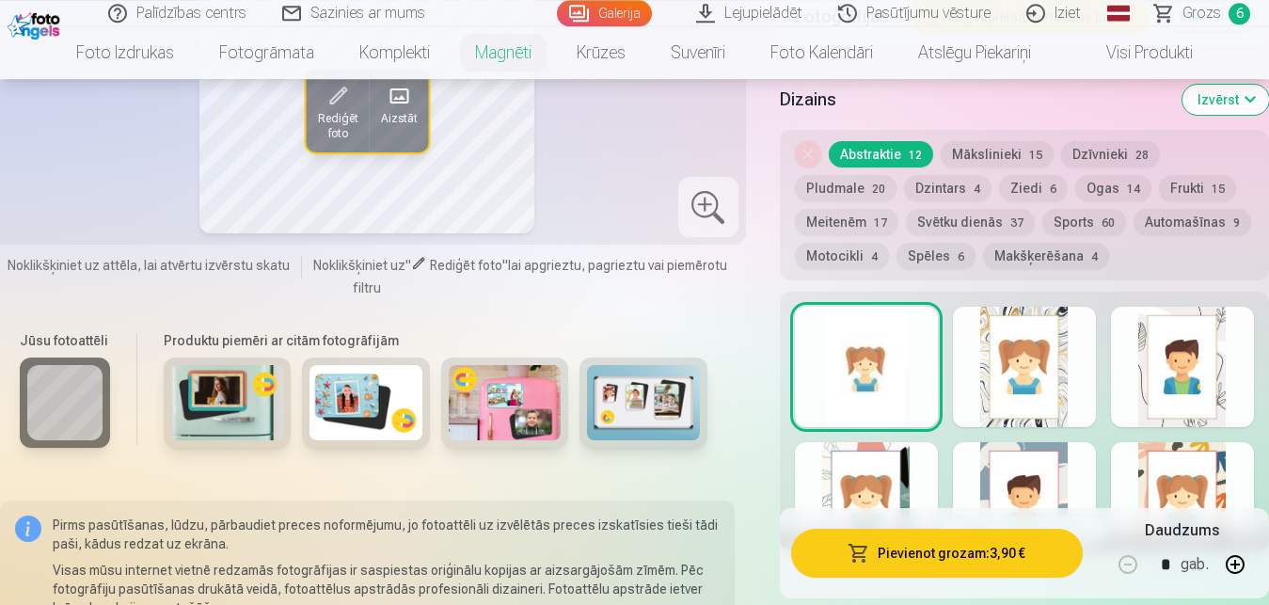
click at [937, 552] on button "Pievienot grozam : 3,90 €" at bounding box center [937, 552] width 292 height 49
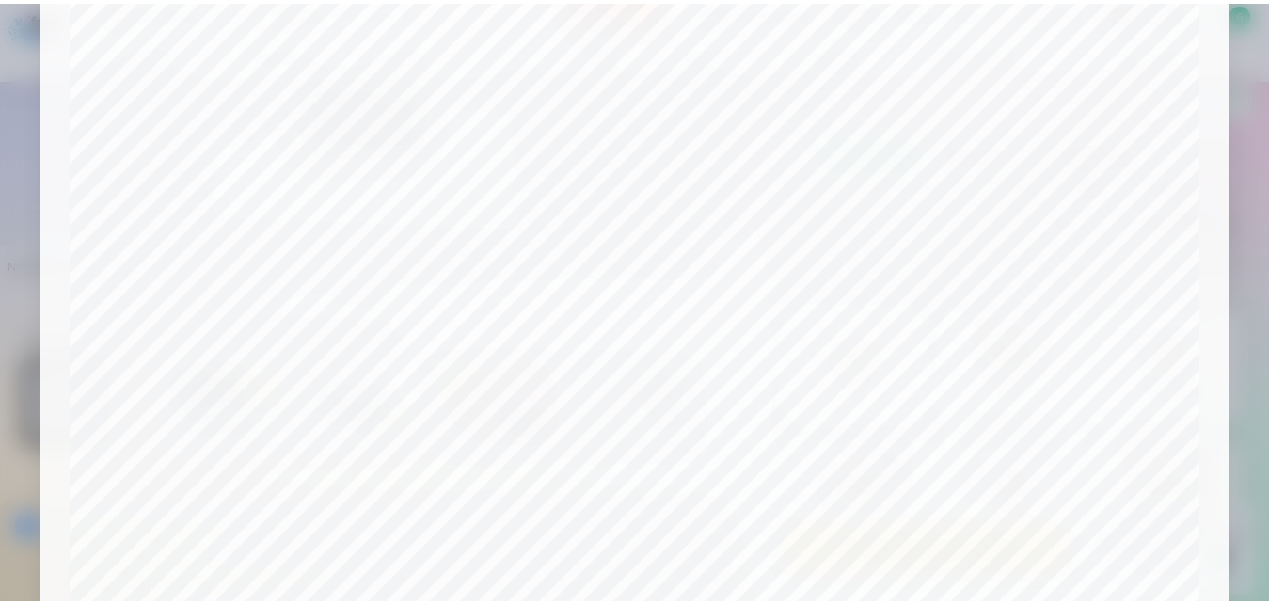
scroll to position [690, 0]
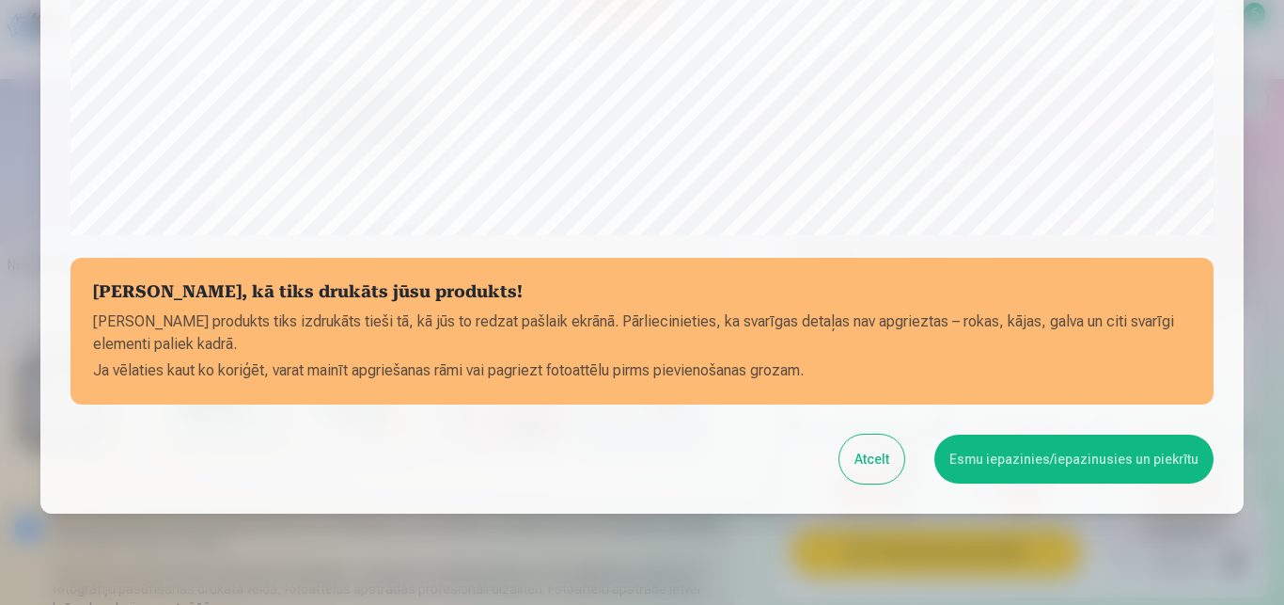
click at [1064, 460] on button "Esmu iepazinies/iepazinusies un piekrītu" at bounding box center [1074, 458] width 279 height 49
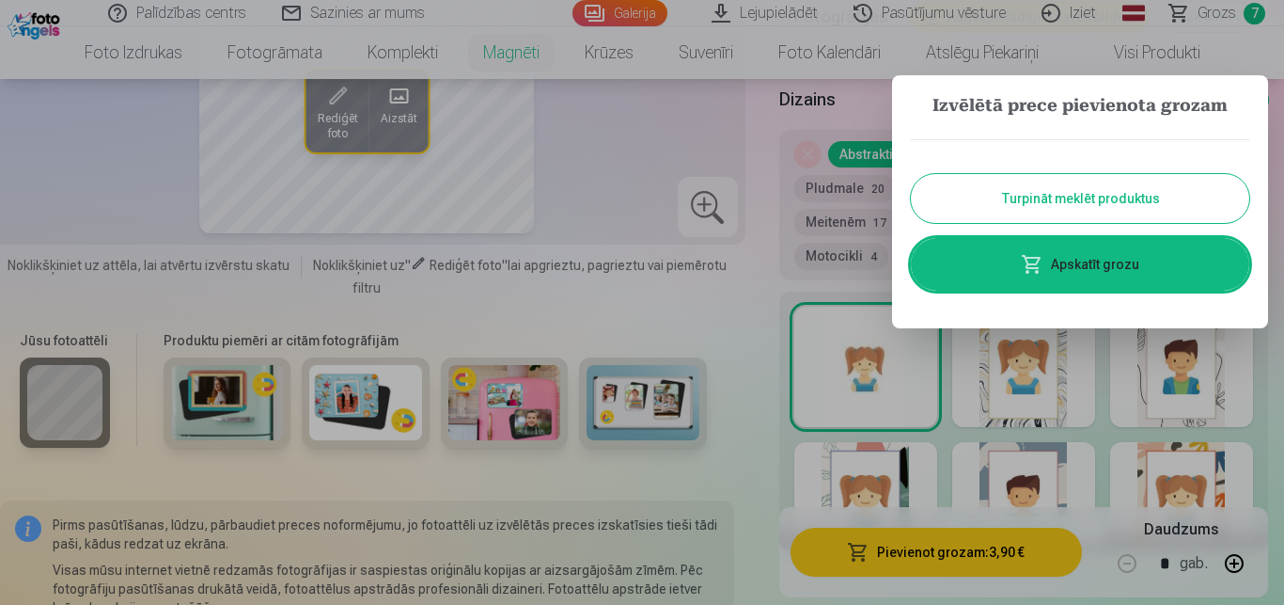
click at [1141, 198] on button "Turpināt meklēt produktus" at bounding box center [1080, 198] width 339 height 49
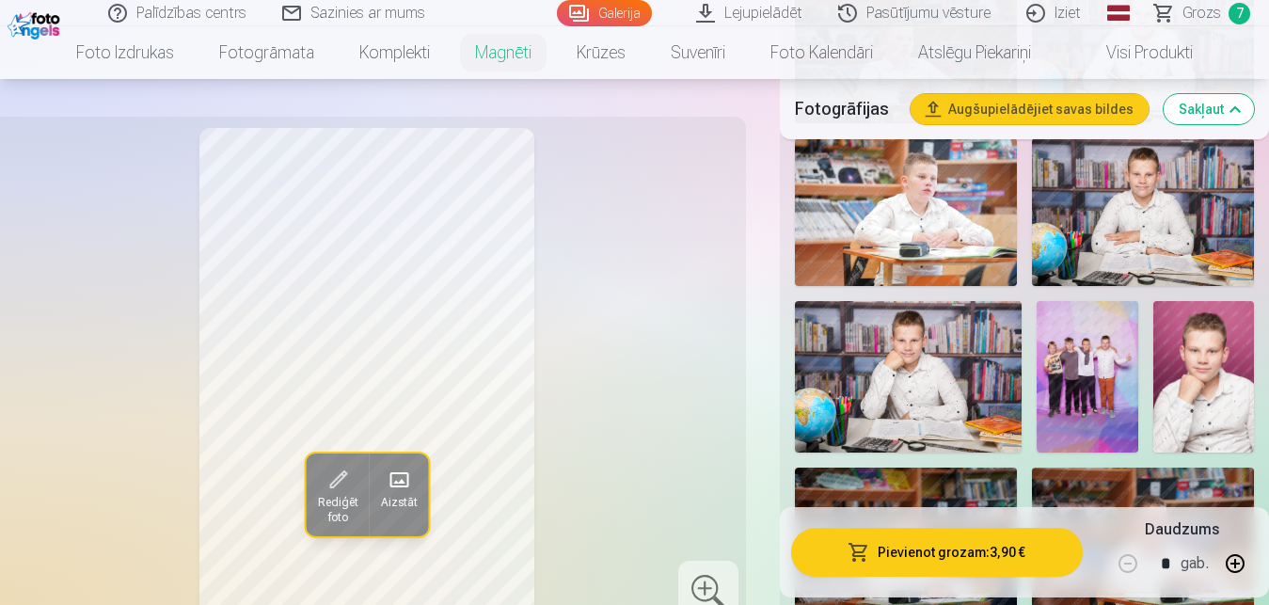
scroll to position [1397, 0]
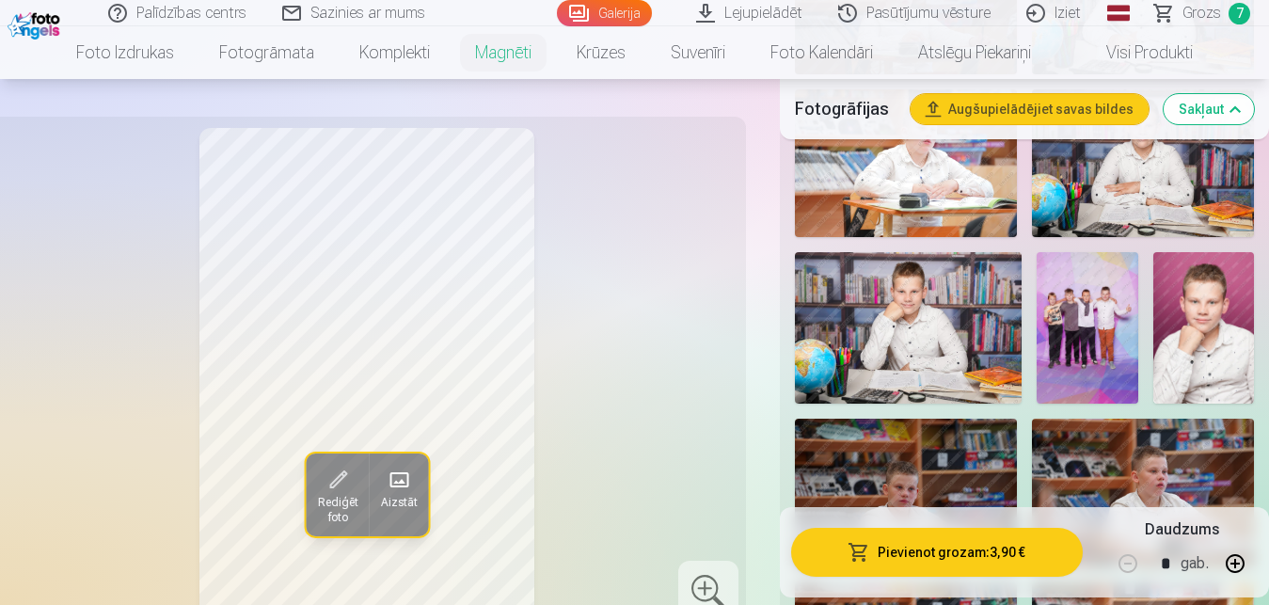
click at [945, 323] on img at bounding box center [909, 327] width 228 height 151
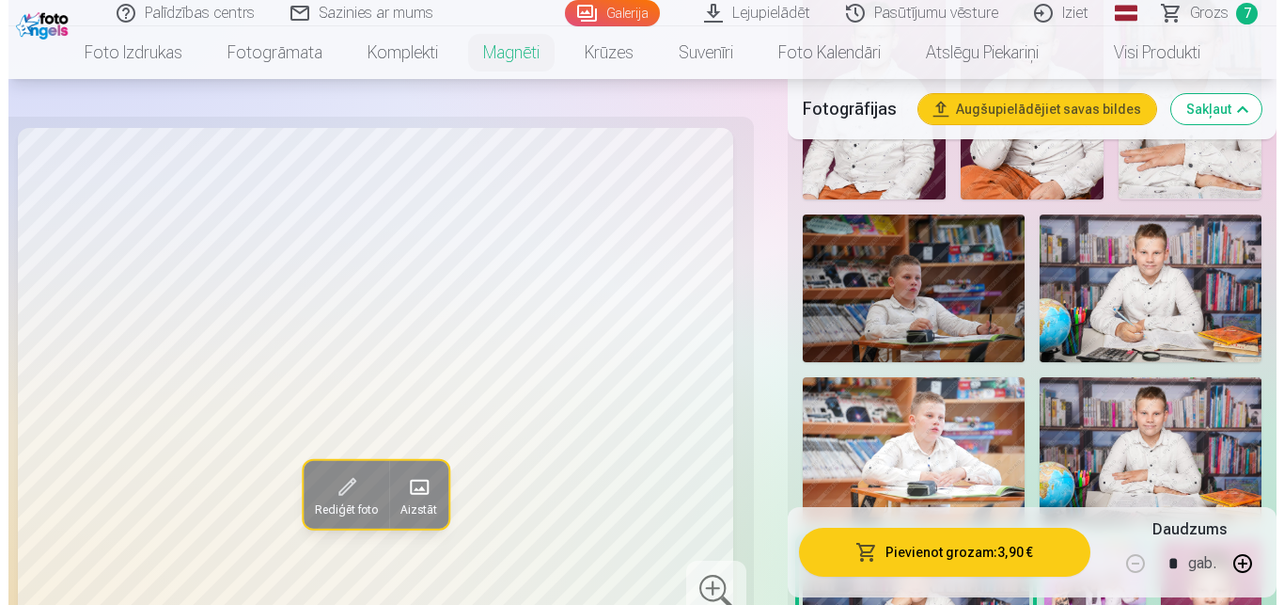
scroll to position [918, 0]
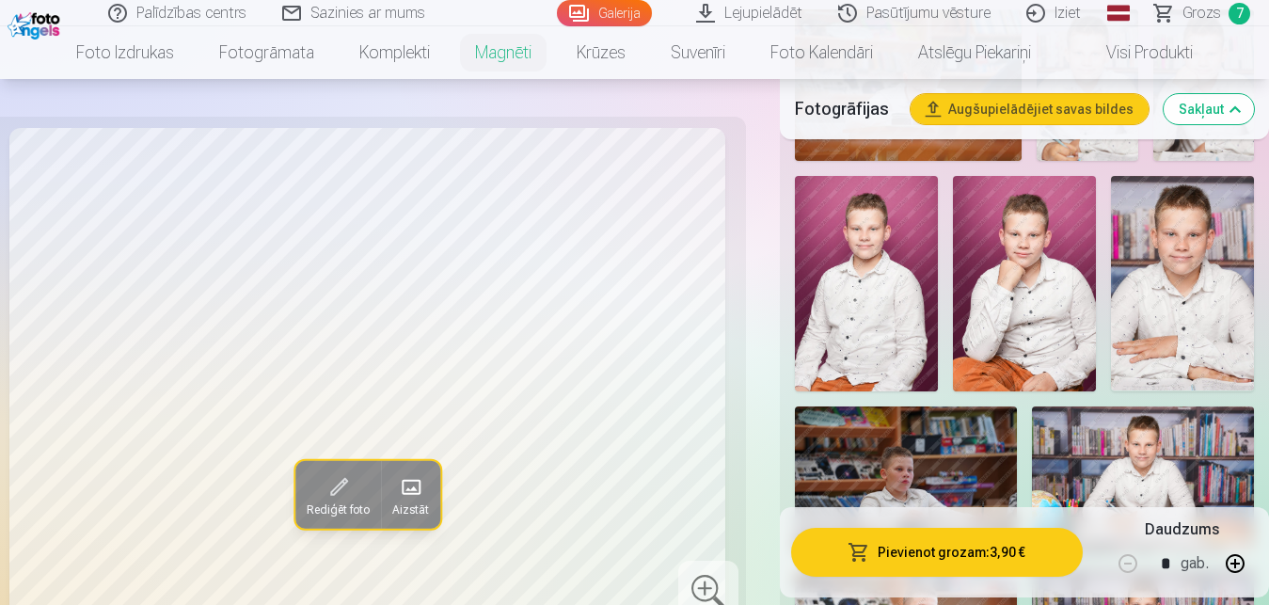
click at [914, 559] on button "Pievienot grozam : 3,90 €" at bounding box center [937, 552] width 292 height 49
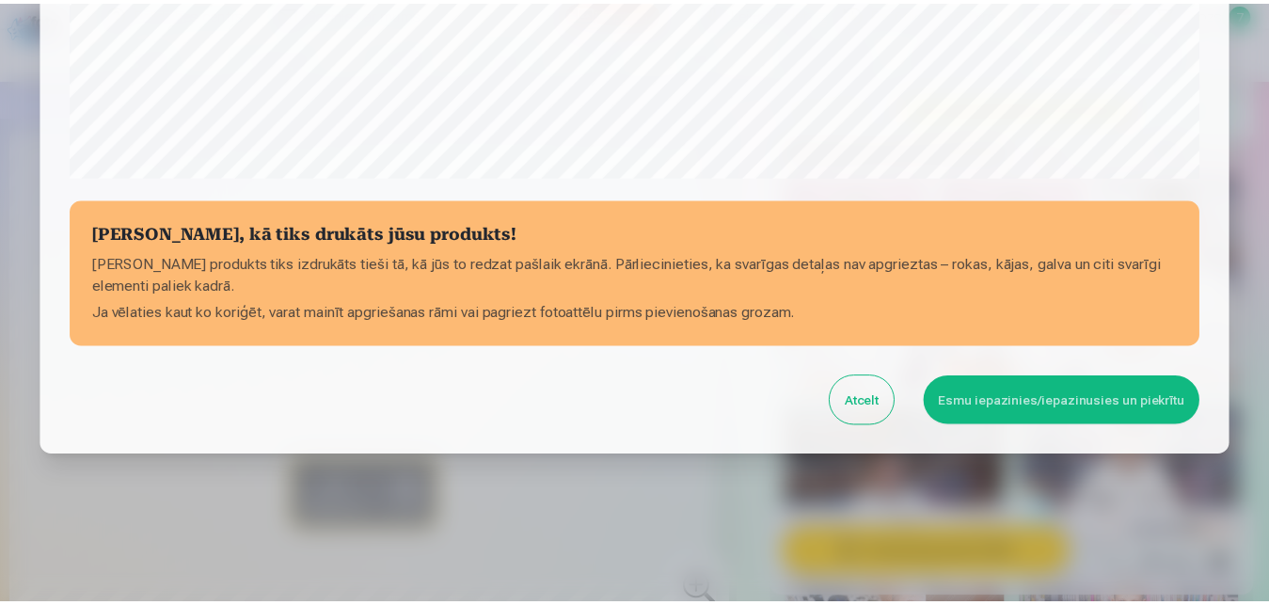
scroll to position [749, 0]
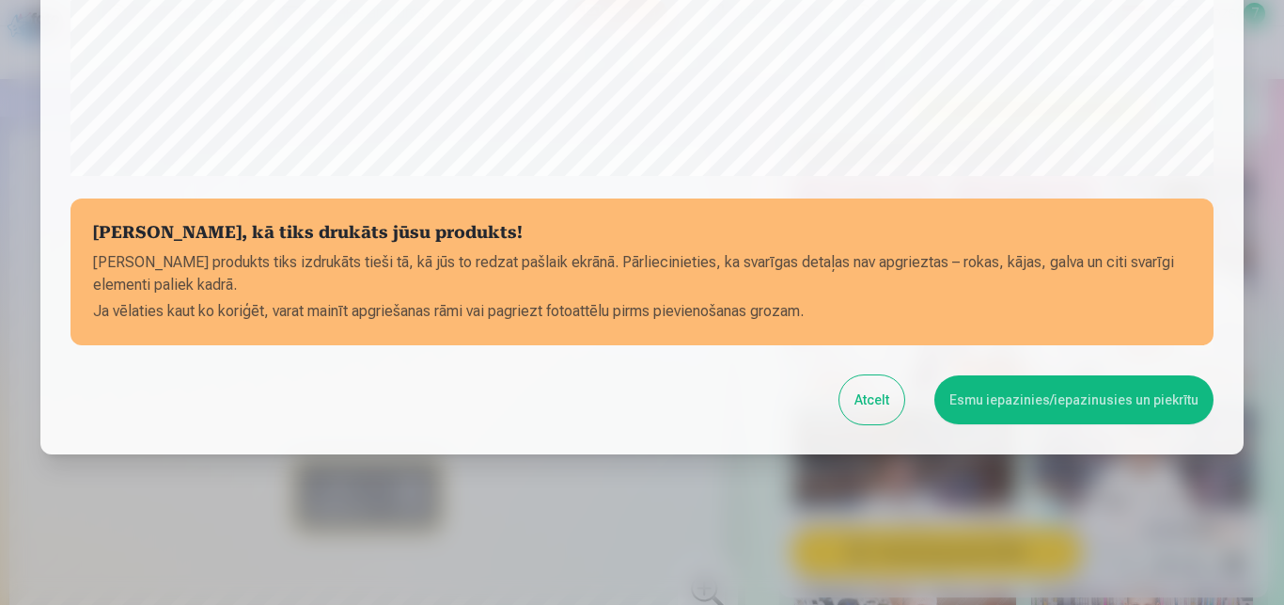
click at [1058, 400] on button "Esmu iepazinies/iepazinusies un piekrītu" at bounding box center [1074, 399] width 279 height 49
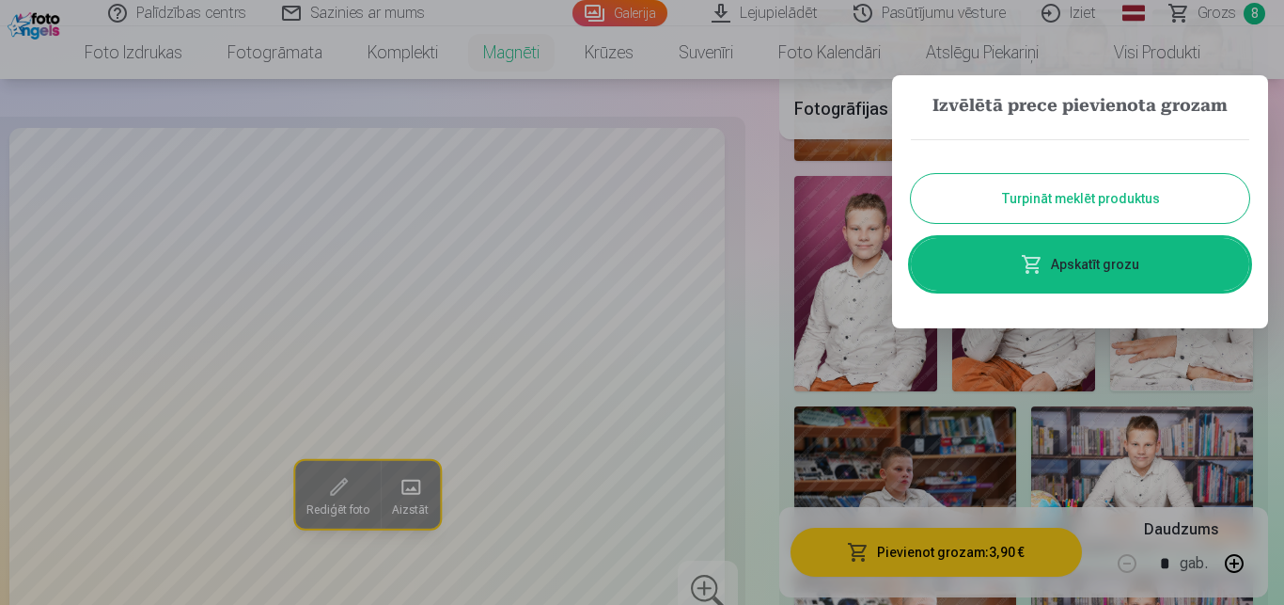
click at [1068, 193] on button "Turpināt meklēt produktus" at bounding box center [1080, 198] width 339 height 49
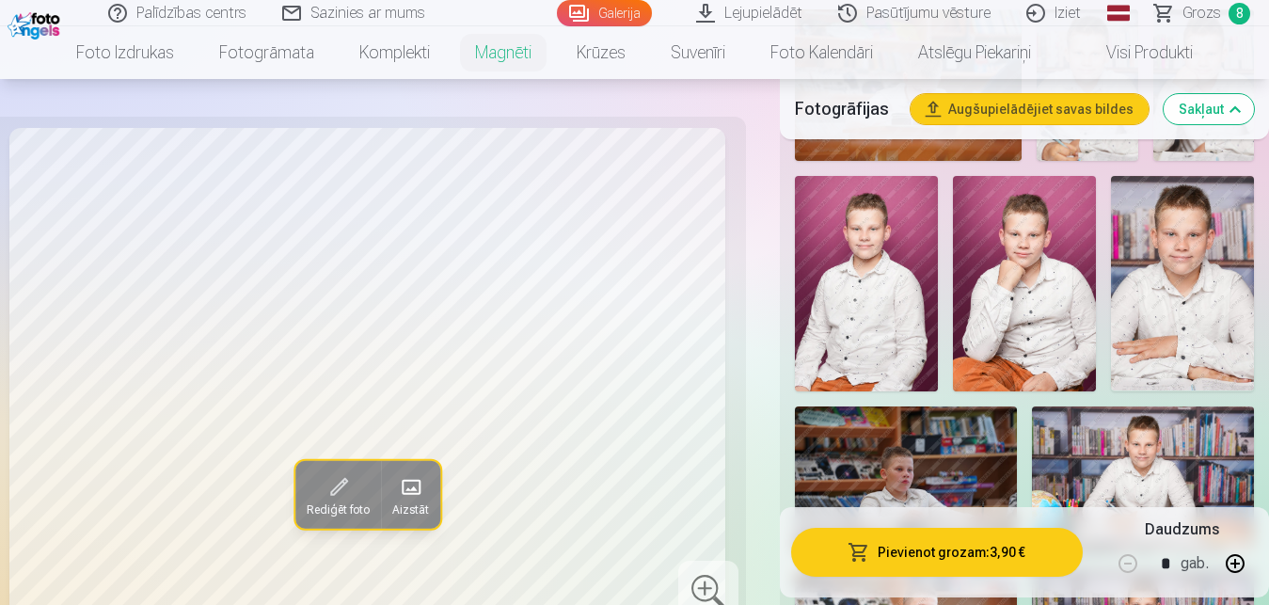
click at [1210, 14] on span "Grozs" at bounding box center [1201, 13] width 39 height 23
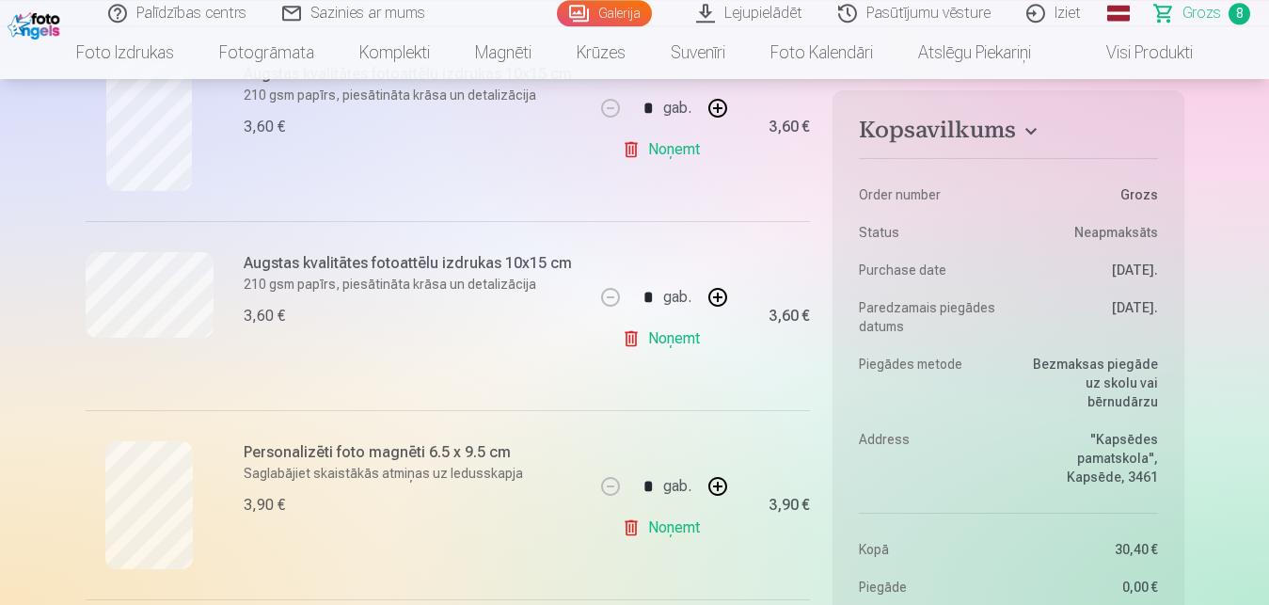
scroll to position [767, 0]
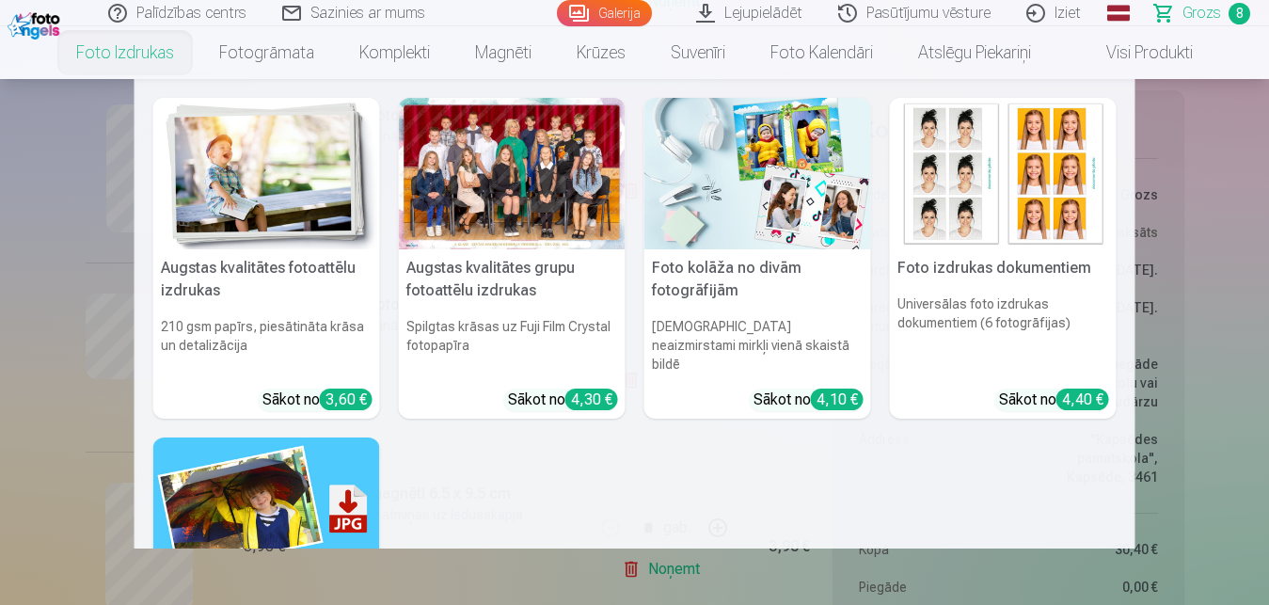
click at [1012, 203] on img at bounding box center [1003, 173] width 227 height 151
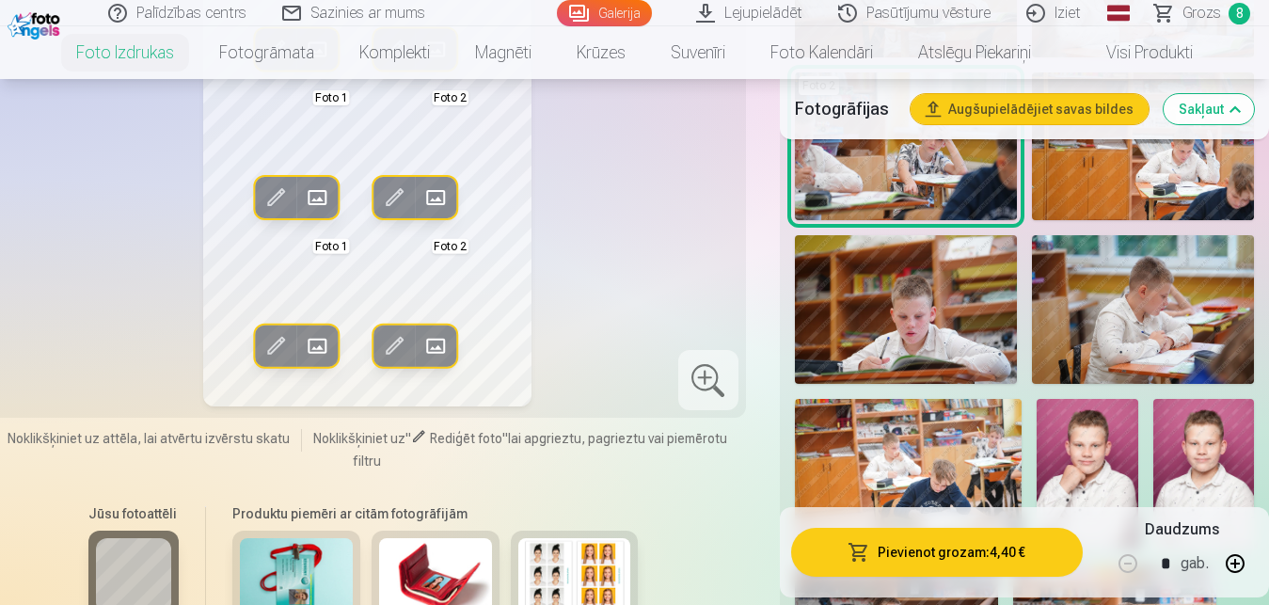
scroll to position [2350, 0]
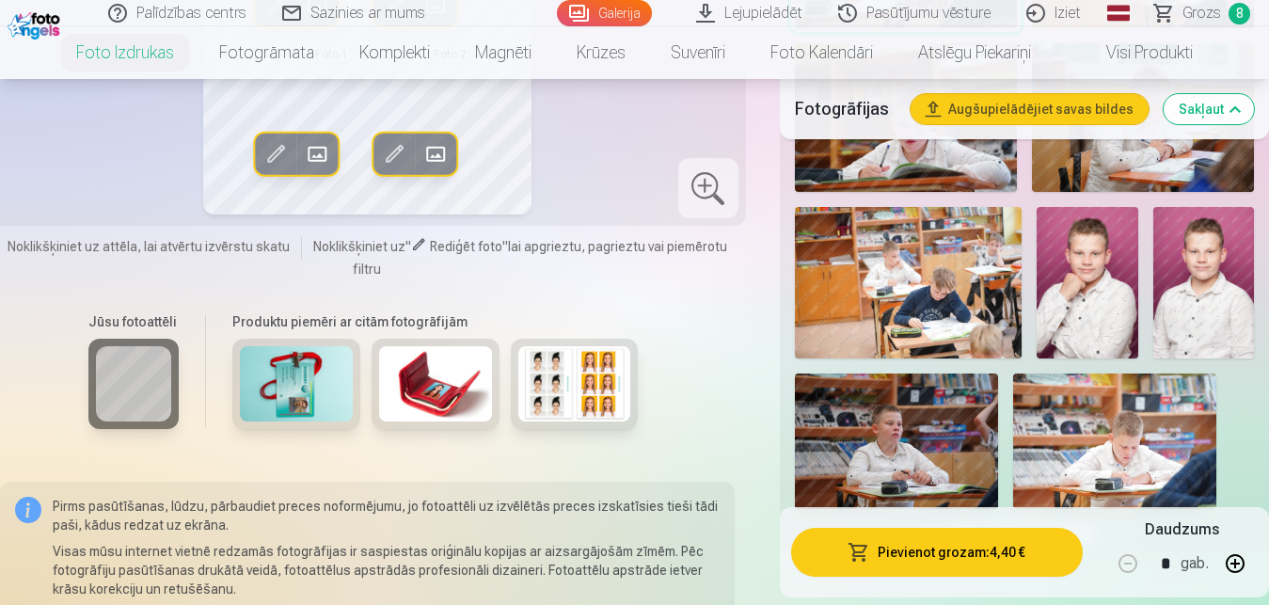
click at [1214, 295] on img at bounding box center [1203, 282] width 101 height 151
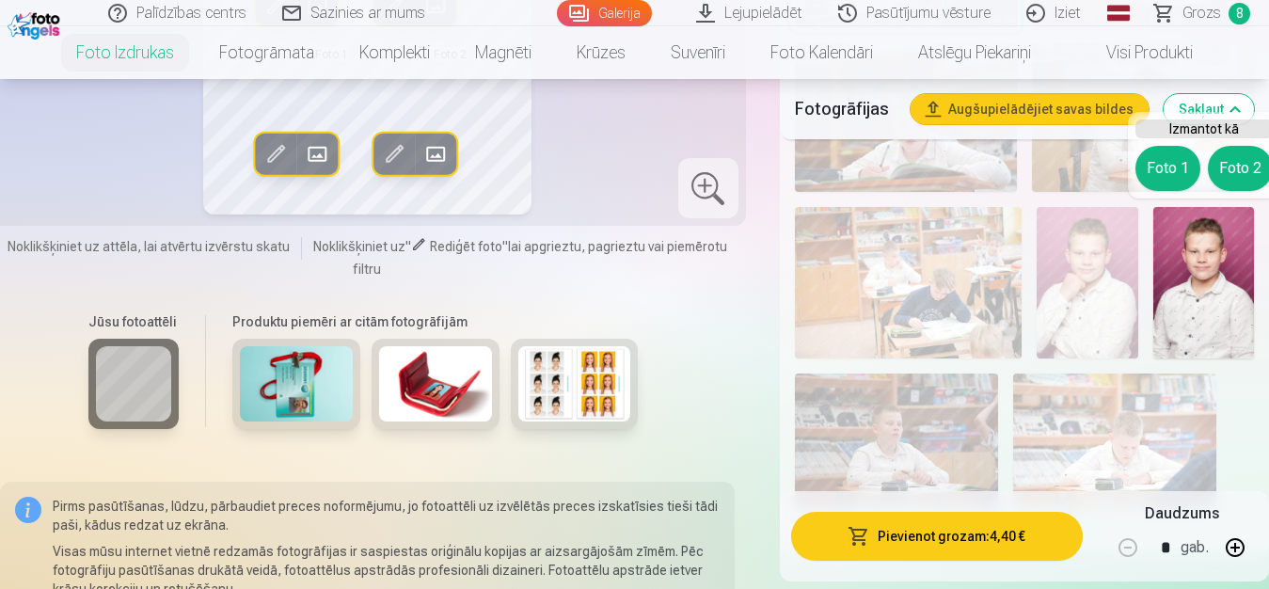
click at [1173, 162] on button "Foto 1" at bounding box center [1167, 168] width 65 height 45
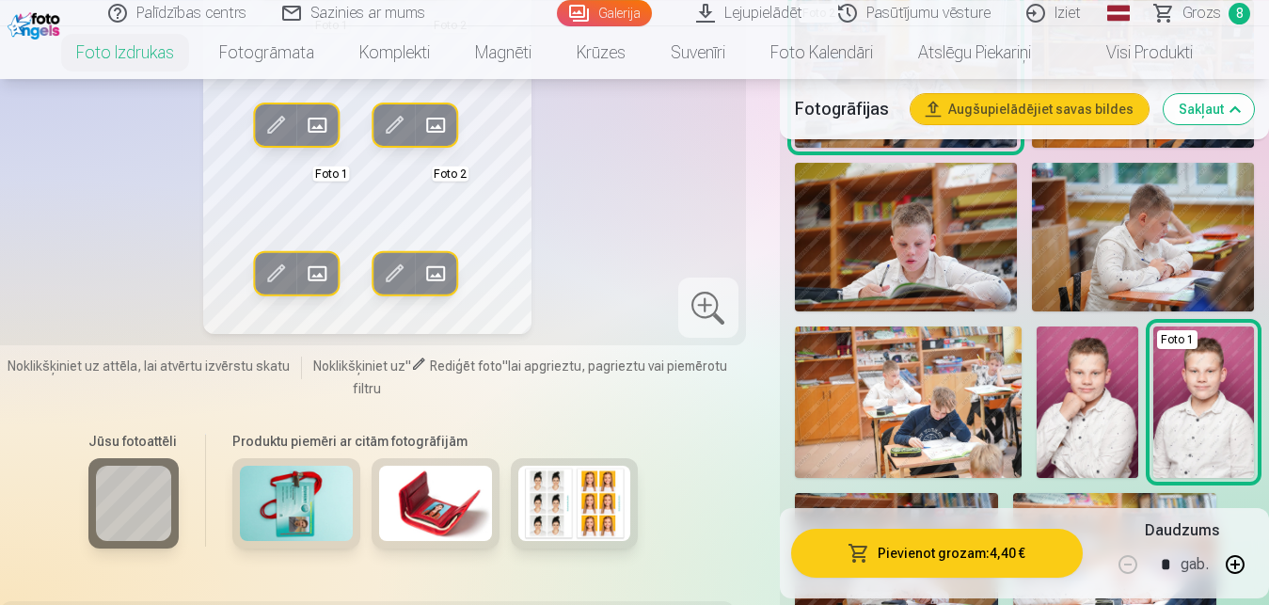
scroll to position [2254, 0]
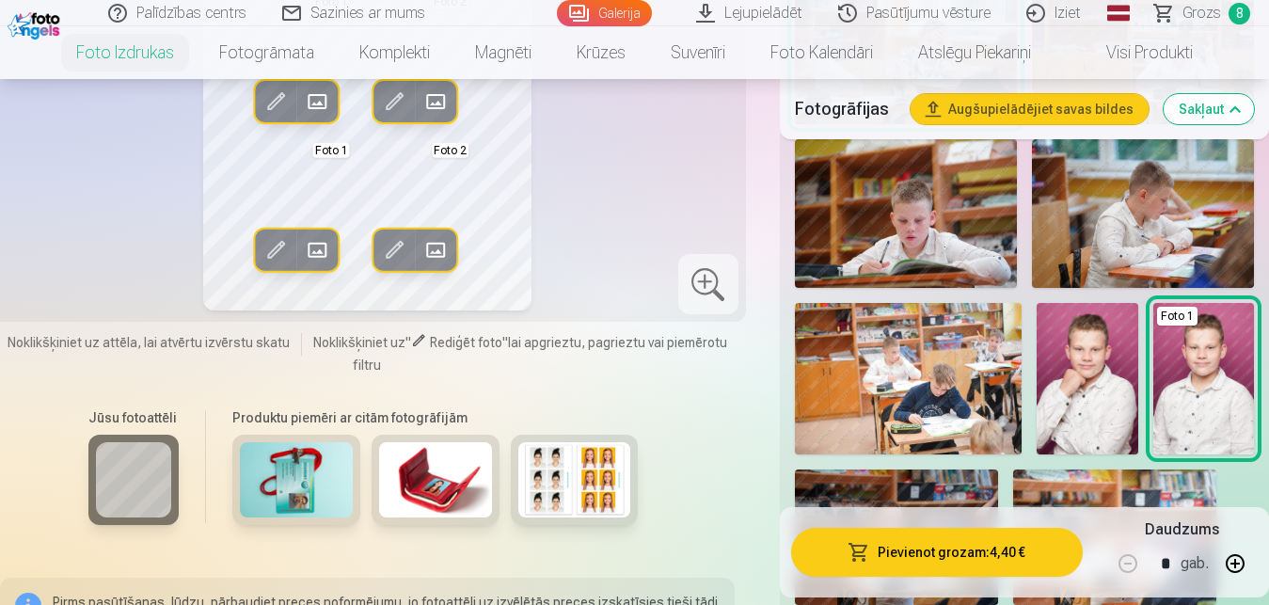
click at [1082, 417] on img at bounding box center [1086, 378] width 101 height 151
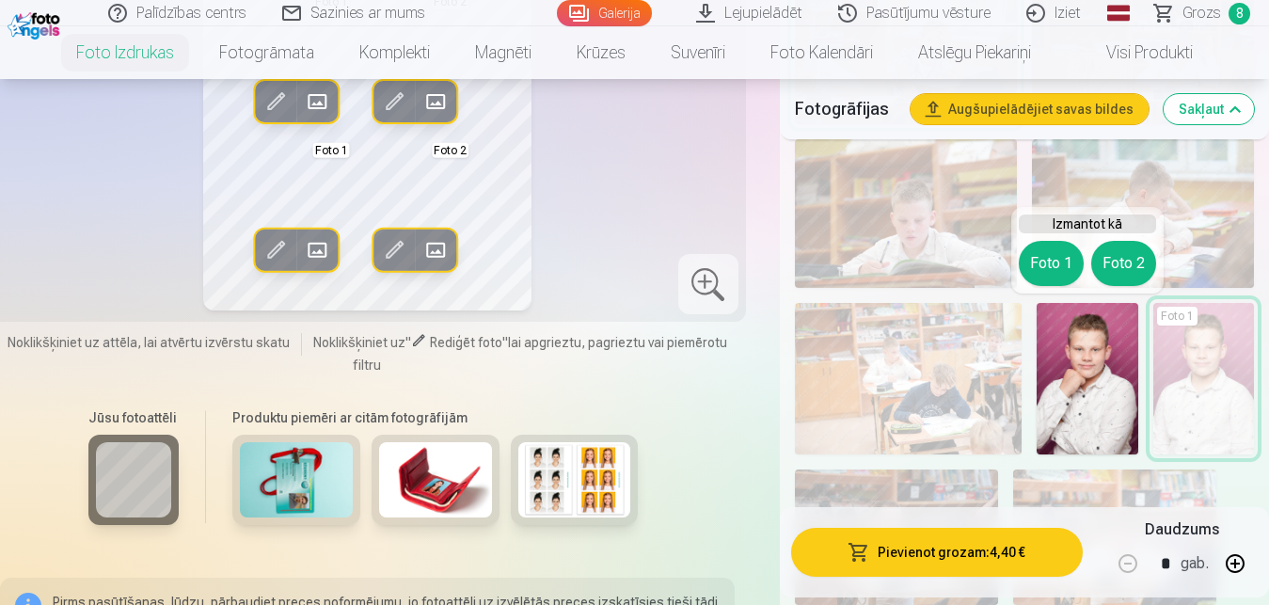
click at [1122, 258] on button "Foto 2" at bounding box center [1123, 263] width 65 height 45
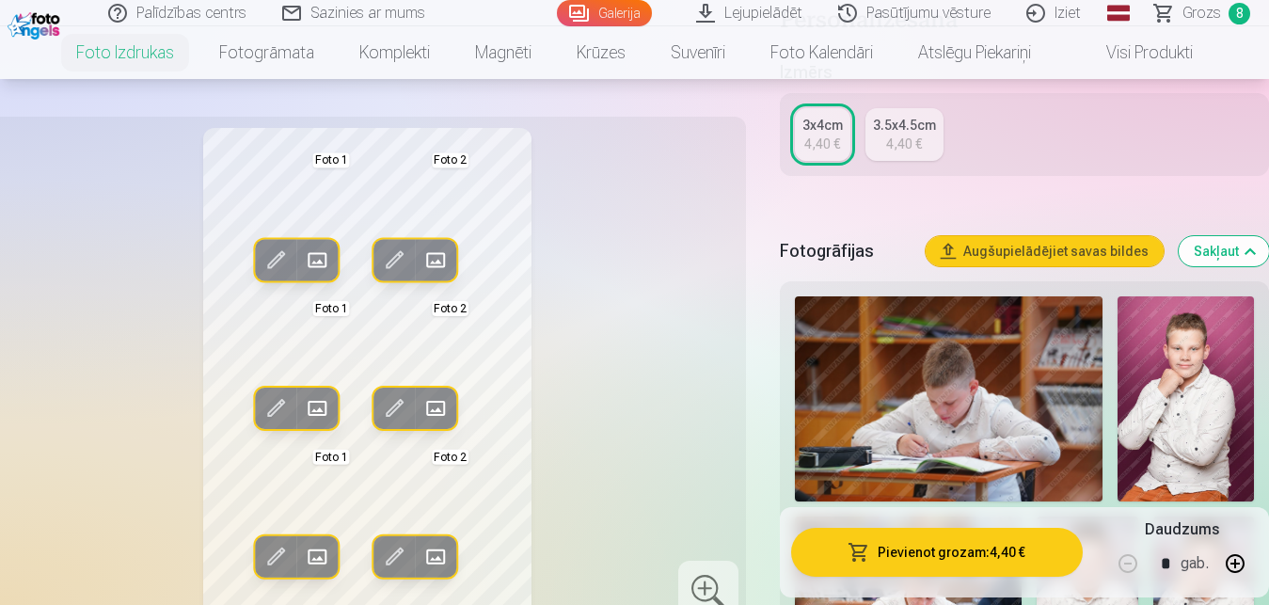
scroll to position [528, 0]
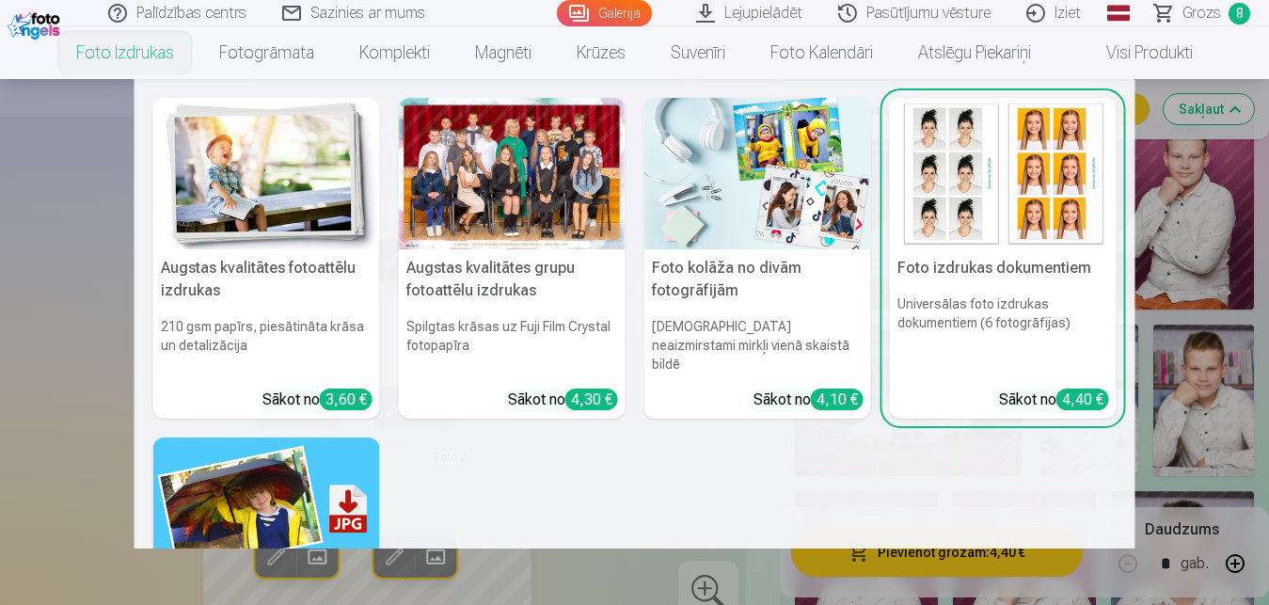
click at [724, 156] on img at bounding box center [757, 173] width 227 height 151
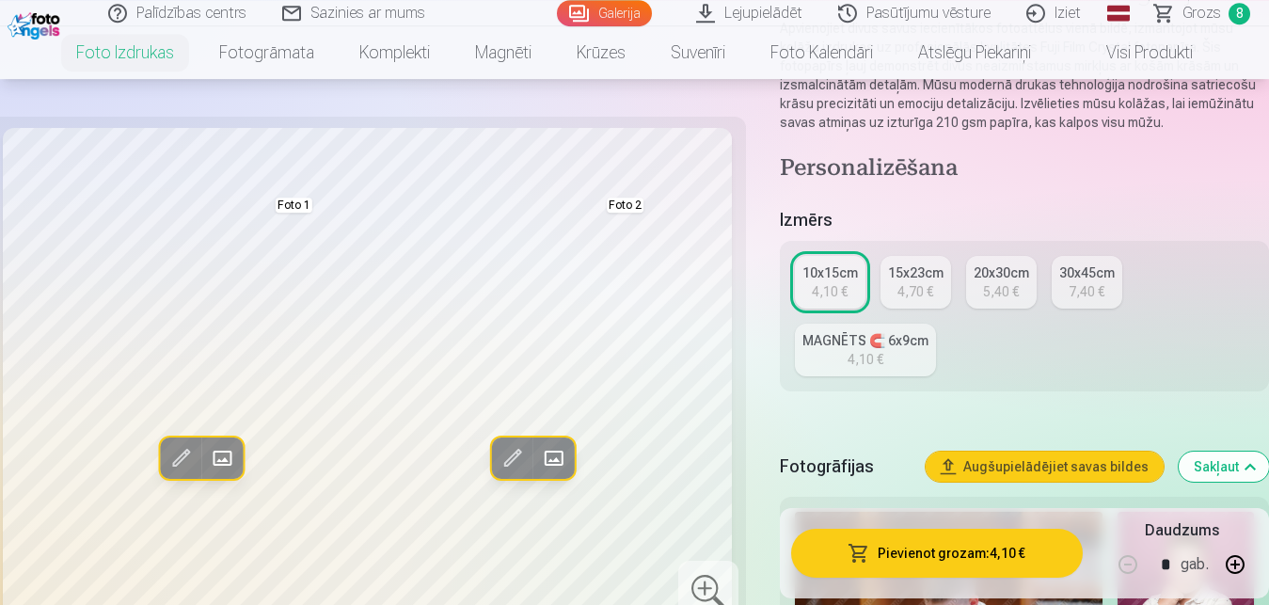
scroll to position [144, 0]
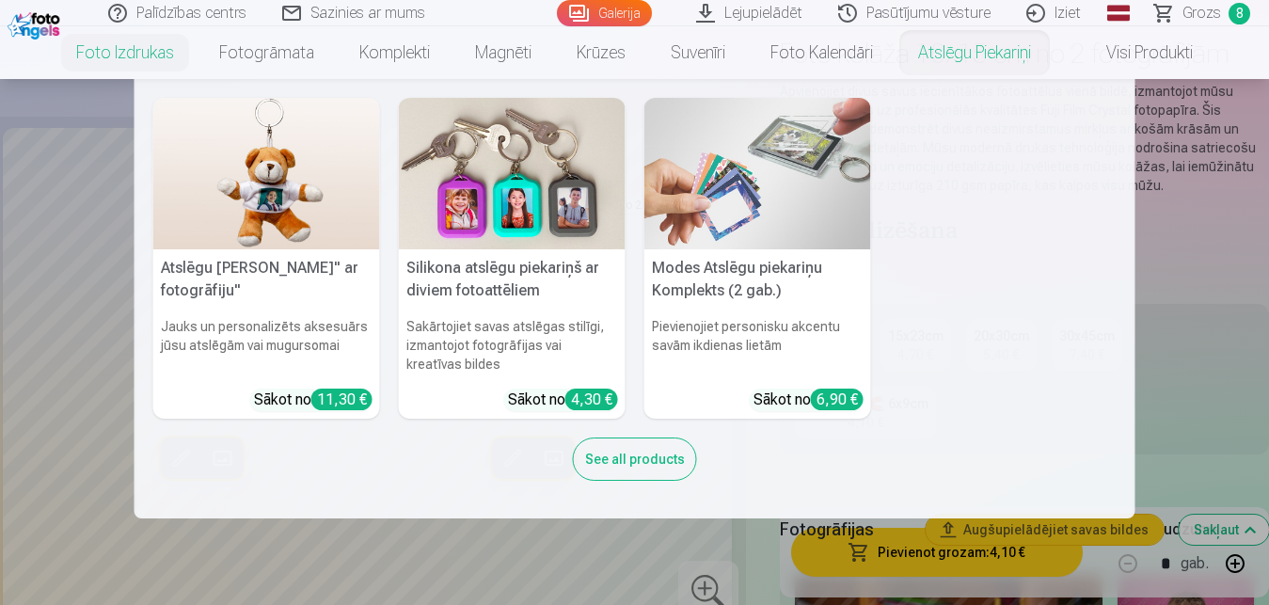
click at [565, 182] on img at bounding box center [512, 173] width 227 height 151
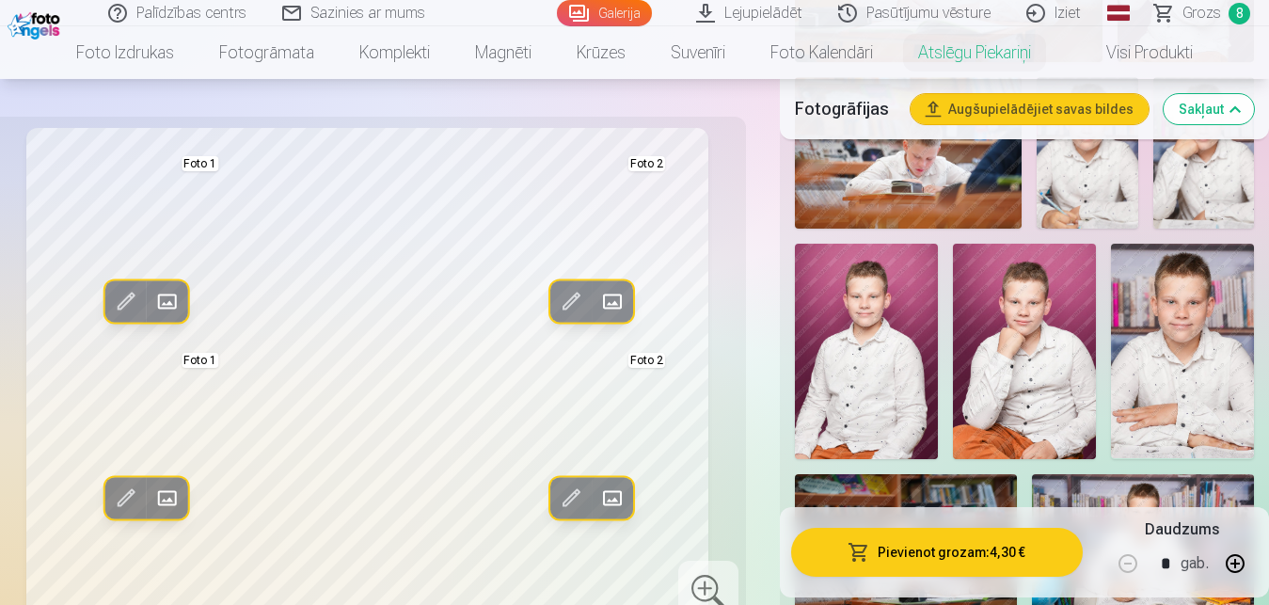
scroll to position [815, 0]
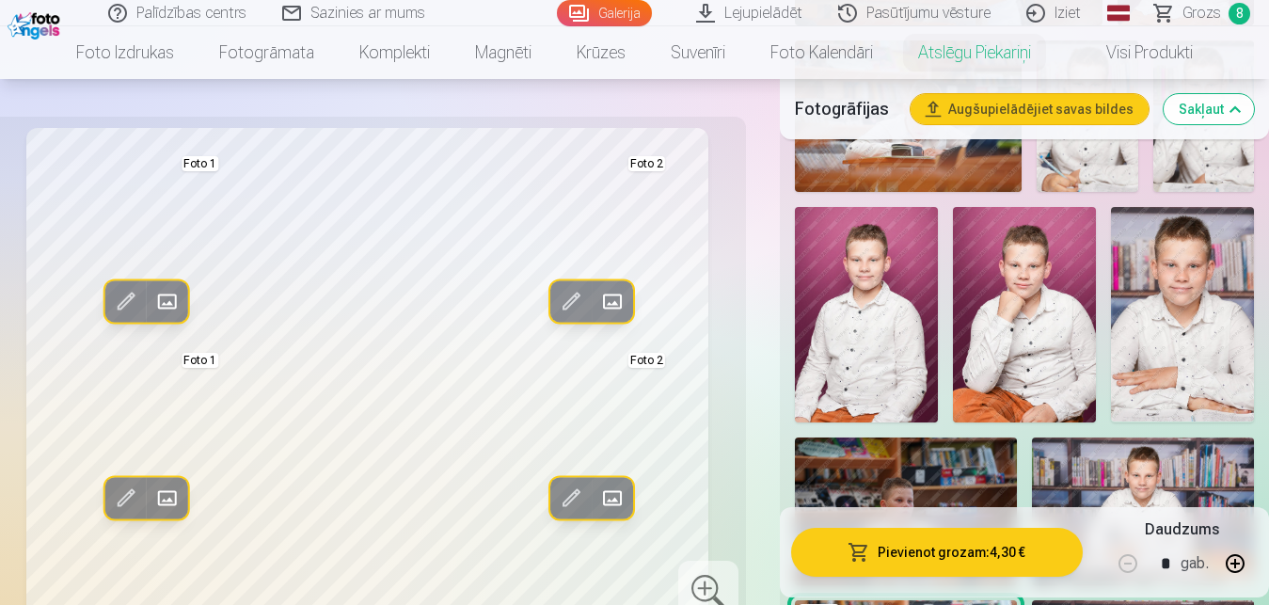
click at [1210, 309] on img at bounding box center [1182, 314] width 143 height 214
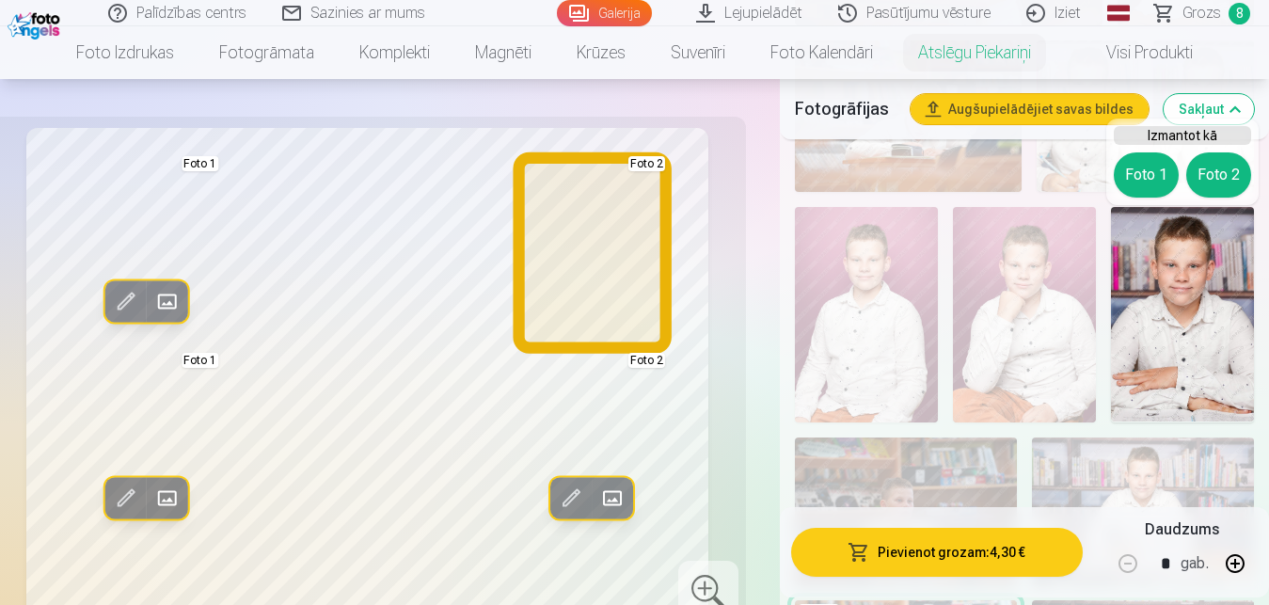
click at [1231, 180] on button "Foto 2" at bounding box center [1218, 174] width 65 height 45
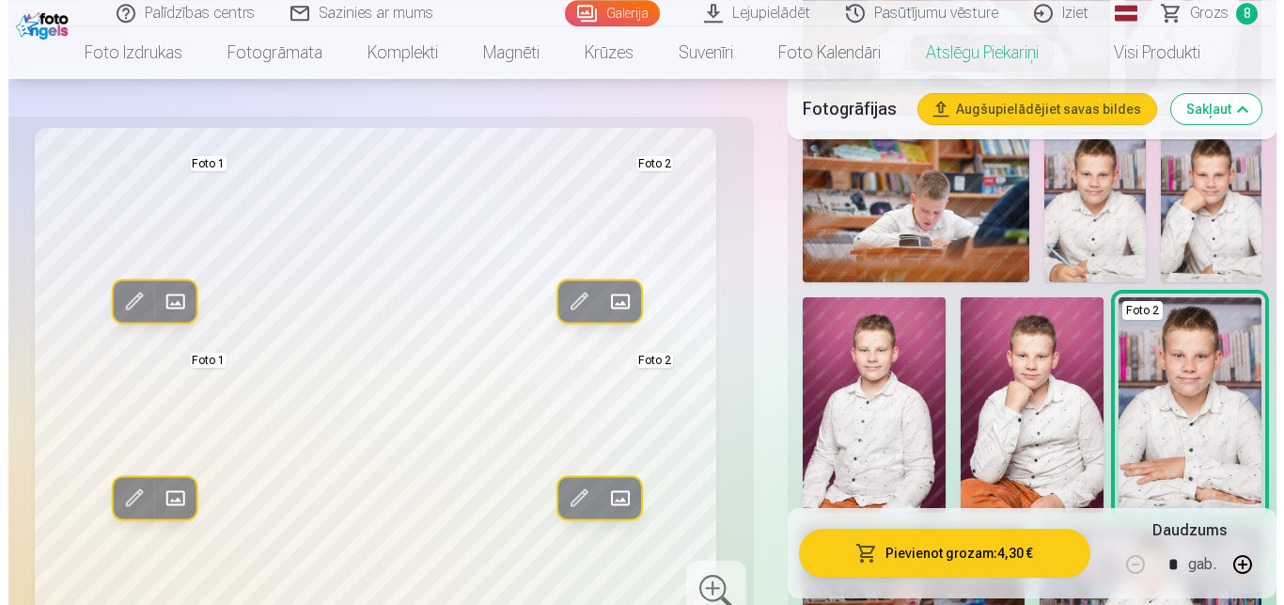
scroll to position [671, 0]
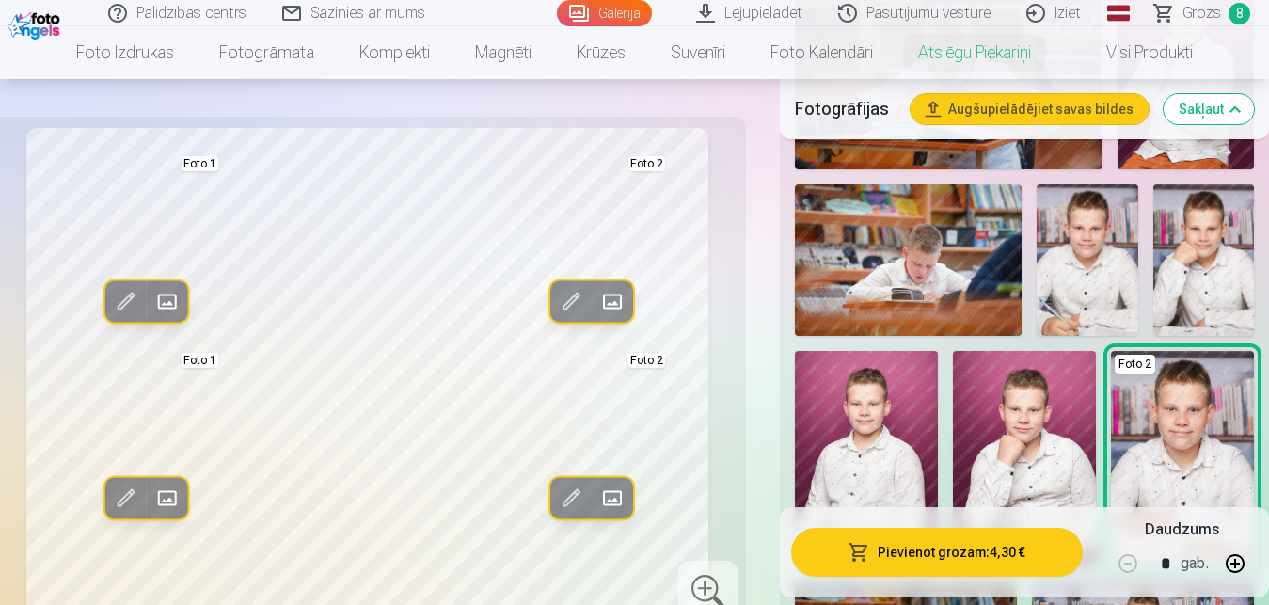
click at [928, 555] on button "Pievienot grozam : 4,30 €" at bounding box center [937, 552] width 292 height 49
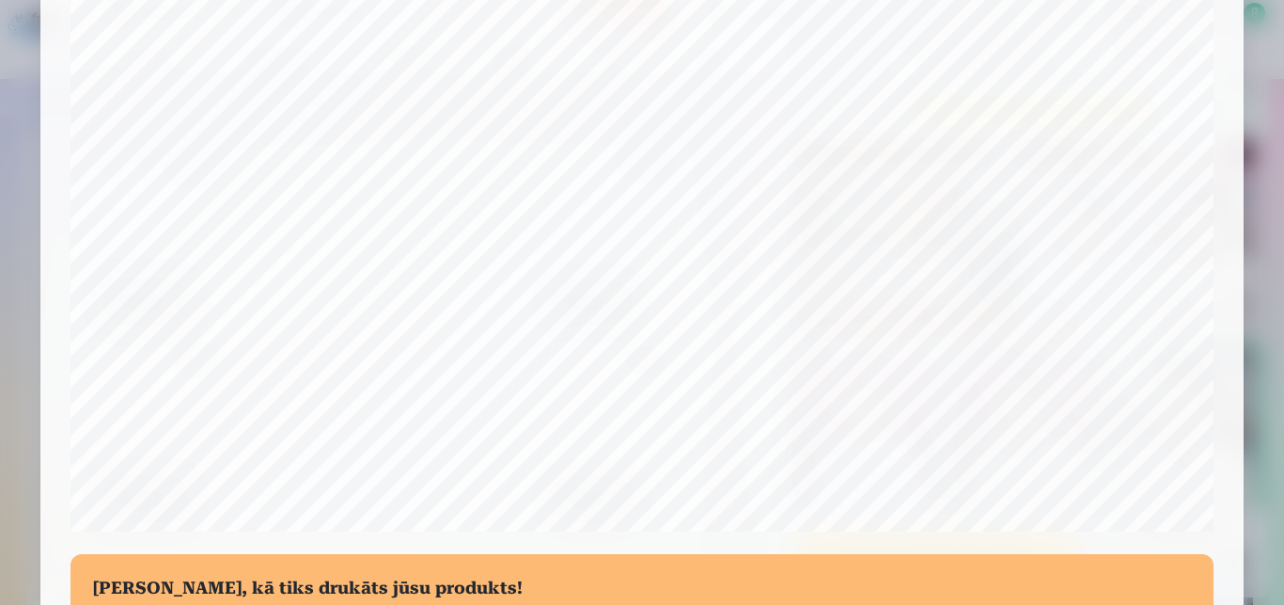
scroll to position [631, 0]
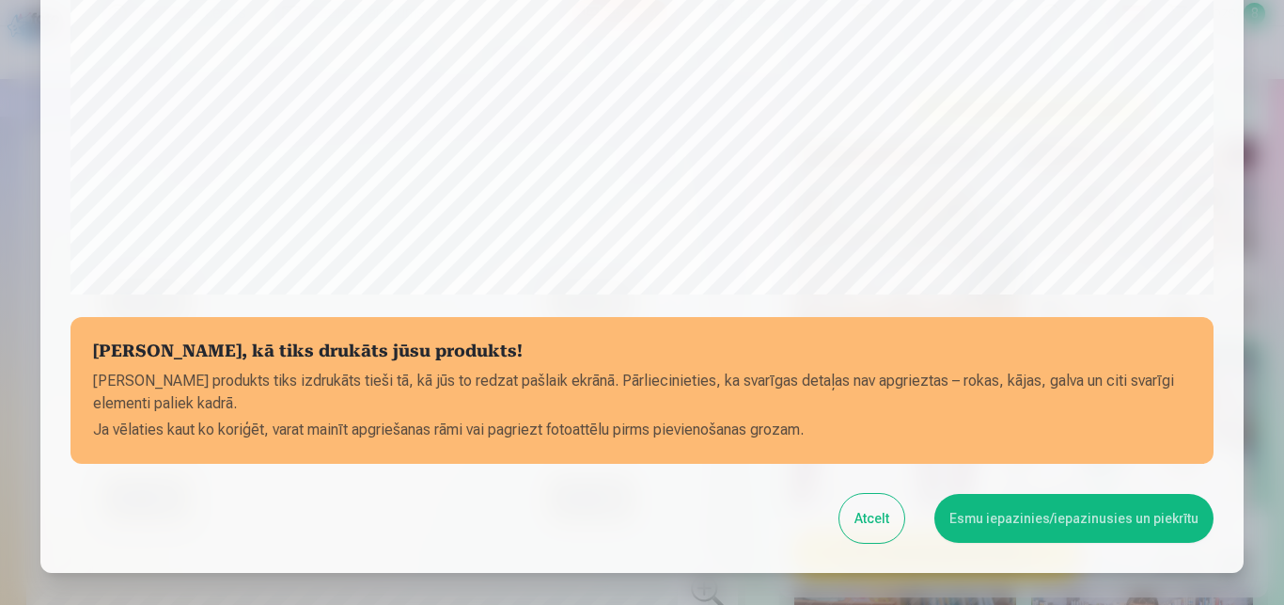
click at [871, 512] on button "Atcelt" at bounding box center [872, 518] width 65 height 49
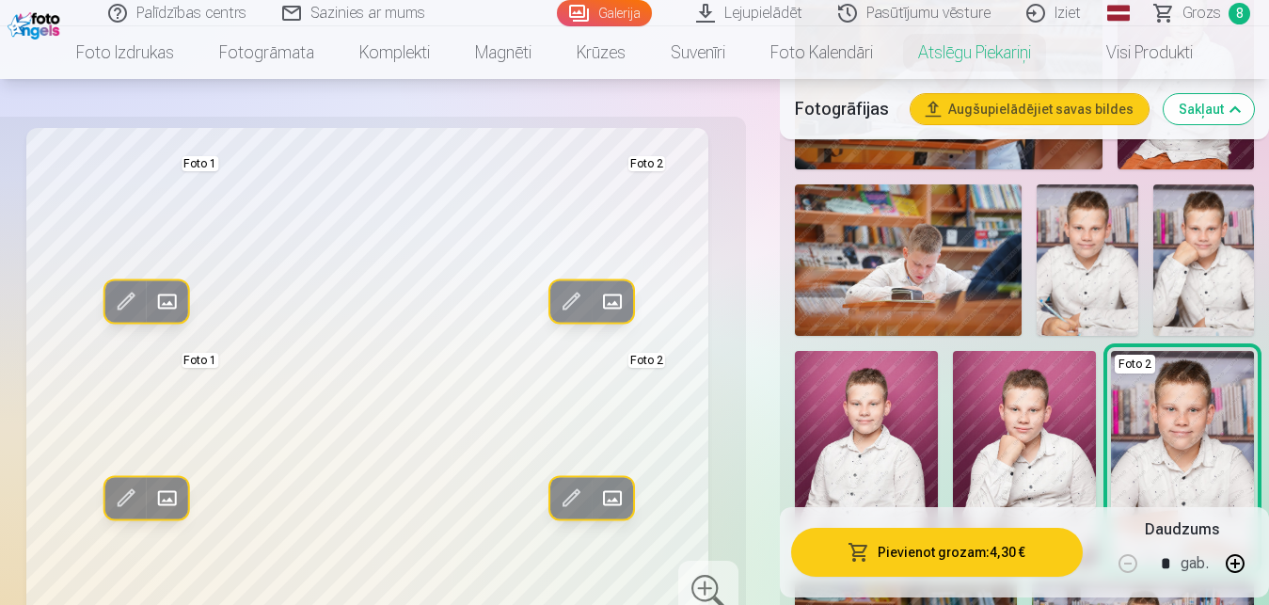
click at [123, 492] on span at bounding box center [126, 498] width 30 height 30
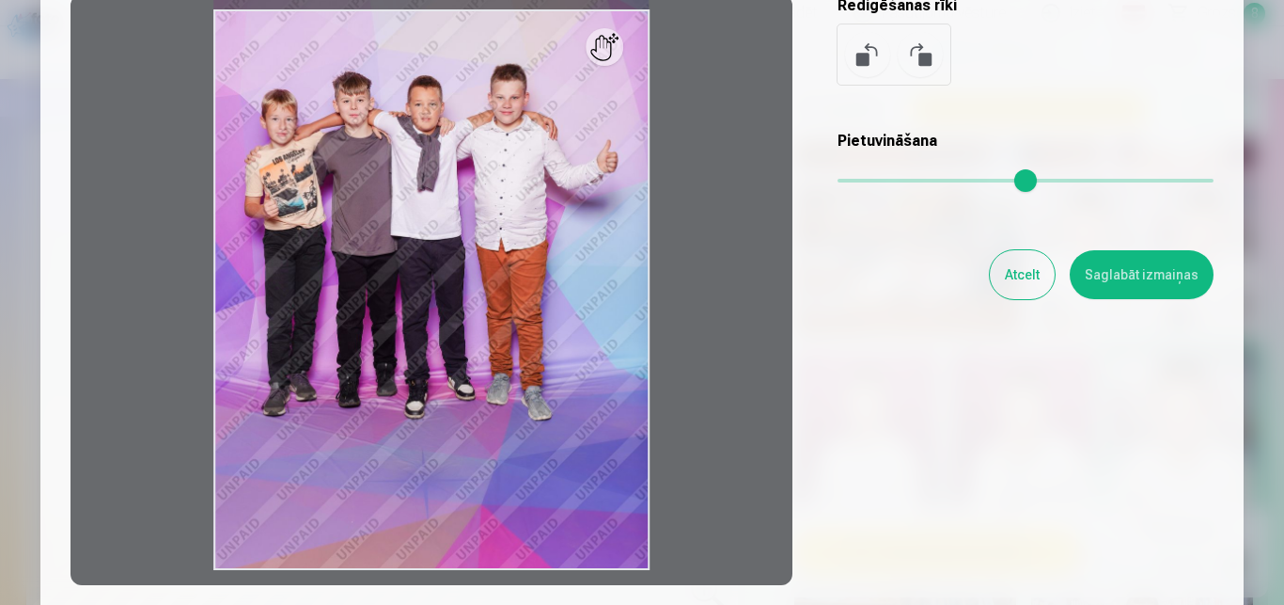
scroll to position [118, 0]
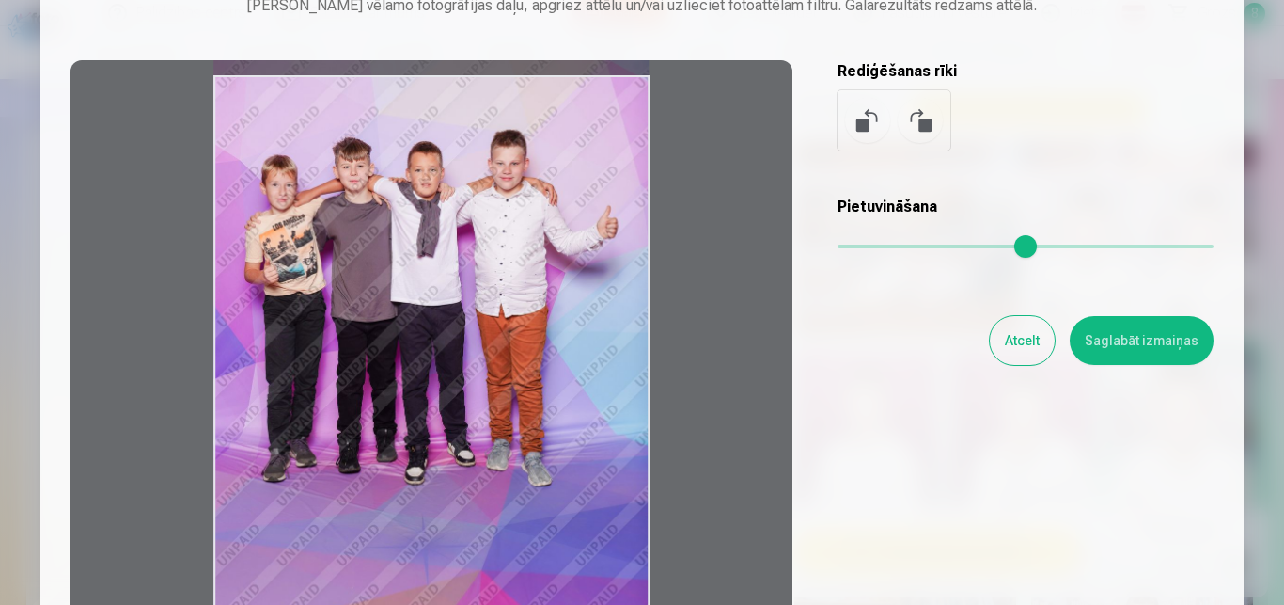
drag, startPoint x: 504, startPoint y: 465, endPoint x: 515, endPoint y: 406, distance: 60.3
click at [515, 406] on div at bounding box center [432, 355] width 722 height 591
drag, startPoint x: 542, startPoint y: 303, endPoint x: 544, endPoint y: 184, distance: 118.5
click at [544, 184] on div at bounding box center [432, 355] width 722 height 591
drag, startPoint x: 586, startPoint y: 108, endPoint x: 583, endPoint y: 79, distance: 29.3
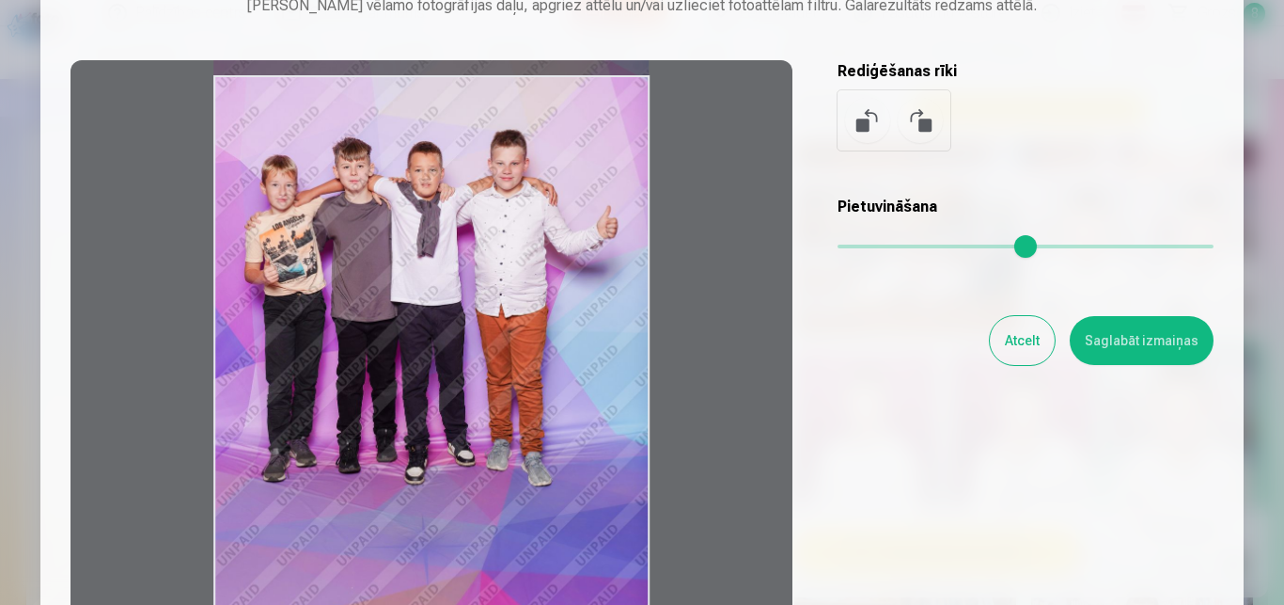
click at [583, 77] on div at bounding box center [432, 355] width 722 height 591
drag, startPoint x: 575, startPoint y: 112, endPoint x: 581, endPoint y: 64, distance: 48.4
click at [581, 64] on div at bounding box center [432, 355] width 722 height 591
click at [1009, 350] on button "Atcelt" at bounding box center [1022, 340] width 65 height 49
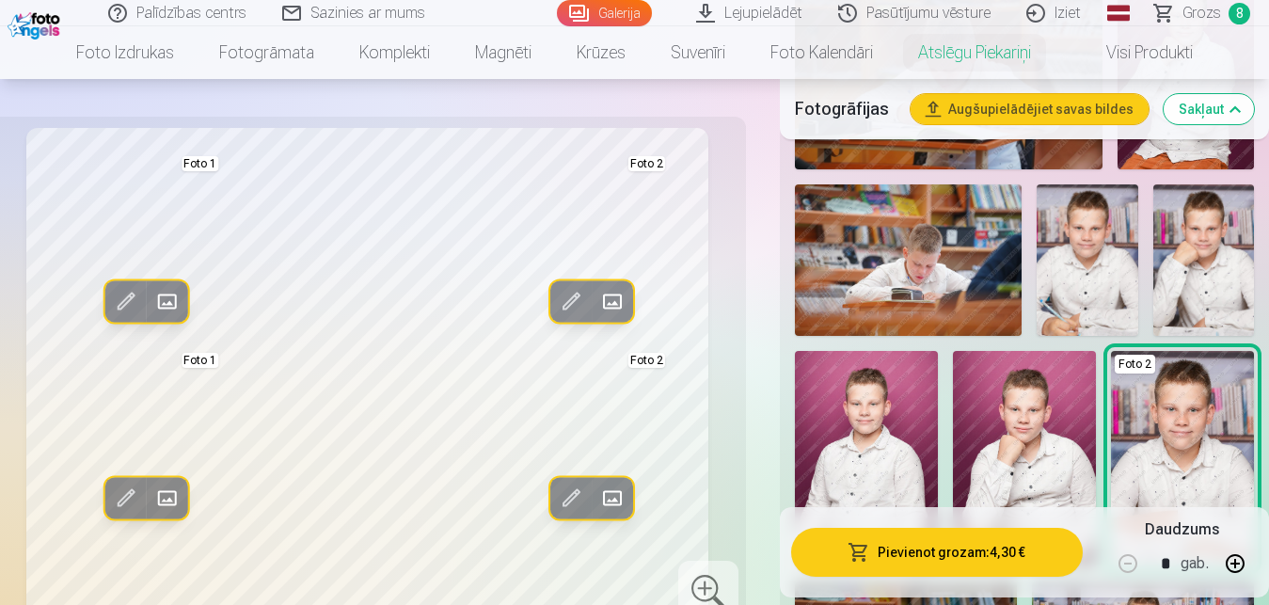
click at [905, 549] on button "Pievienot grozam : 4,30 €" at bounding box center [937, 552] width 292 height 49
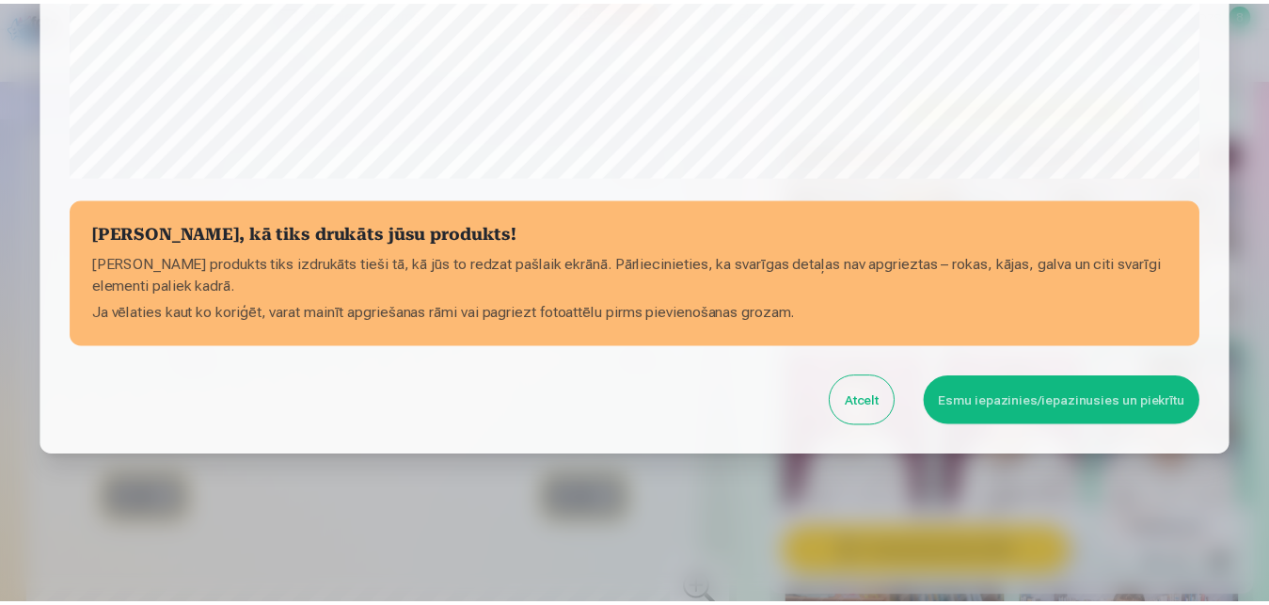
scroll to position [749, 0]
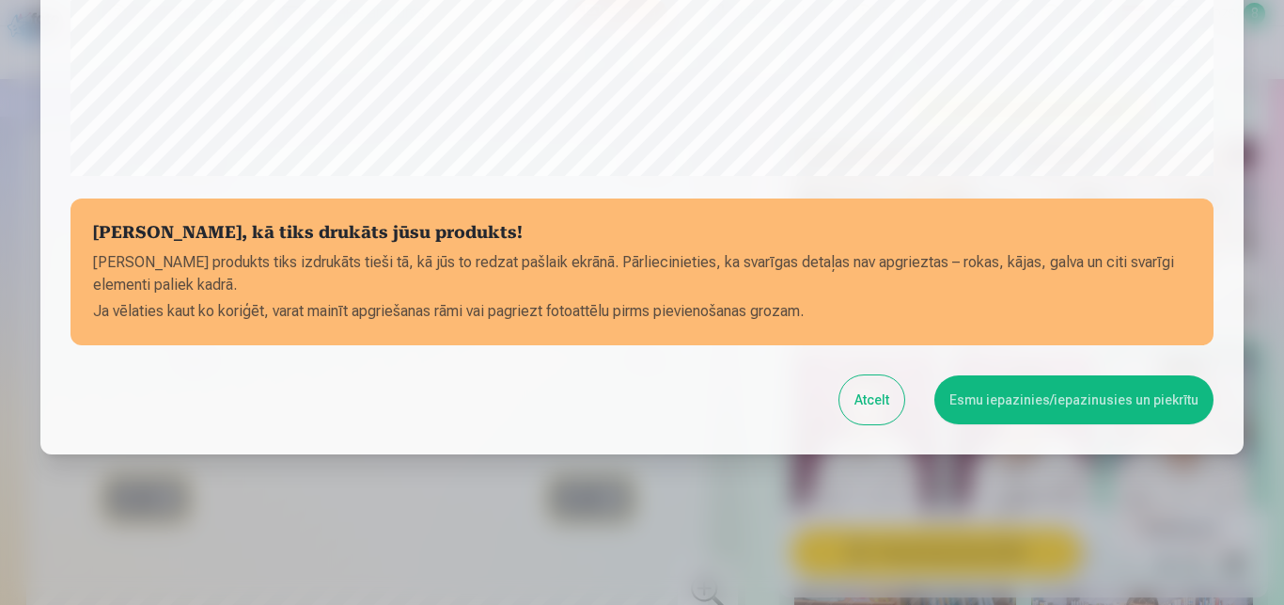
click at [1011, 401] on button "Esmu iepazinies/iepazinusies un piekrītu" at bounding box center [1074, 399] width 279 height 49
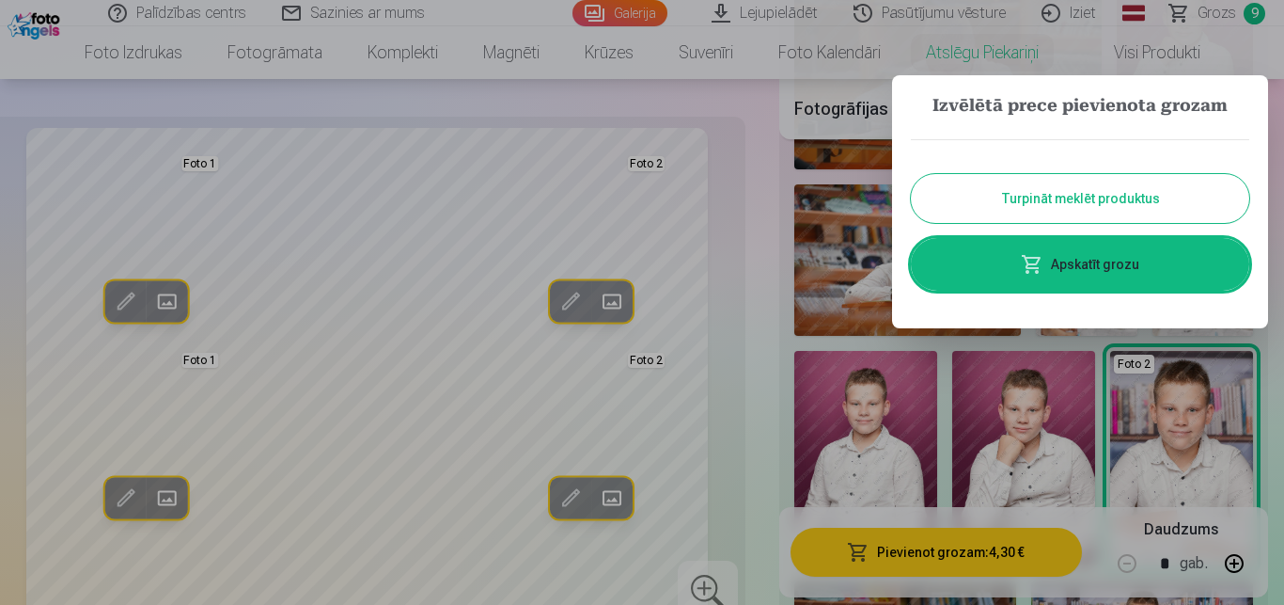
click at [1080, 191] on button "Turpināt meklēt produktus" at bounding box center [1080, 198] width 339 height 49
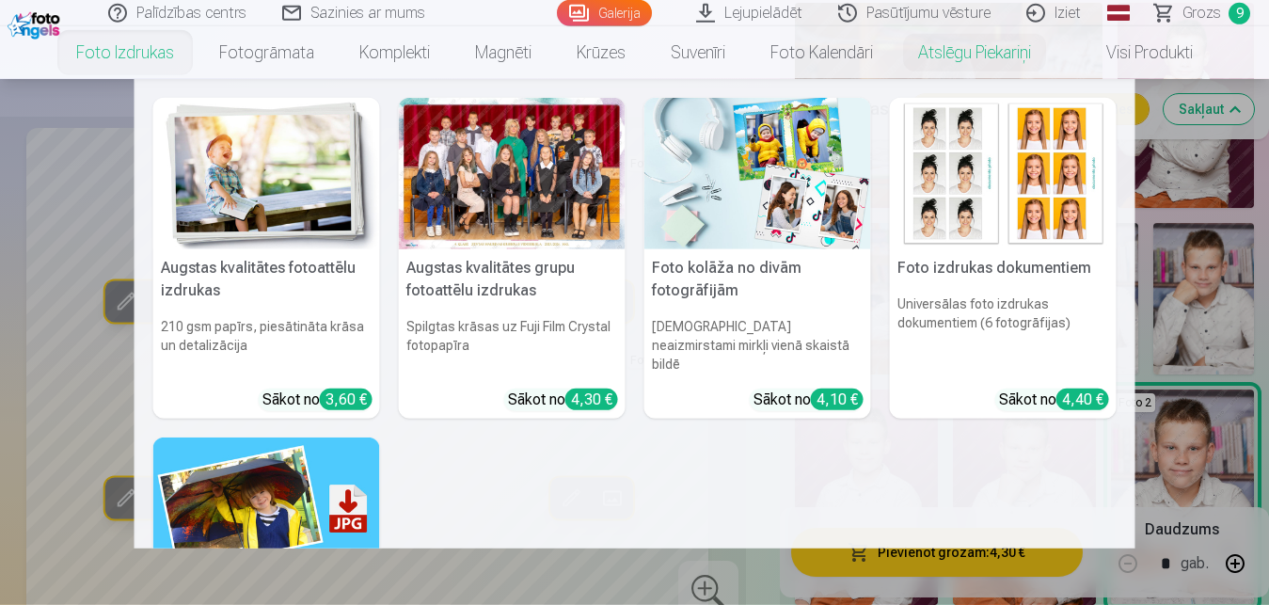
scroll to position [623, 0]
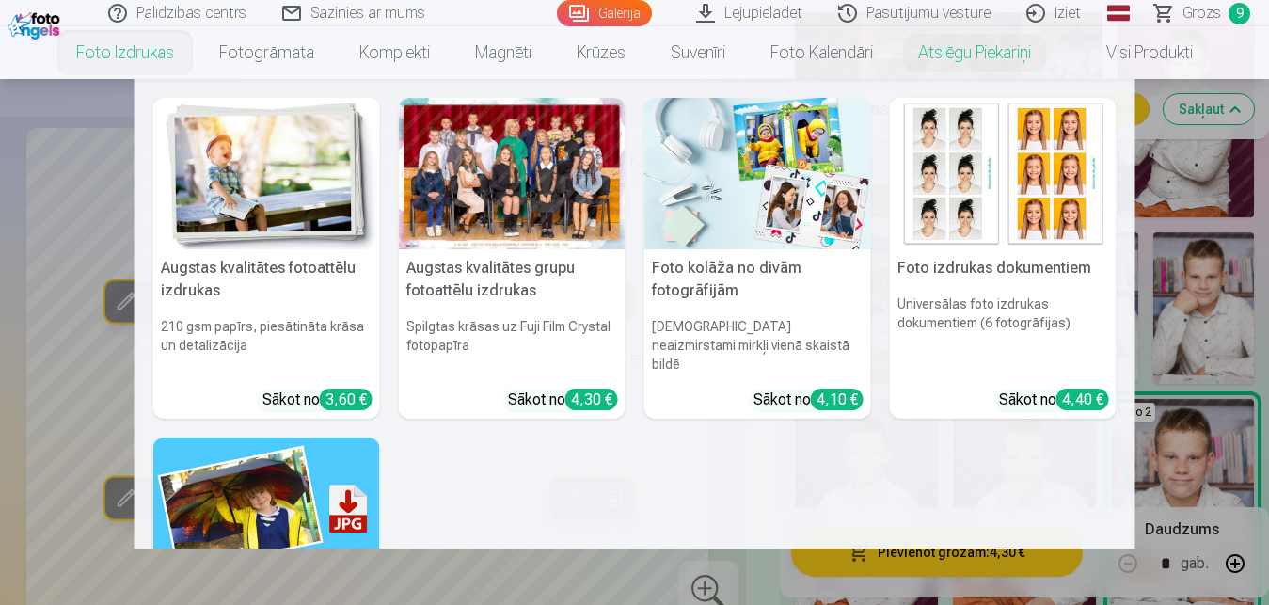
click at [708, 291] on h5 "Foto kolāža no divām fotogrāfijām" at bounding box center [757, 279] width 227 height 60
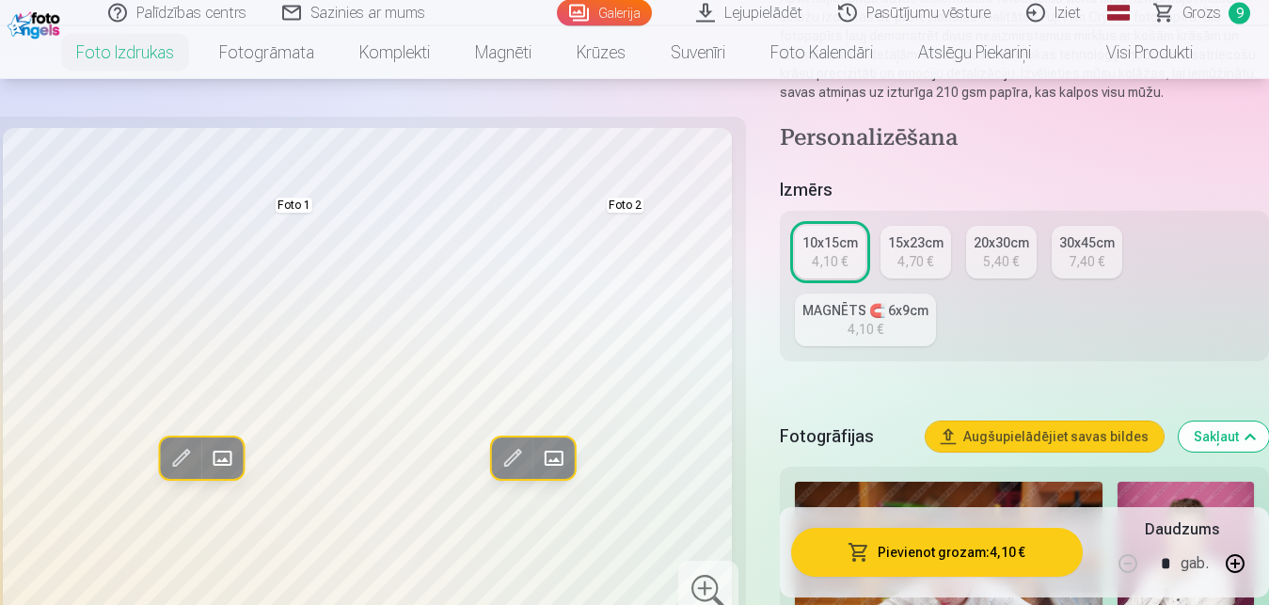
scroll to position [288, 0]
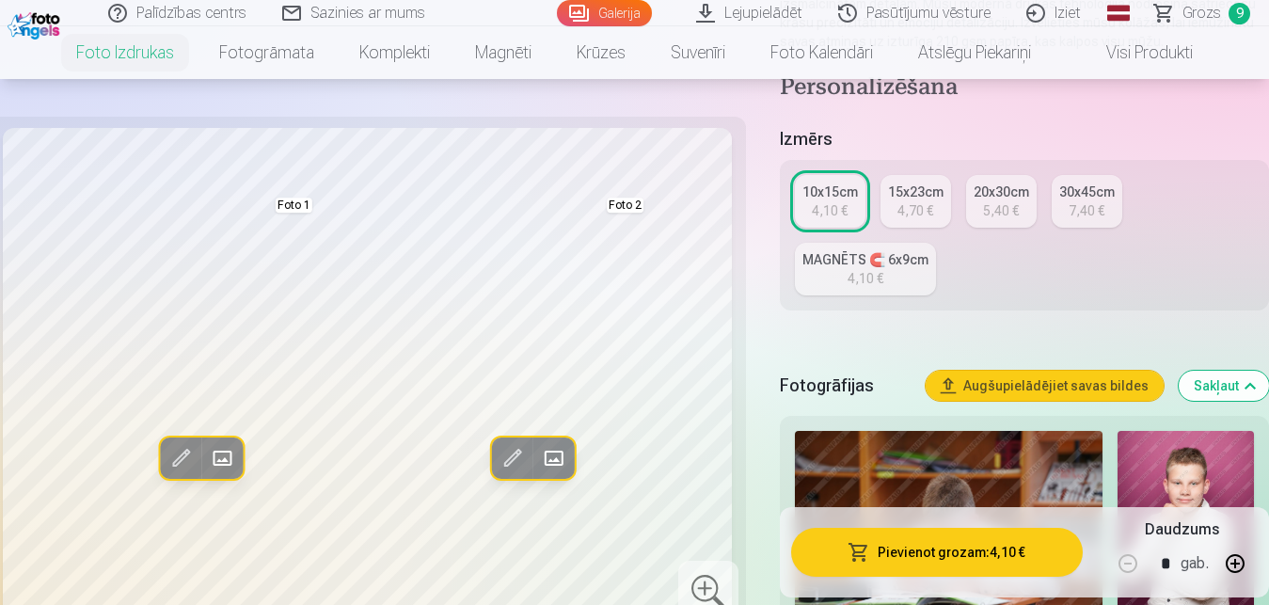
click at [1127, 59] on link "Visi produkti" at bounding box center [1134, 52] width 162 height 53
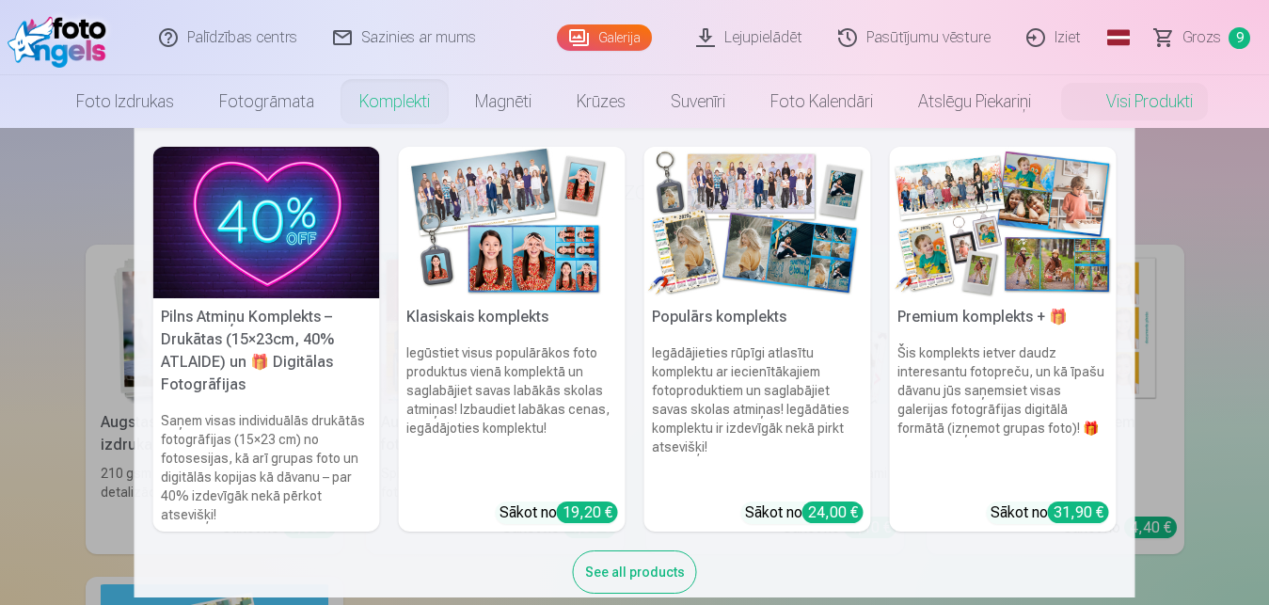
click at [508, 230] on img at bounding box center [512, 222] width 227 height 151
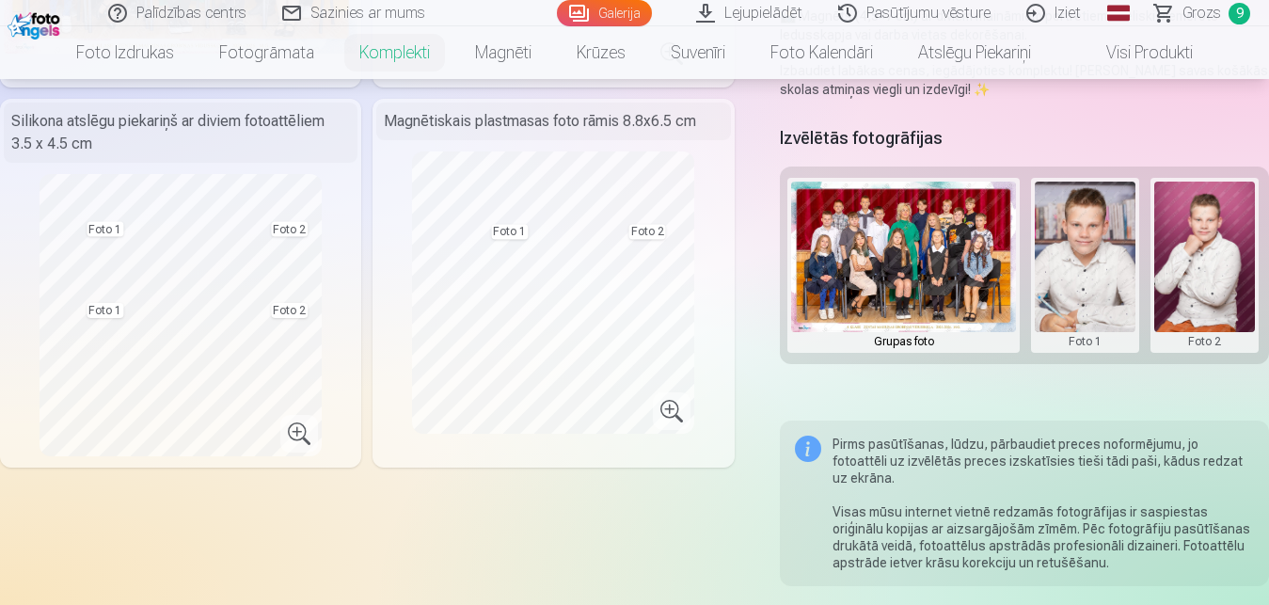
scroll to position [336, 0]
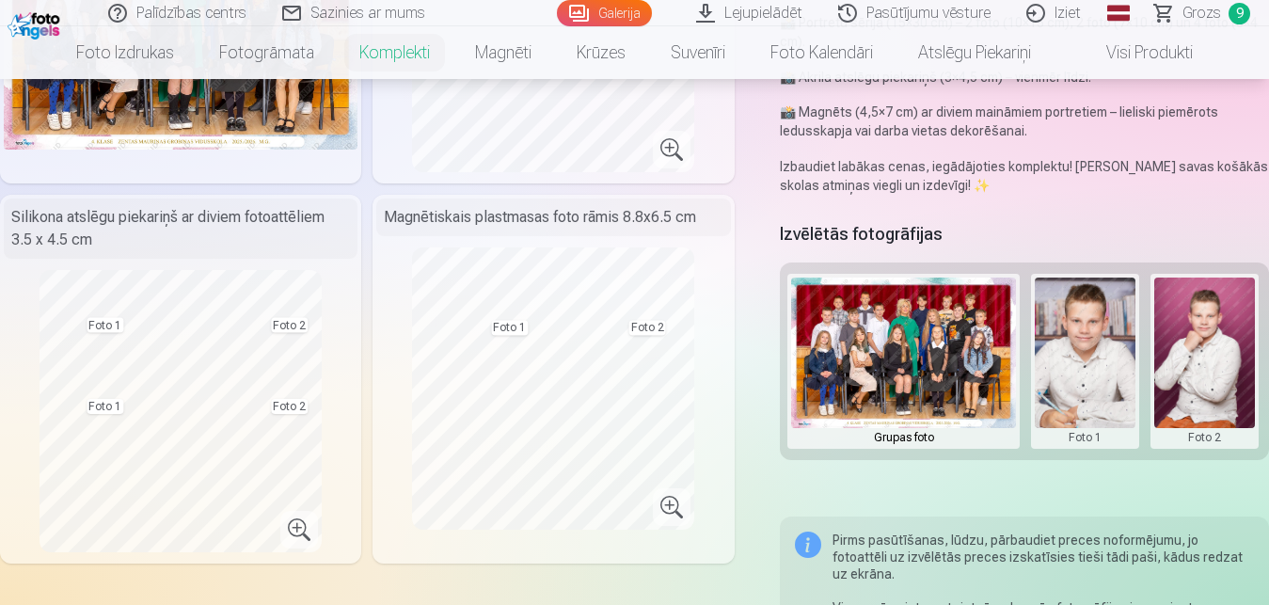
click at [1216, 19] on span "Grozs" at bounding box center [1201, 13] width 39 height 23
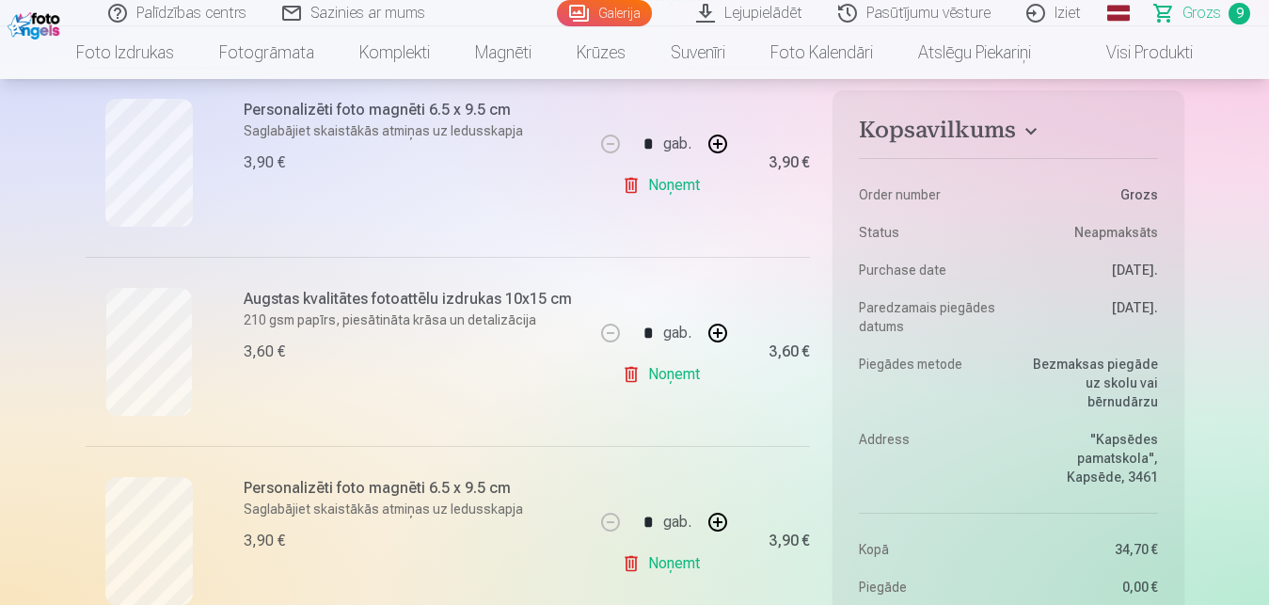
scroll to position [911, 0]
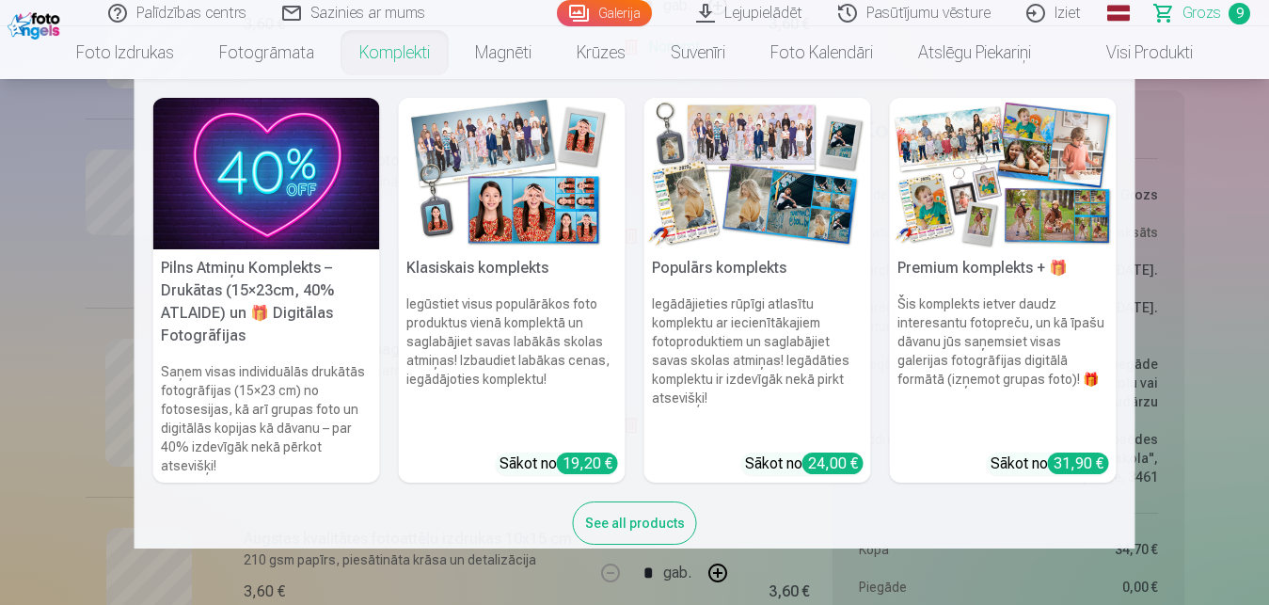
click at [481, 199] on img at bounding box center [512, 173] width 227 height 151
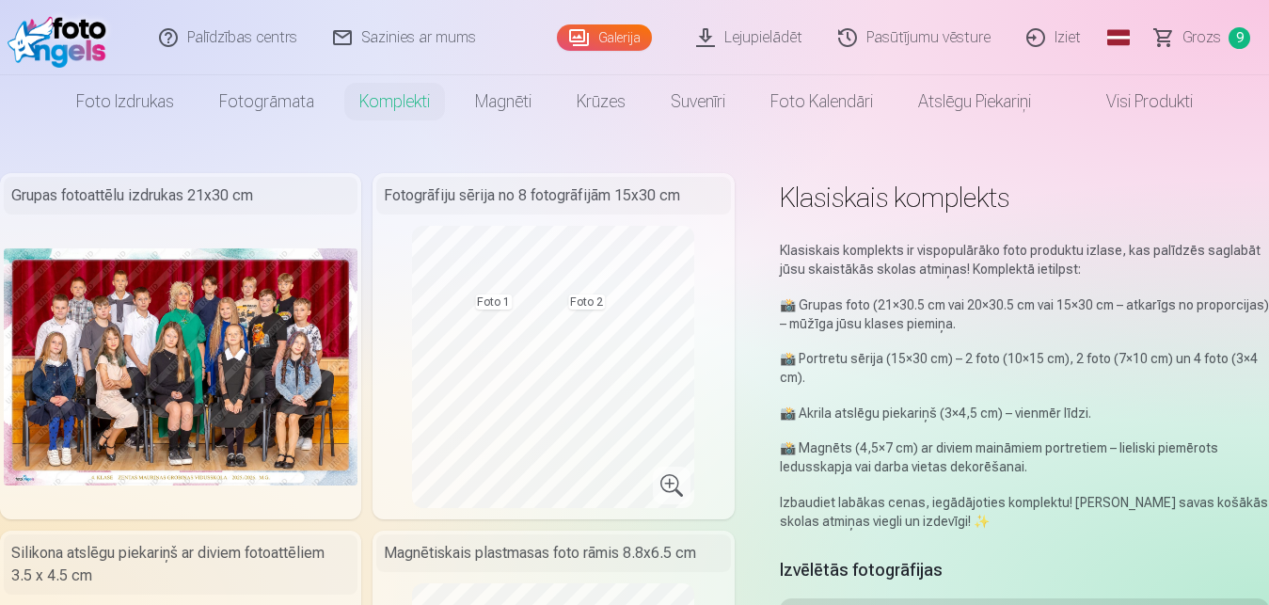
click at [244, 370] on img at bounding box center [181, 366] width 354 height 236
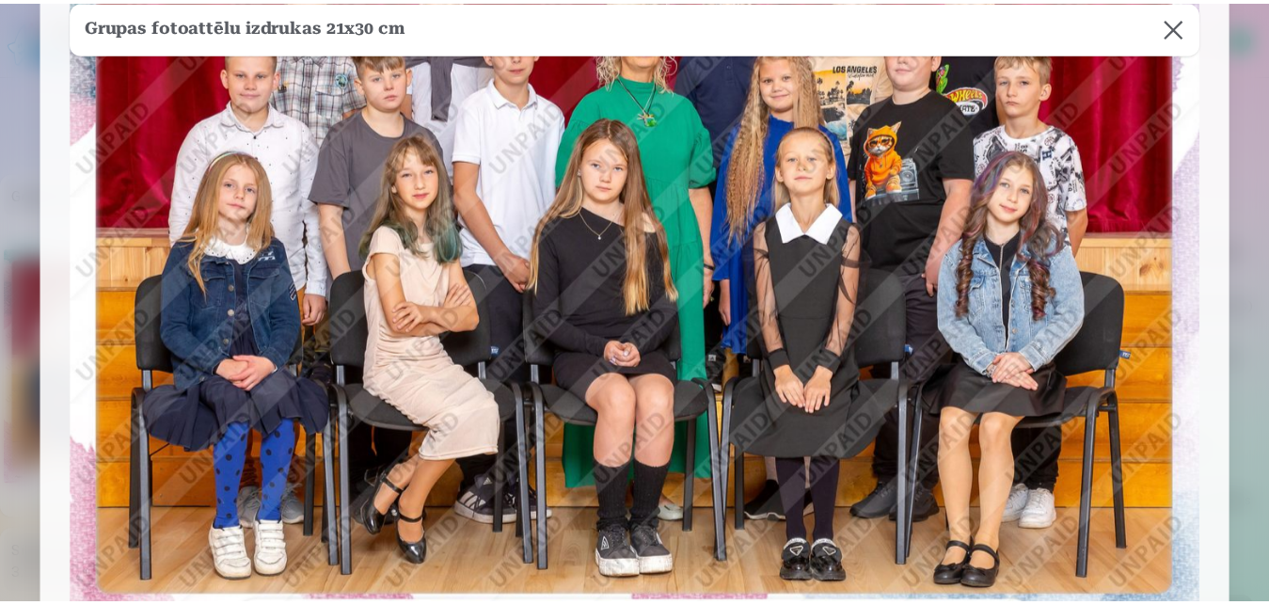
scroll to position [355, 0]
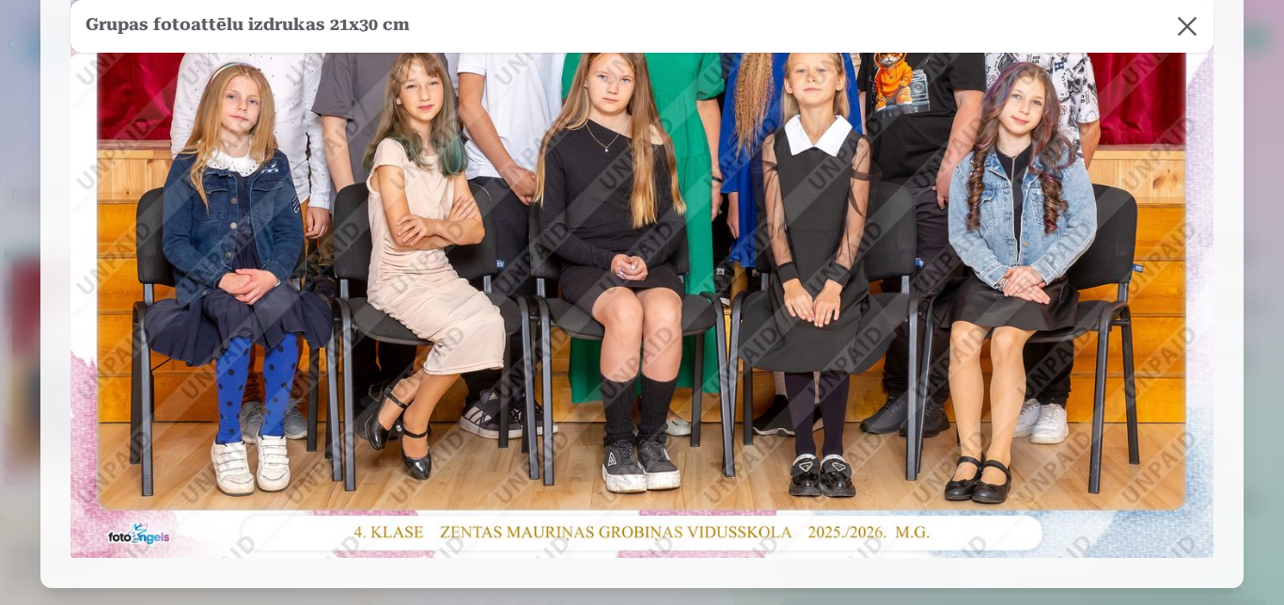
click at [1177, 27] on button at bounding box center [1187, 26] width 53 height 53
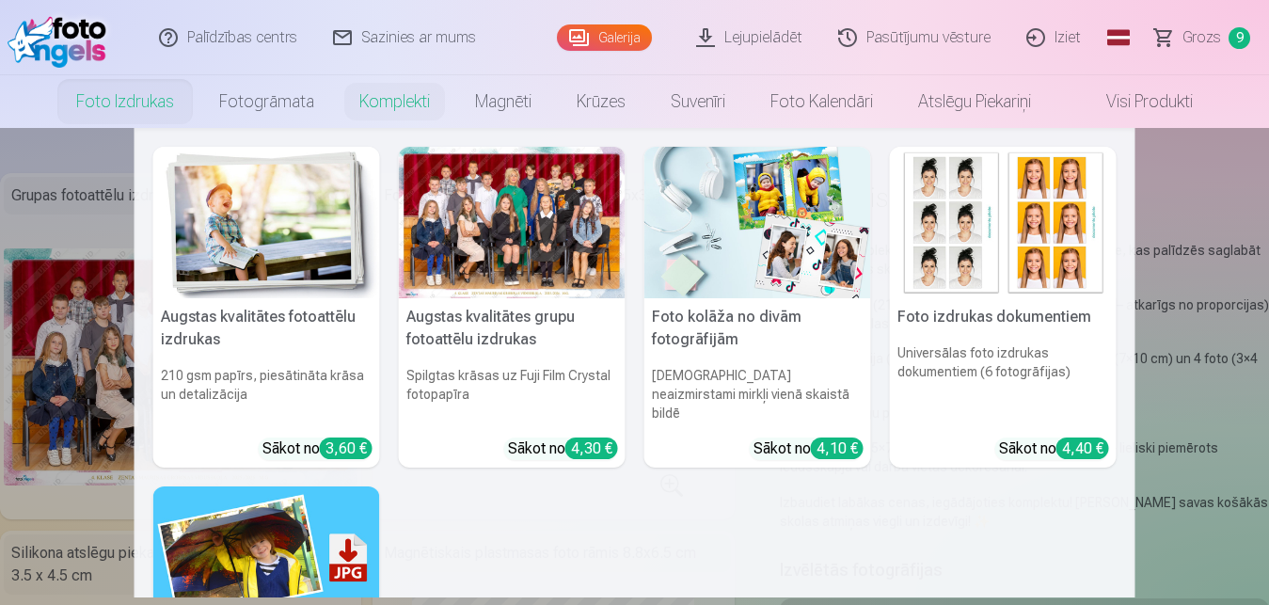
click at [1012, 223] on img at bounding box center [1003, 222] width 227 height 151
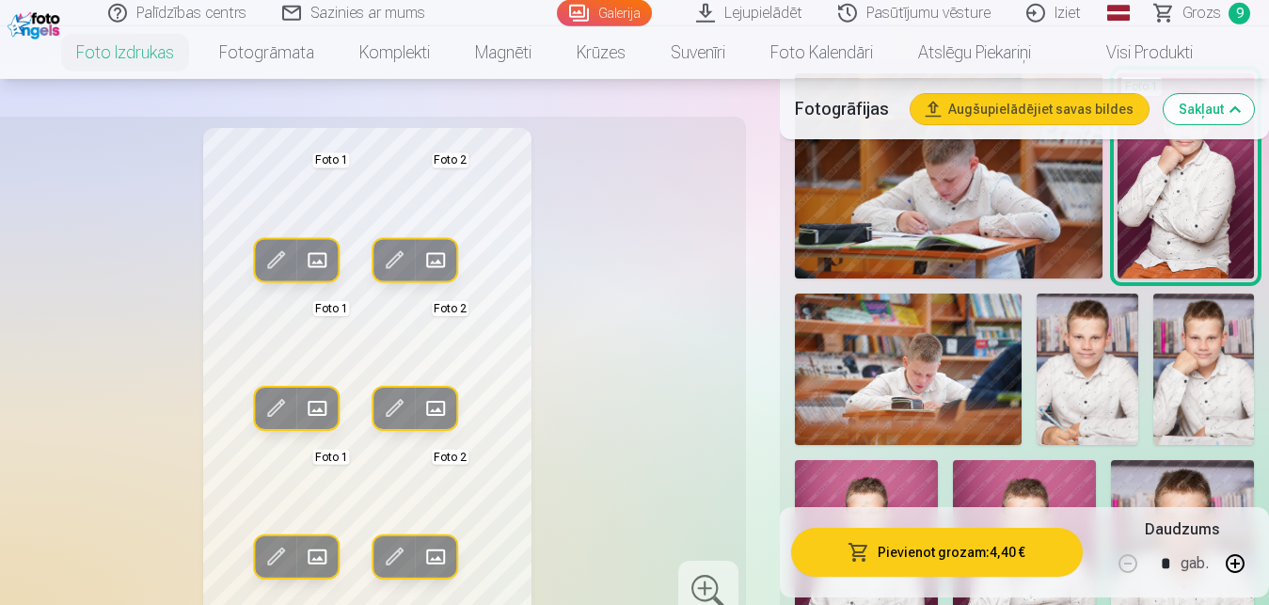
scroll to position [671, 0]
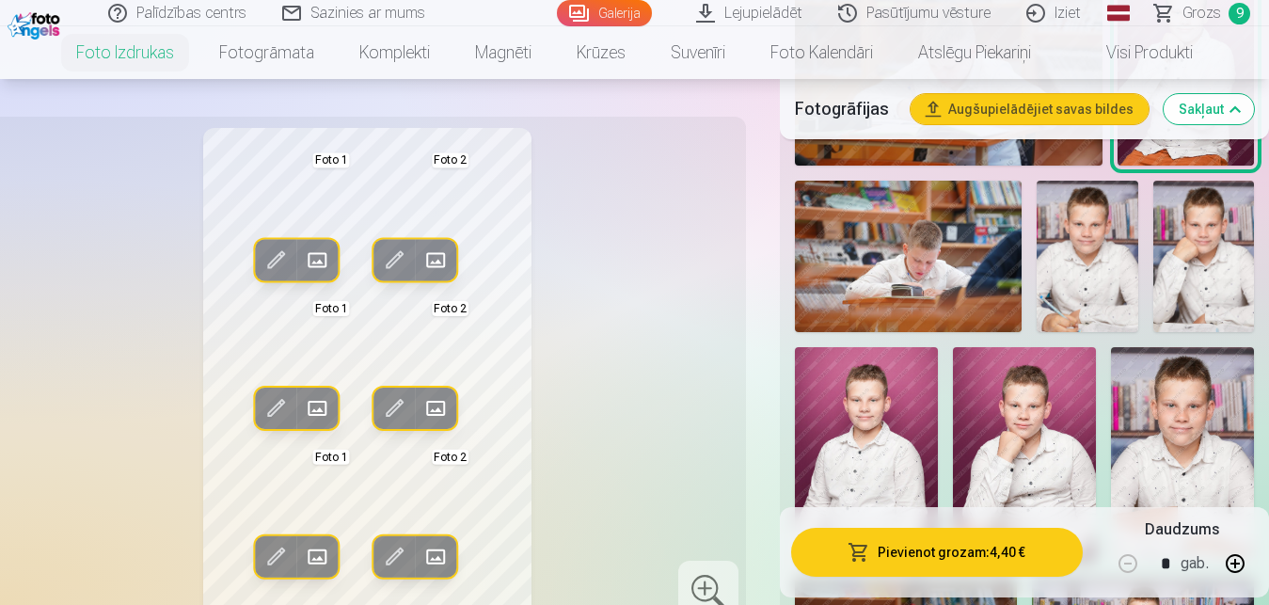
click at [617, 280] on div "Rediģēt foto Aizstāt Foto 1 Rediģēt foto Aizstāt Foto 2 Rediģēt foto Aizstāt Fo…" at bounding box center [367, 372] width 734 height 489
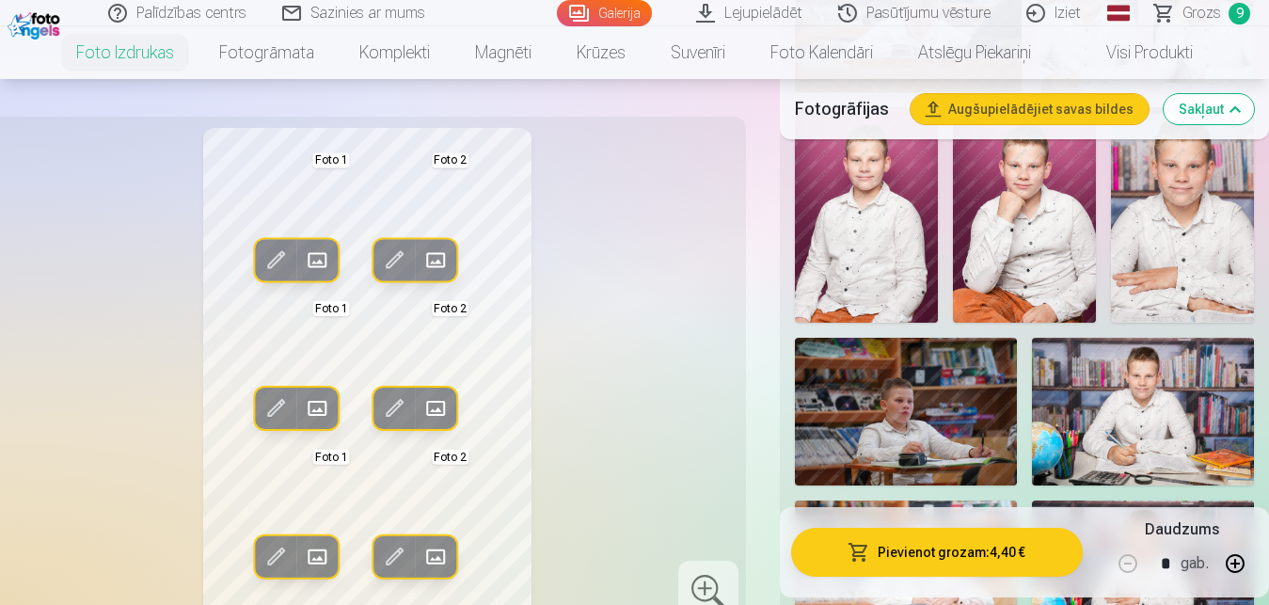
scroll to position [1456, 0]
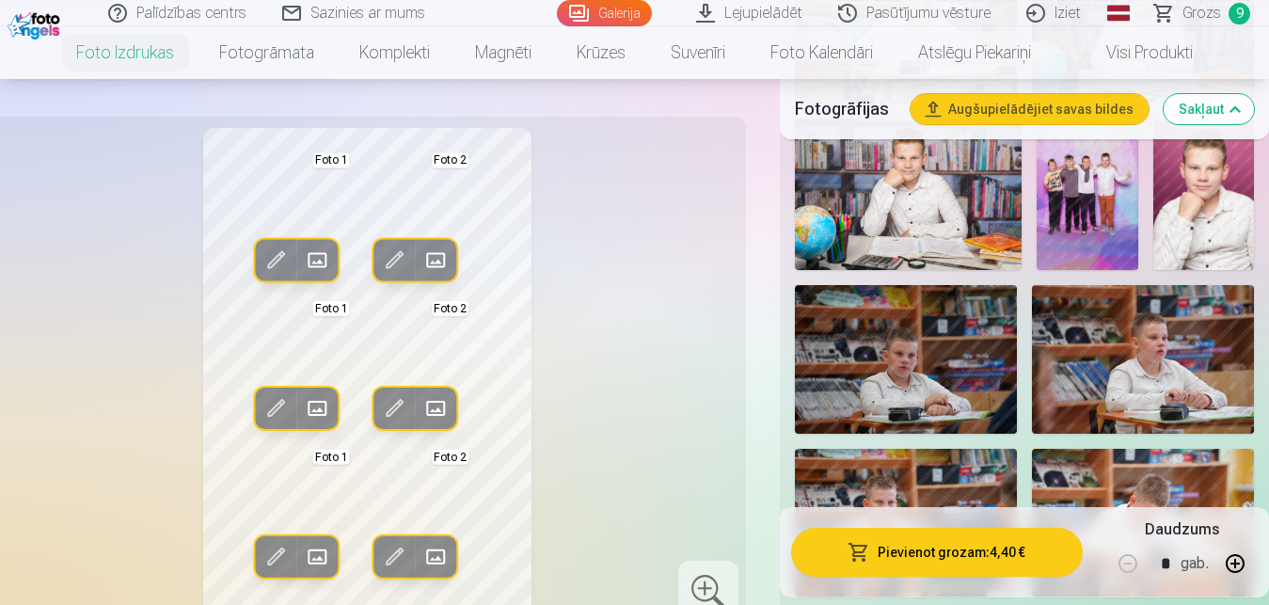
click at [734, 179] on div "Rediģēt foto Aizstāt Foto 1 Rediģēt foto Aizstāt Foto 2 Rediģēt foto Aizstāt Fo…" at bounding box center [367, 372] width 734 height 489
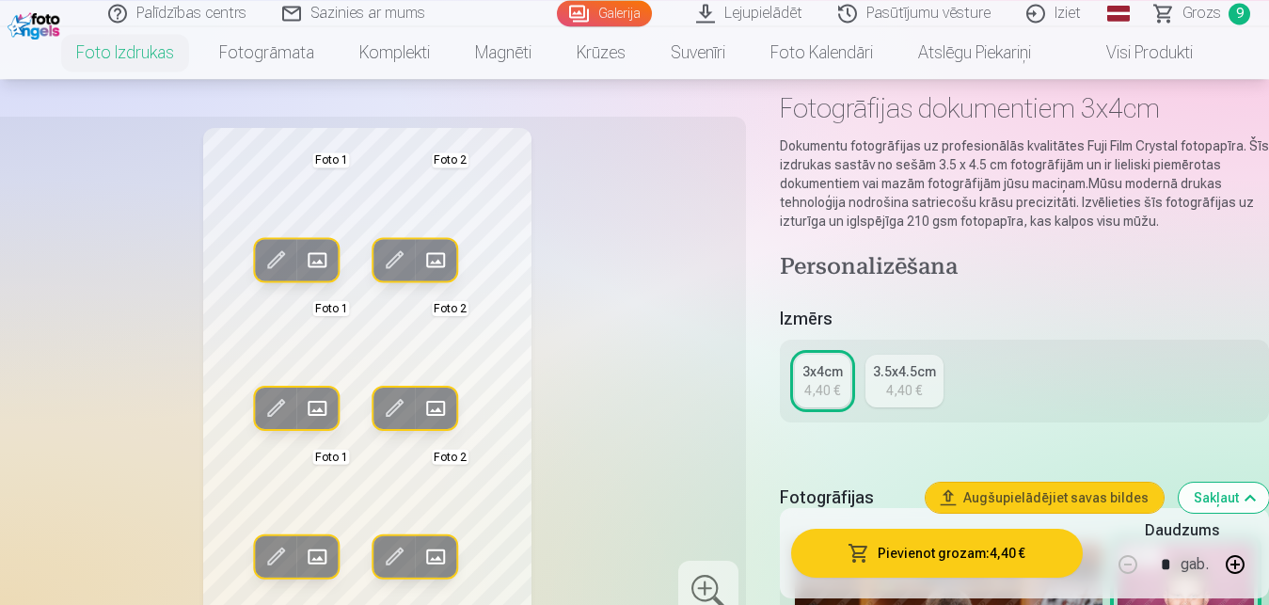
scroll to position [96, 0]
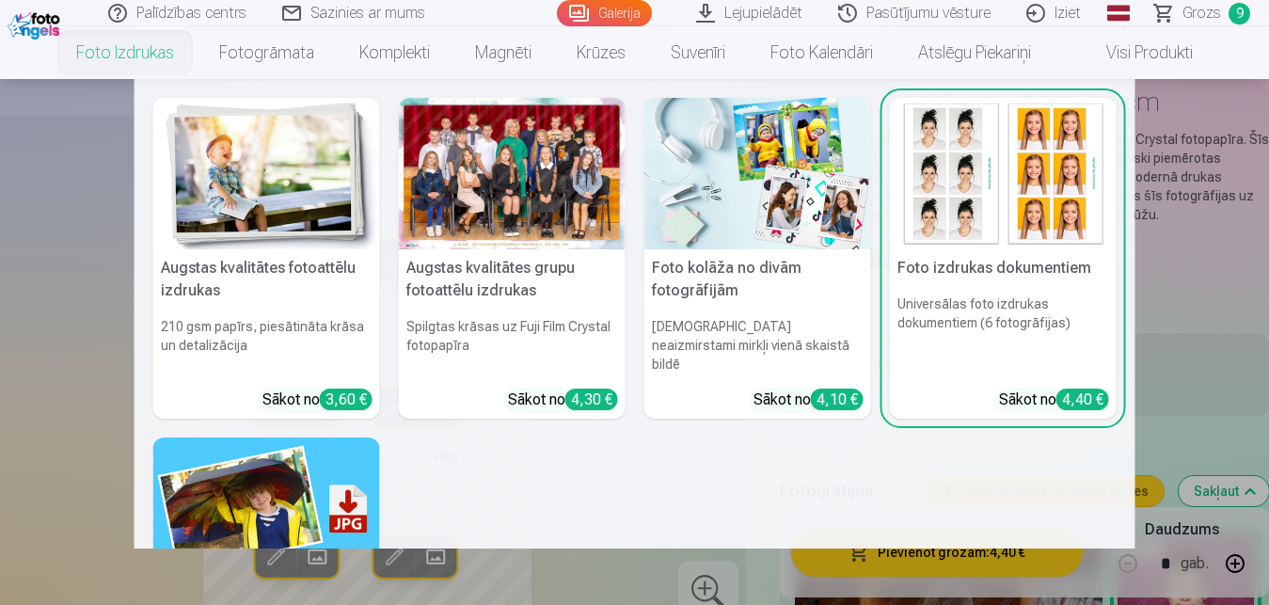
click at [76, 48] on link "Foto izdrukas" at bounding box center [125, 52] width 143 height 53
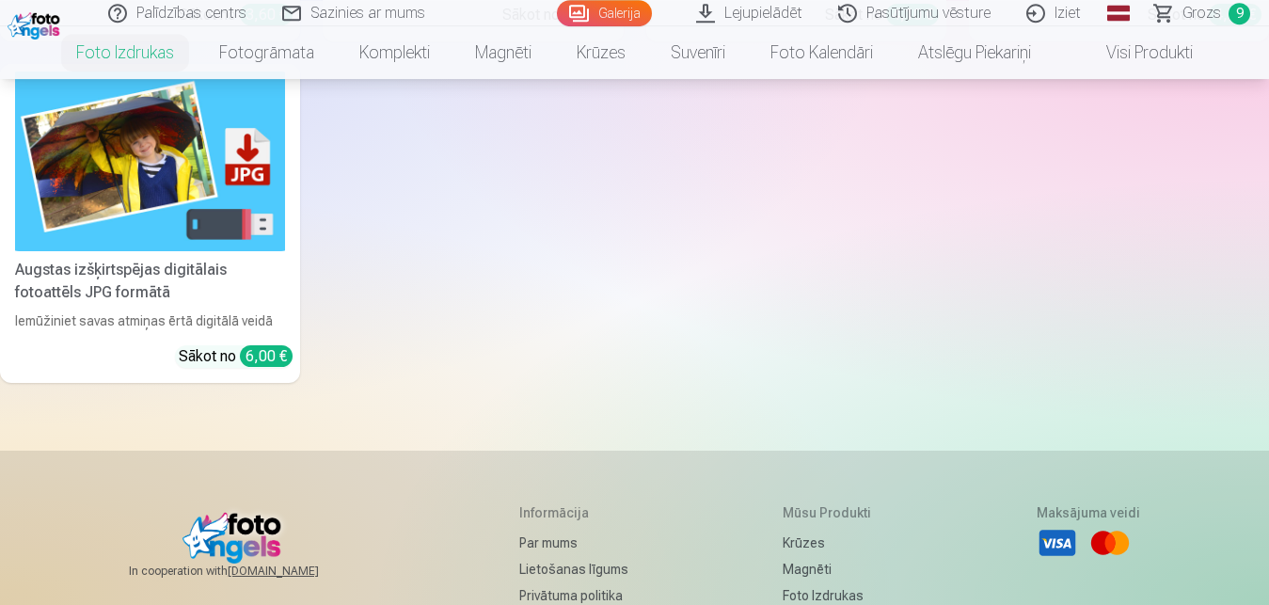
scroll to position [575, 0]
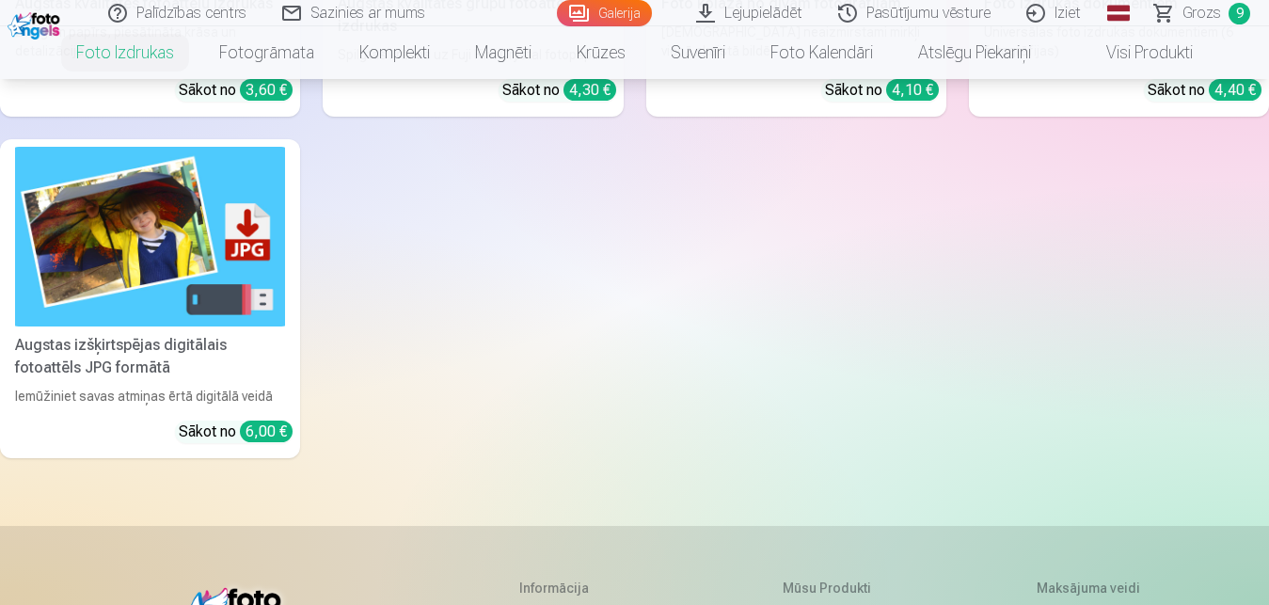
click at [105, 366] on div "Augstas izšķirtspējas digitālais fotoattēls JPG formātā" at bounding box center [150, 356] width 285 height 45
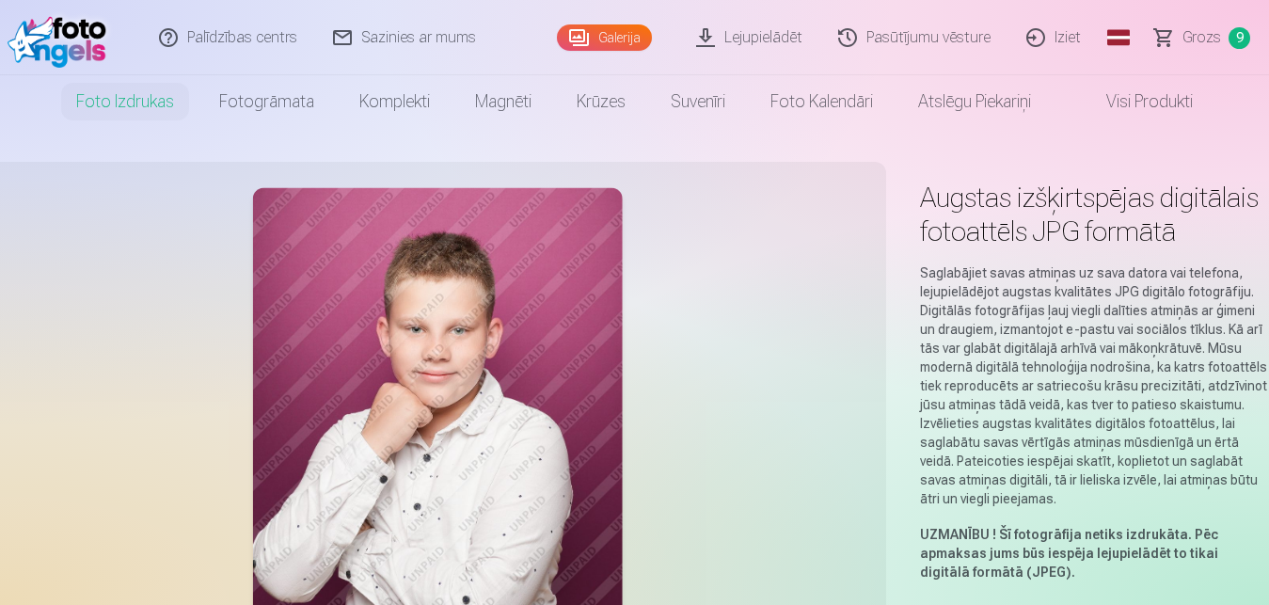
click at [1178, 37] on link "Grozs 9" at bounding box center [1203, 37] width 132 height 75
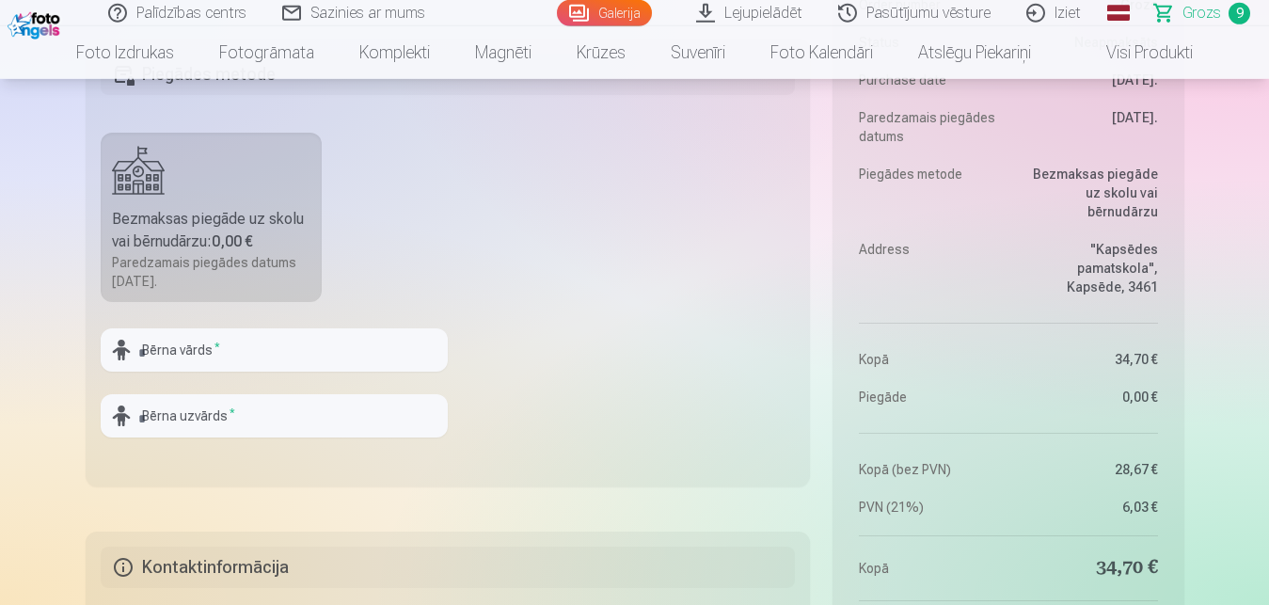
scroll to position [2158, 0]
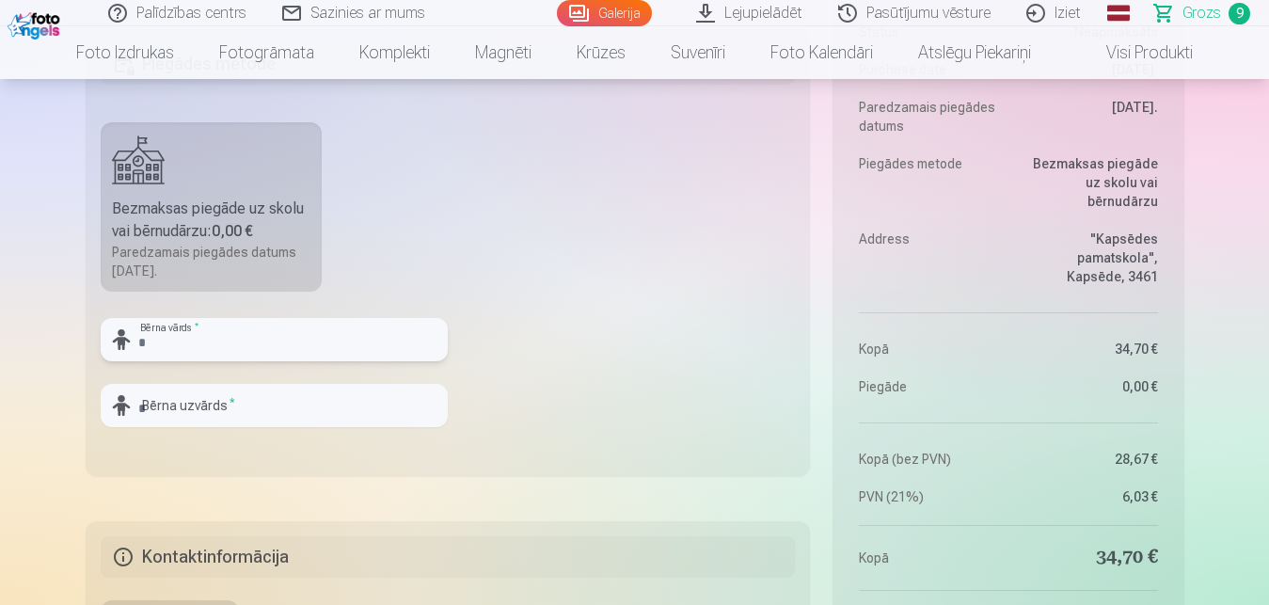
click at [260, 334] on input "text" at bounding box center [274, 339] width 347 height 43
type input "*"
type input "*******"
click at [240, 402] on input "text" at bounding box center [274, 405] width 347 height 43
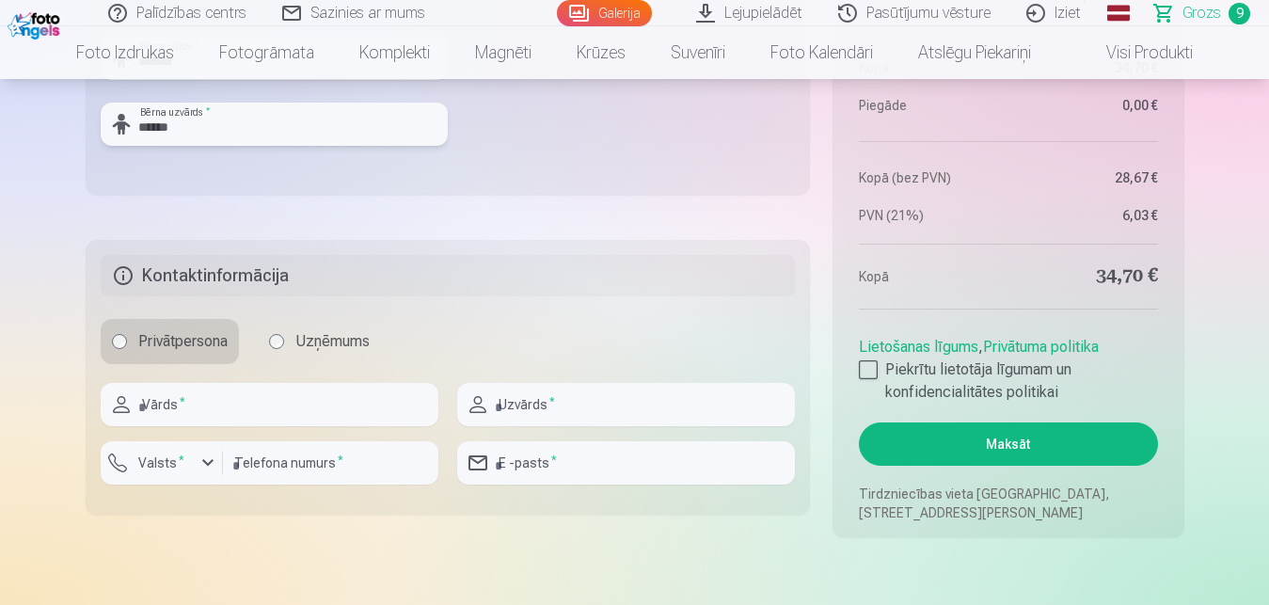
scroll to position [2446, 0]
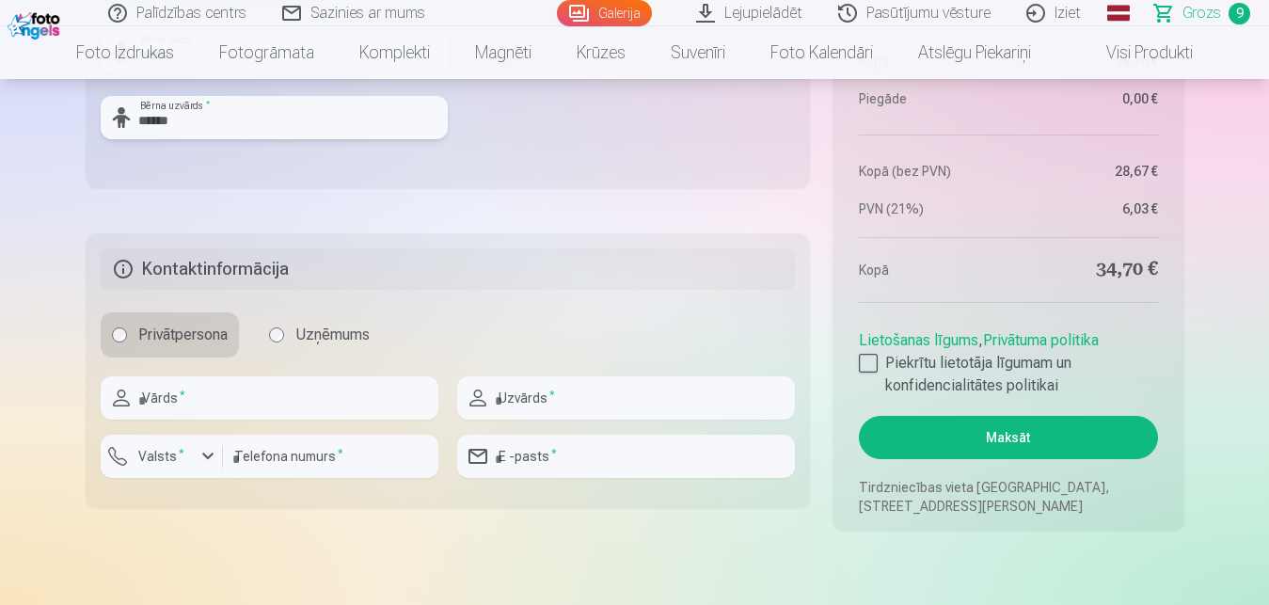
type input "******"
click at [263, 406] on input "text" at bounding box center [270, 397] width 338 height 43
type input "****"
click at [540, 404] on input "text" at bounding box center [626, 397] width 338 height 43
type input "******"
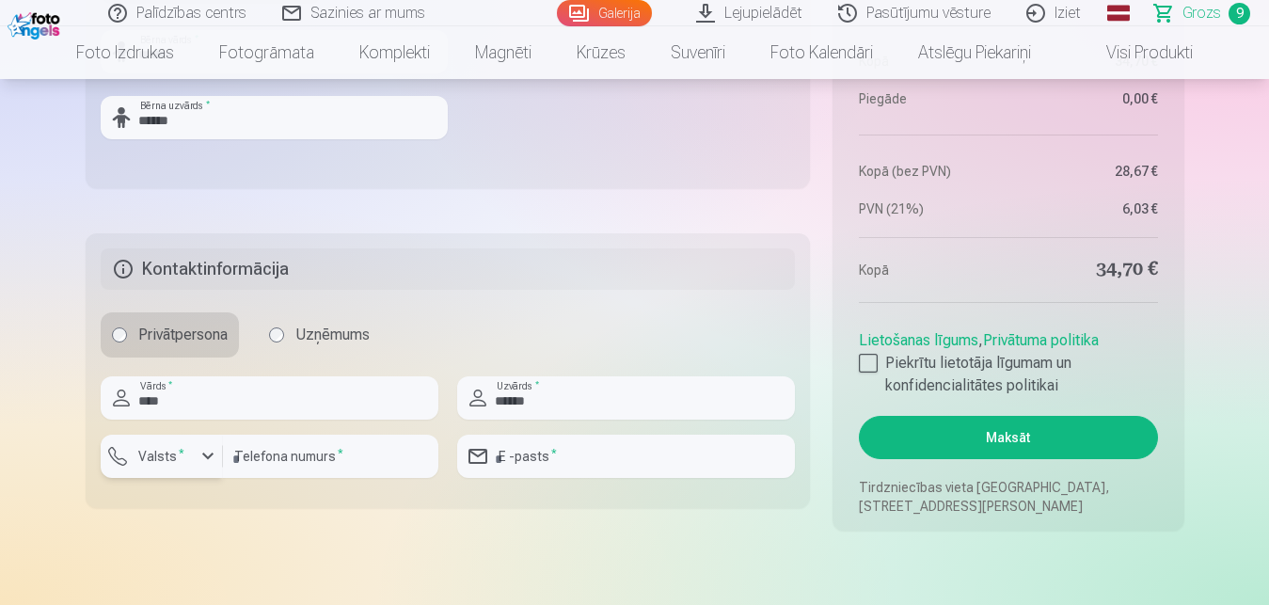
click at [200, 452] on div "button" at bounding box center [208, 456] width 23 height 23
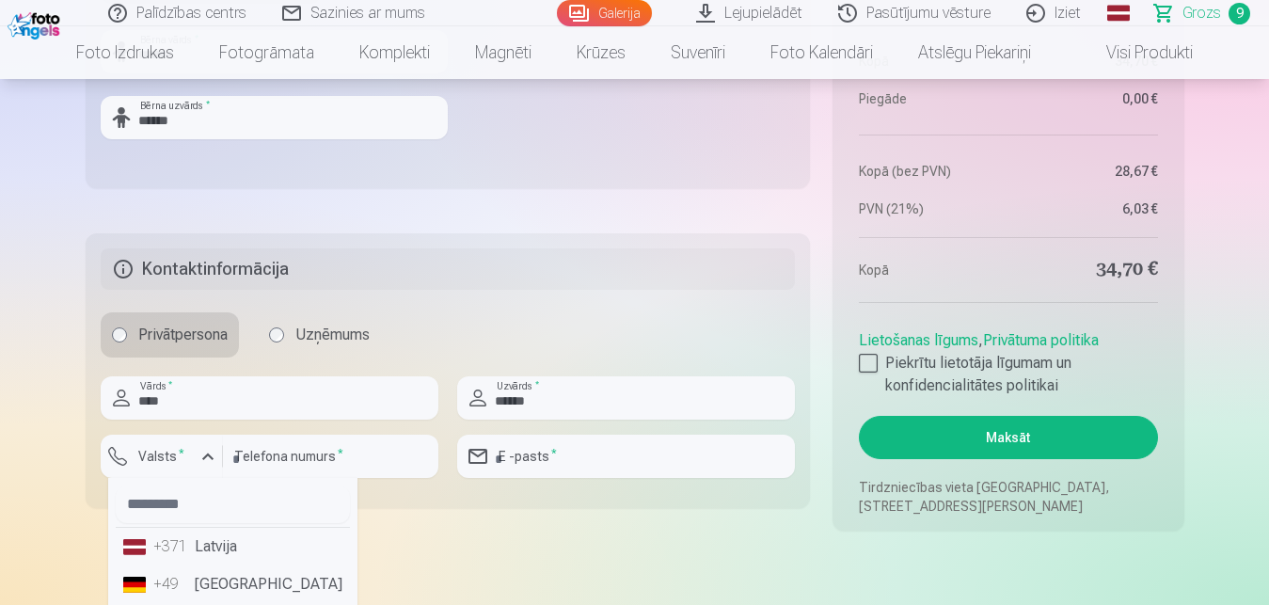
click at [217, 547] on li "+371 Latvija" at bounding box center [233, 547] width 234 height 38
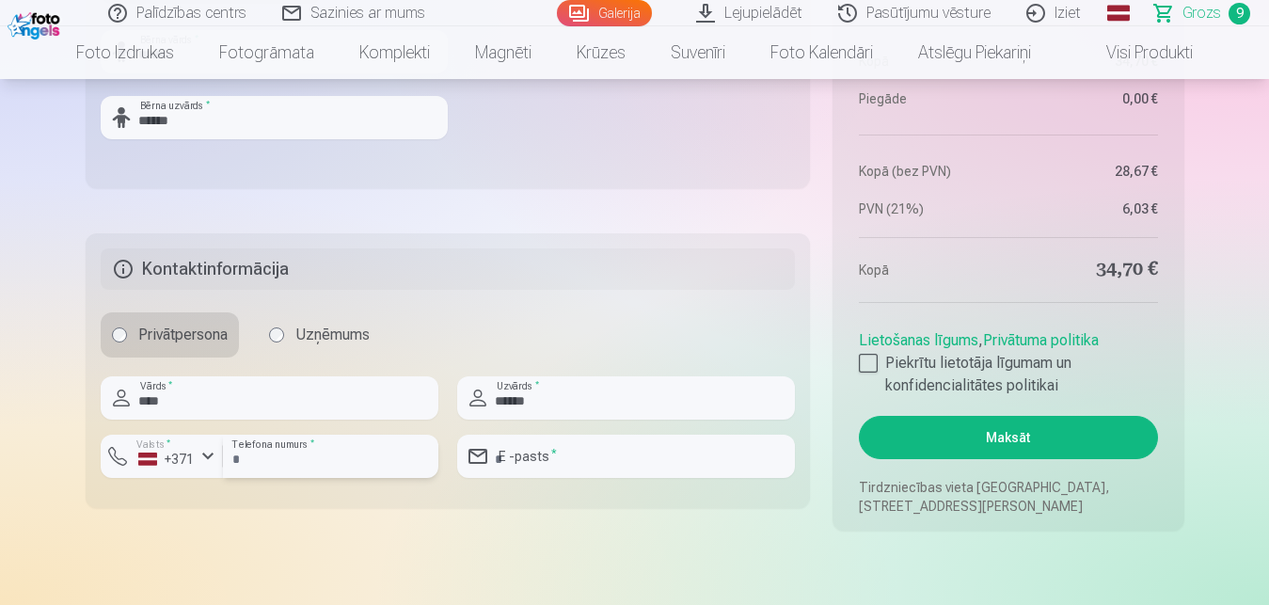
click at [287, 457] on input "number" at bounding box center [330, 455] width 215 height 43
type input "********"
click at [538, 460] on input "email" at bounding box center [626, 455] width 338 height 43
click at [539, 466] on input "**********" at bounding box center [626, 455] width 338 height 43
click at [615, 469] on input "**********" at bounding box center [626, 455] width 338 height 43
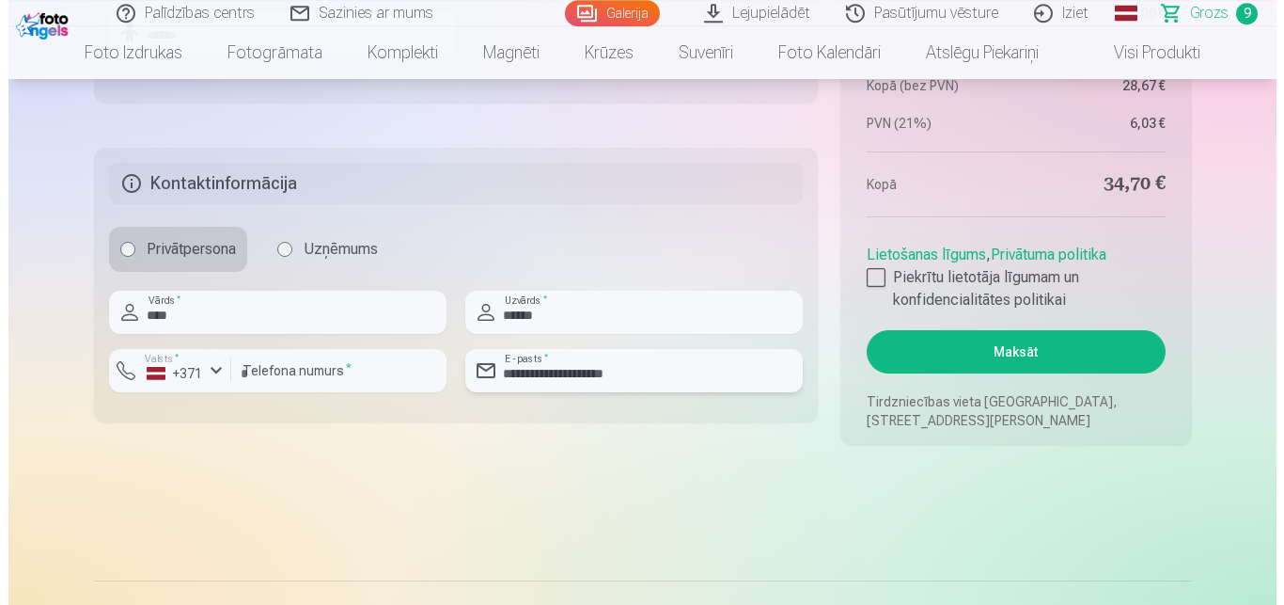
scroll to position [2542, 0]
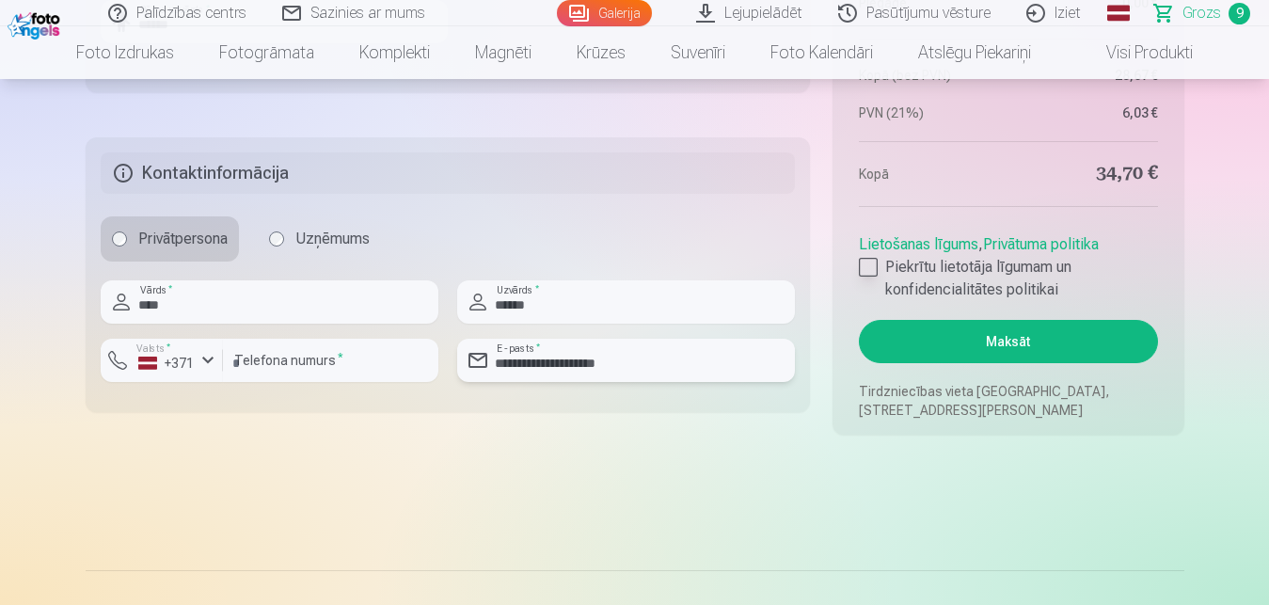
type input "**********"
click at [867, 271] on div at bounding box center [868, 267] width 19 height 19
click at [1013, 342] on button "Maksāt" at bounding box center [1008, 341] width 298 height 43
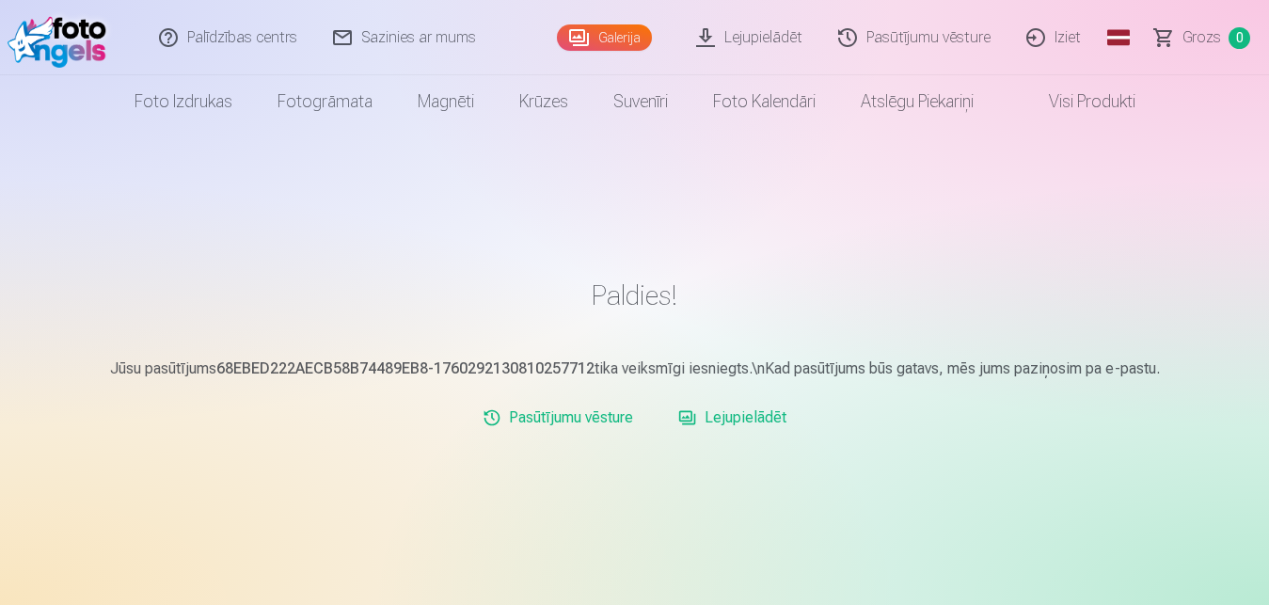
click at [1075, 32] on link "Iziet" at bounding box center [1054, 37] width 90 height 75
